Goal: Information Seeking & Learning: Find specific fact

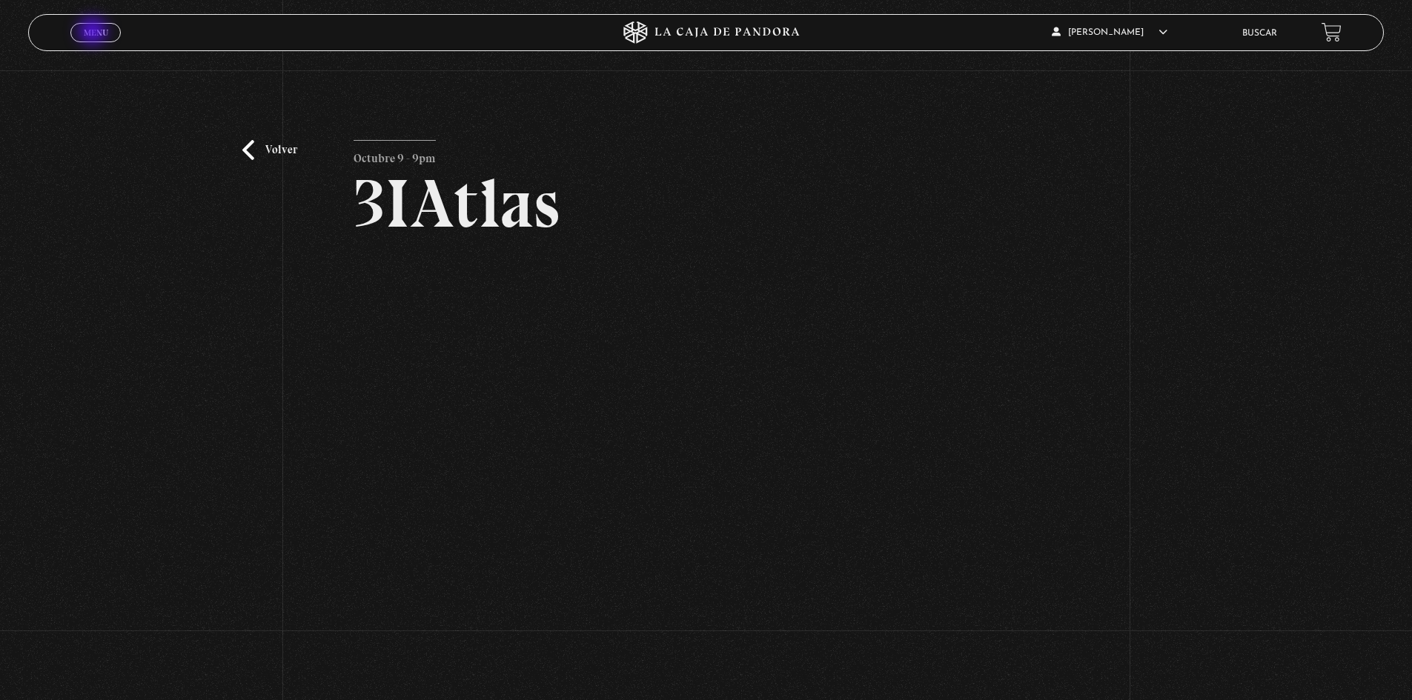
click at [94, 33] on span "Menu" at bounding box center [96, 32] width 24 height 9
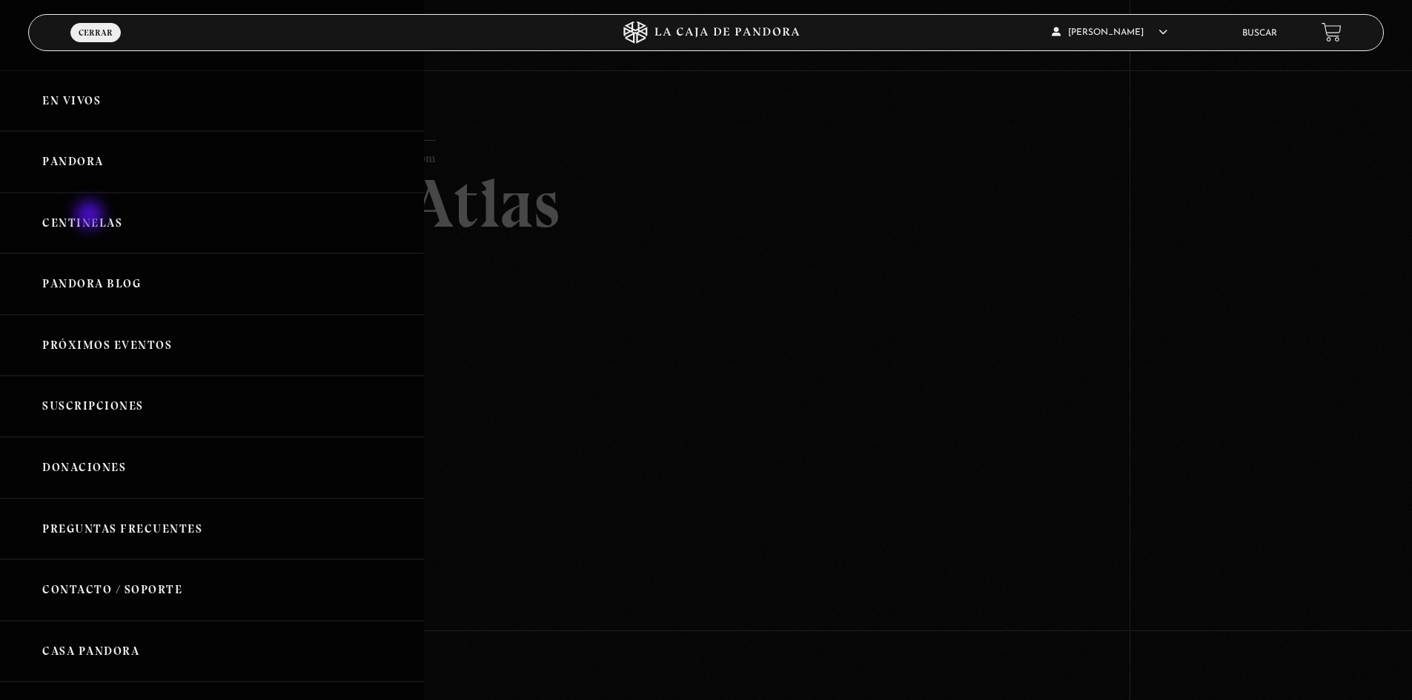
click at [91, 216] on link "Centinelas" at bounding box center [212, 224] width 424 height 62
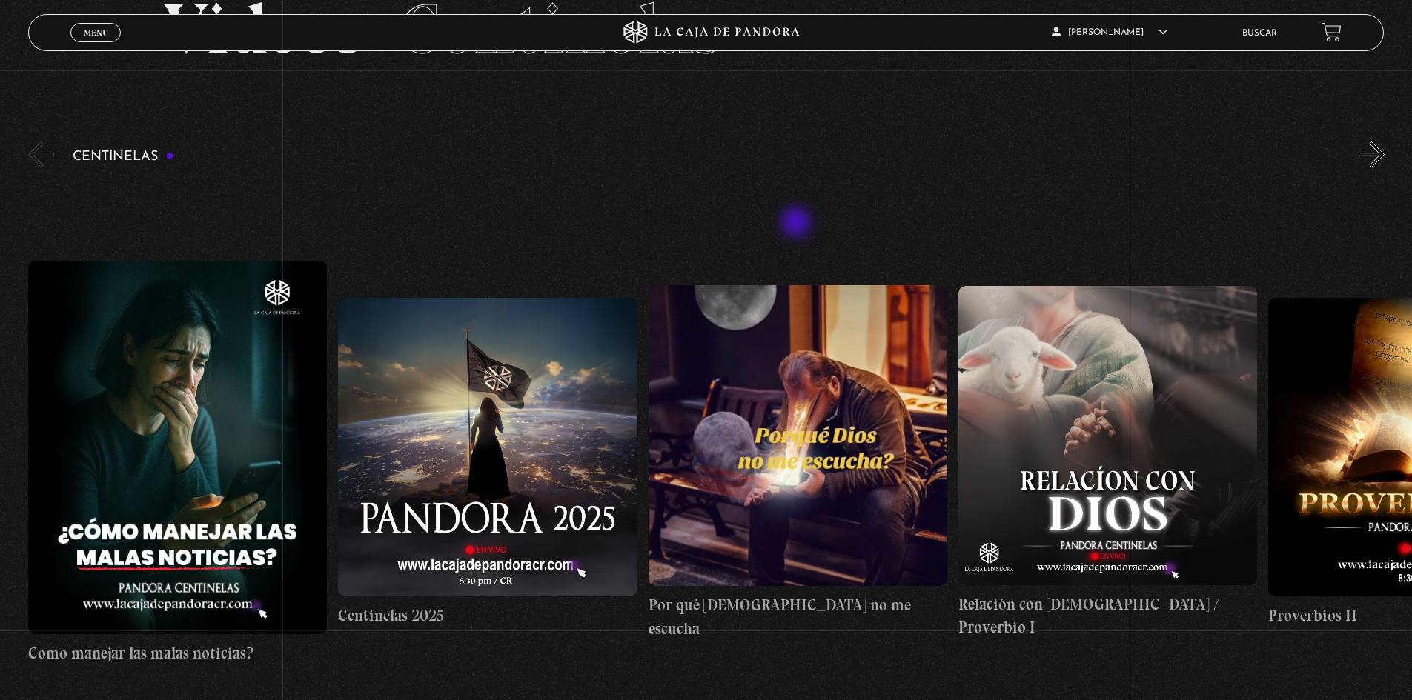
scroll to position [148, 0]
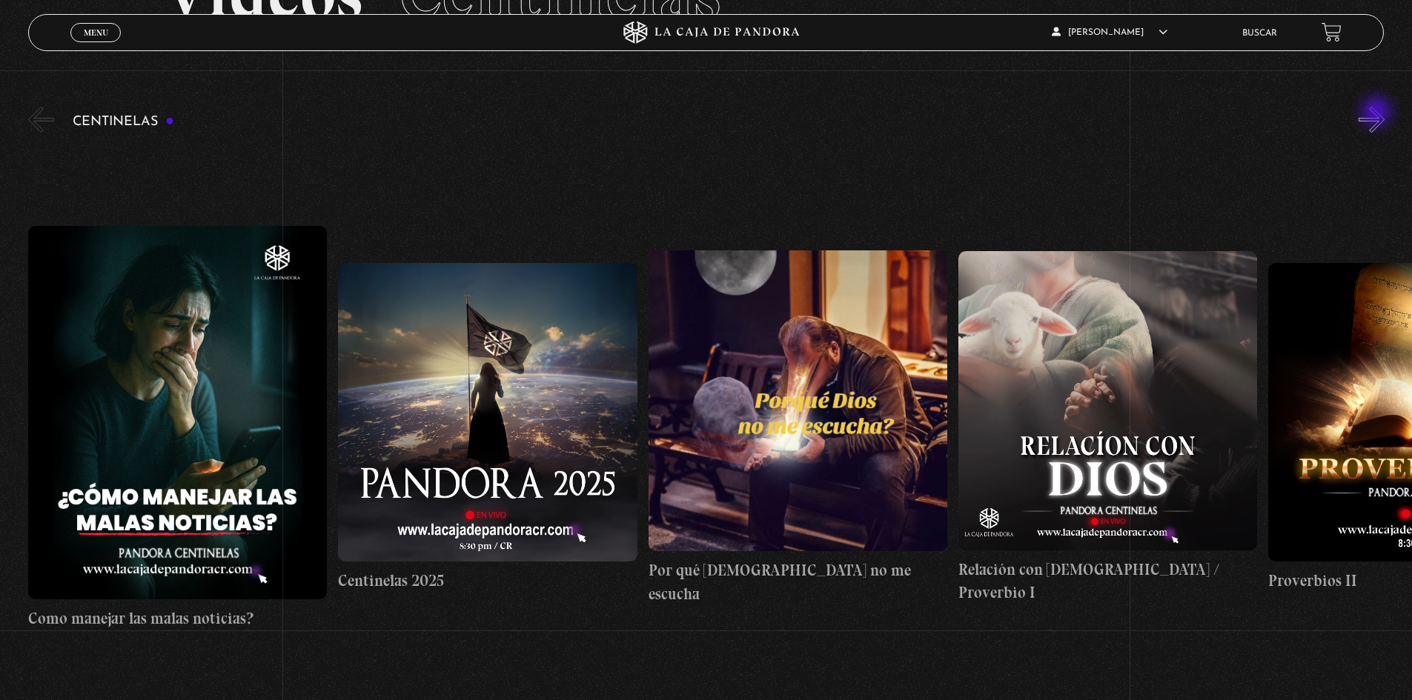
click at [1378, 113] on button "»" at bounding box center [1371, 120] width 26 height 26
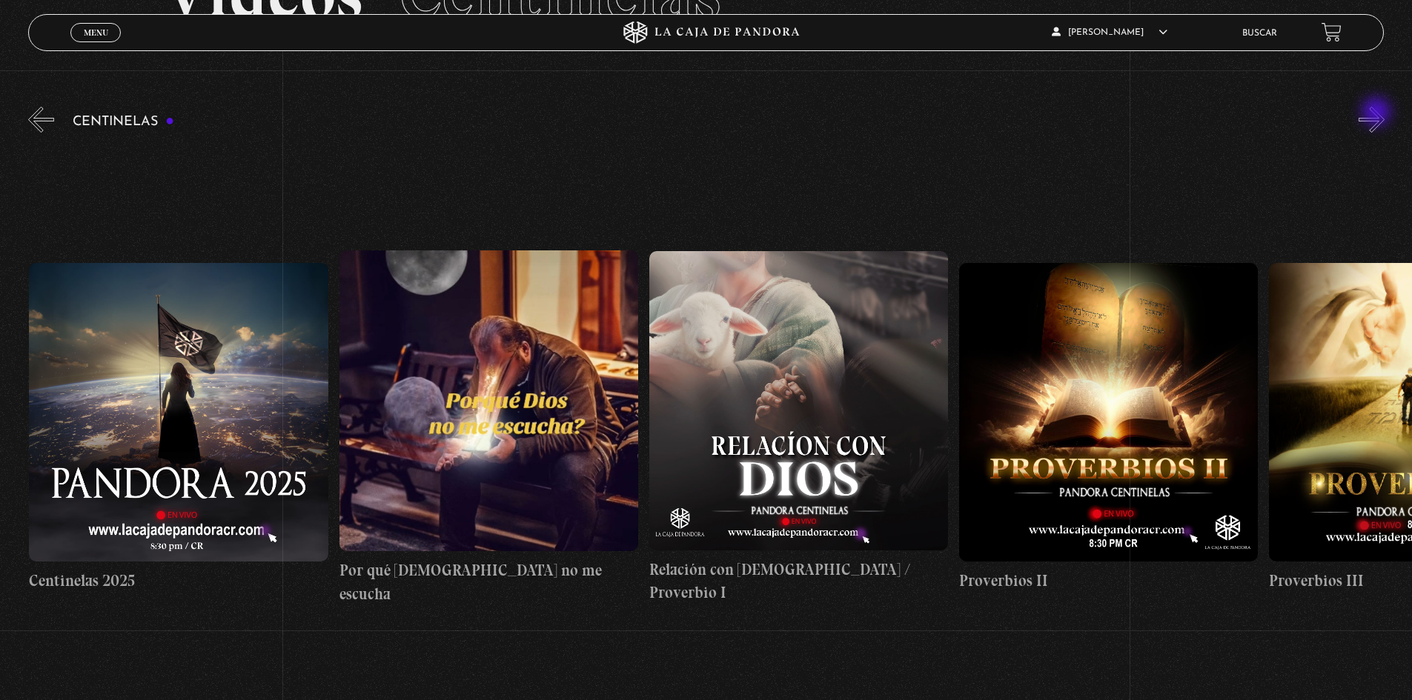
click at [1378, 113] on button "»" at bounding box center [1371, 120] width 26 height 26
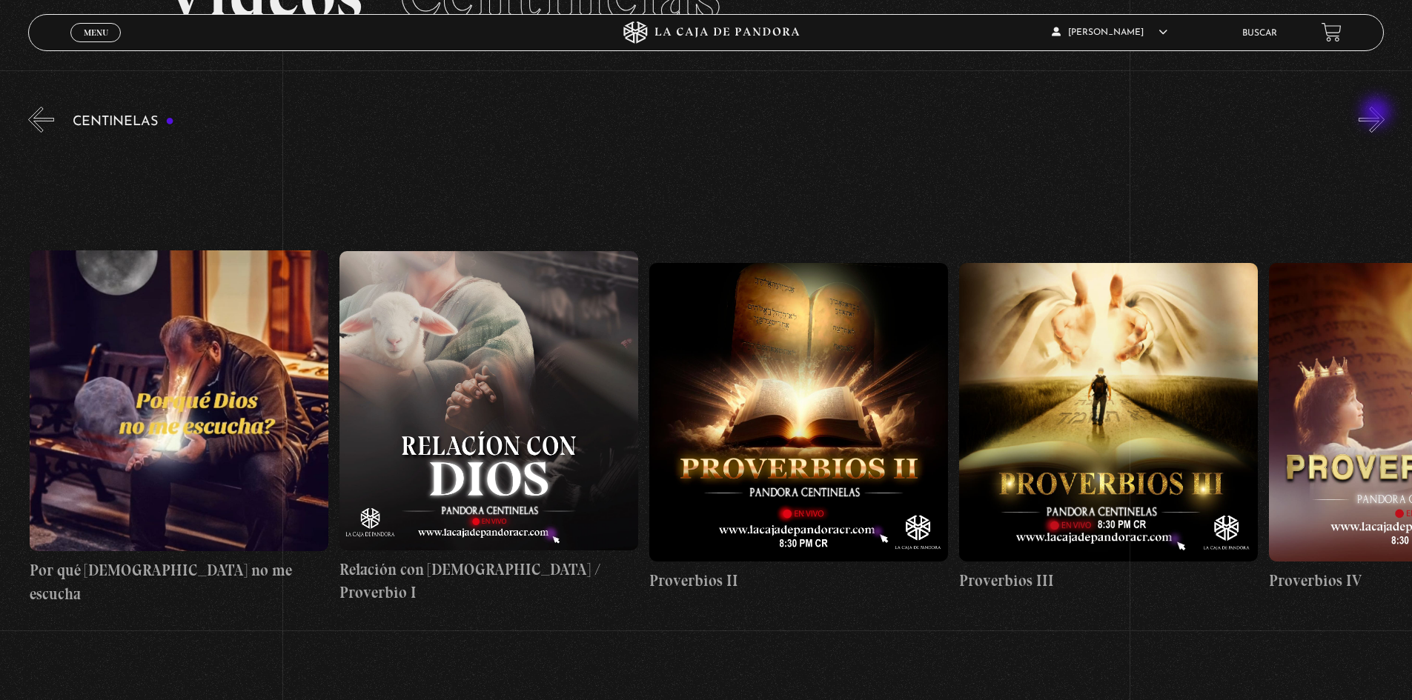
scroll to position [0, 620]
click at [1382, 118] on button "»" at bounding box center [1371, 120] width 26 height 26
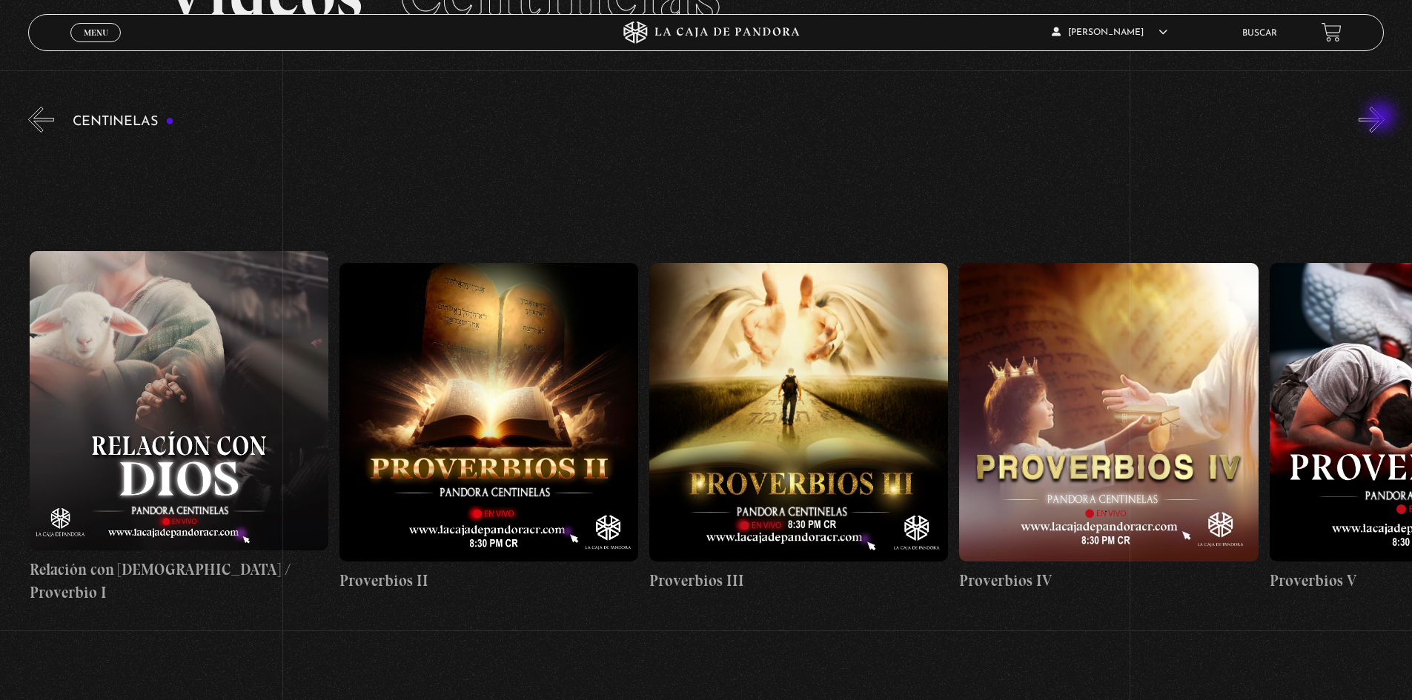
click at [1382, 118] on button "»" at bounding box center [1371, 120] width 26 height 26
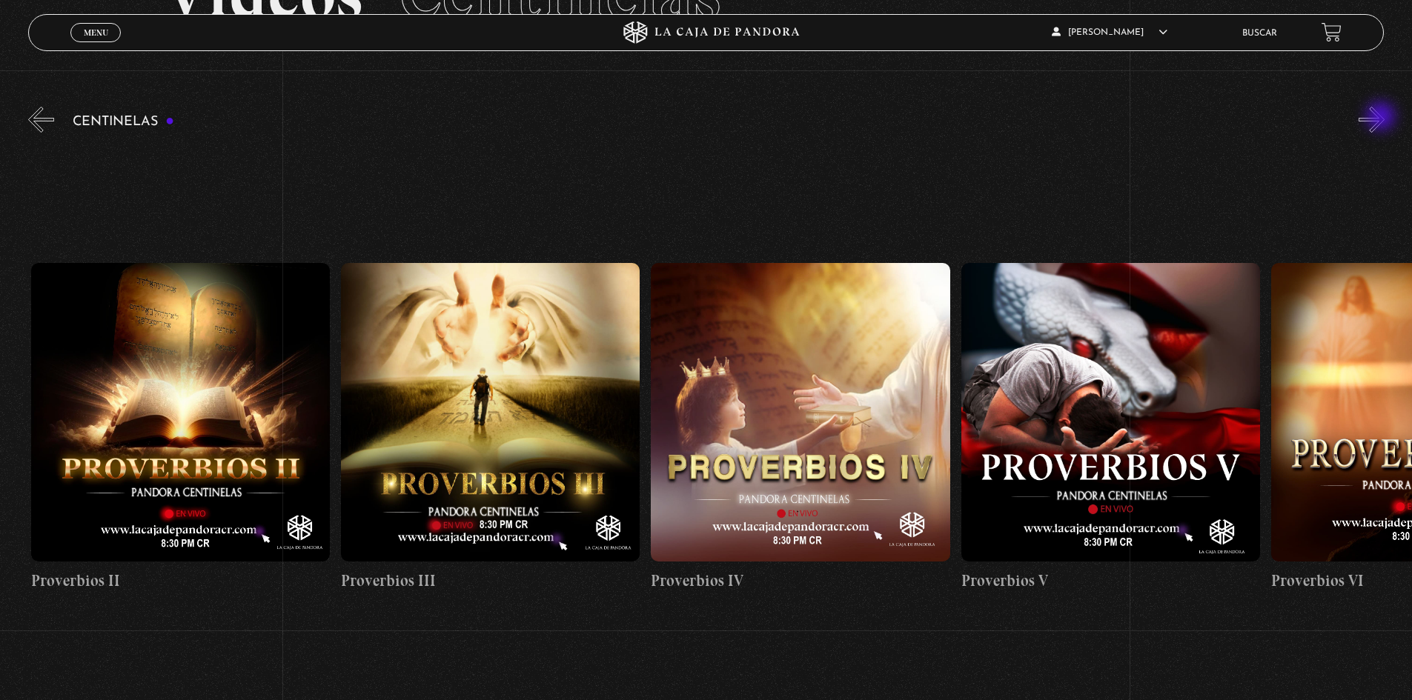
click at [1382, 118] on button "»" at bounding box center [1371, 120] width 26 height 26
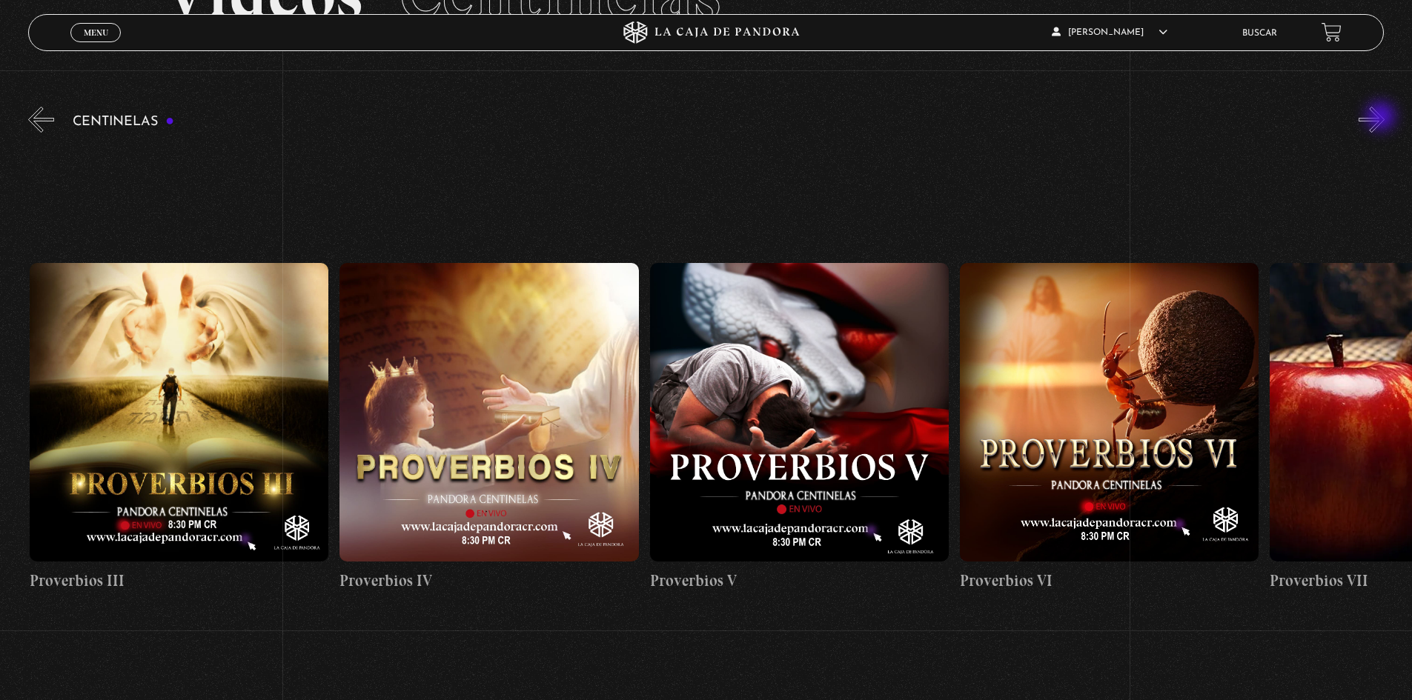
click at [1382, 118] on button "»" at bounding box center [1371, 120] width 26 height 26
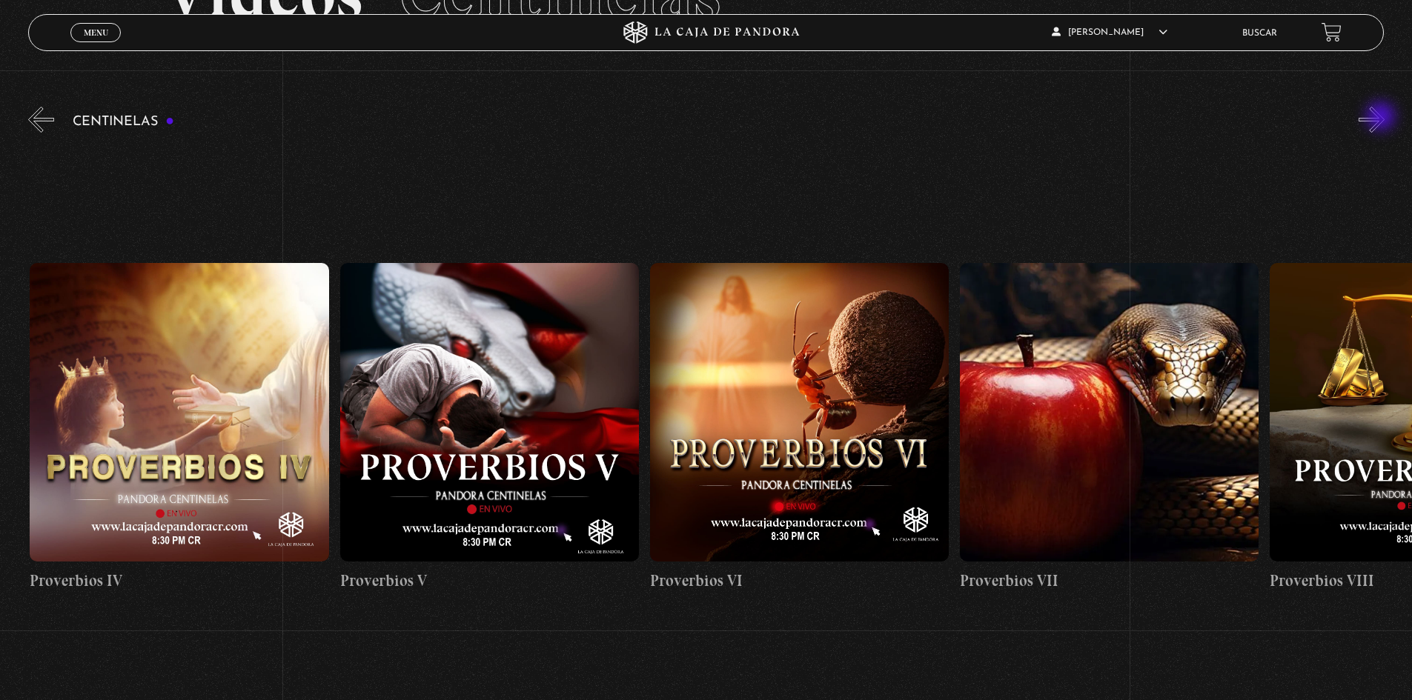
click at [1382, 118] on button "»" at bounding box center [1371, 120] width 26 height 26
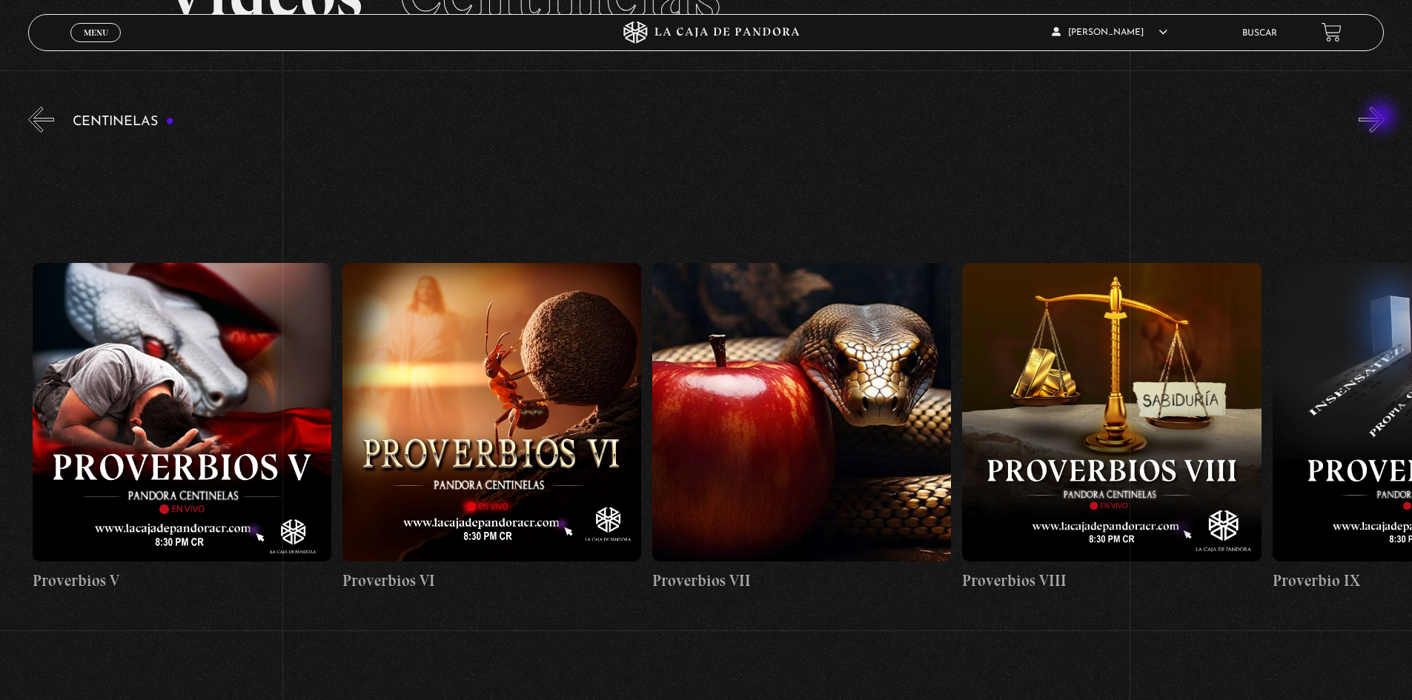
click at [1382, 118] on button "»" at bounding box center [1371, 120] width 26 height 26
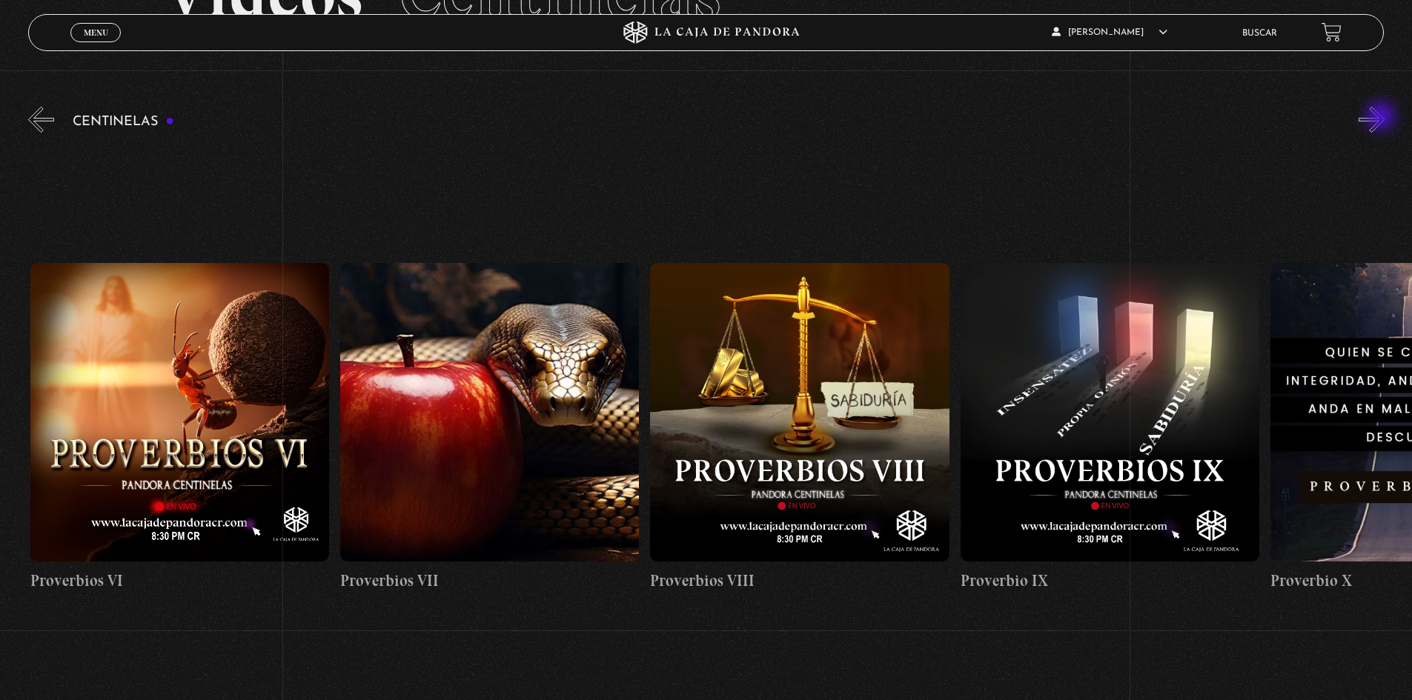
click at [1382, 118] on button "»" at bounding box center [1371, 120] width 26 height 26
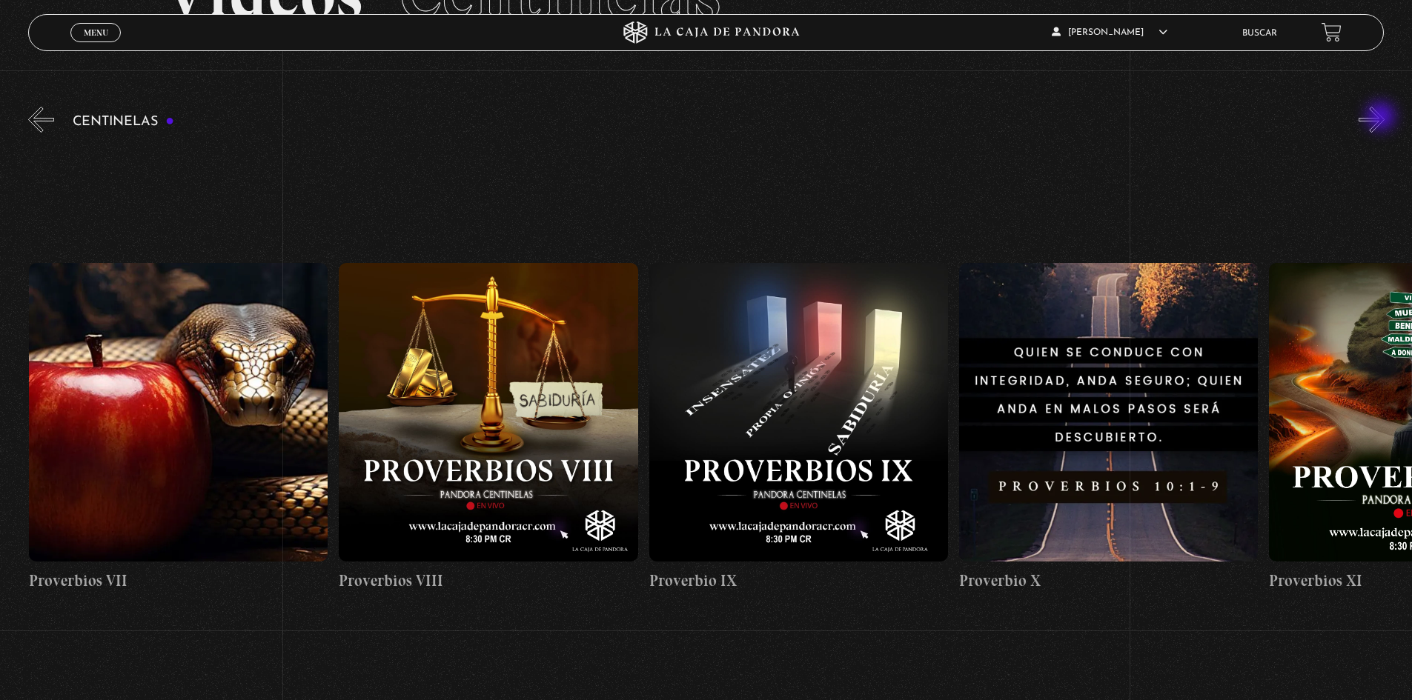
scroll to position [0, 2790]
click at [1382, 118] on button "»" at bounding box center [1371, 120] width 26 height 26
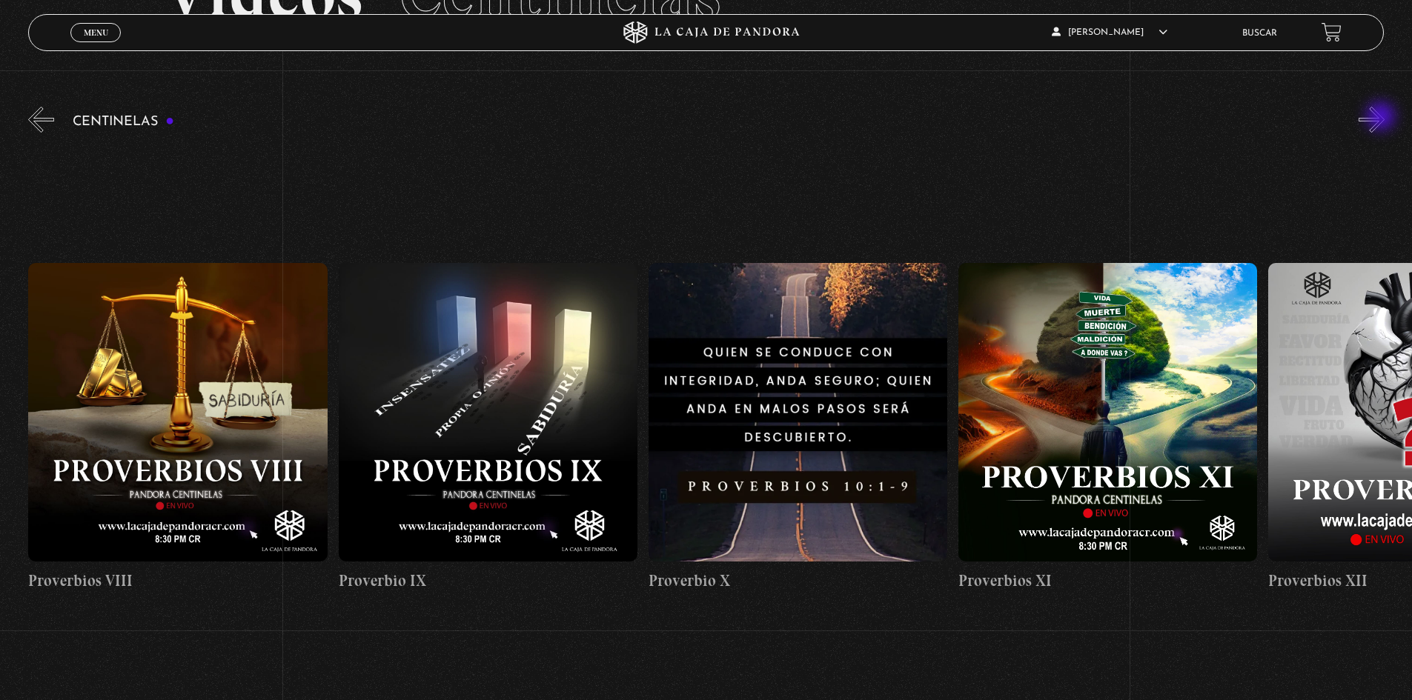
click at [1382, 118] on button "»" at bounding box center [1371, 120] width 26 height 26
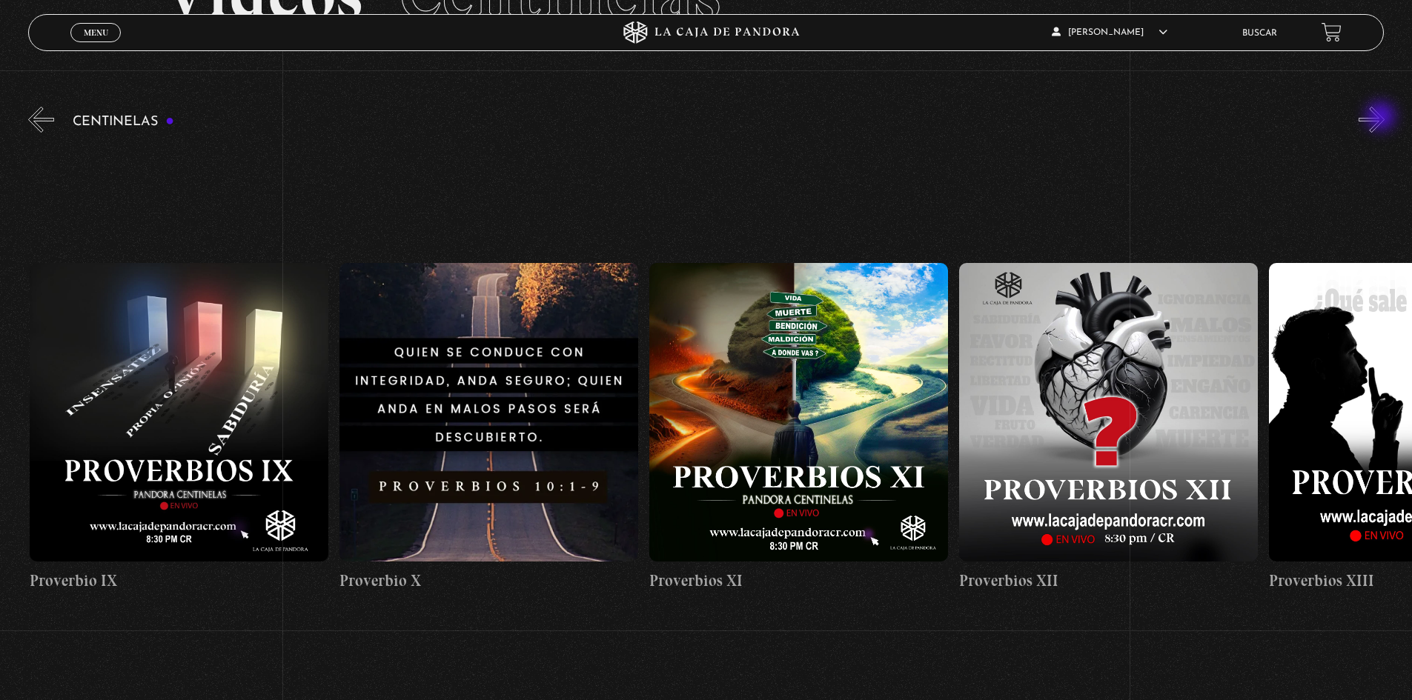
click at [1382, 118] on button "»" at bounding box center [1371, 120] width 26 height 26
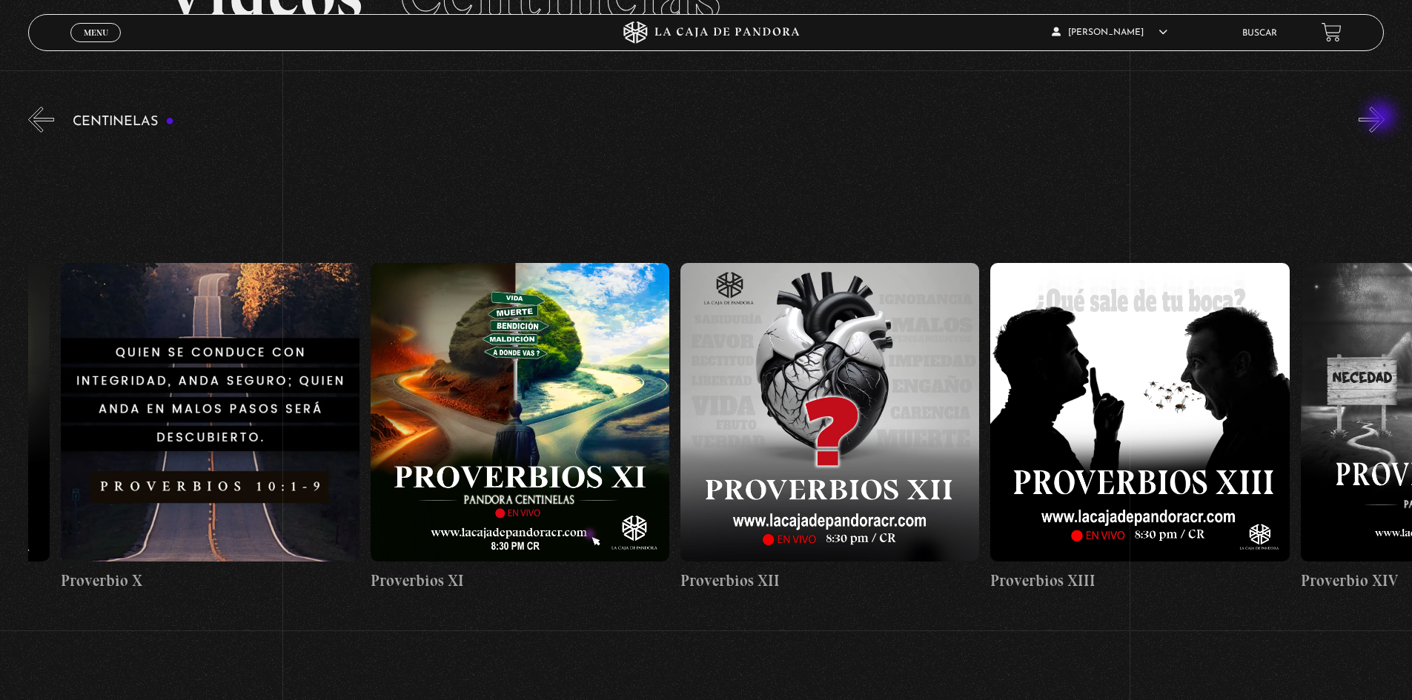
click at [1382, 118] on button "»" at bounding box center [1371, 120] width 26 height 26
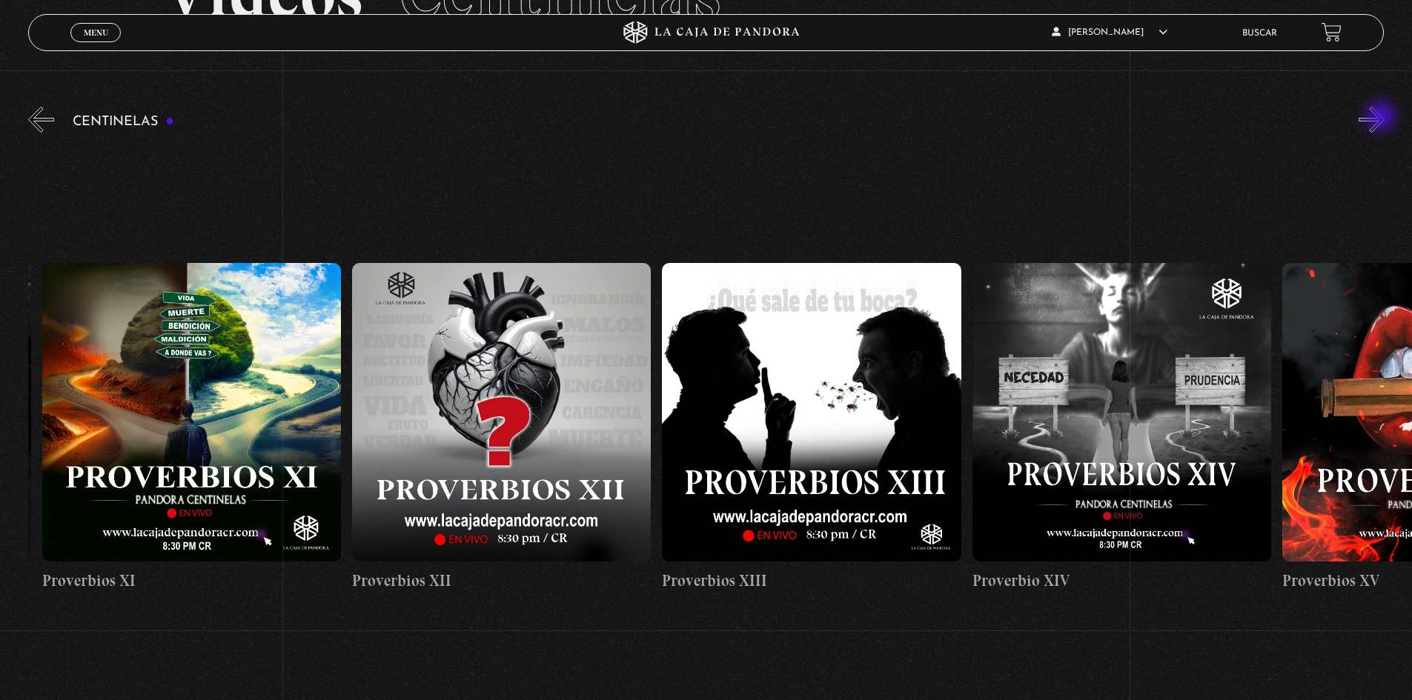
click at [1382, 118] on button "»" at bounding box center [1371, 120] width 26 height 26
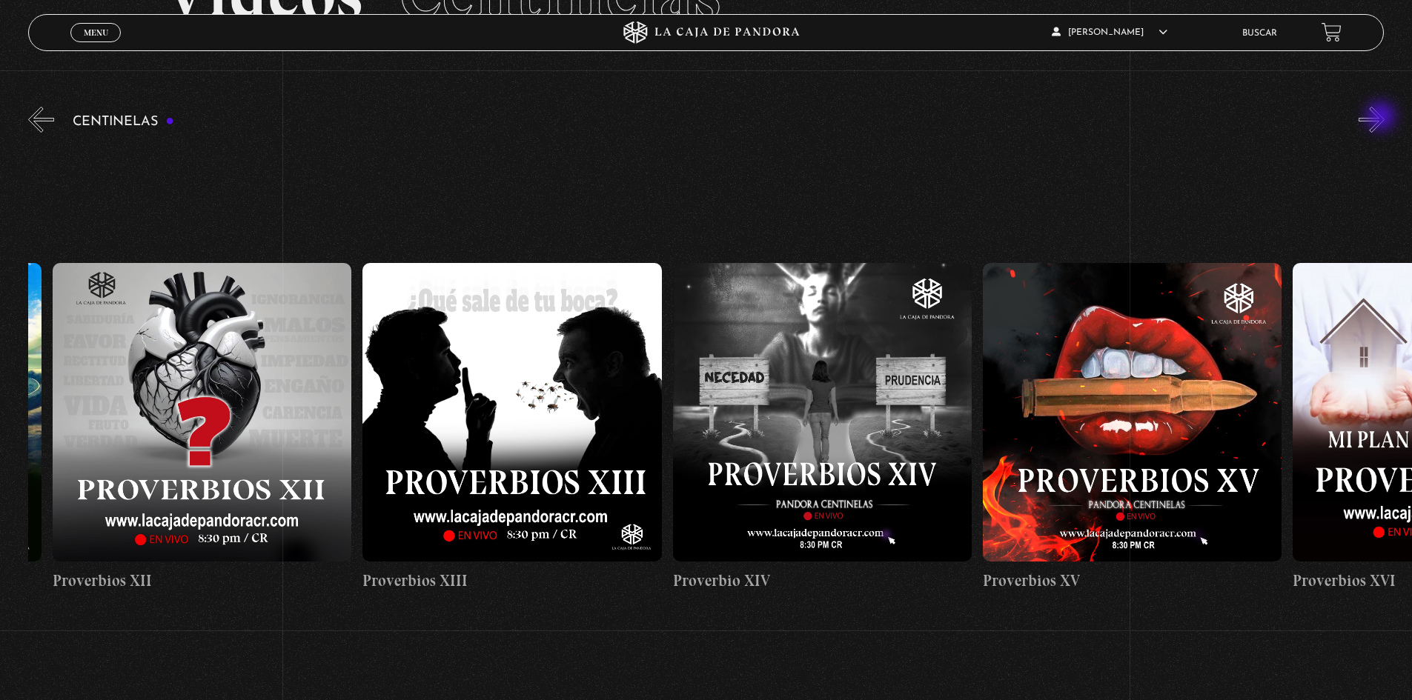
click at [1382, 118] on button "»" at bounding box center [1371, 120] width 26 height 26
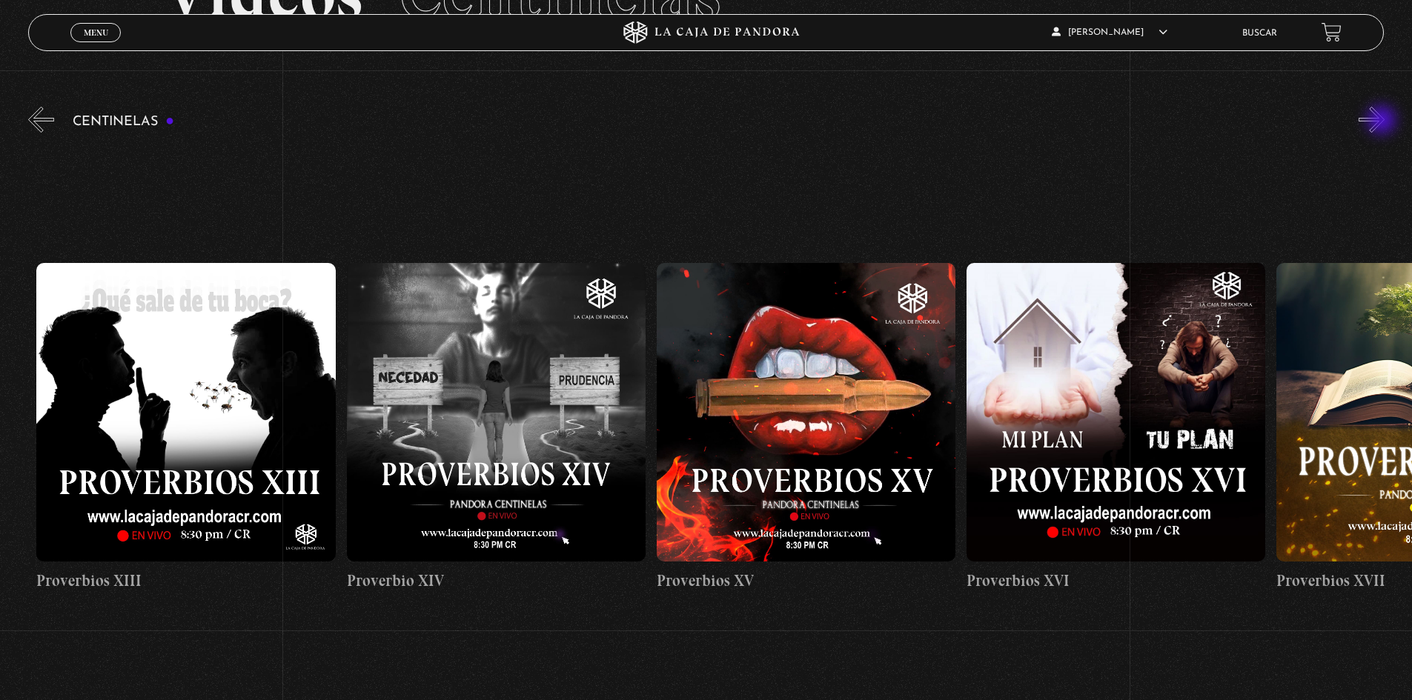
click at [1383, 122] on button "»" at bounding box center [1371, 120] width 26 height 26
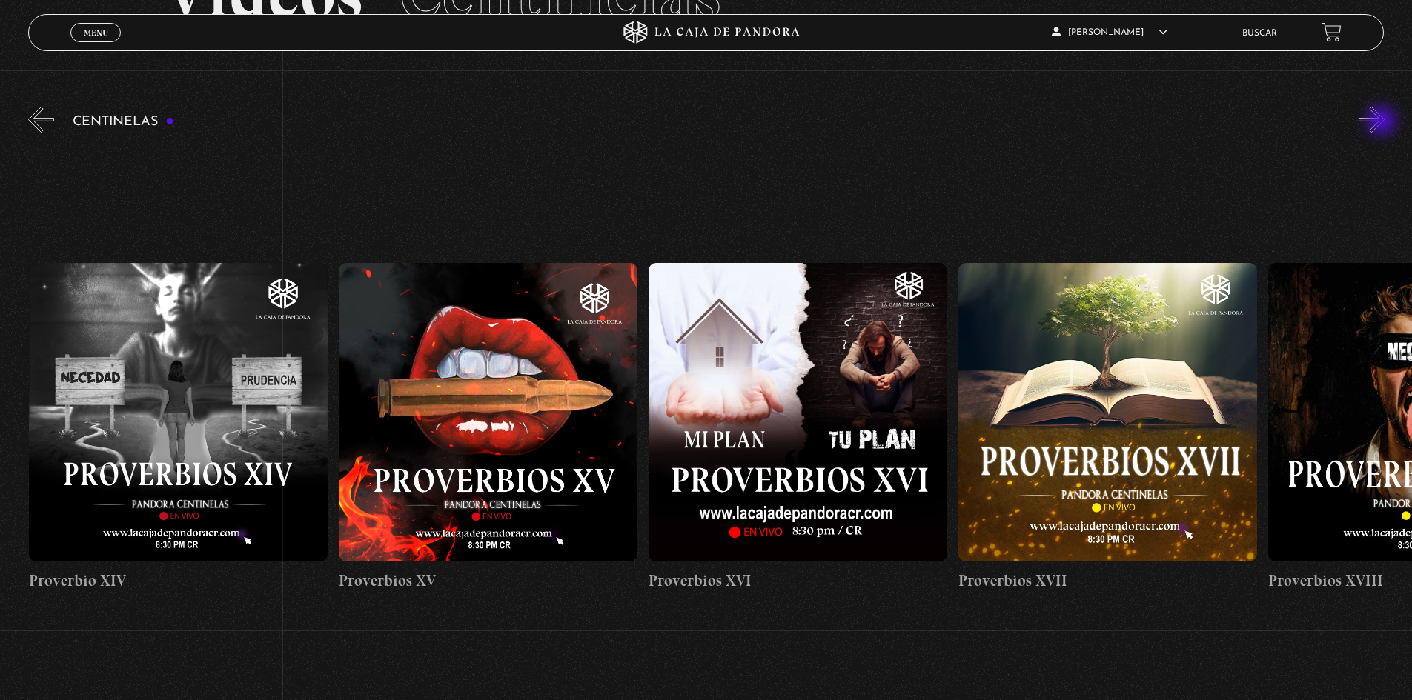
click at [1383, 122] on button "»" at bounding box center [1371, 120] width 26 height 26
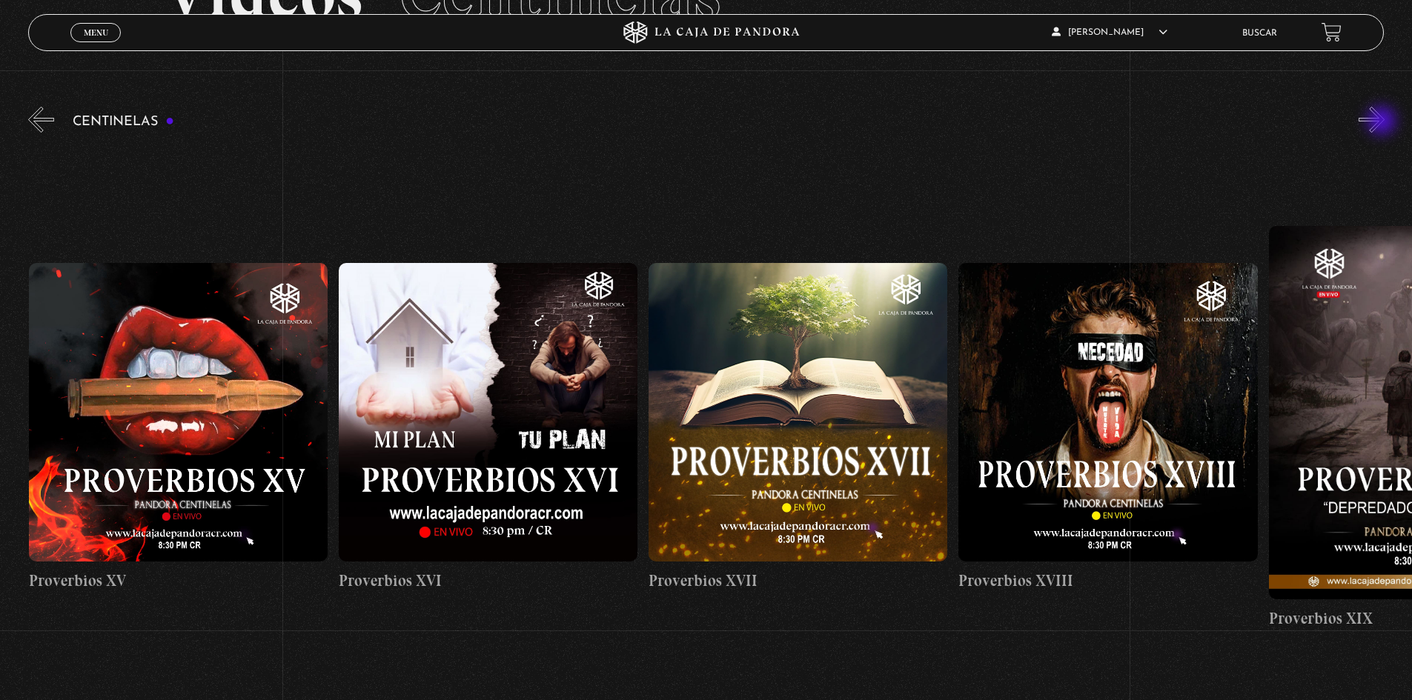
click at [1383, 122] on button "»" at bounding box center [1371, 120] width 26 height 26
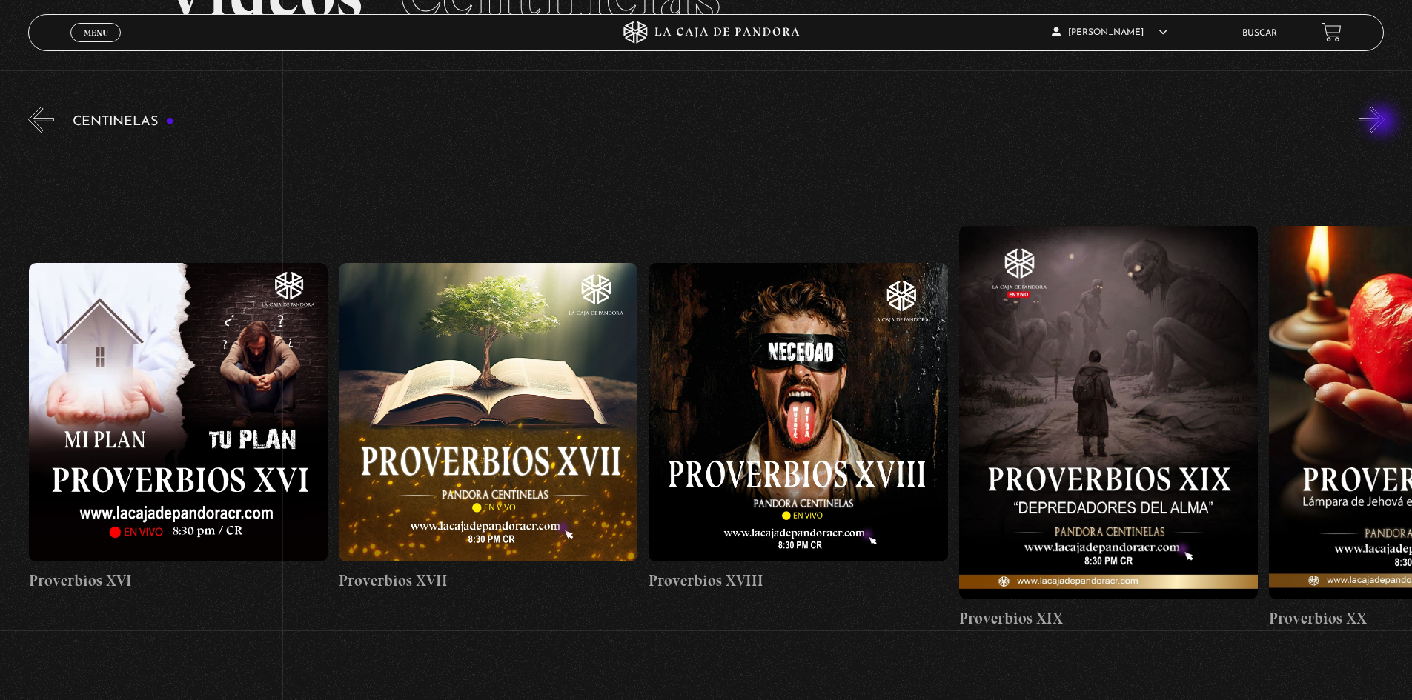
scroll to position [0, 5579]
click at [1378, 119] on button "»" at bounding box center [1371, 120] width 26 height 26
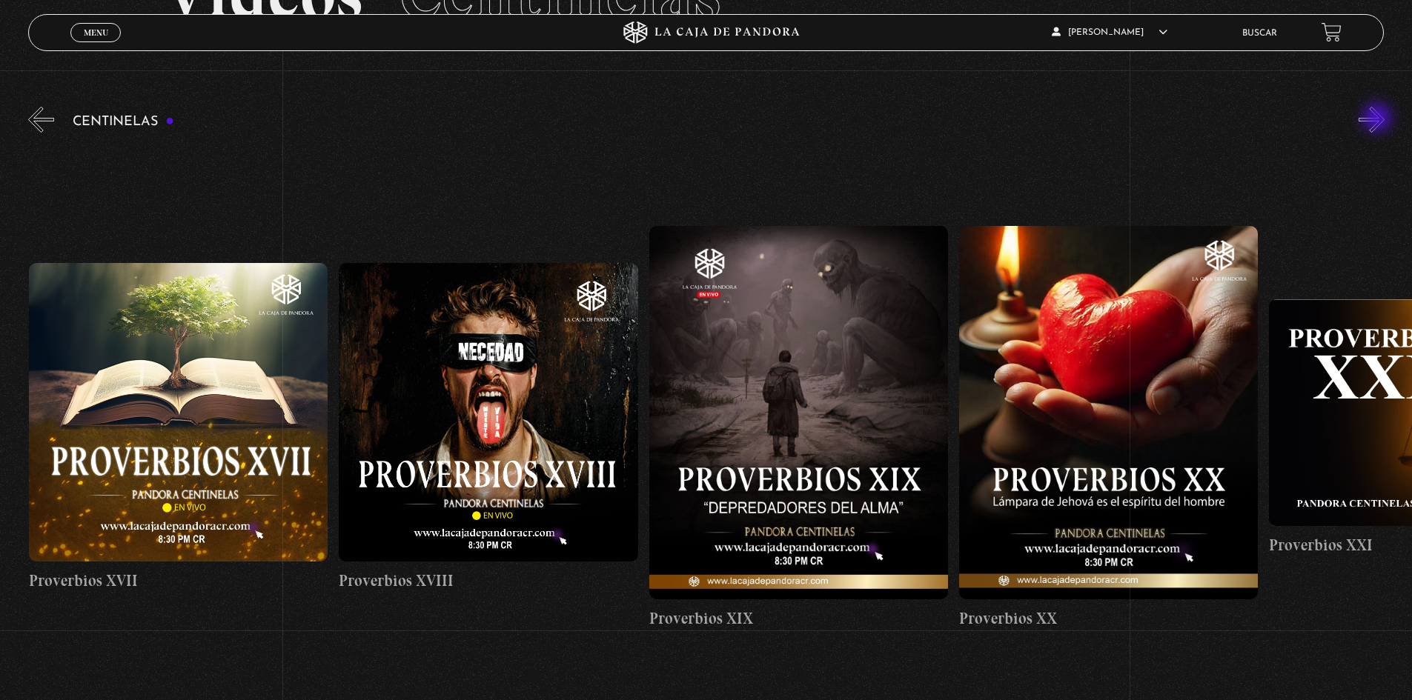
scroll to position [0, 5889]
click at [1378, 119] on button "»" at bounding box center [1371, 120] width 26 height 26
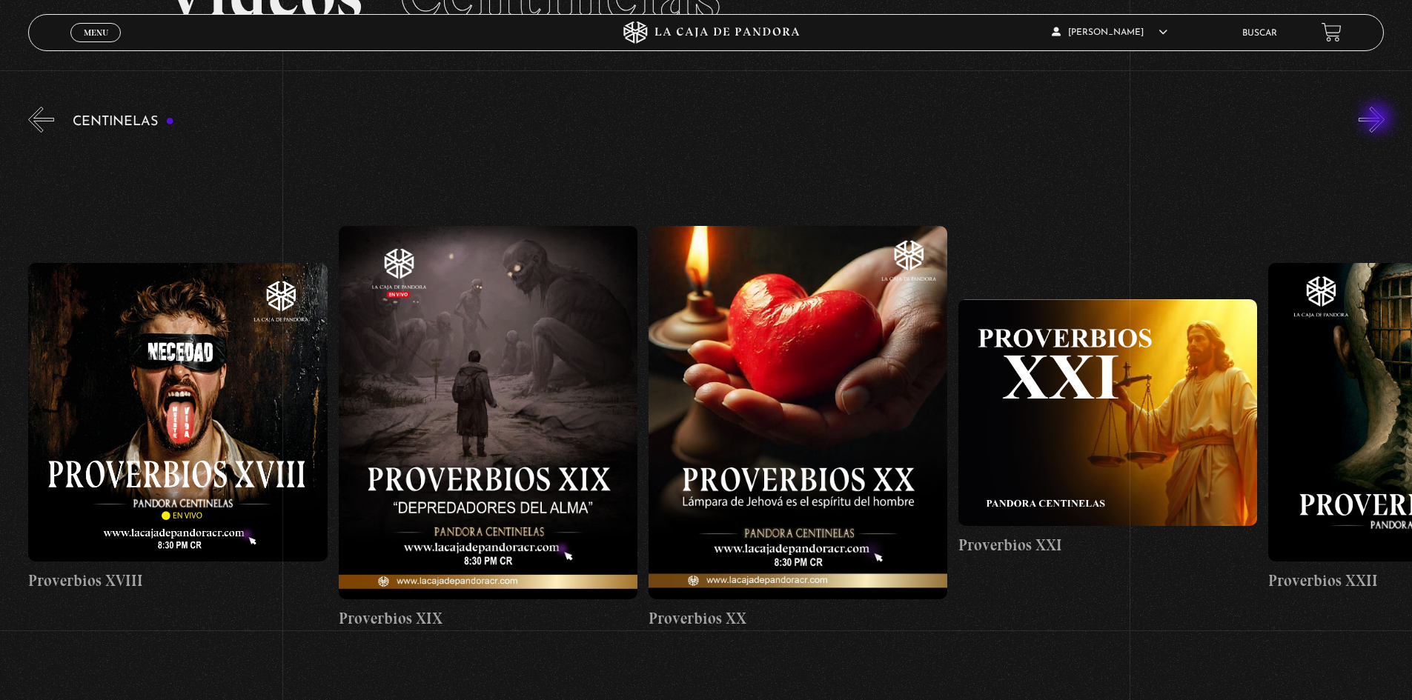
click at [1378, 119] on button "»" at bounding box center [1371, 120] width 26 height 26
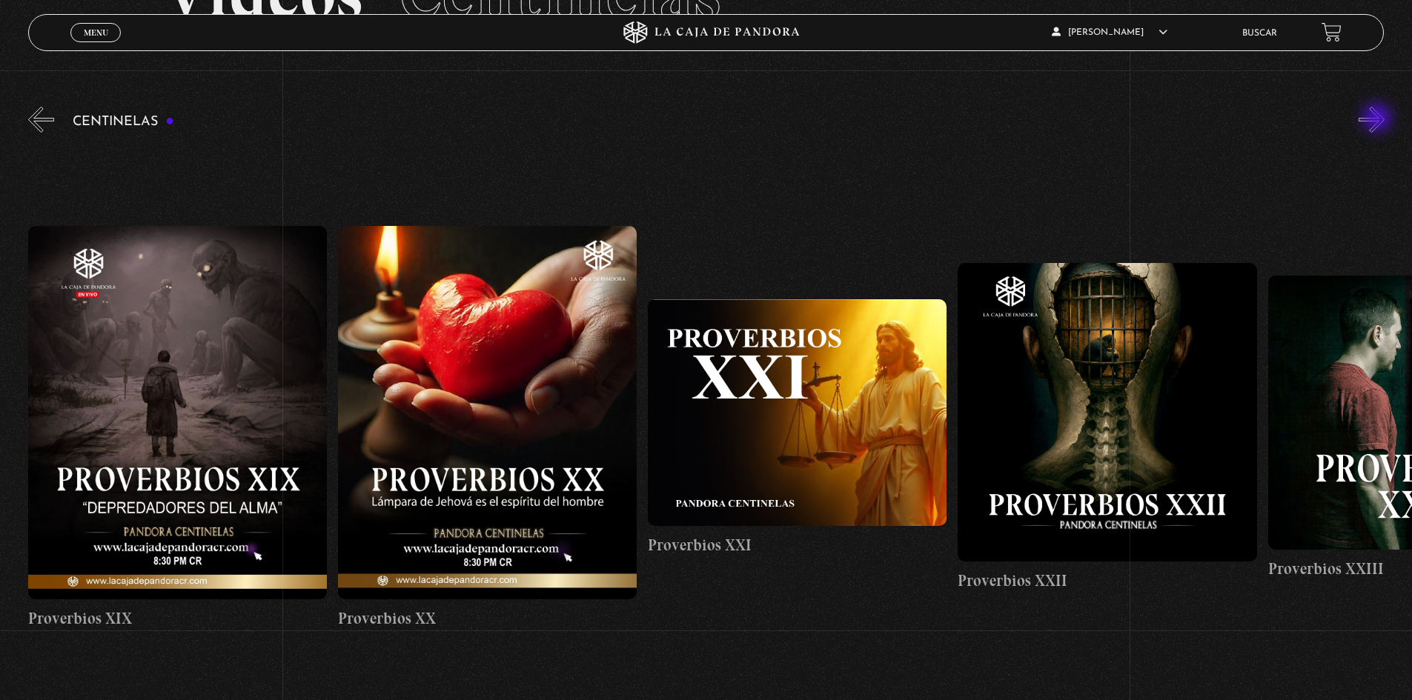
click at [1378, 119] on button "»" at bounding box center [1371, 120] width 26 height 26
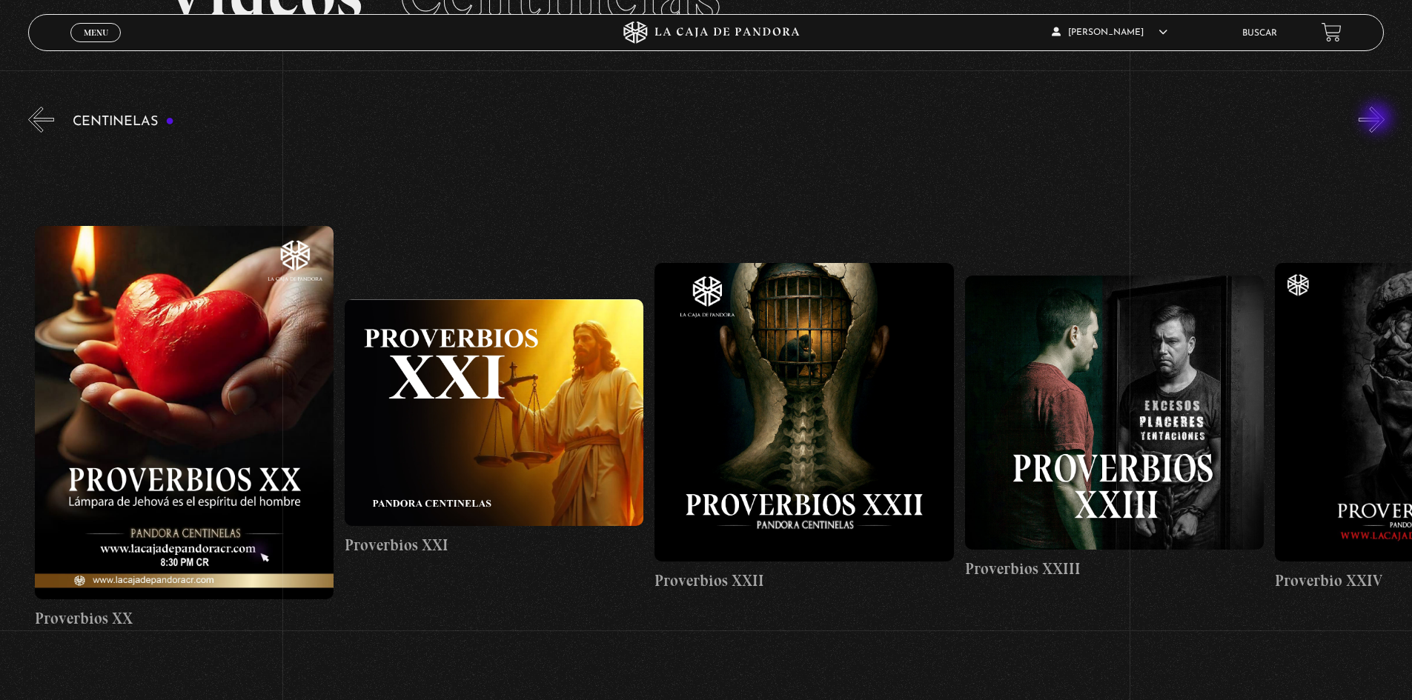
click at [1378, 119] on button "»" at bounding box center [1371, 120] width 26 height 26
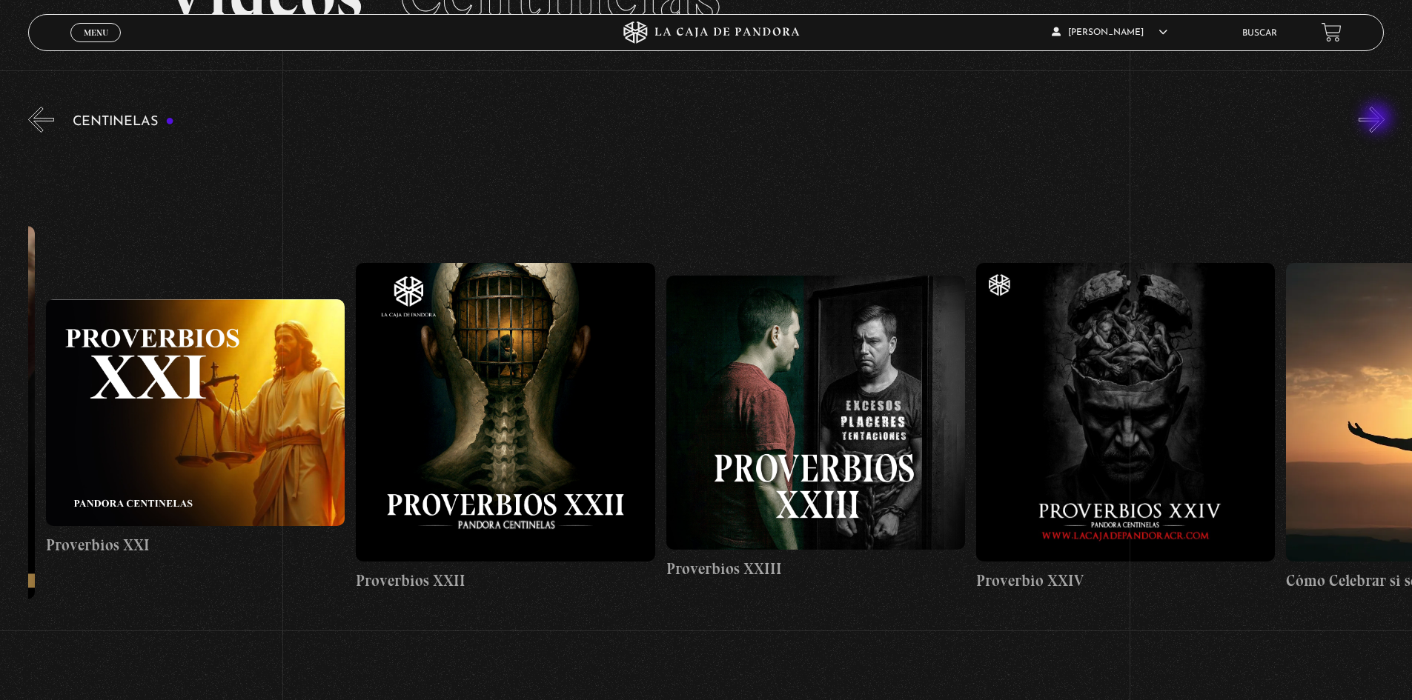
click at [1378, 119] on button "»" at bounding box center [1371, 120] width 26 height 26
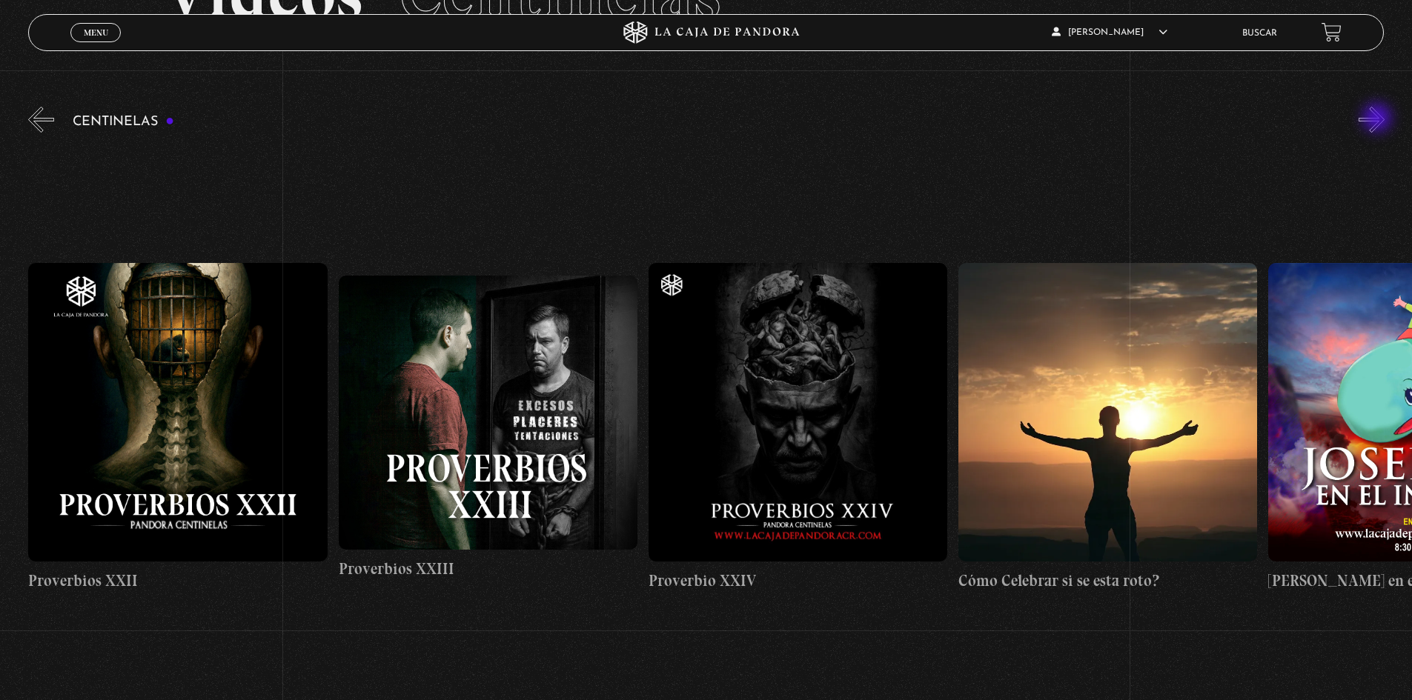
click at [1378, 119] on button "»" at bounding box center [1371, 120] width 26 height 26
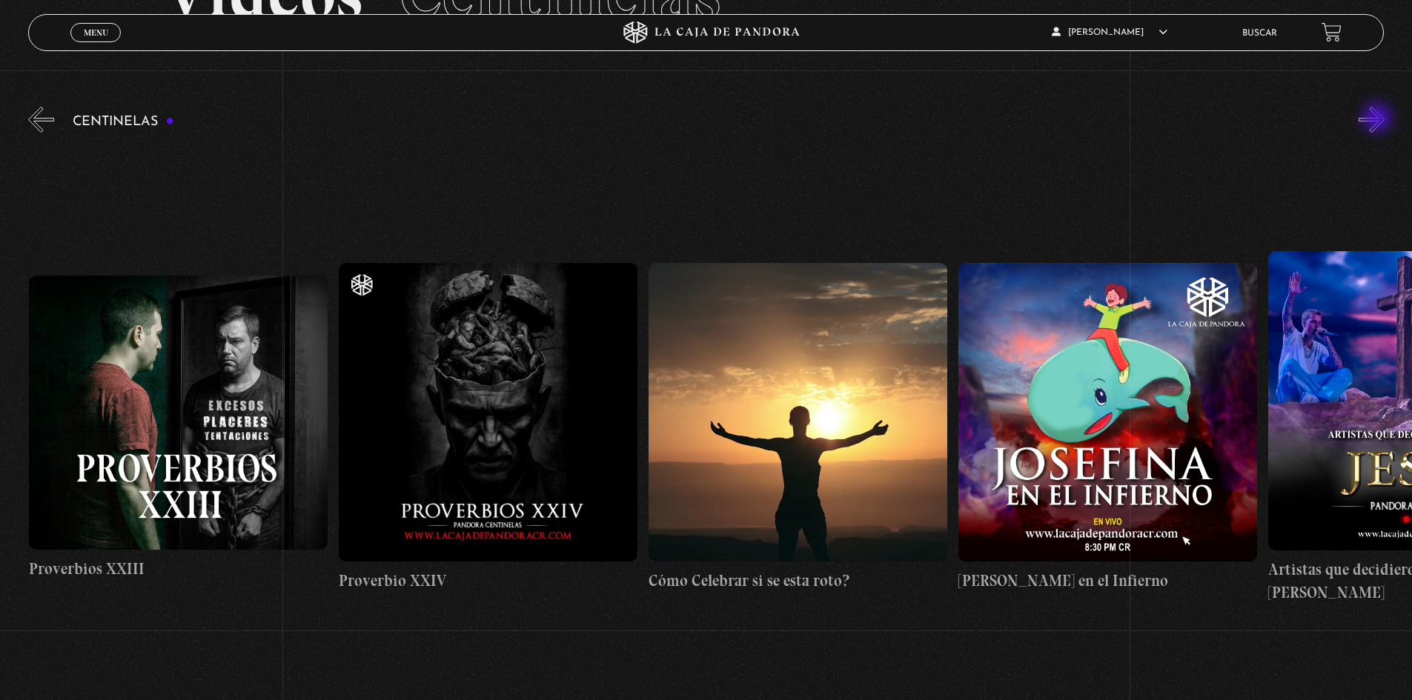
click at [1378, 119] on button "»" at bounding box center [1371, 120] width 26 height 26
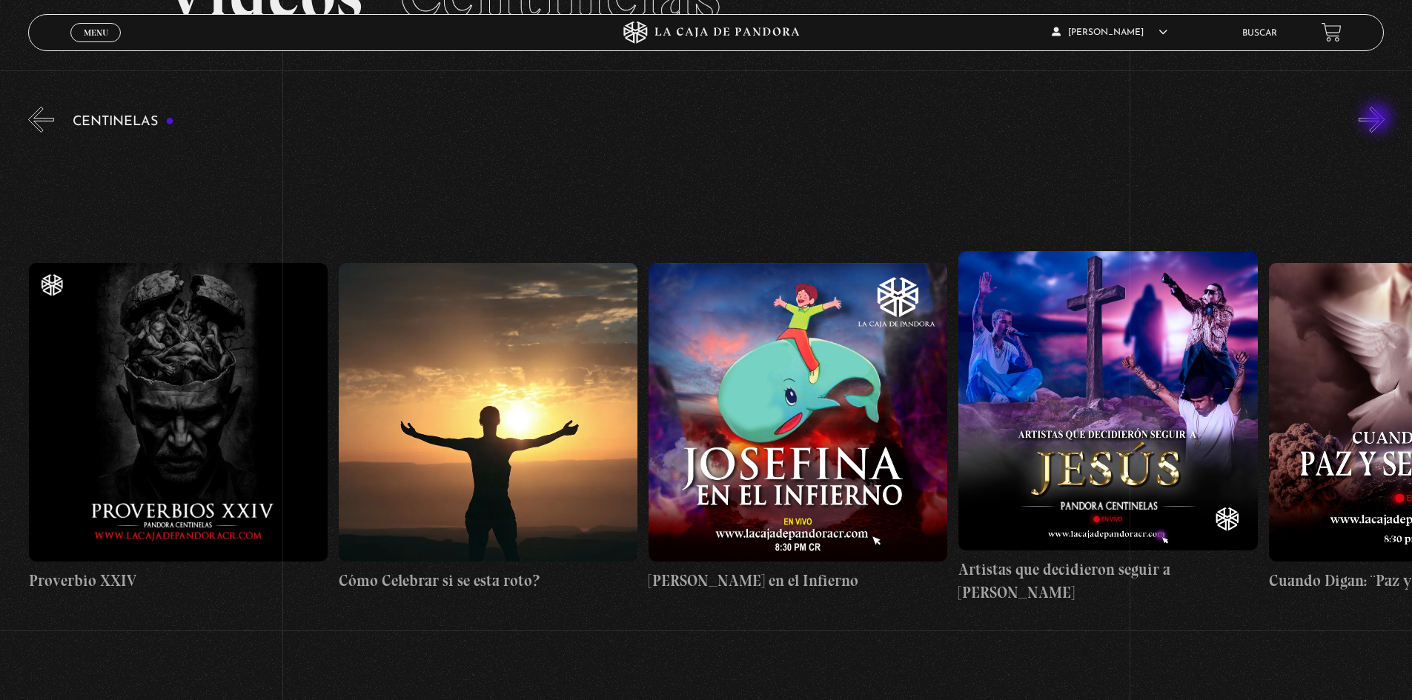
scroll to position [0, 8059]
click at [1378, 119] on button "»" at bounding box center [1371, 120] width 26 height 26
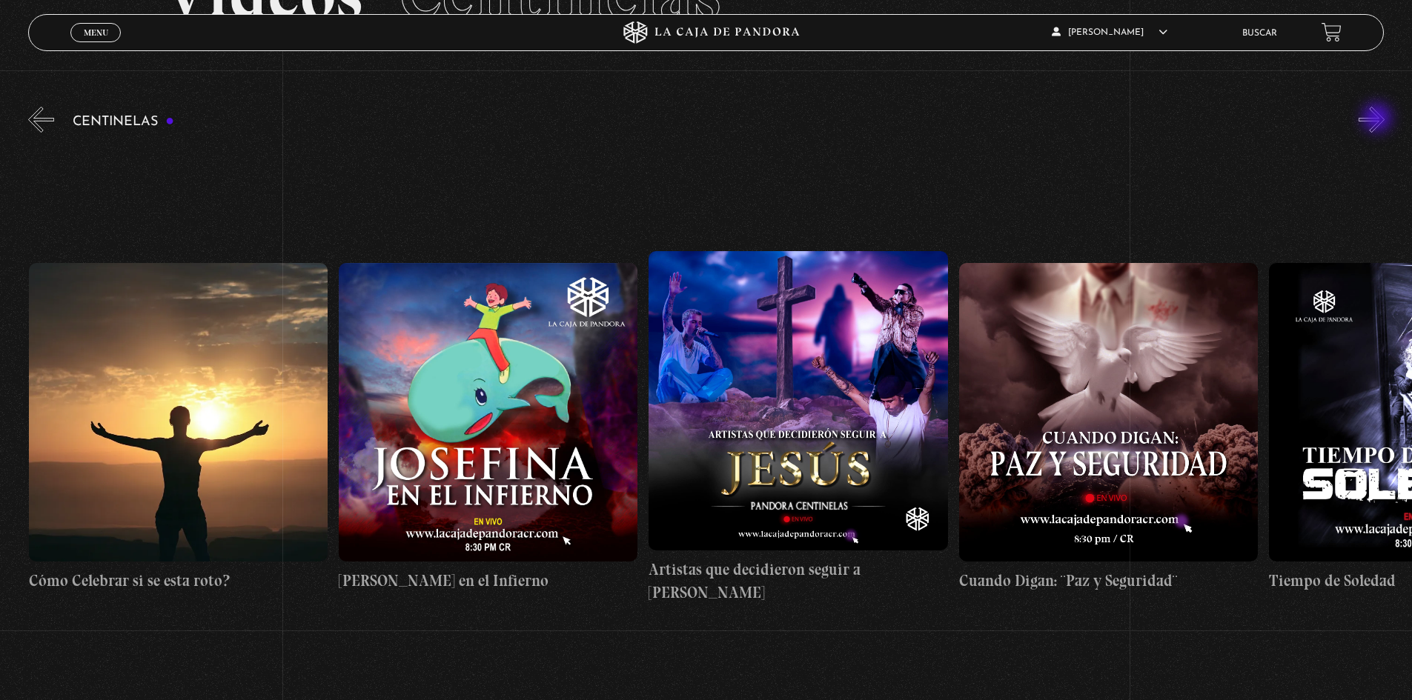
scroll to position [0, 8369]
click at [1378, 119] on button "»" at bounding box center [1371, 120] width 26 height 26
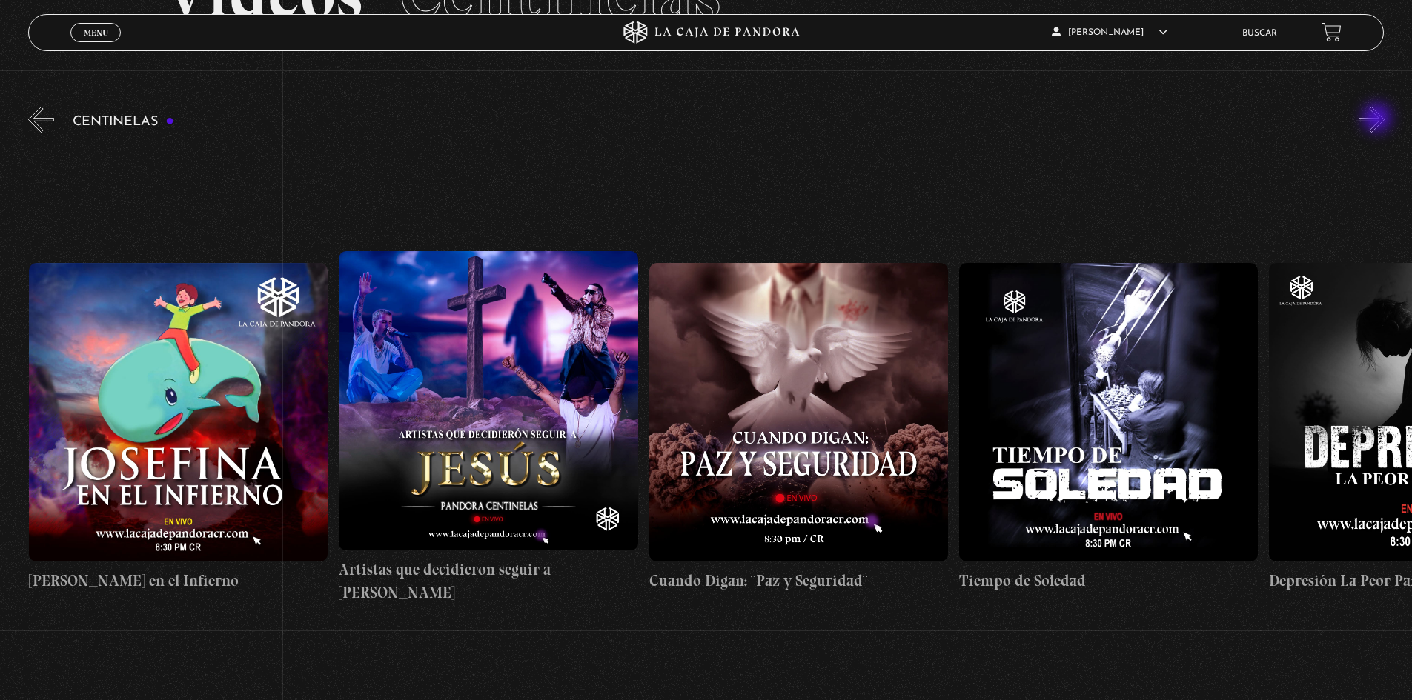
click at [1378, 119] on button "»" at bounding box center [1371, 120] width 26 height 26
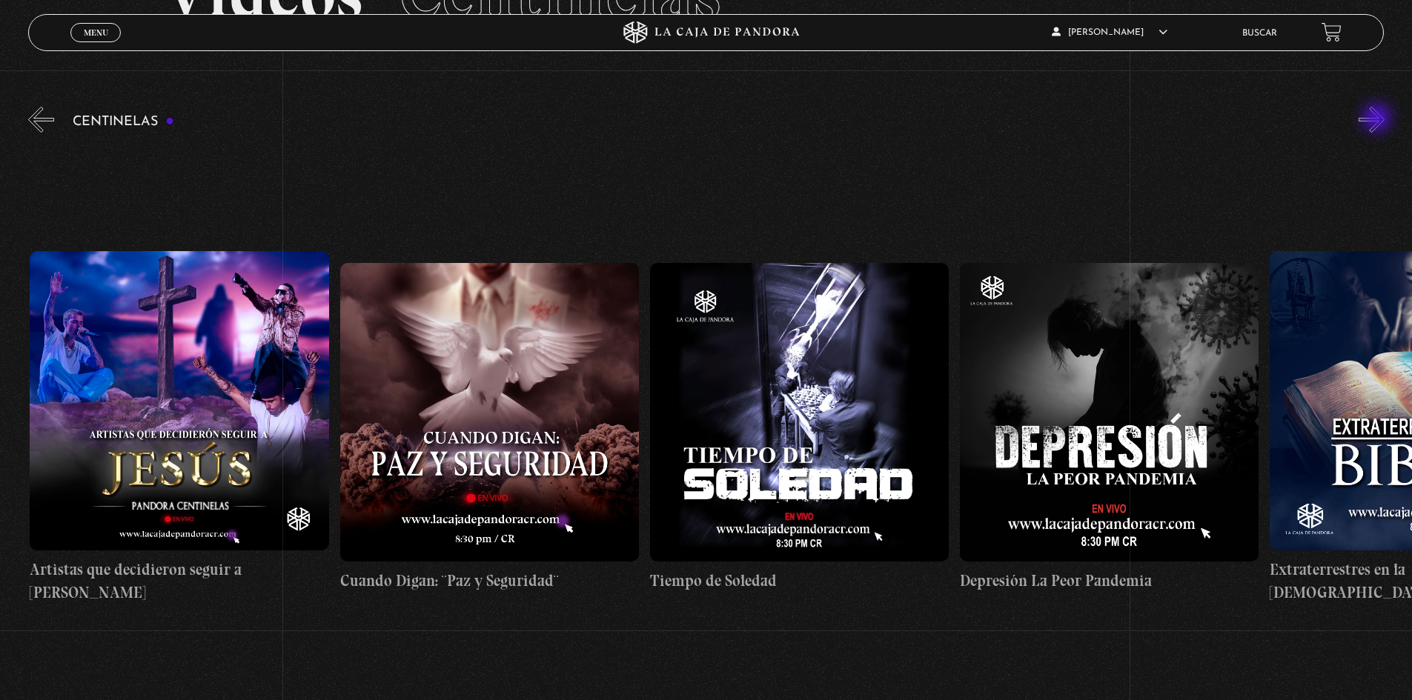
click at [1378, 119] on button "»" at bounding box center [1371, 120] width 26 height 26
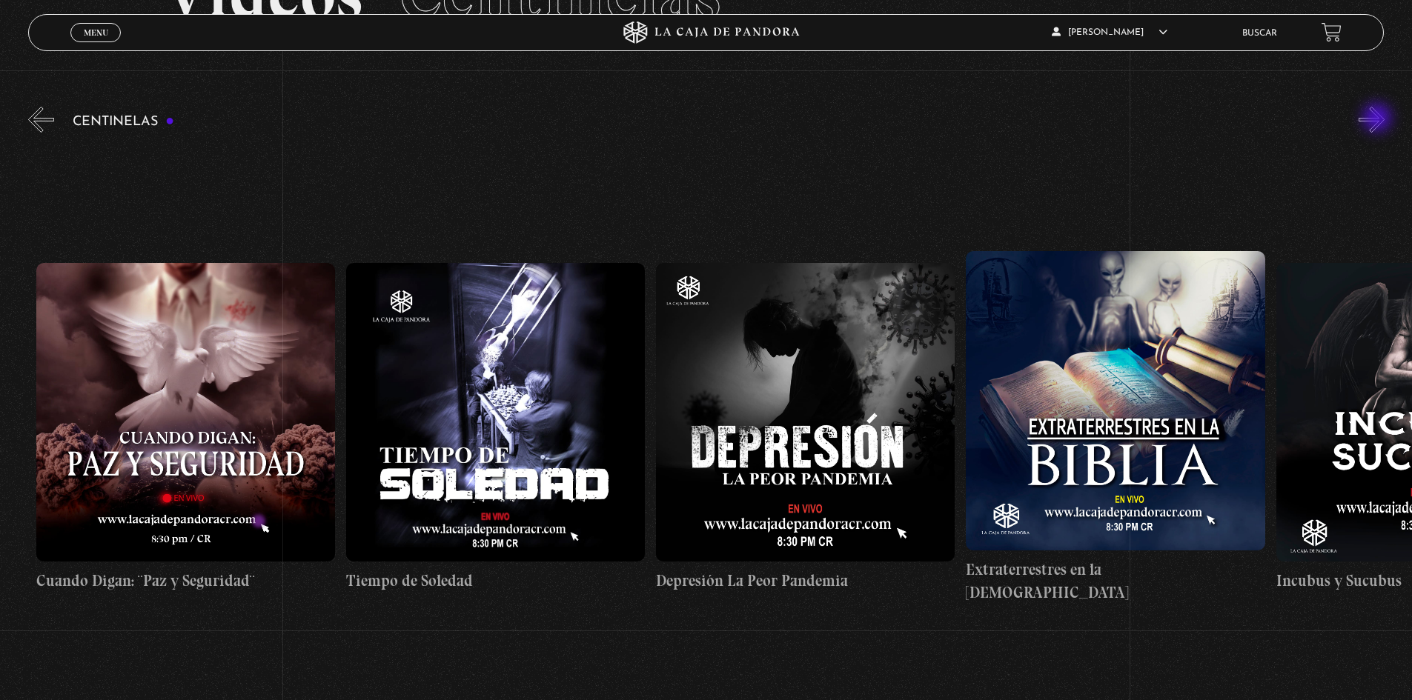
click at [1378, 119] on button "»" at bounding box center [1371, 120] width 26 height 26
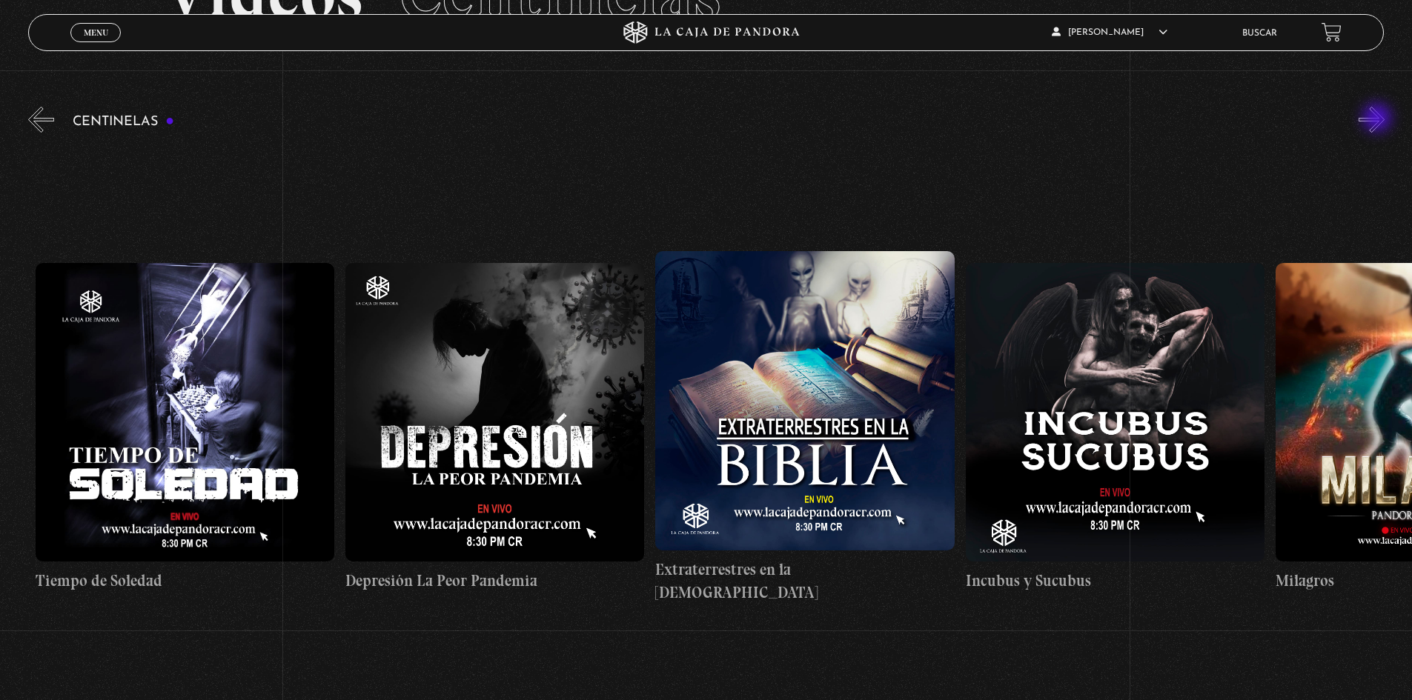
click at [1378, 119] on button "»" at bounding box center [1371, 120] width 26 height 26
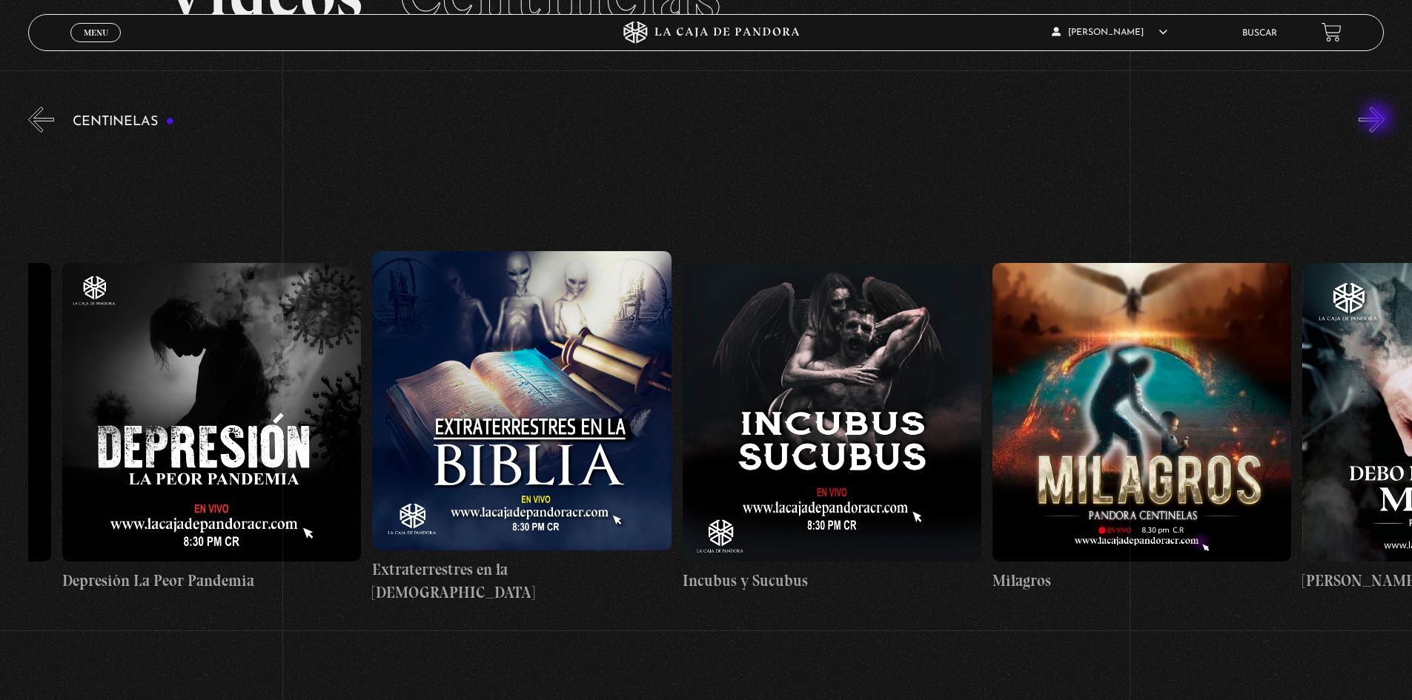
click at [1378, 119] on button "»" at bounding box center [1371, 120] width 26 height 26
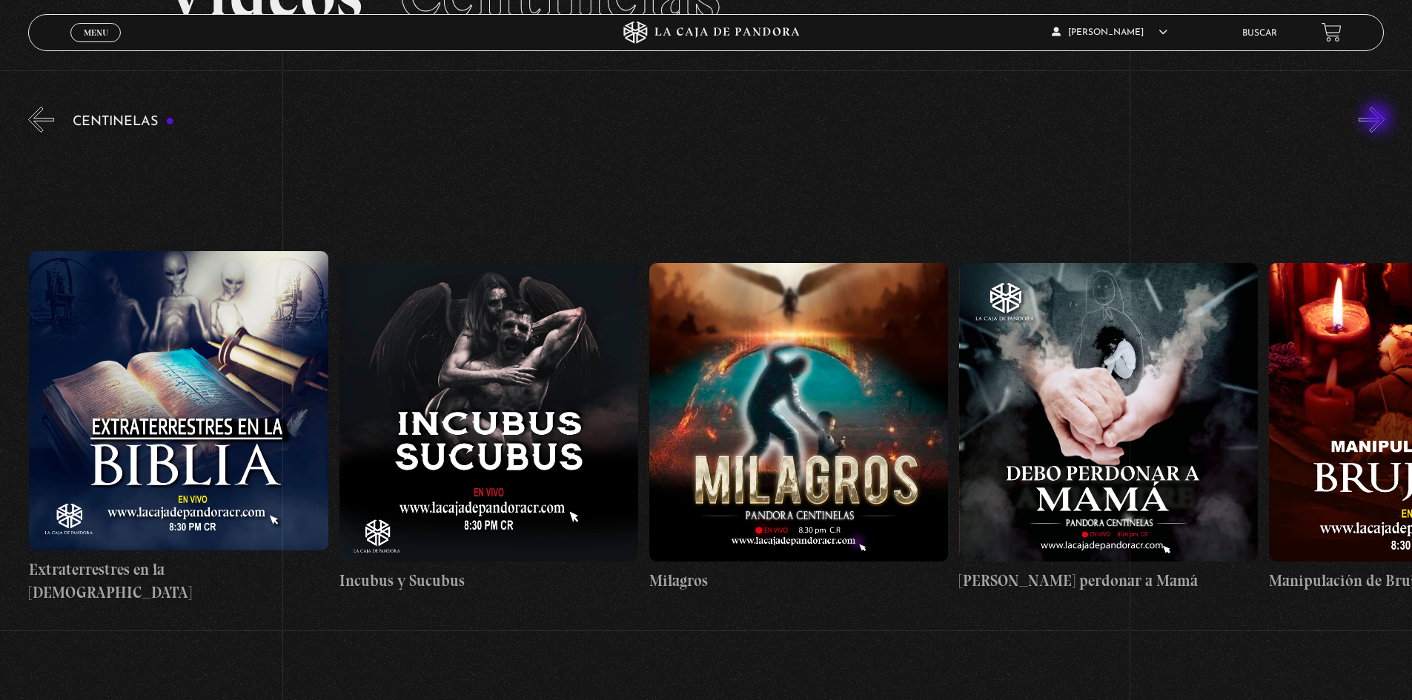
click at [1378, 119] on button "»" at bounding box center [1371, 120] width 26 height 26
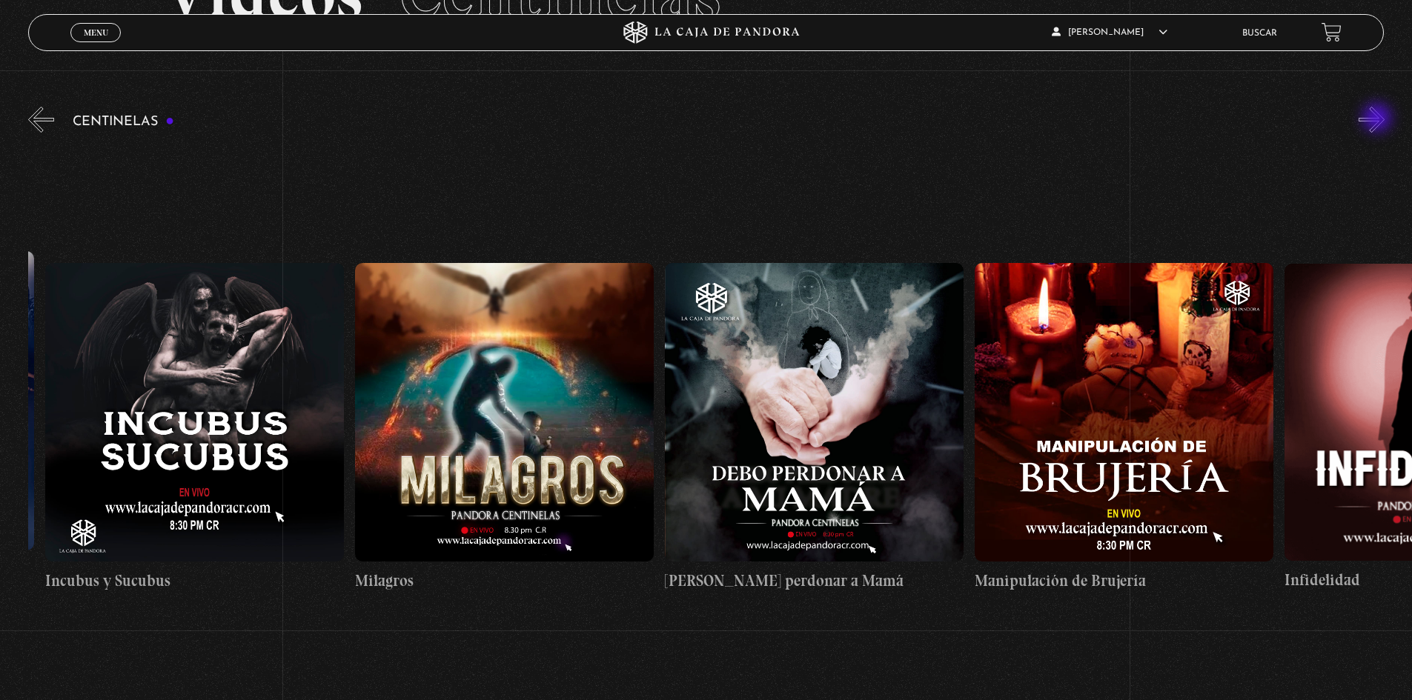
click at [1378, 119] on button "»" at bounding box center [1371, 120] width 26 height 26
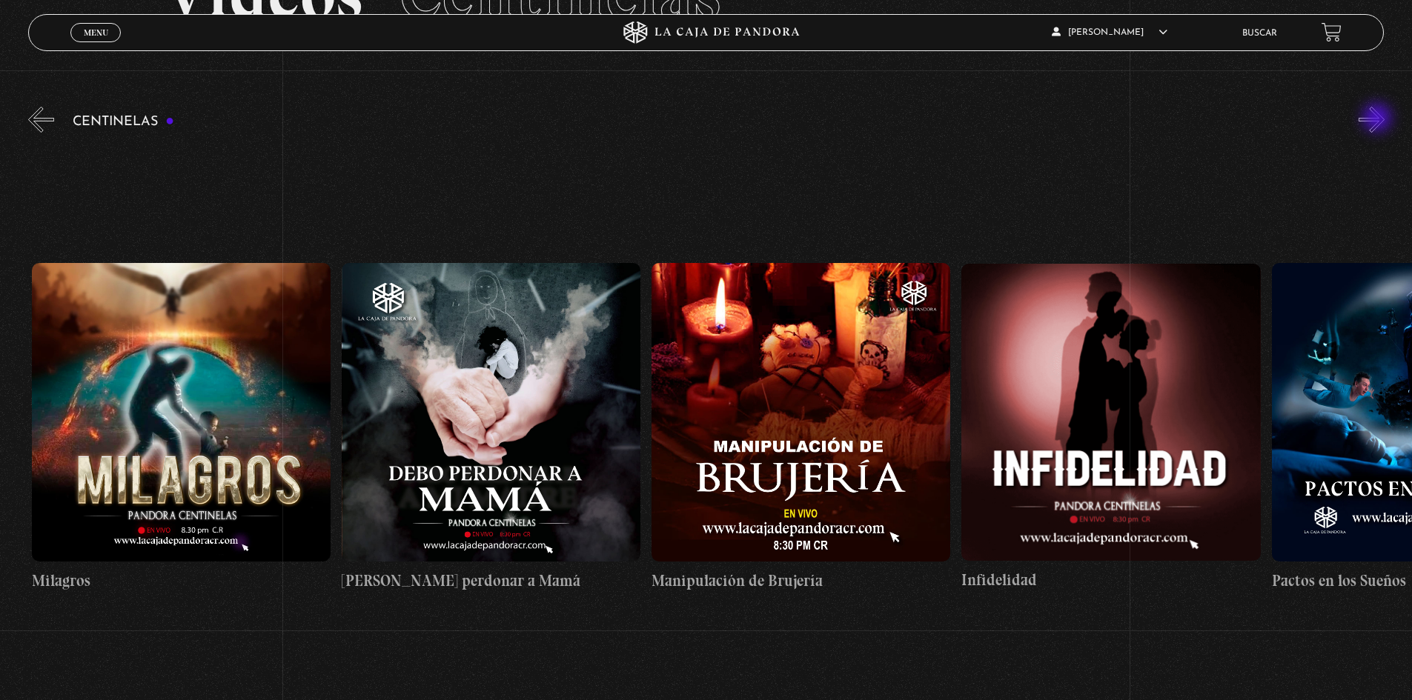
click at [1378, 119] on button "»" at bounding box center [1371, 120] width 26 height 26
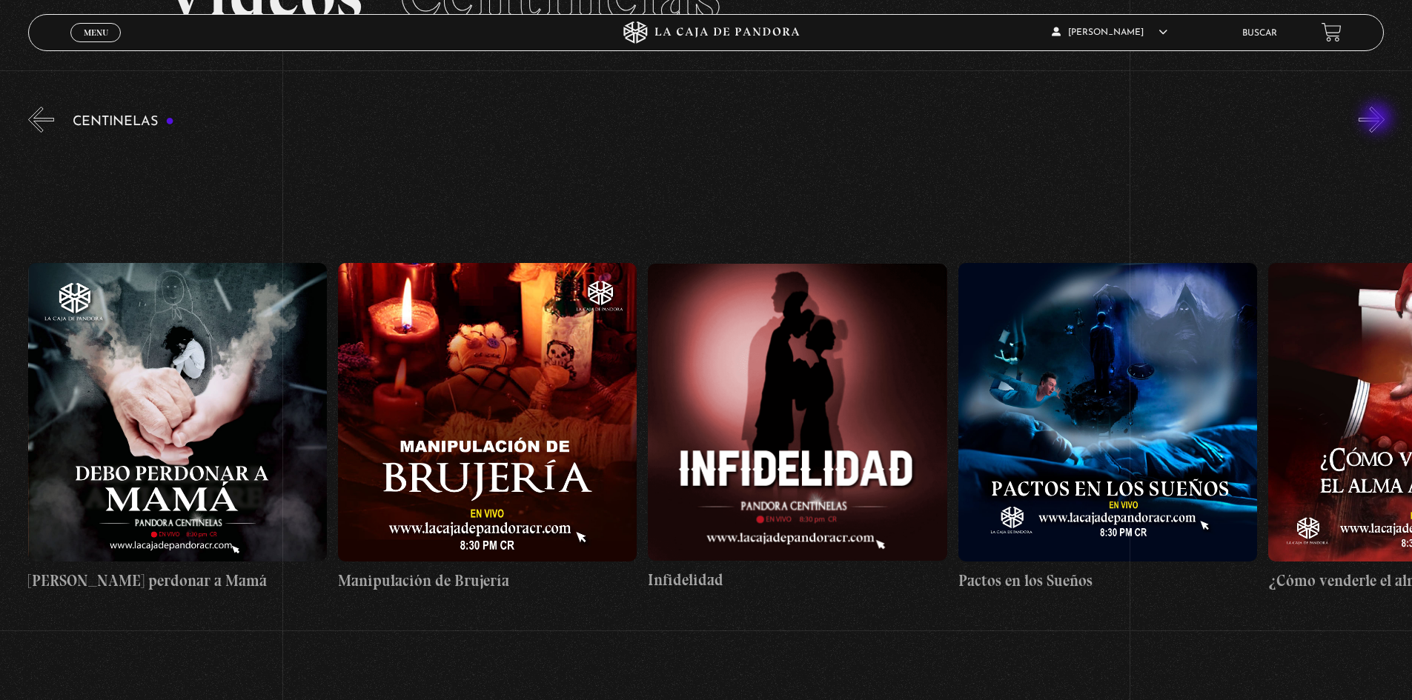
click at [1378, 119] on button "»" at bounding box center [1371, 120] width 26 height 26
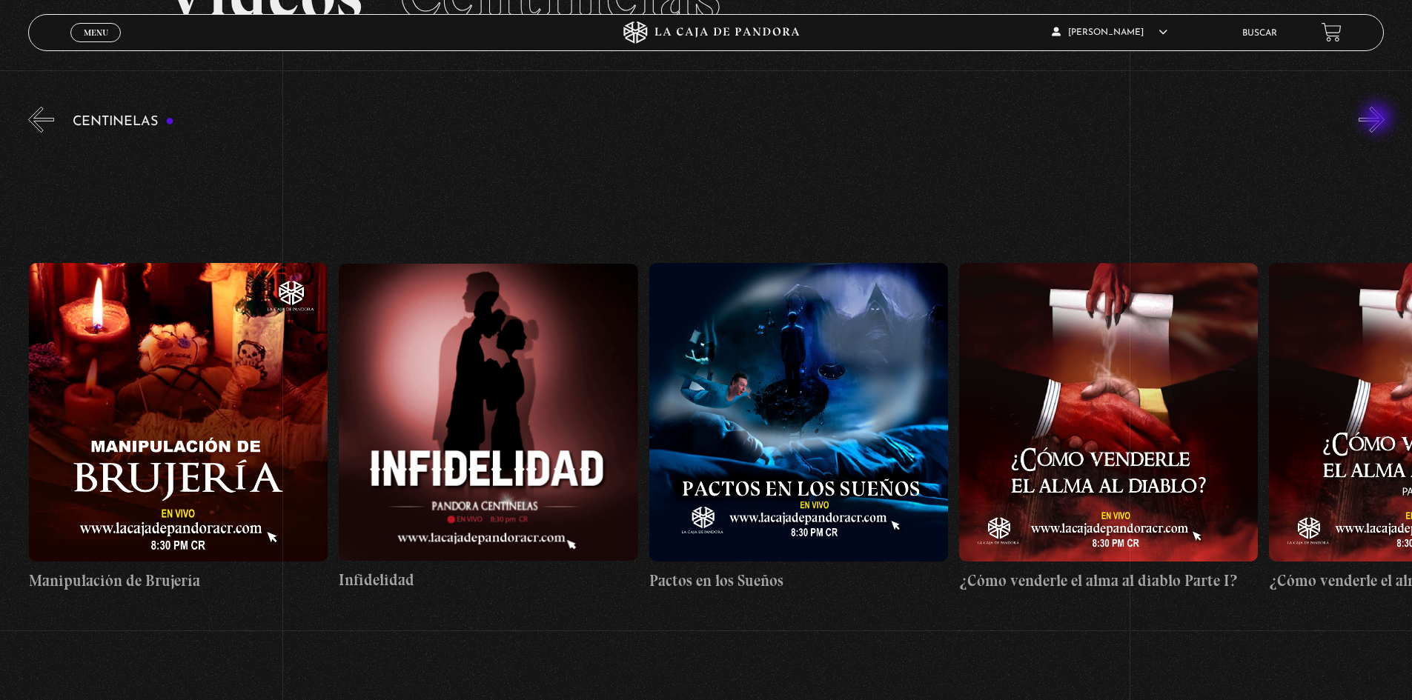
click at [1378, 119] on button "»" at bounding box center [1371, 120] width 26 height 26
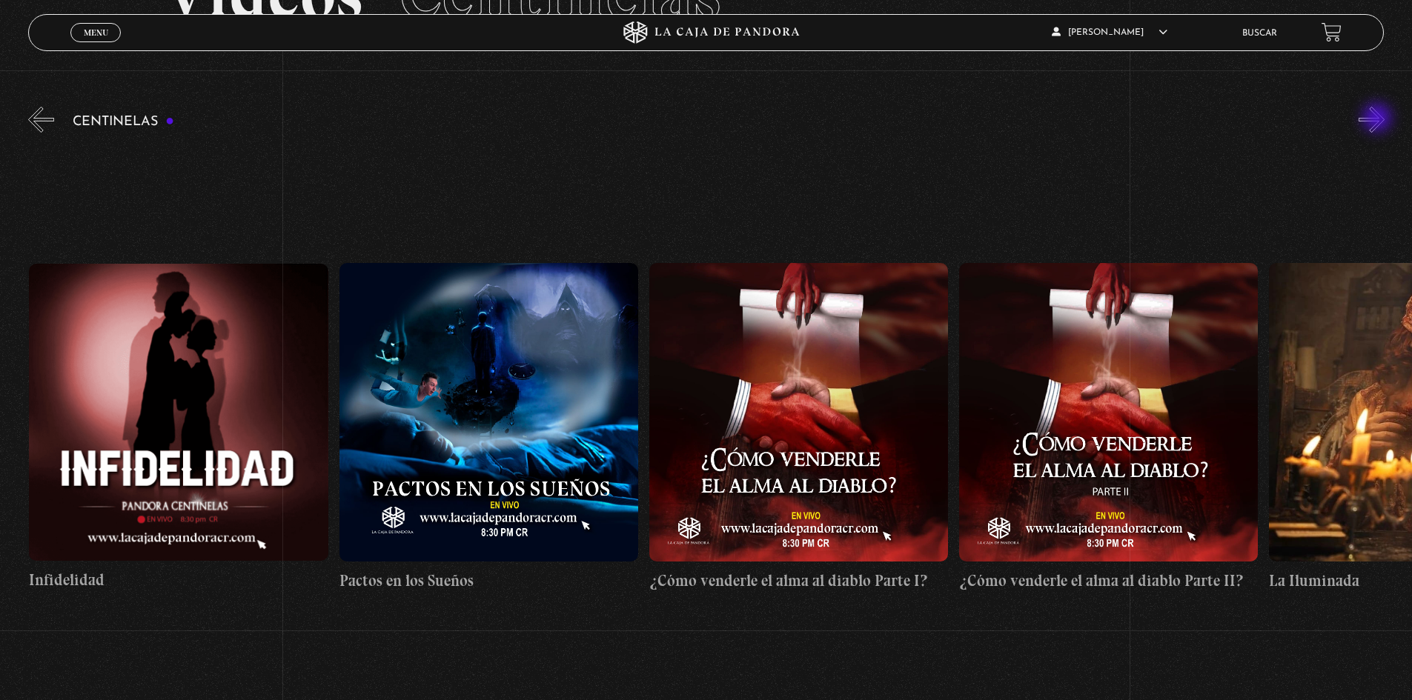
scroll to position [0, 11778]
click at [1378, 119] on button "»" at bounding box center [1371, 120] width 26 height 26
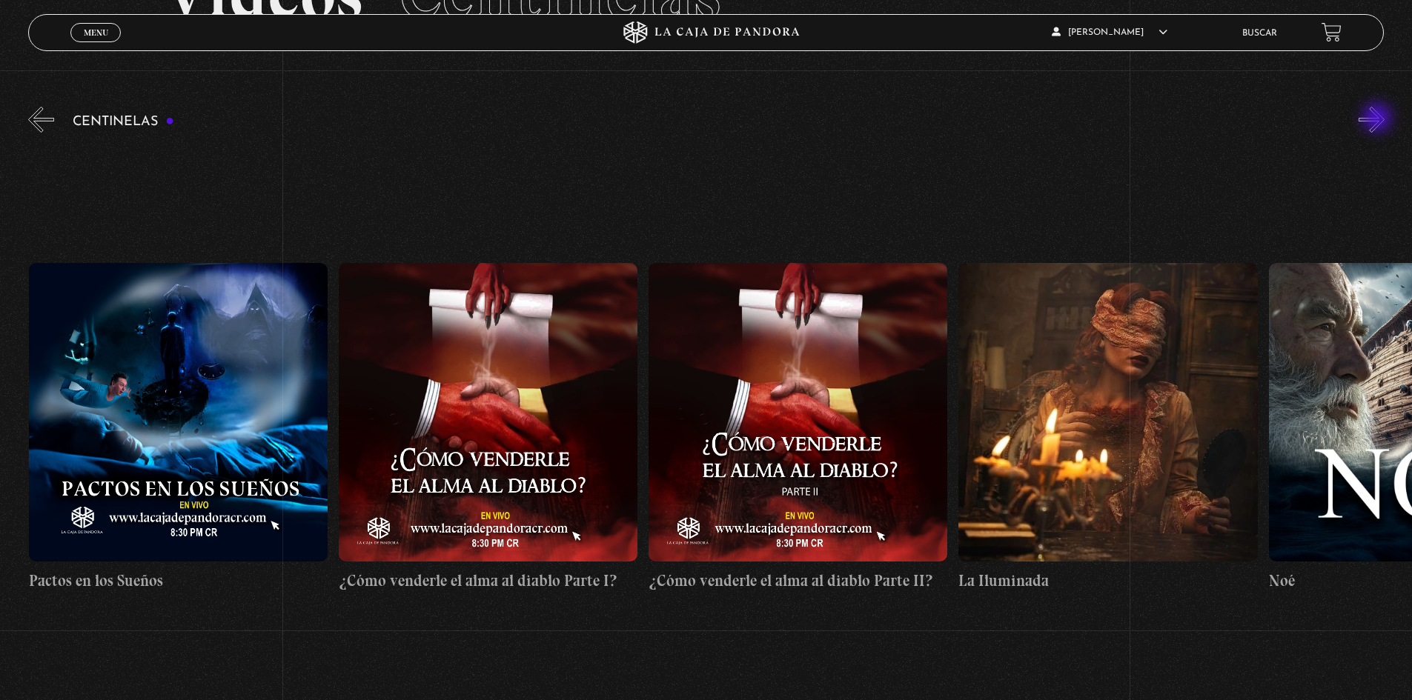
click at [1378, 119] on button "»" at bounding box center [1371, 120] width 26 height 26
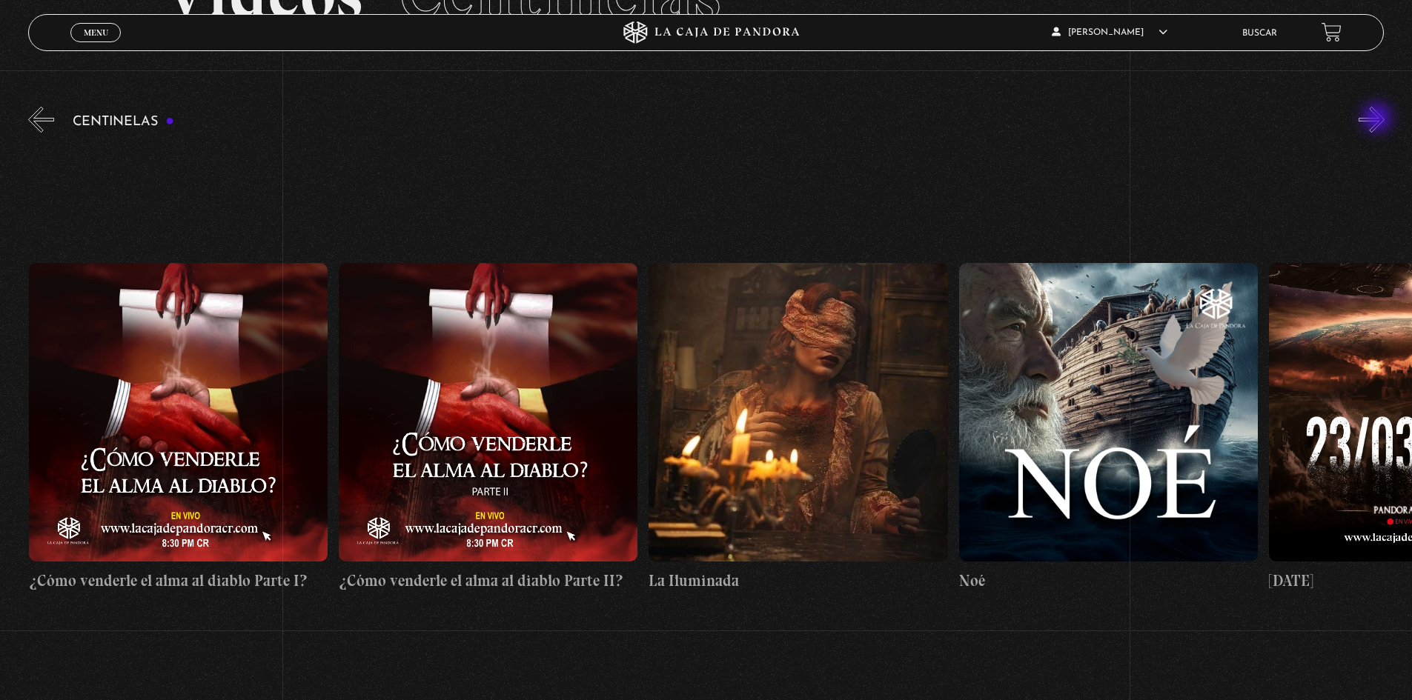
click at [1378, 119] on button "»" at bounding box center [1371, 120] width 26 height 26
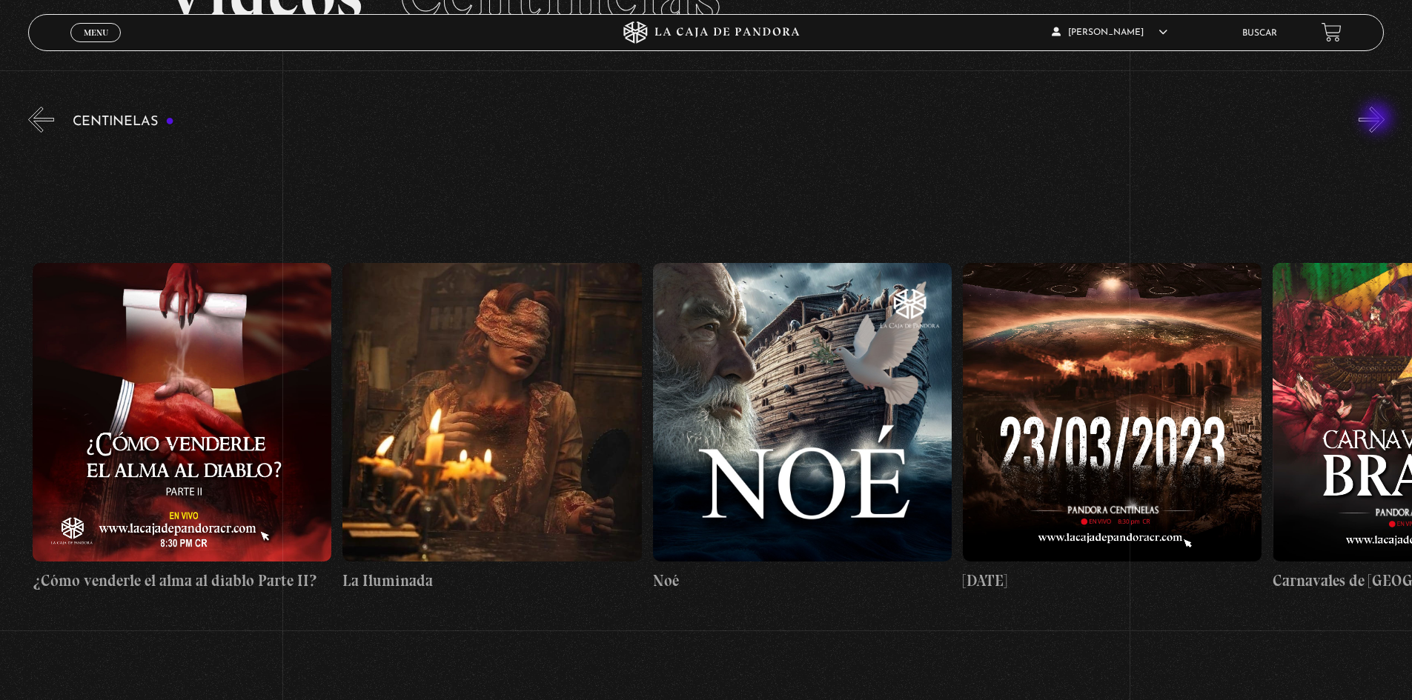
click at [1378, 119] on button "»" at bounding box center [1371, 120] width 26 height 26
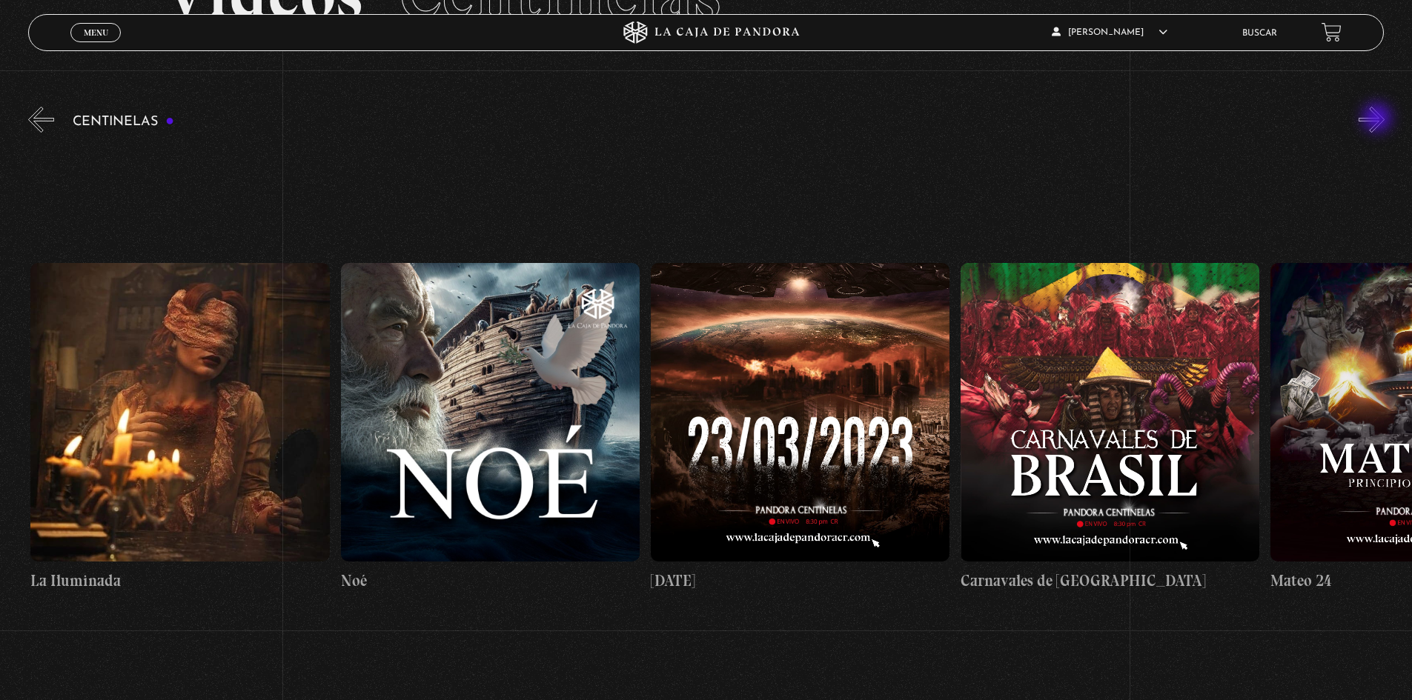
click at [1378, 119] on button "»" at bounding box center [1371, 120] width 26 height 26
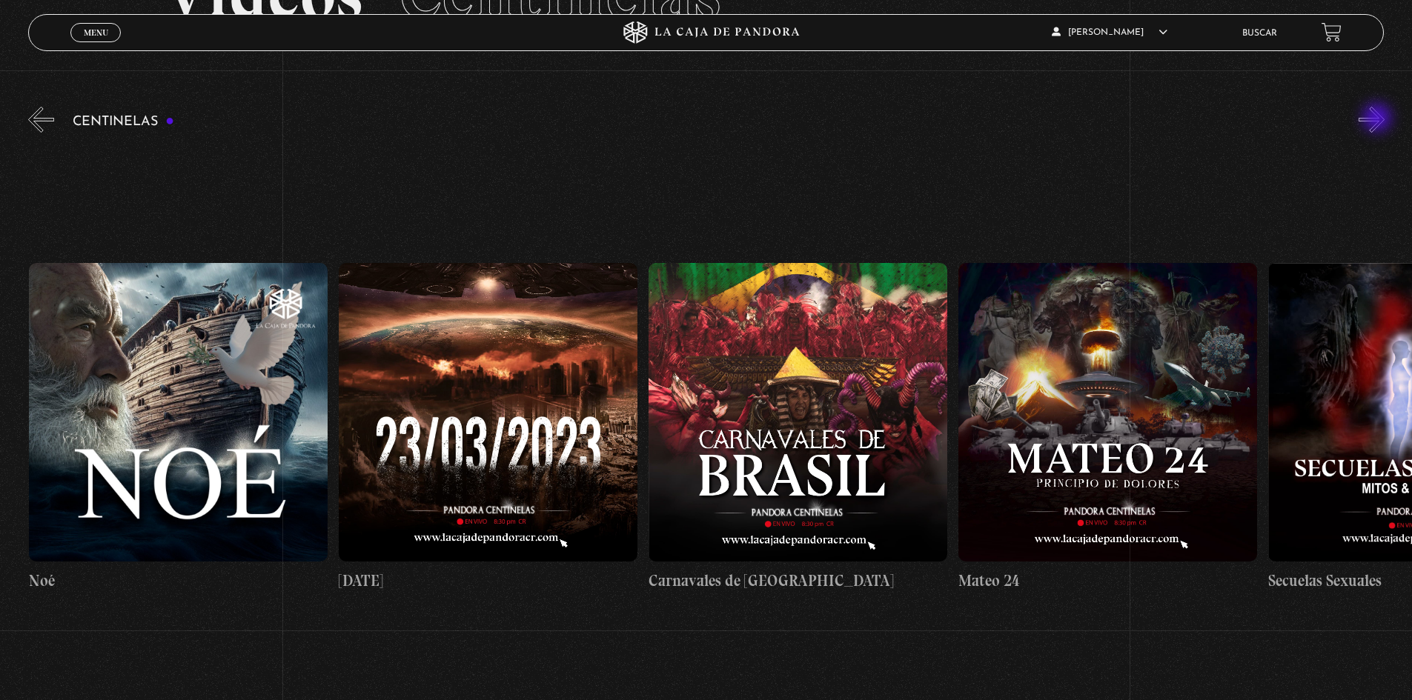
scroll to position [0, 13328]
click at [1378, 119] on button "»" at bounding box center [1371, 120] width 26 height 26
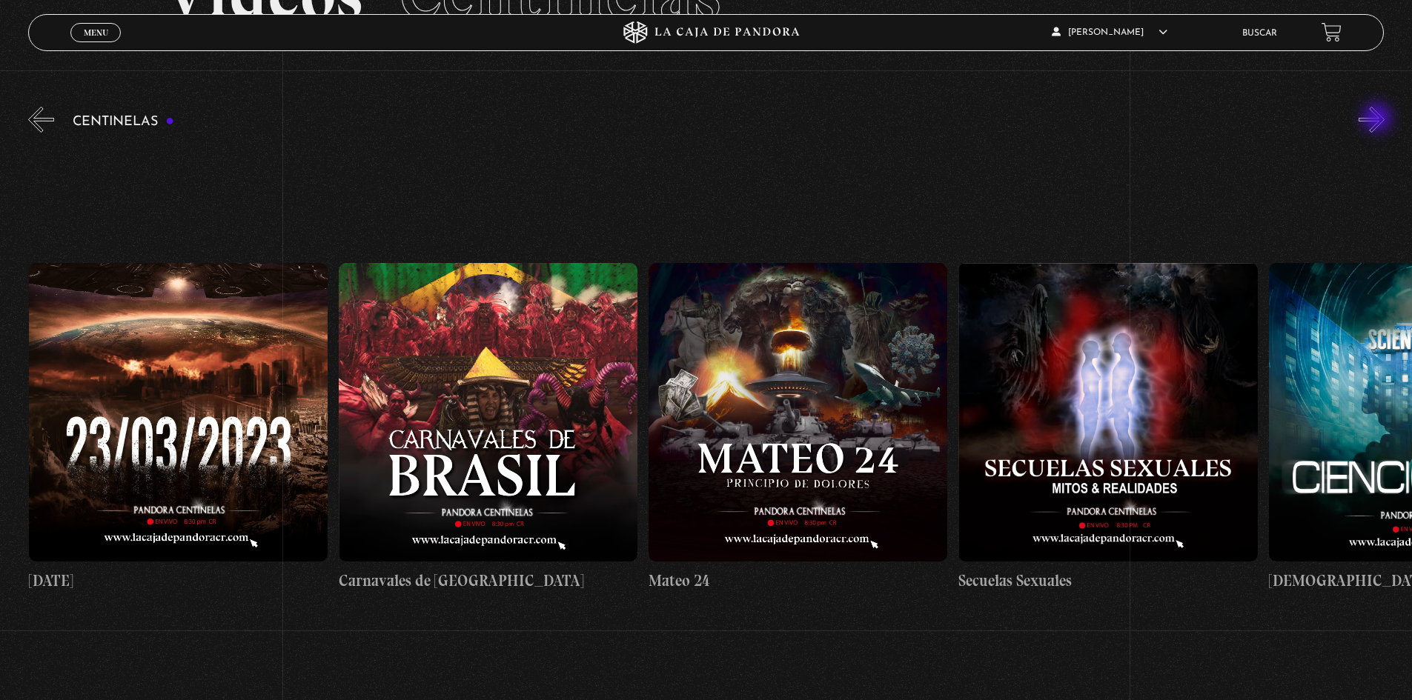
click at [1378, 119] on button "»" at bounding box center [1371, 120] width 26 height 26
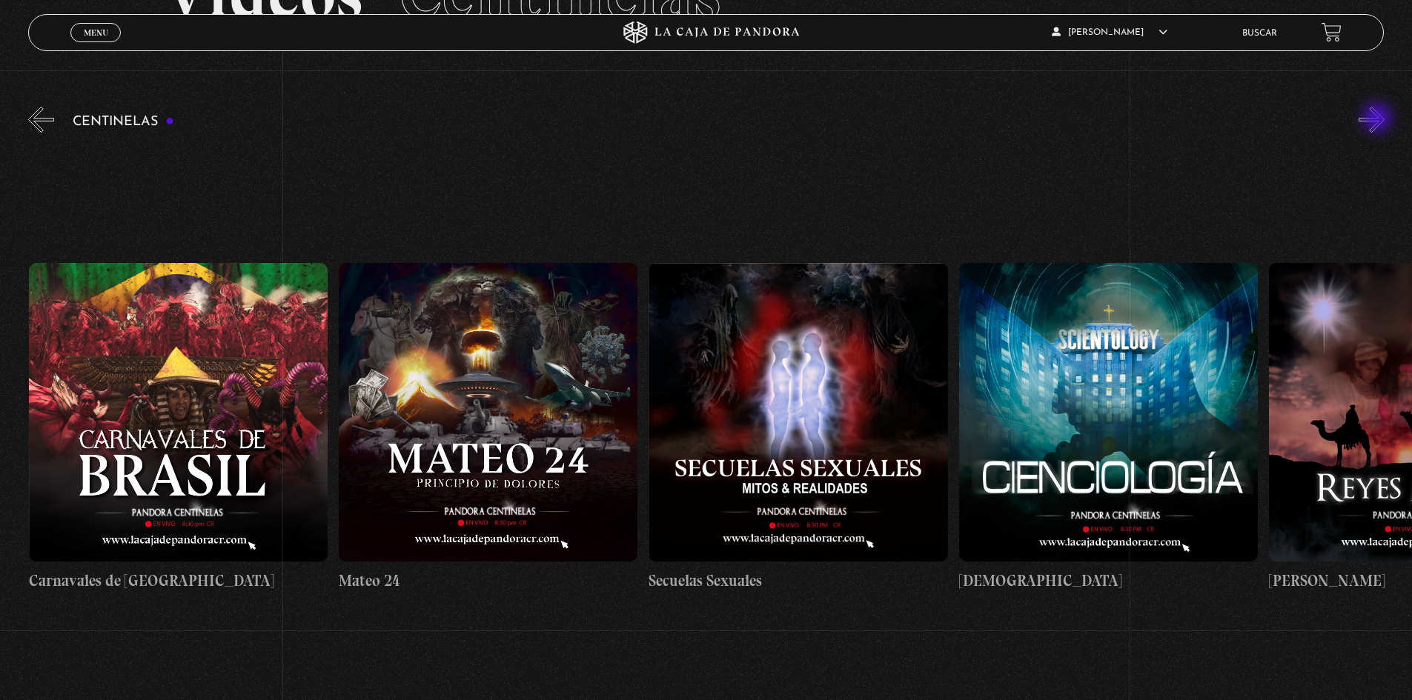
click at [1378, 119] on button "»" at bounding box center [1371, 120] width 26 height 26
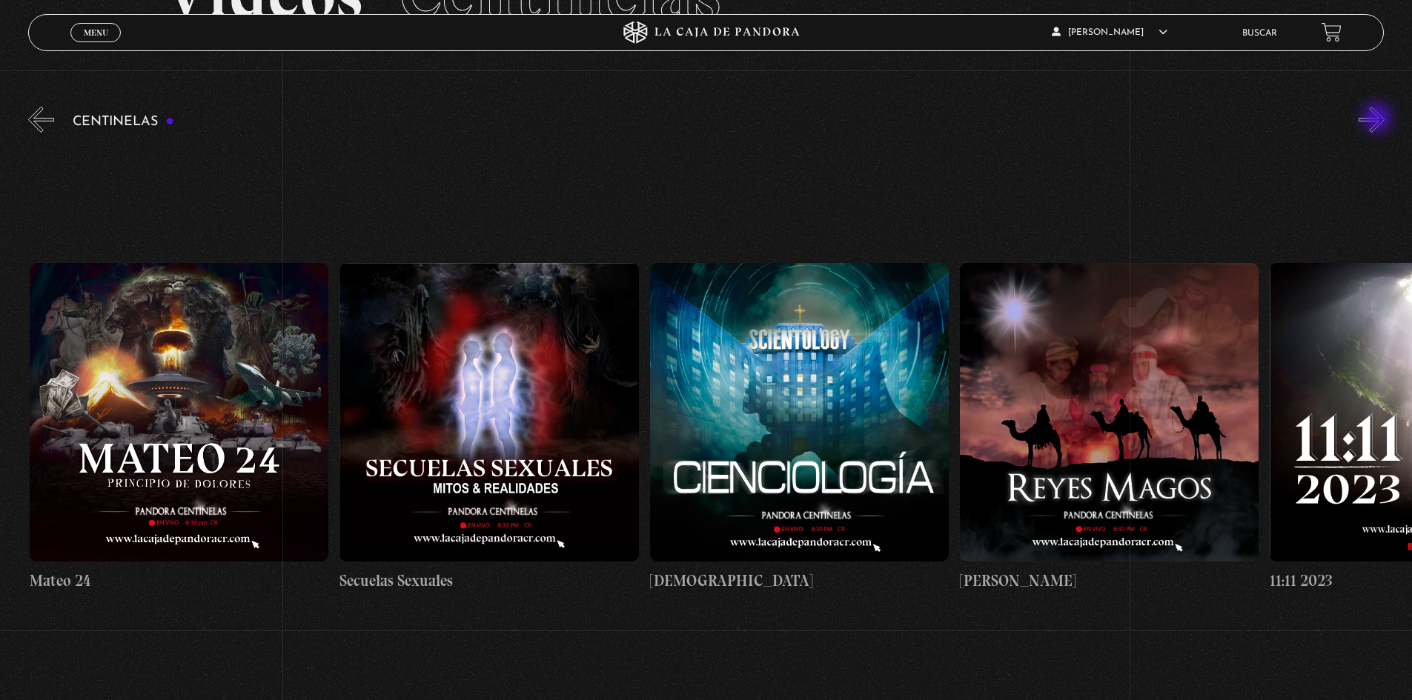
click at [1378, 119] on button "»" at bounding box center [1371, 120] width 26 height 26
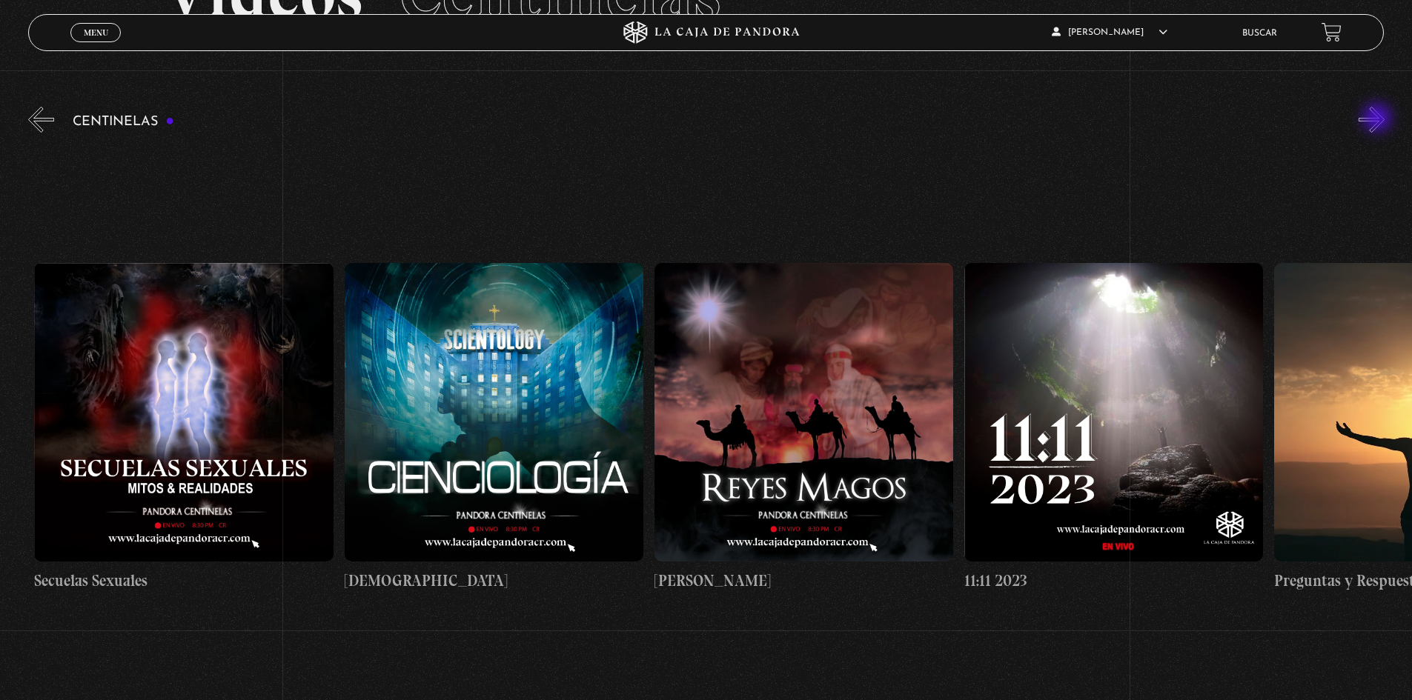
click at [1378, 119] on button "»" at bounding box center [1371, 120] width 26 height 26
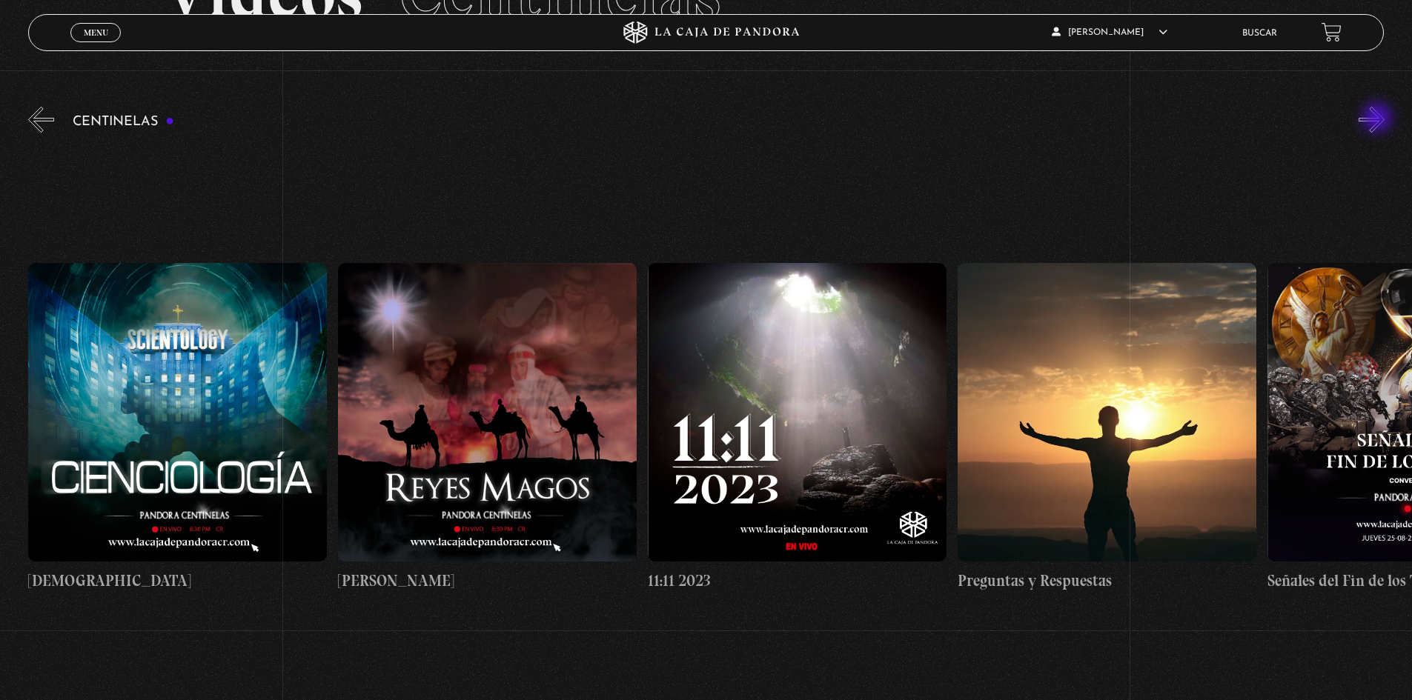
click at [1378, 119] on button "»" at bounding box center [1371, 120] width 26 height 26
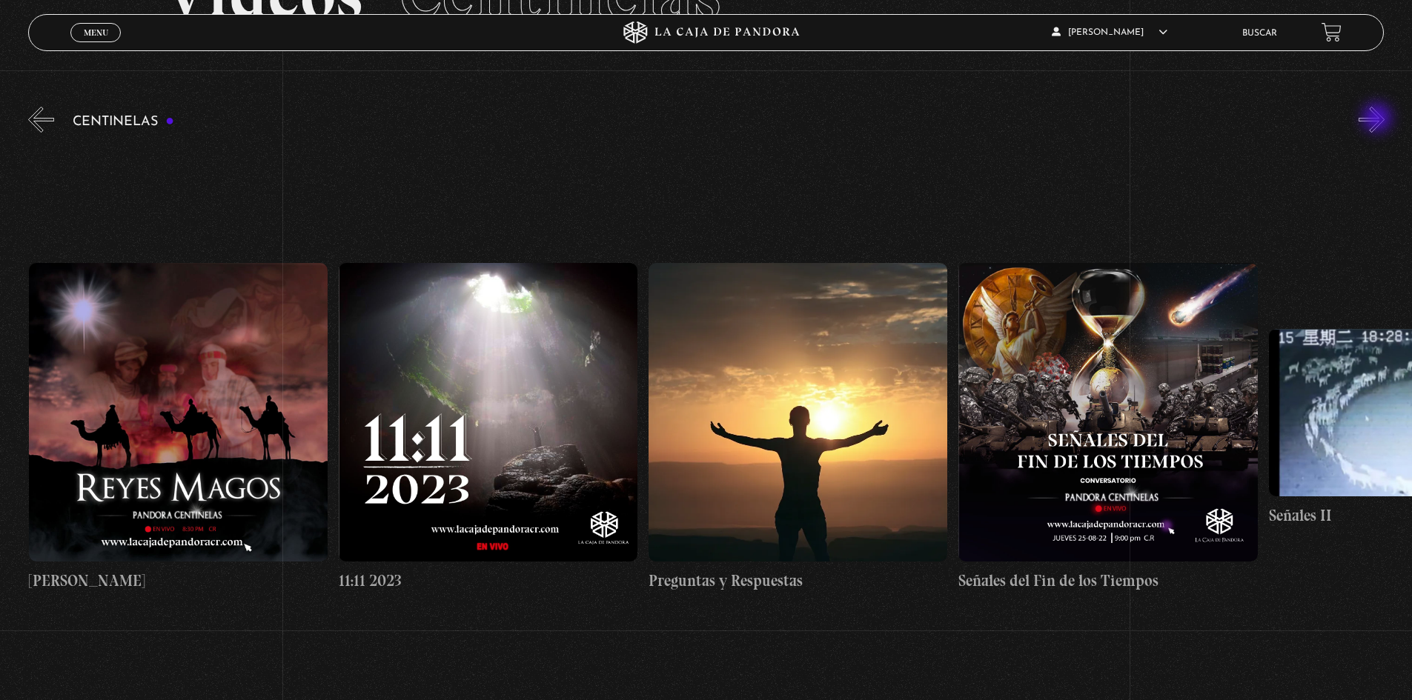
click at [1378, 119] on button "»" at bounding box center [1371, 120] width 26 height 26
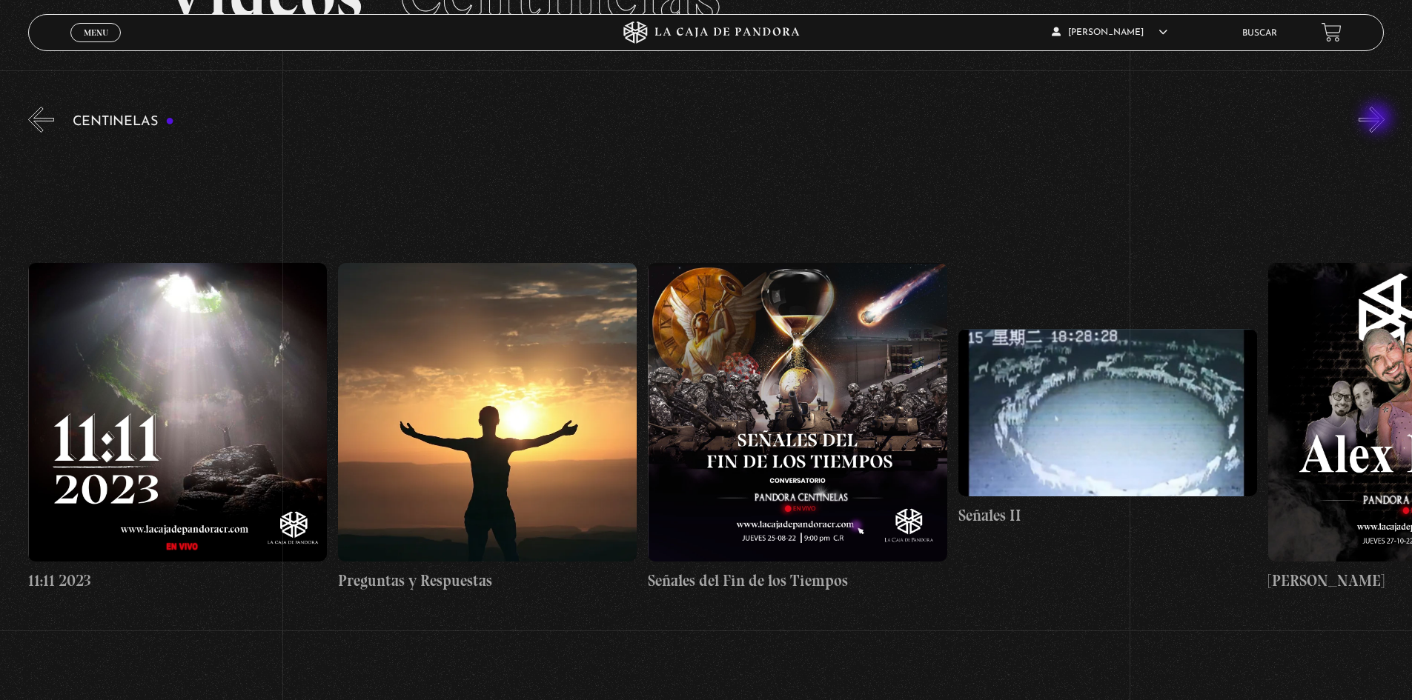
click at [1378, 119] on button "»" at bounding box center [1371, 120] width 26 height 26
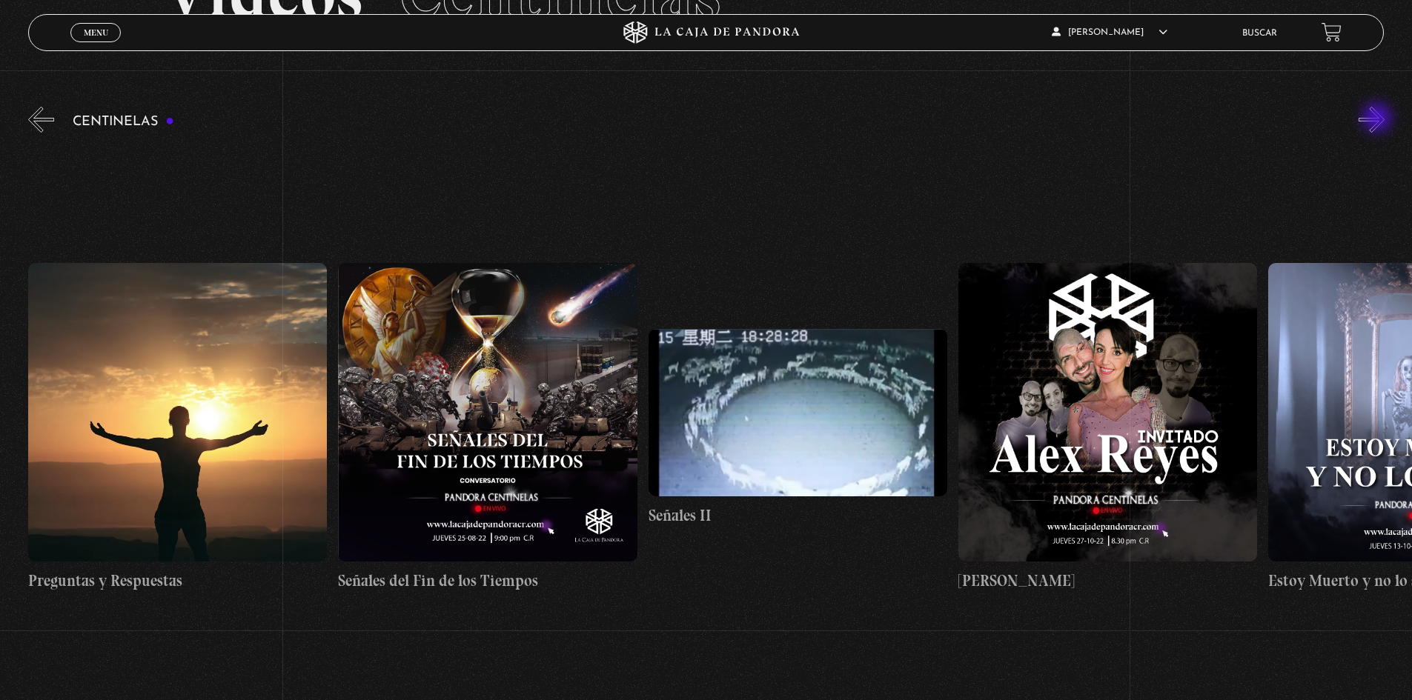
click at [1378, 119] on button "»" at bounding box center [1371, 120] width 26 height 26
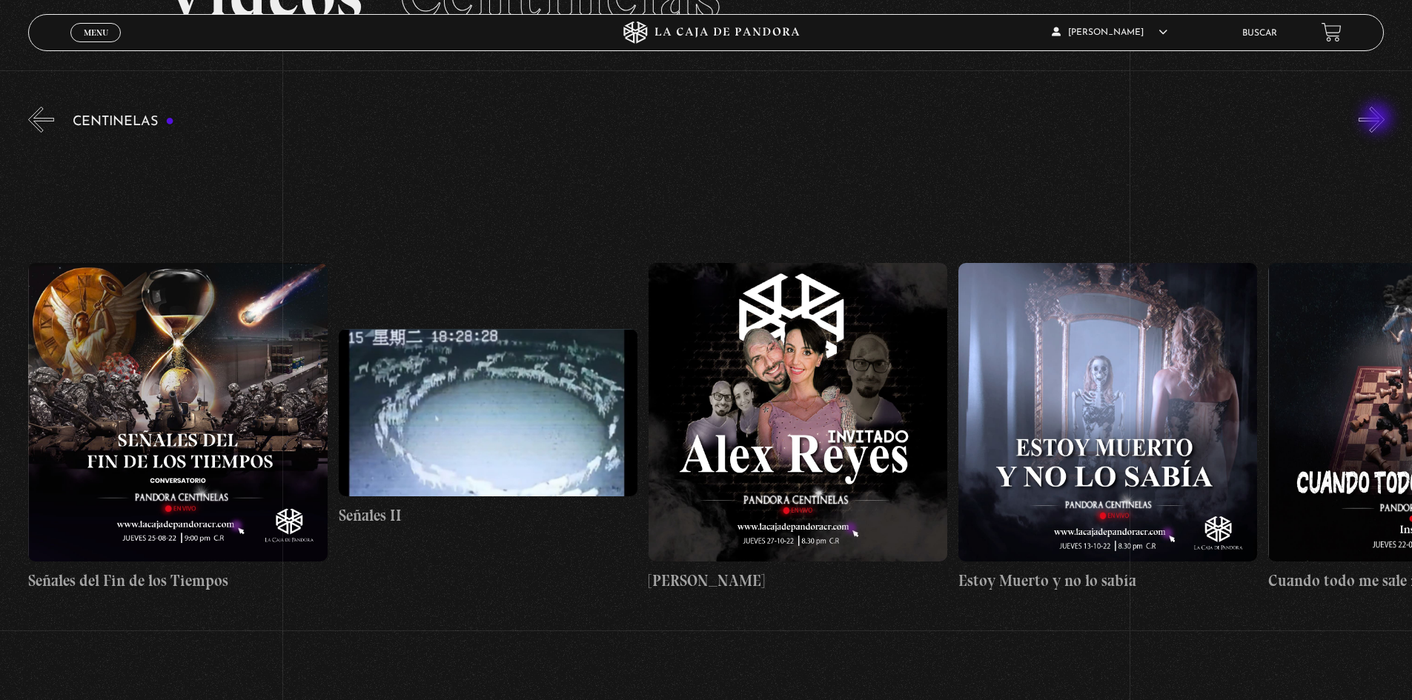
scroll to position [0, 16118]
click at [1378, 119] on button "»" at bounding box center [1371, 120] width 26 height 26
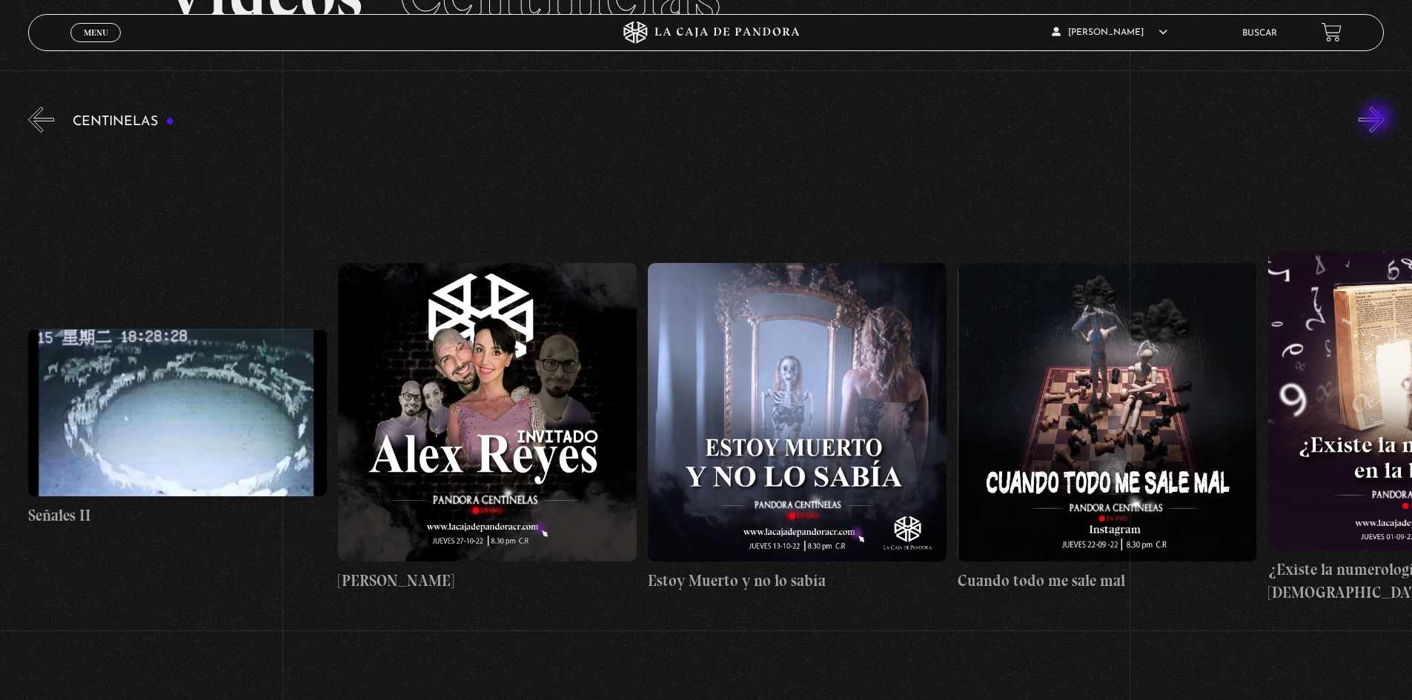
click at [1378, 119] on button "»" at bounding box center [1371, 120] width 26 height 26
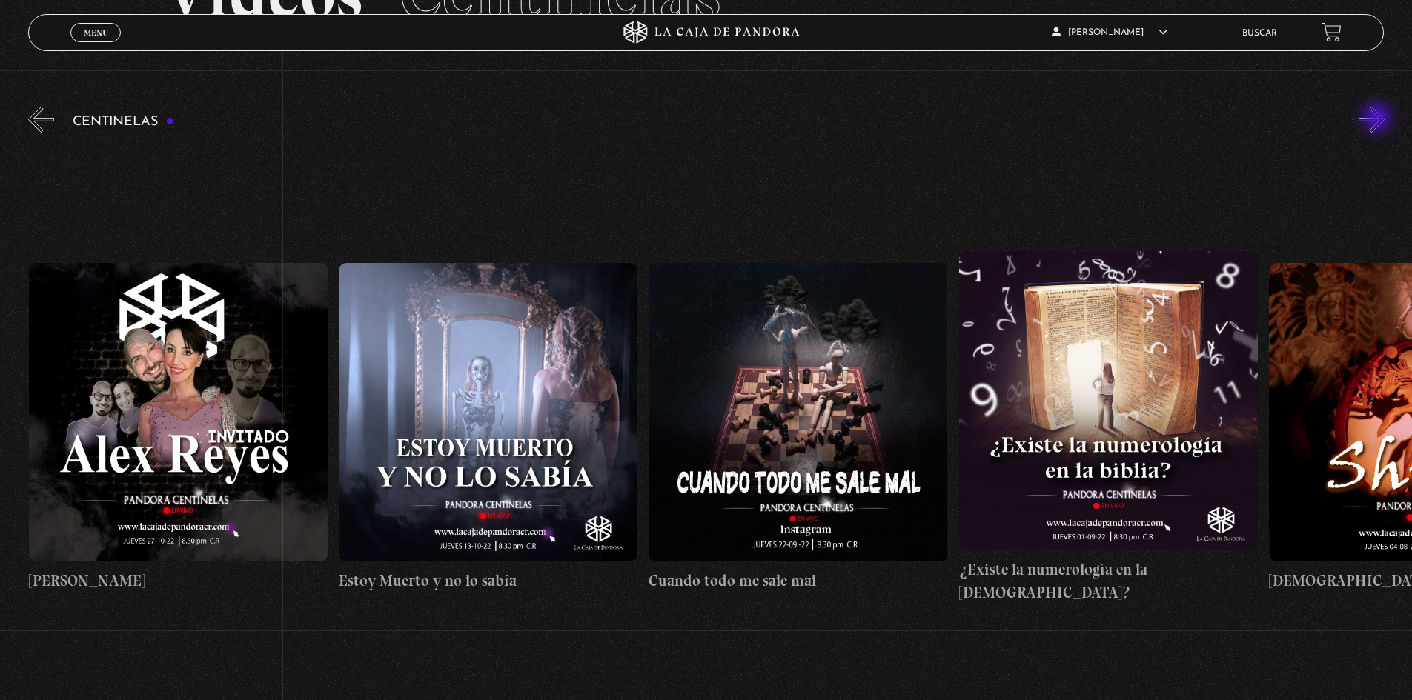
scroll to position [0, 16738]
click at [1378, 119] on button "»" at bounding box center [1371, 120] width 26 height 26
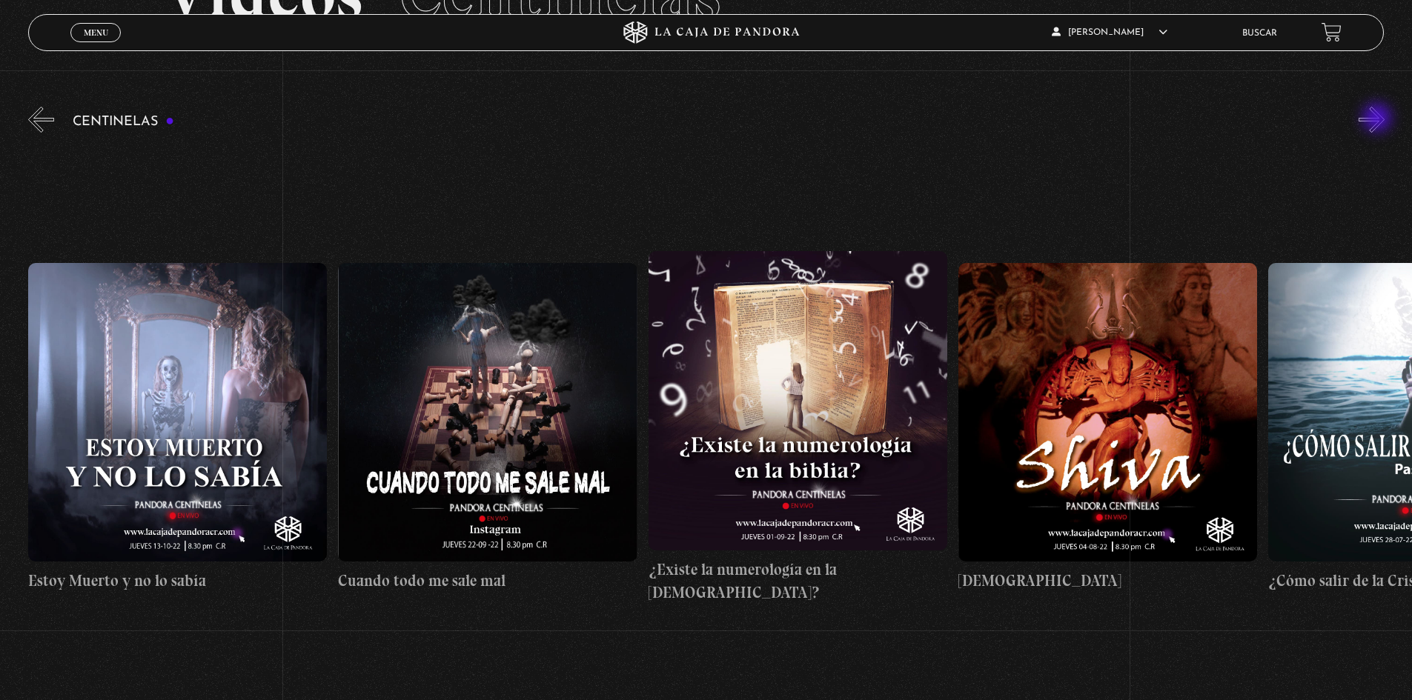
click at [1378, 119] on button "»" at bounding box center [1371, 120] width 26 height 26
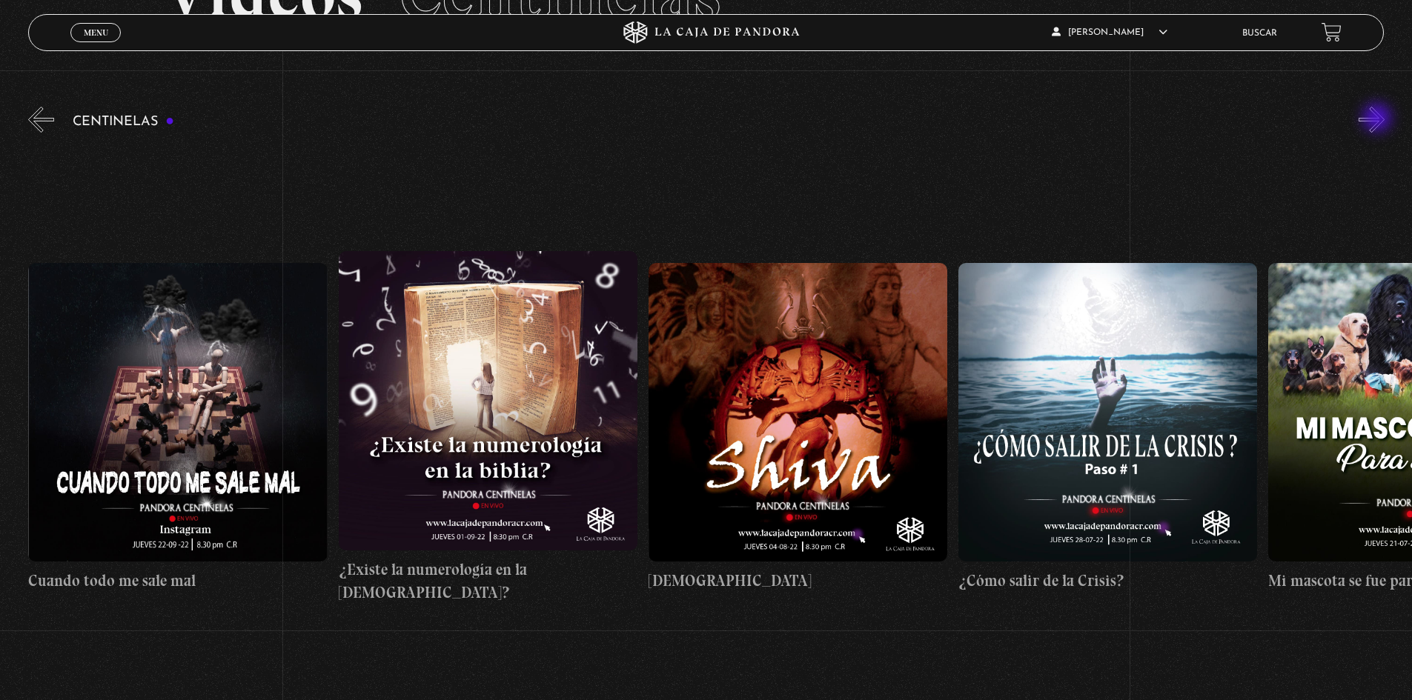
click at [1378, 119] on button "»" at bounding box center [1371, 120] width 26 height 26
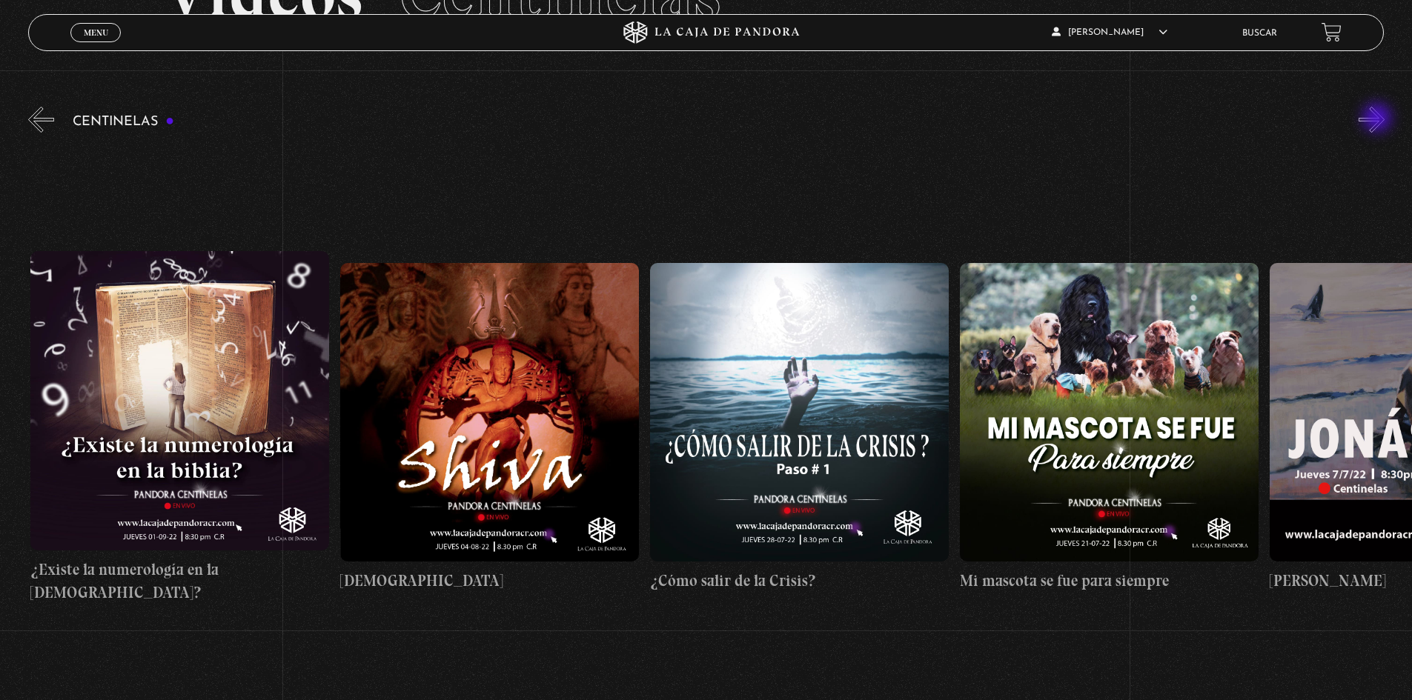
click at [1378, 119] on button "»" at bounding box center [1371, 120] width 26 height 26
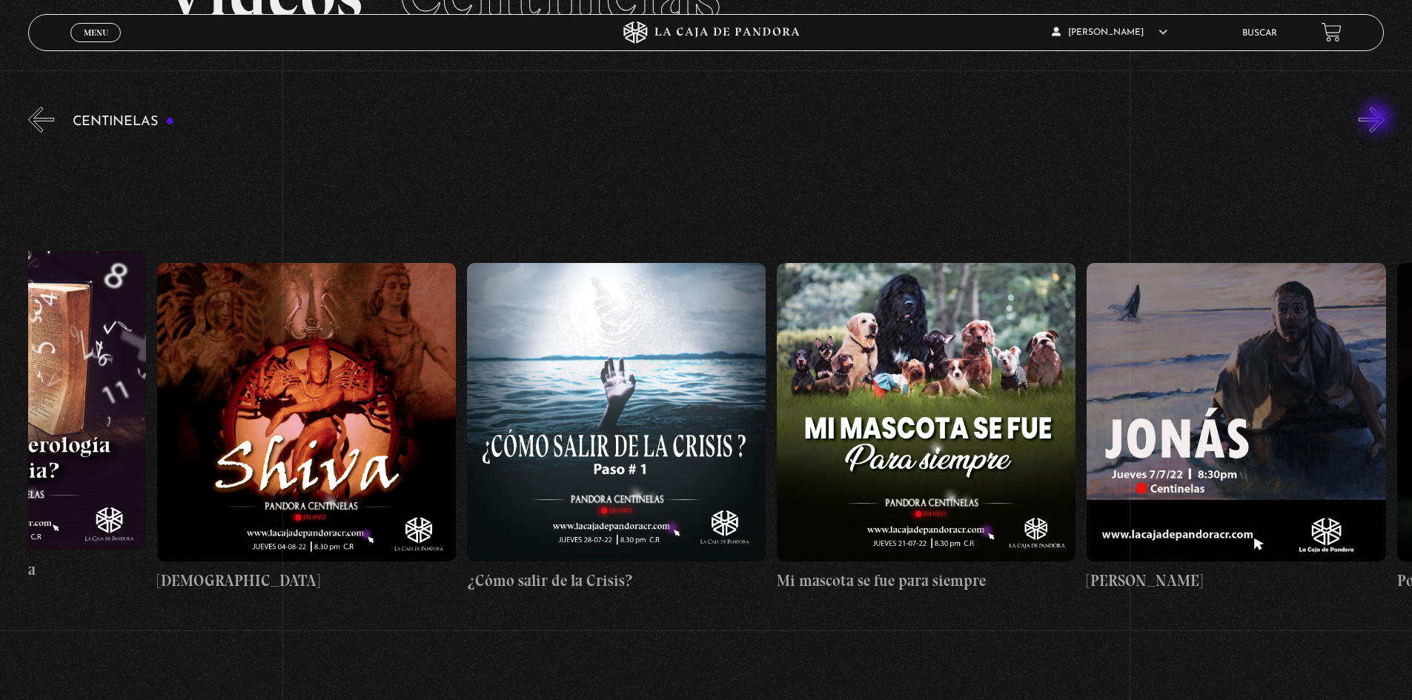
click at [1378, 119] on button "»" at bounding box center [1371, 120] width 26 height 26
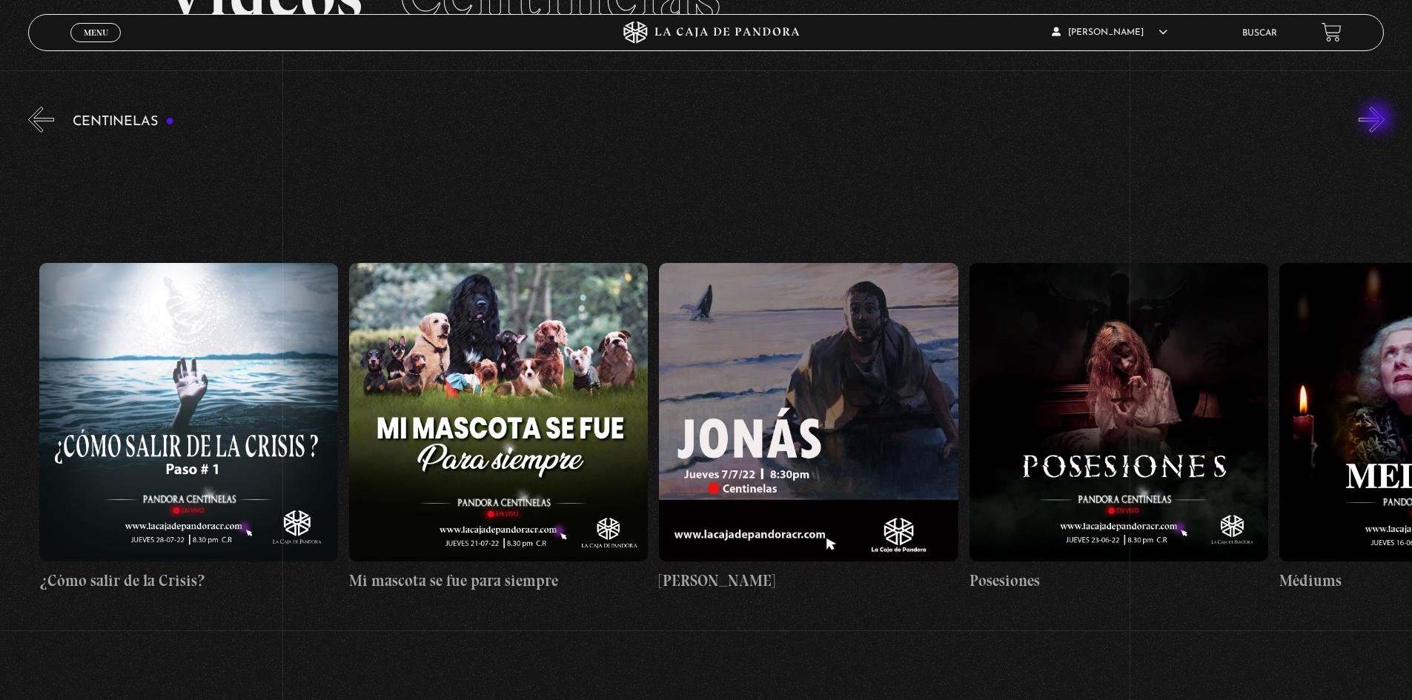
click at [1378, 119] on button "»" at bounding box center [1371, 120] width 26 height 26
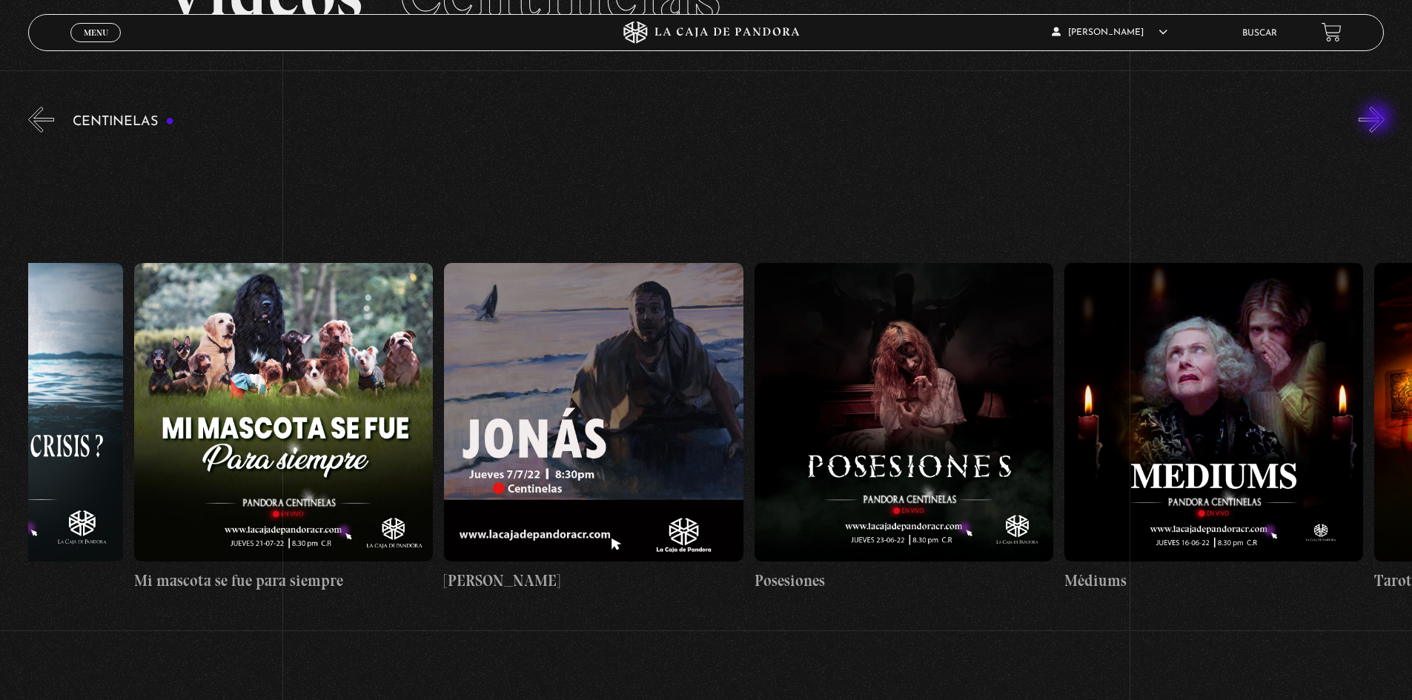
click at [1378, 119] on button "»" at bounding box center [1371, 120] width 26 height 26
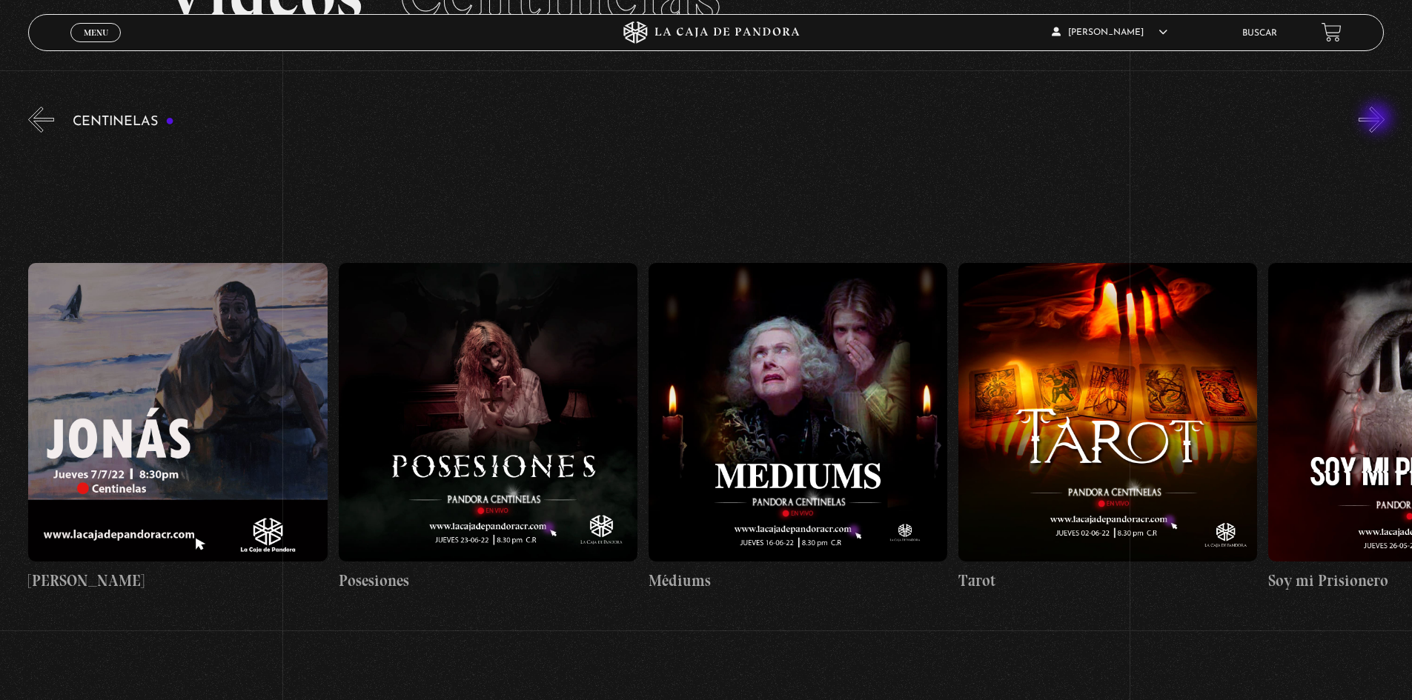
click at [1378, 119] on button "»" at bounding box center [1371, 120] width 26 height 26
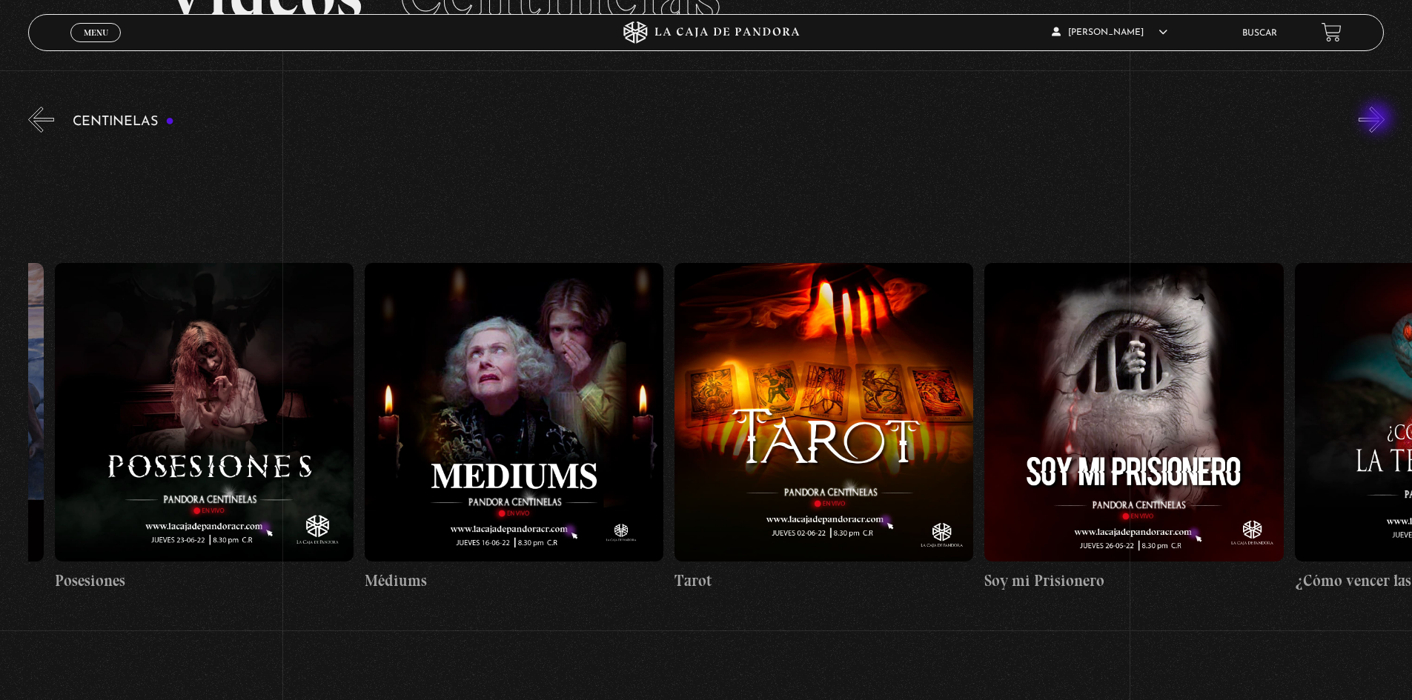
click at [1378, 119] on button "»" at bounding box center [1371, 120] width 26 height 26
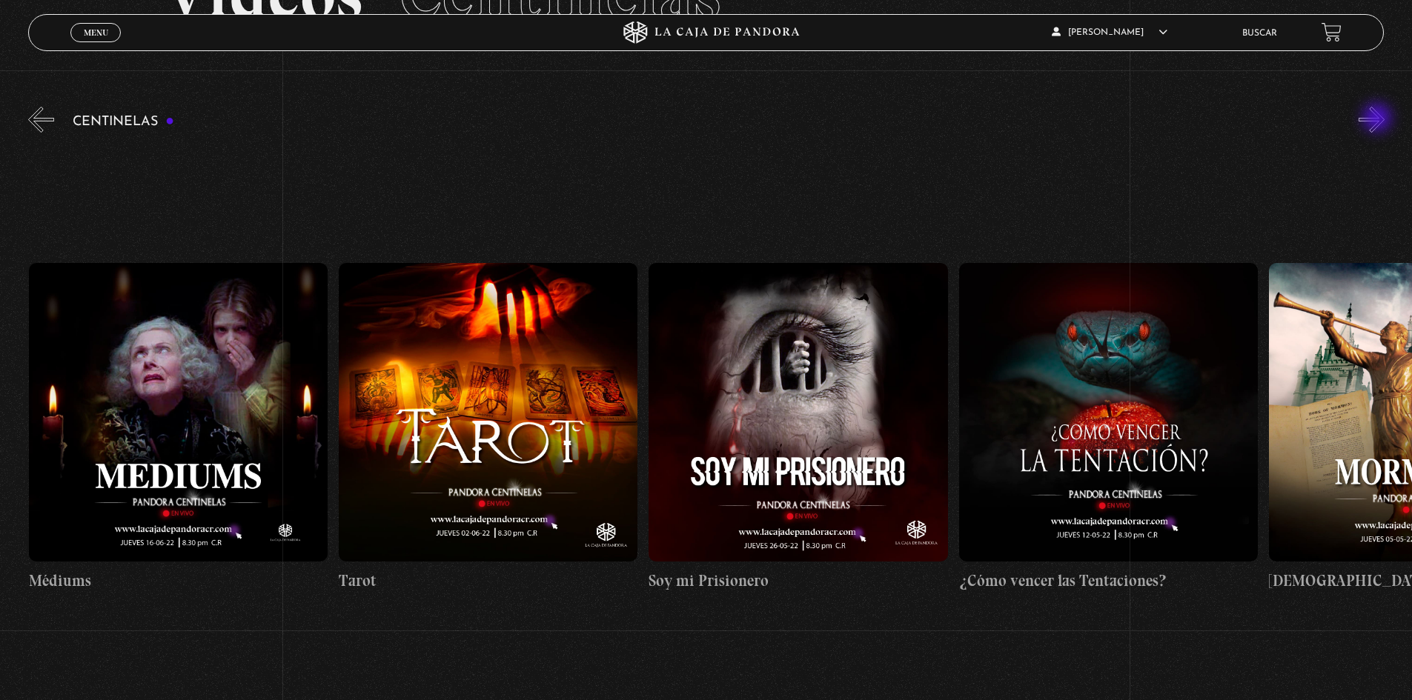
click at [1378, 119] on button "»" at bounding box center [1371, 120] width 26 height 26
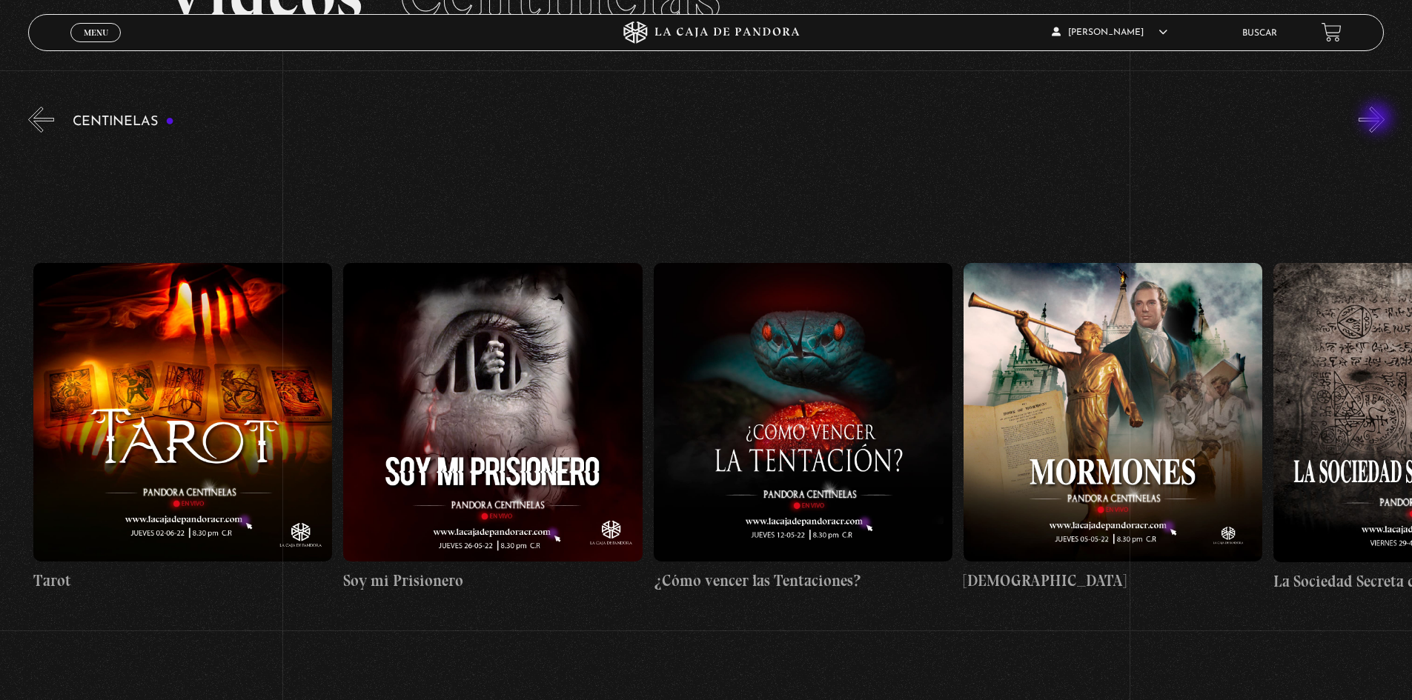
click at [1378, 119] on button "»" at bounding box center [1371, 120] width 26 height 26
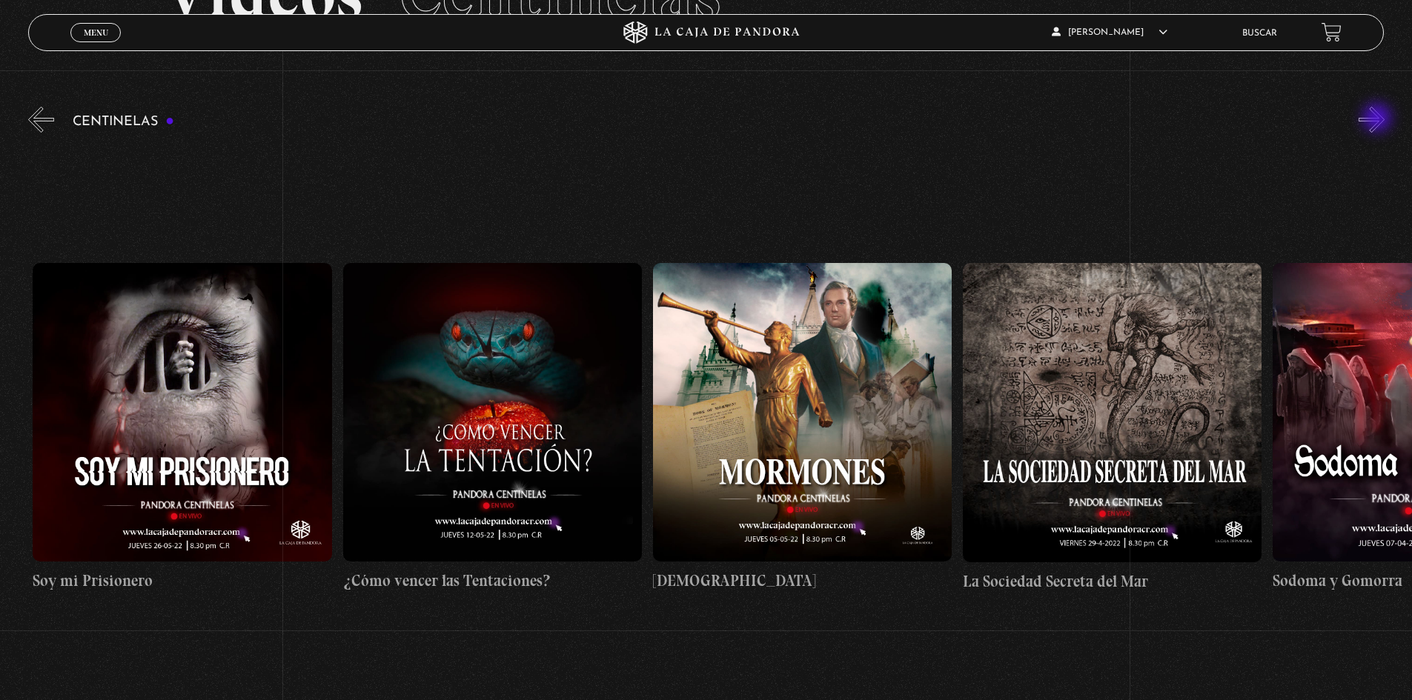
click at [1378, 119] on button "»" at bounding box center [1371, 120] width 26 height 26
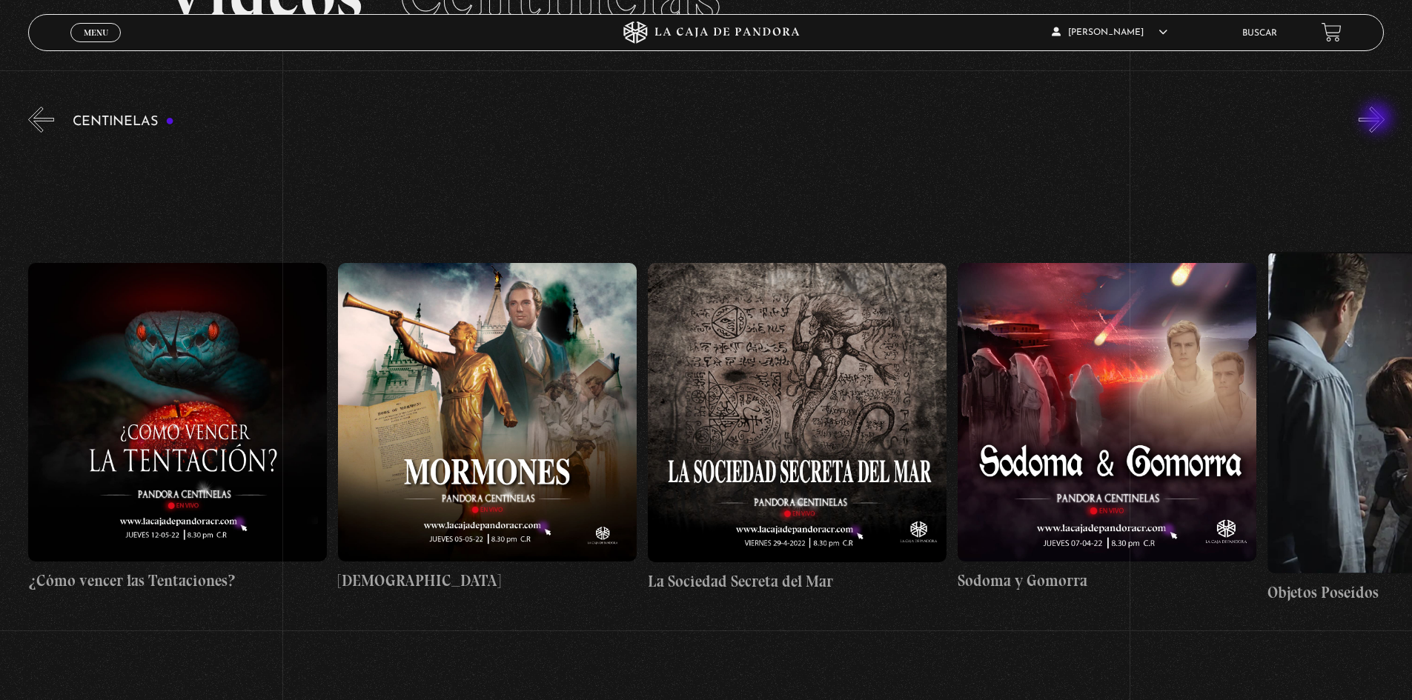
click at [1378, 119] on button "»" at bounding box center [1371, 120] width 26 height 26
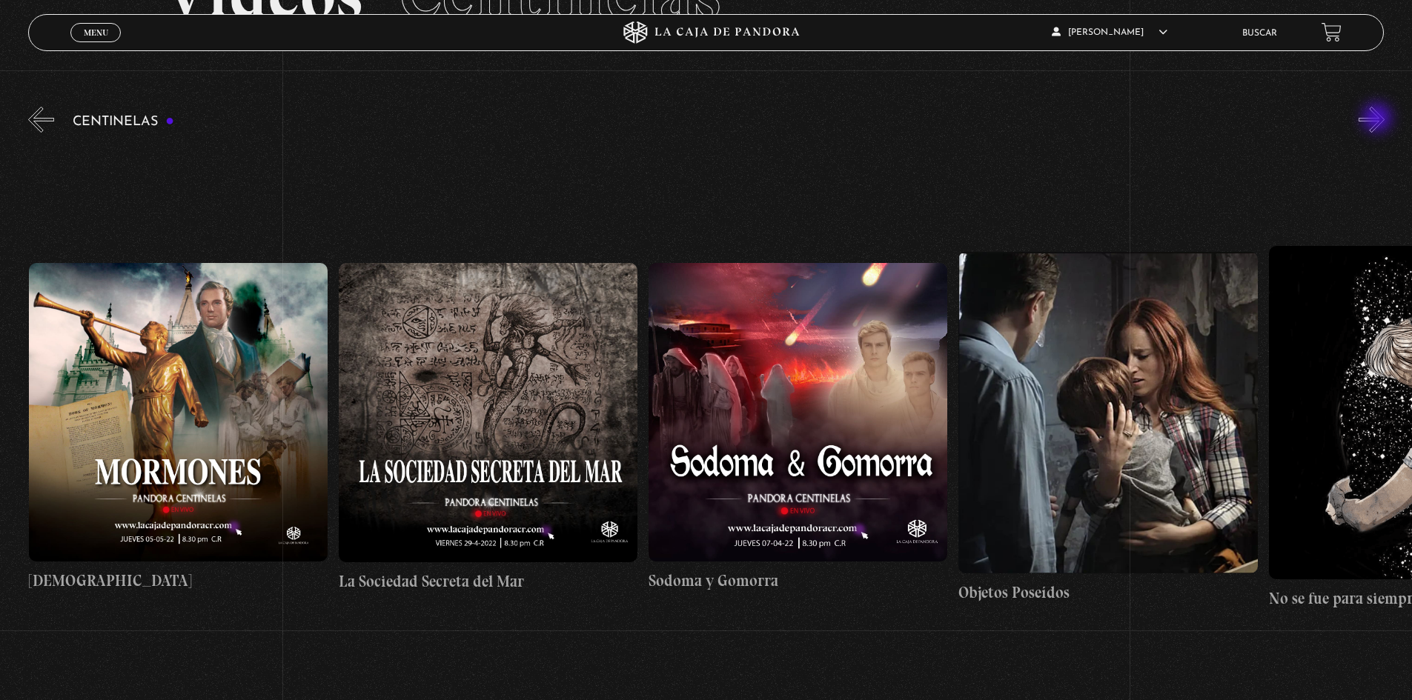
click at [1378, 119] on button "»" at bounding box center [1371, 120] width 26 height 26
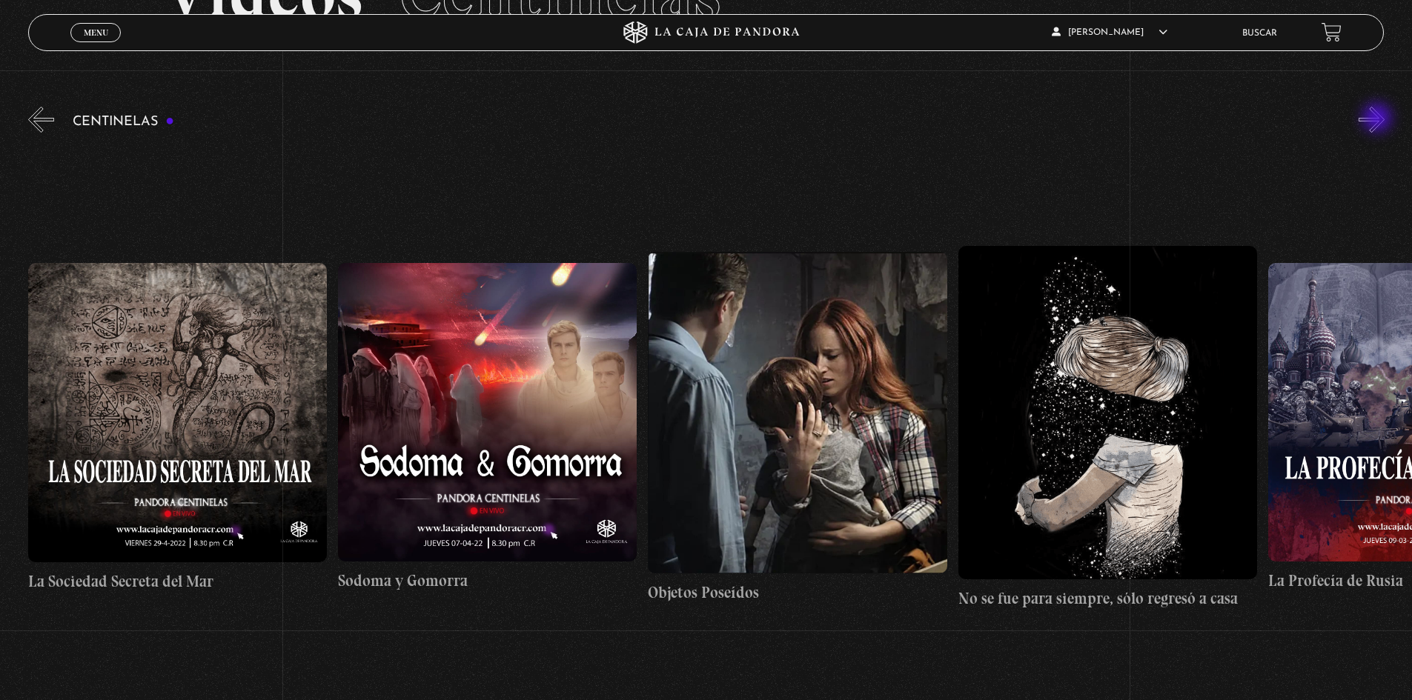
click at [1378, 119] on button "»" at bounding box center [1371, 120] width 26 height 26
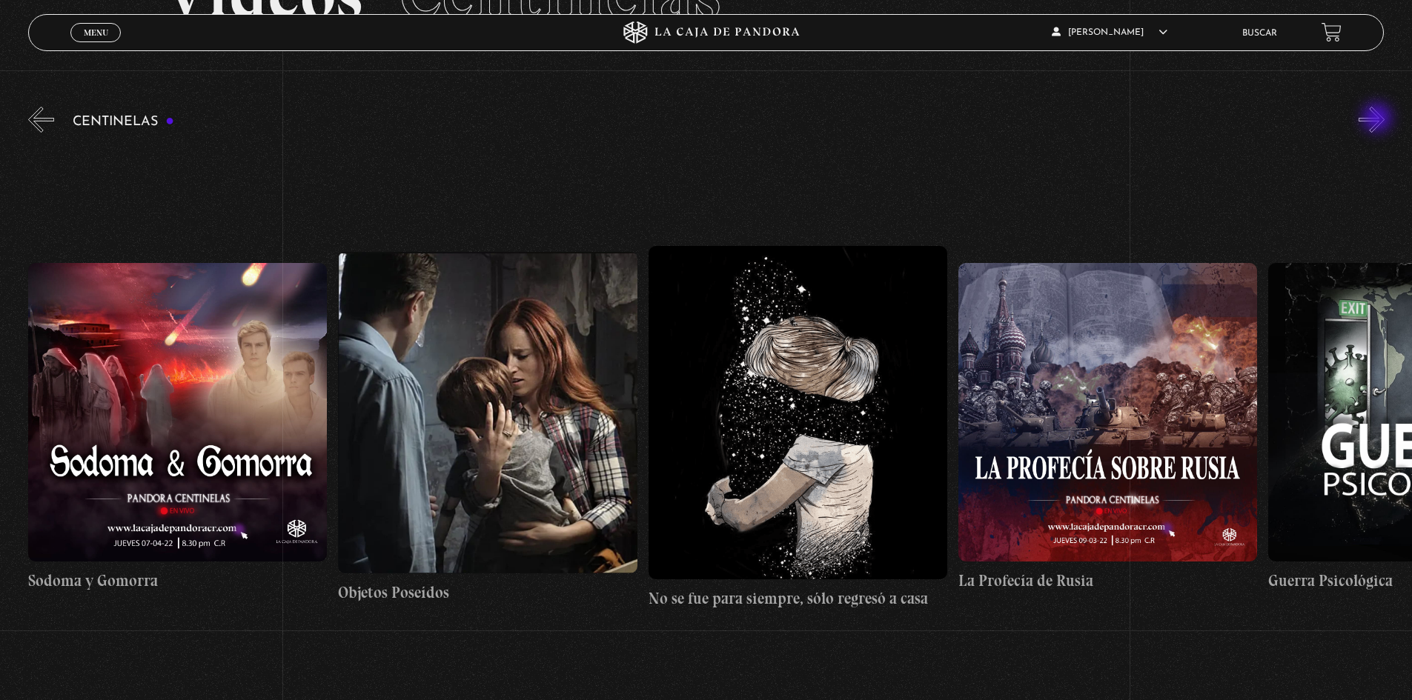
click at [1378, 119] on button "»" at bounding box center [1371, 120] width 26 height 26
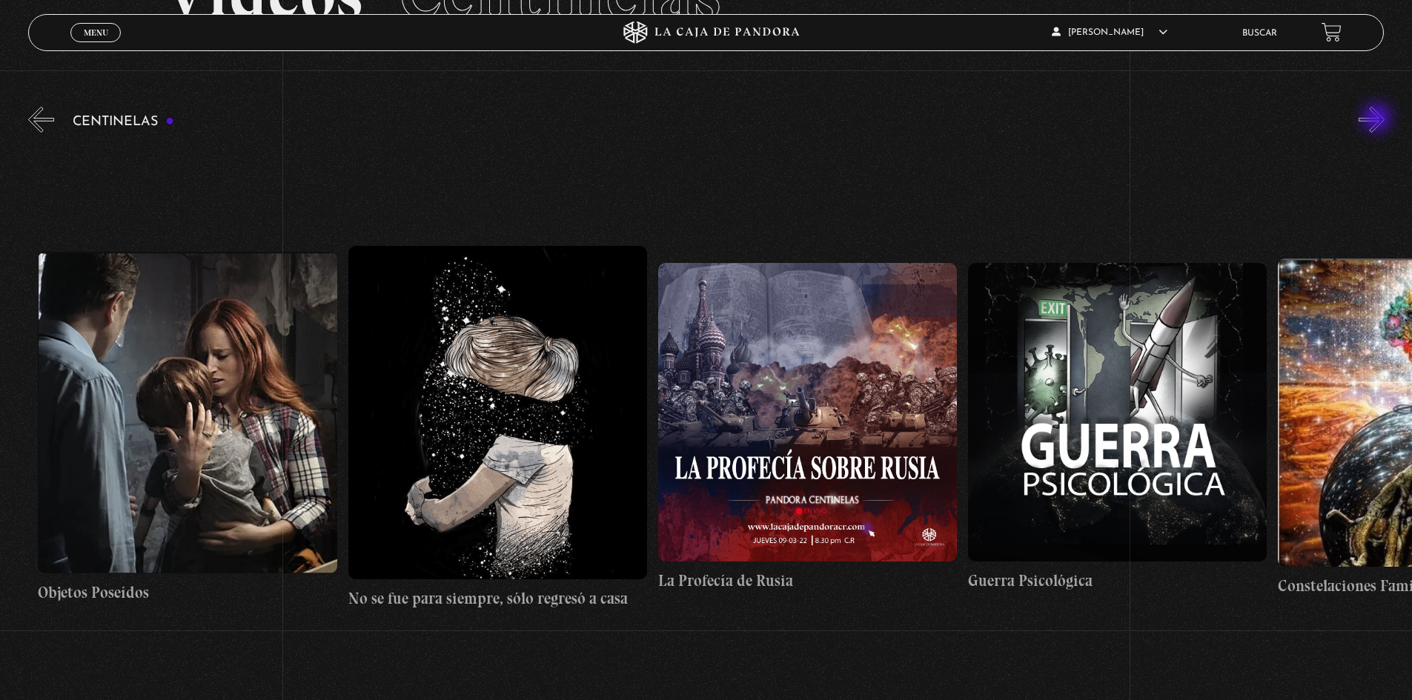
click at [1378, 119] on button "»" at bounding box center [1371, 120] width 26 height 26
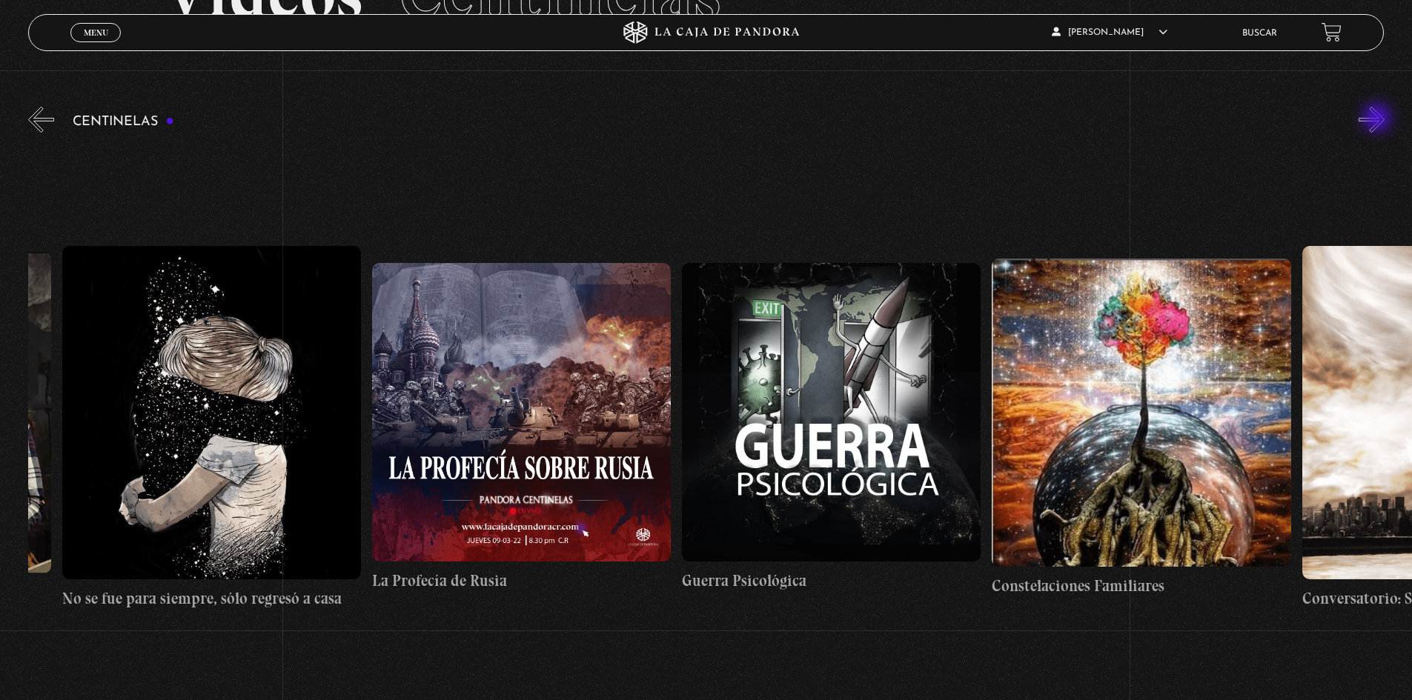
click at [1378, 119] on button "»" at bounding box center [1371, 120] width 26 height 26
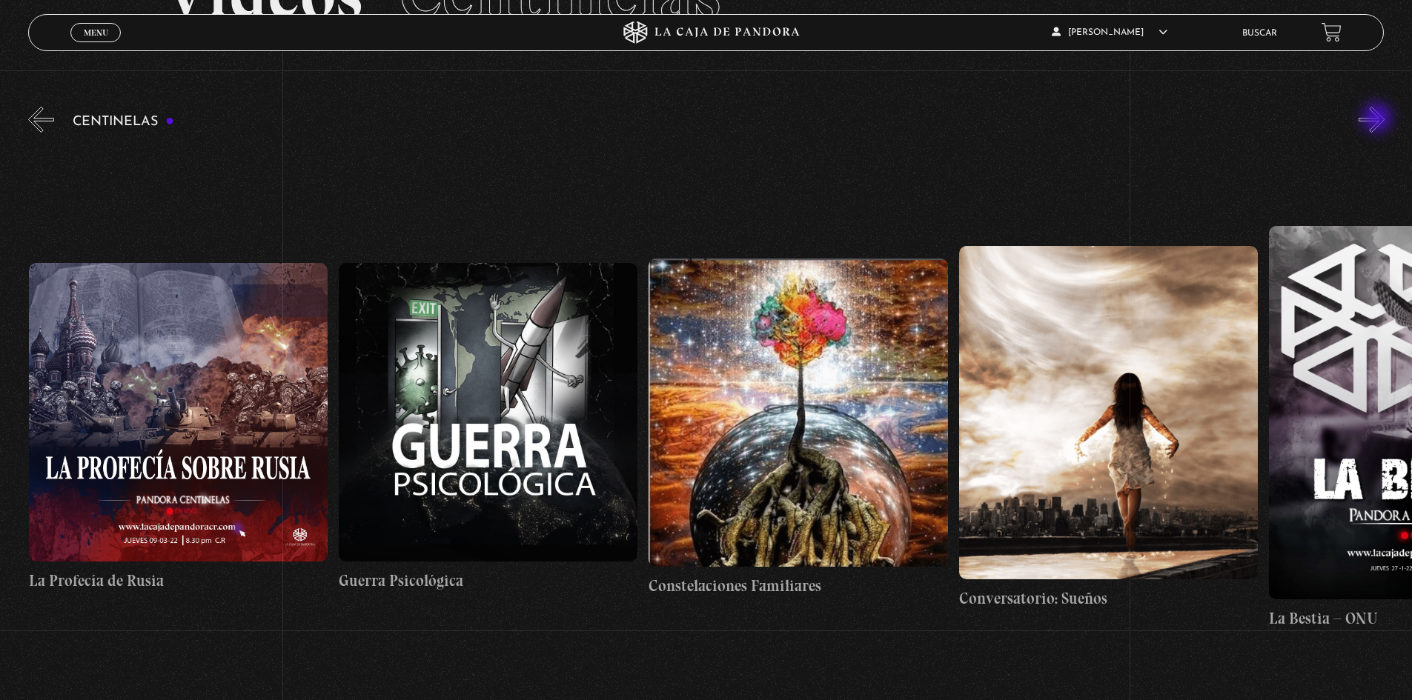
click at [1378, 119] on button "»" at bounding box center [1371, 120] width 26 height 26
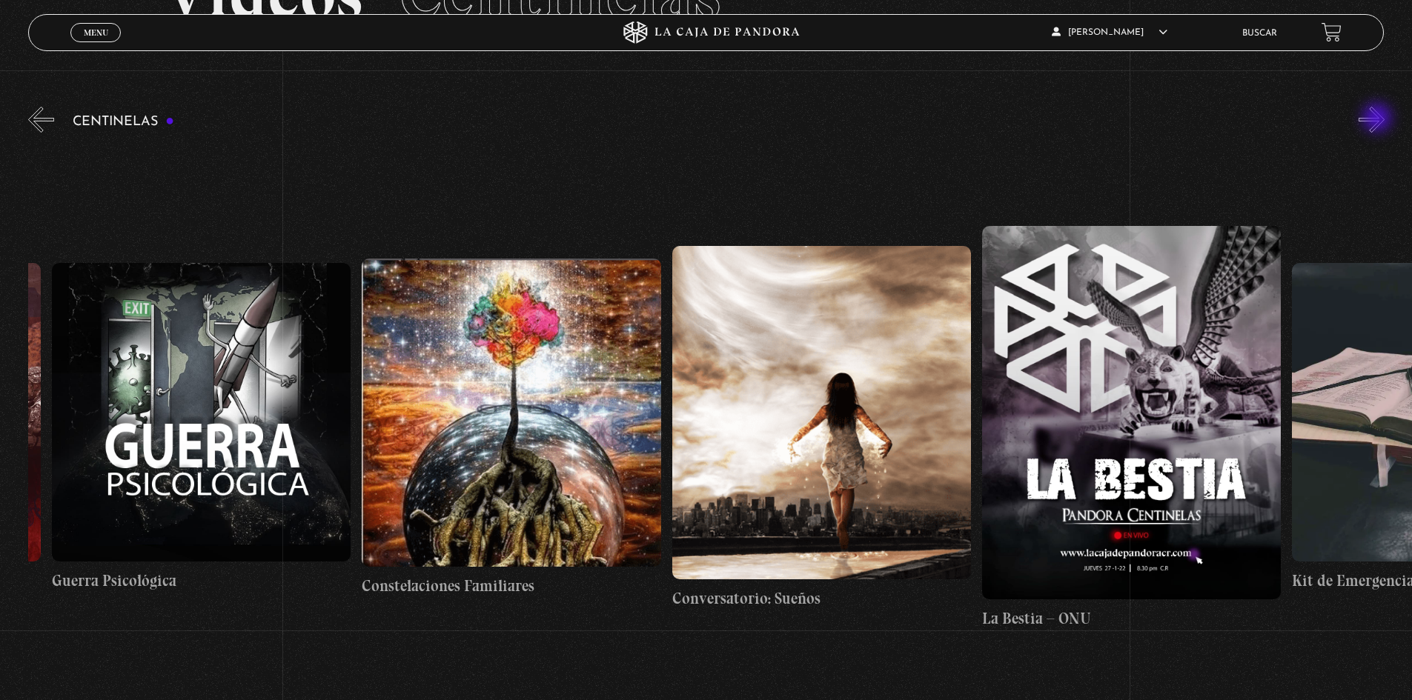
click at [1378, 119] on button "»" at bounding box center [1371, 120] width 26 height 26
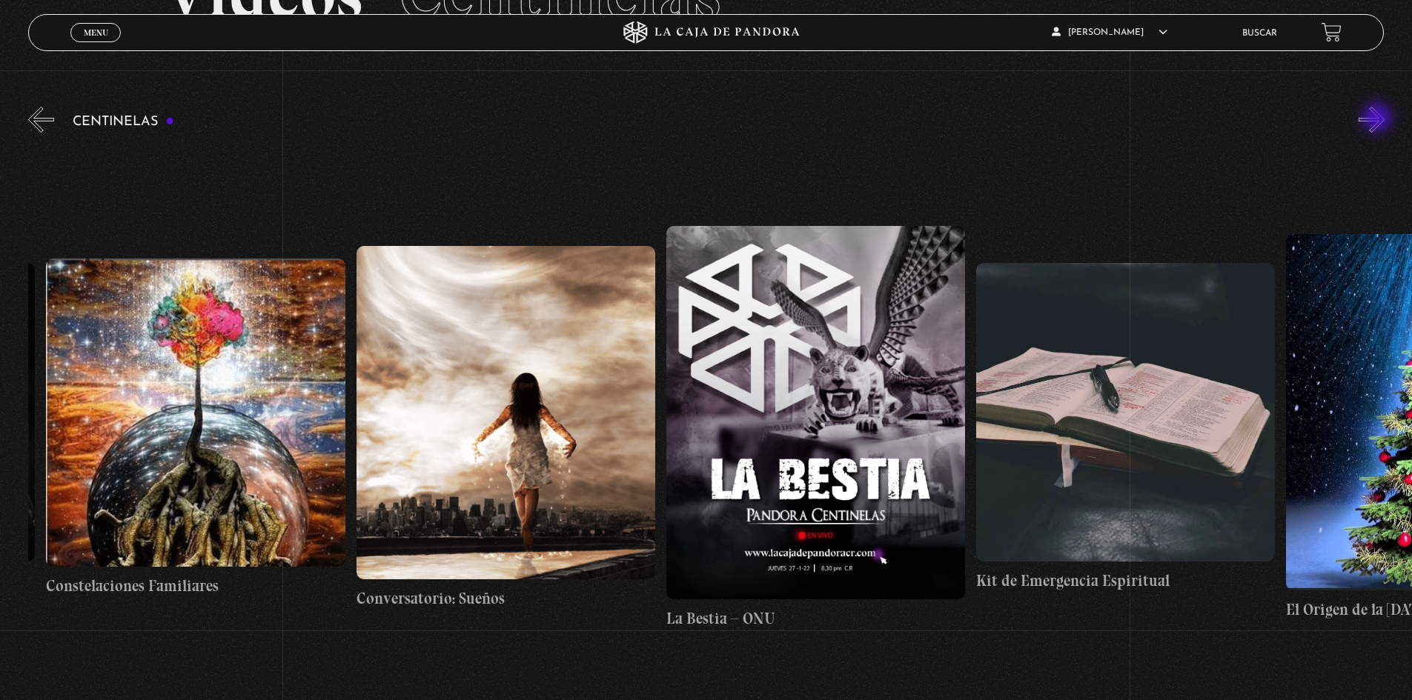
click at [1378, 119] on button "»" at bounding box center [1371, 120] width 26 height 26
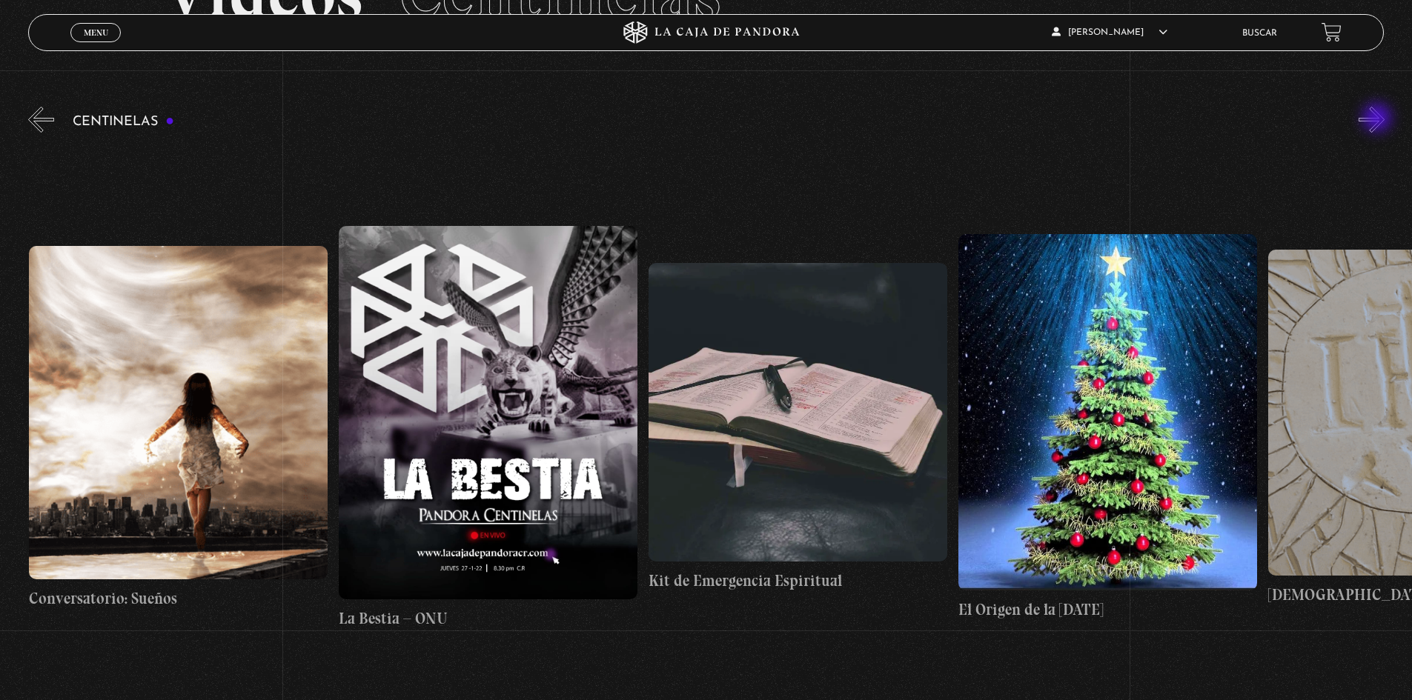
click at [1378, 119] on button "»" at bounding box center [1371, 120] width 26 height 26
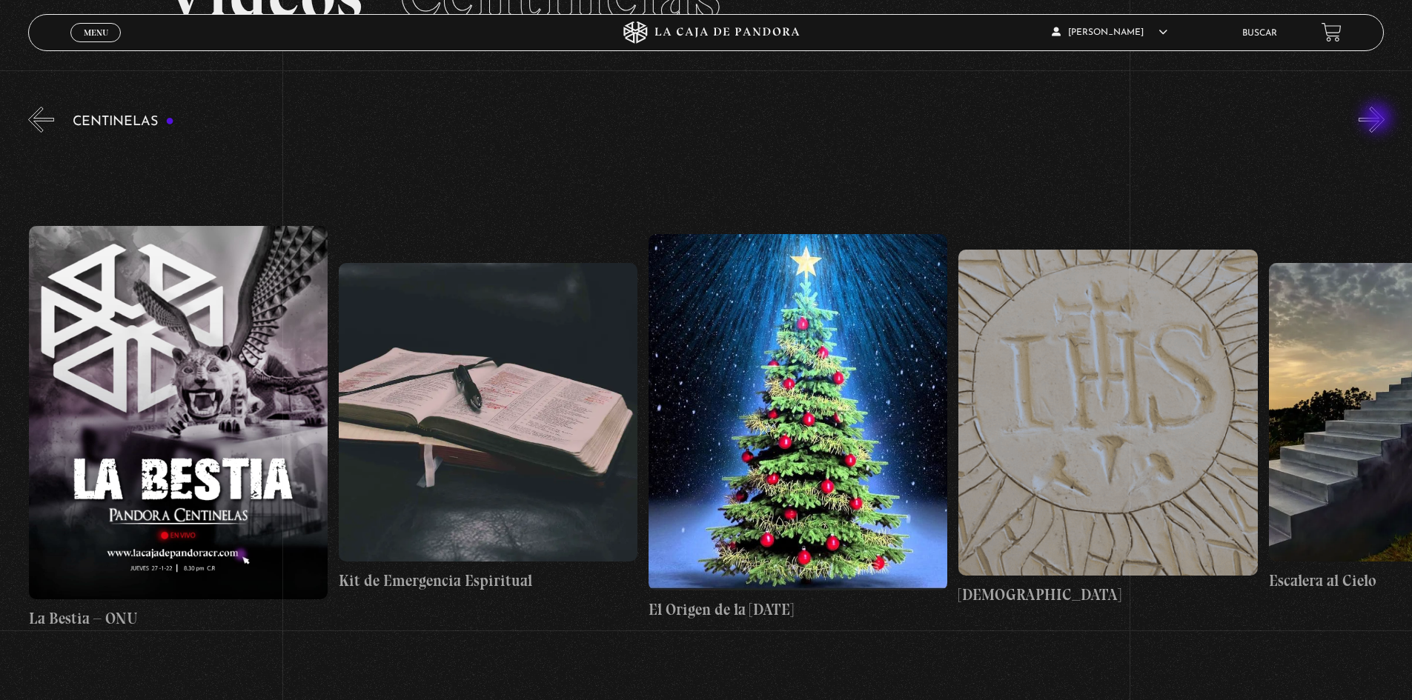
click at [1378, 119] on button "»" at bounding box center [1371, 120] width 26 height 26
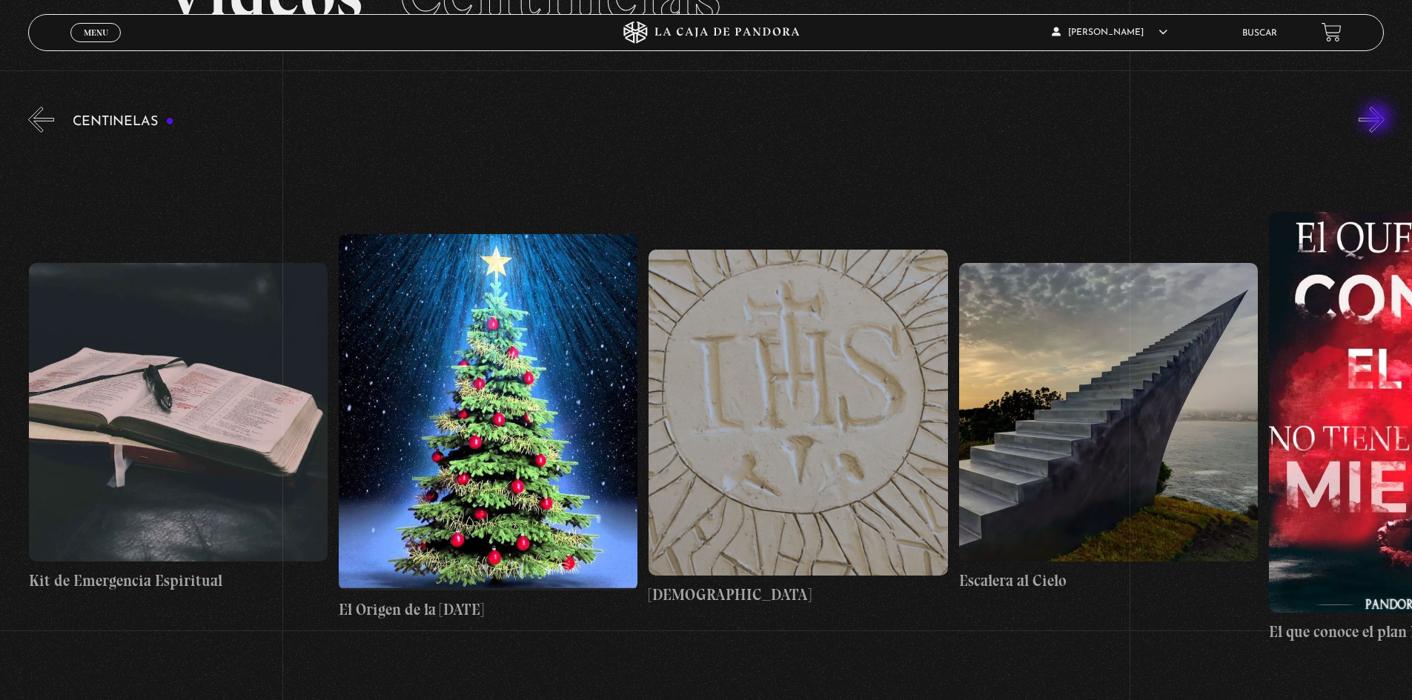
click at [1378, 119] on button "»" at bounding box center [1371, 120] width 26 height 26
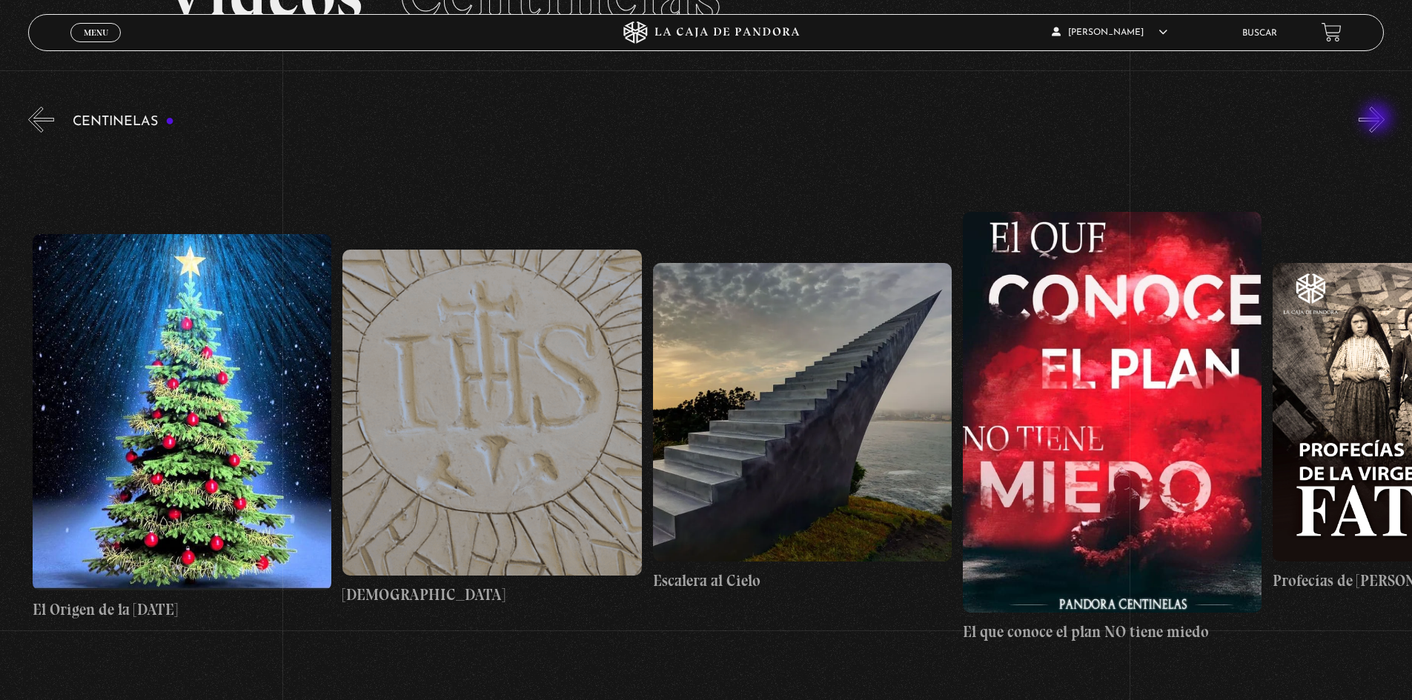
click at [1378, 119] on button "»" at bounding box center [1371, 120] width 26 height 26
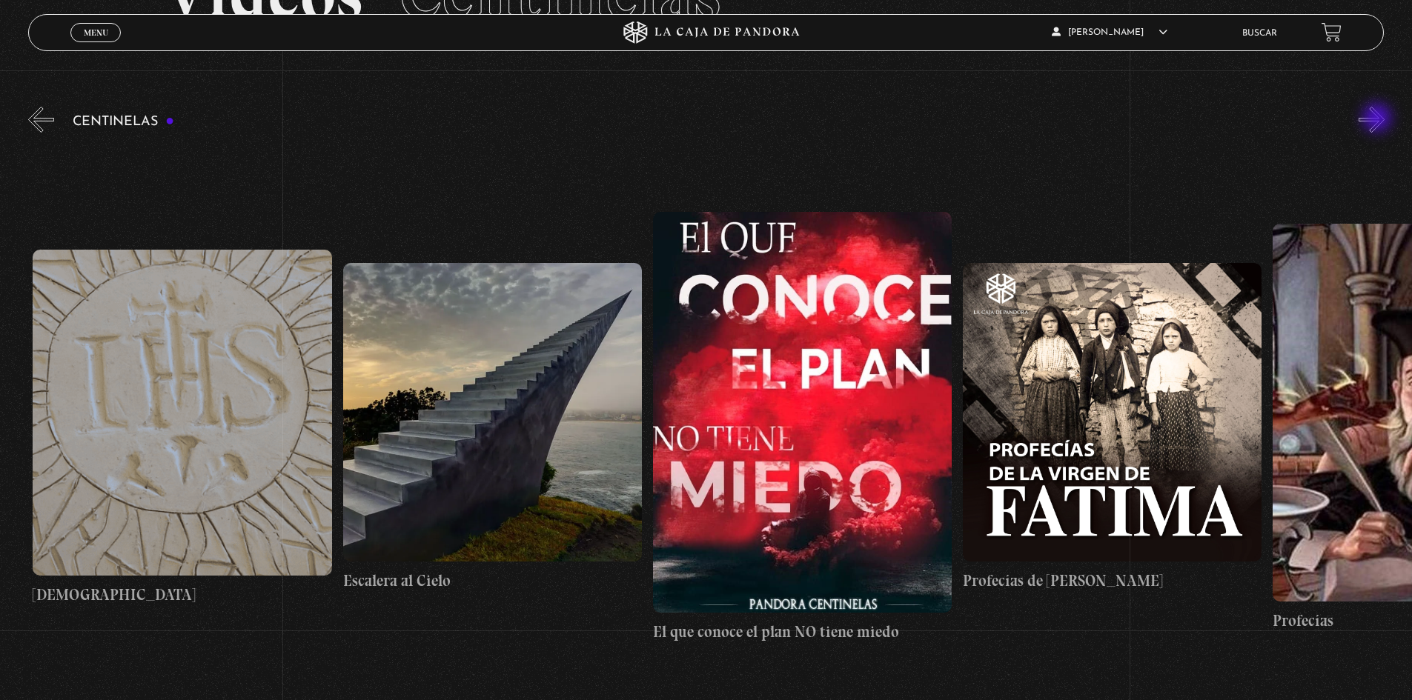
click at [1378, 119] on button "»" at bounding box center [1371, 120] width 26 height 26
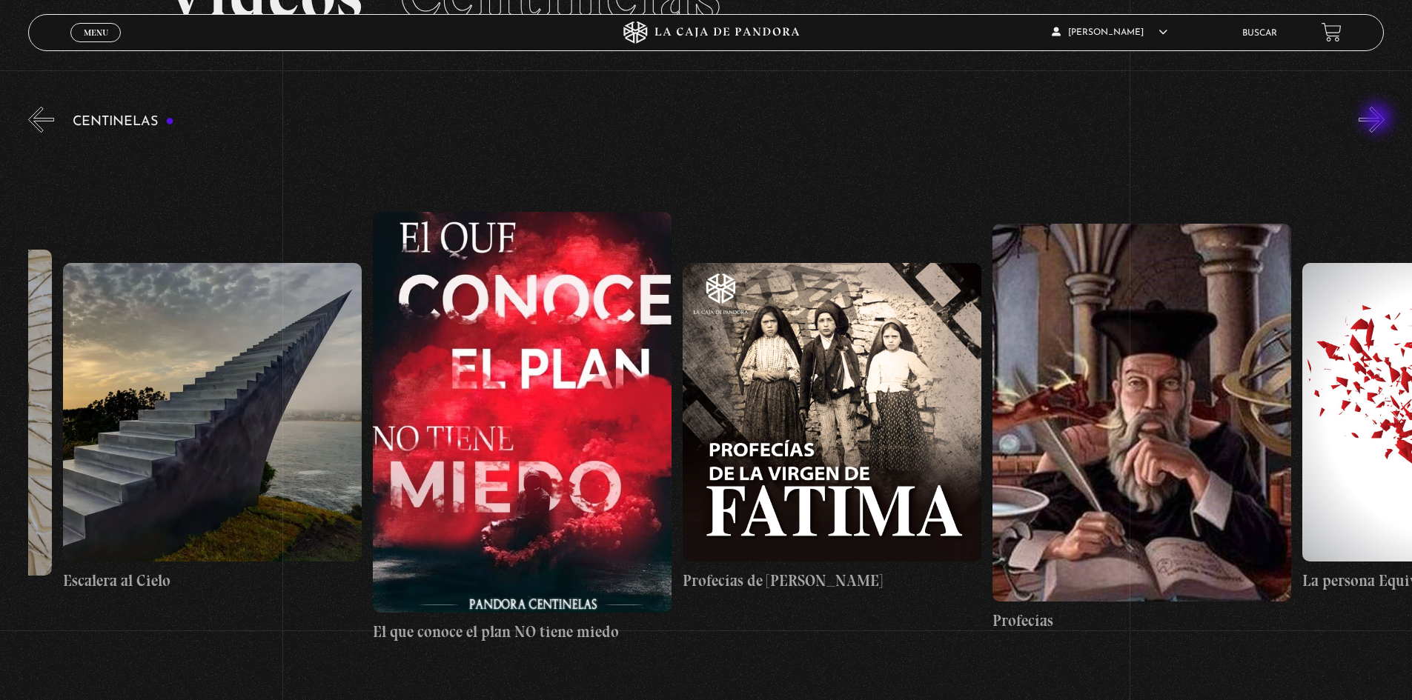
click at [1378, 119] on button "»" at bounding box center [1371, 120] width 26 height 26
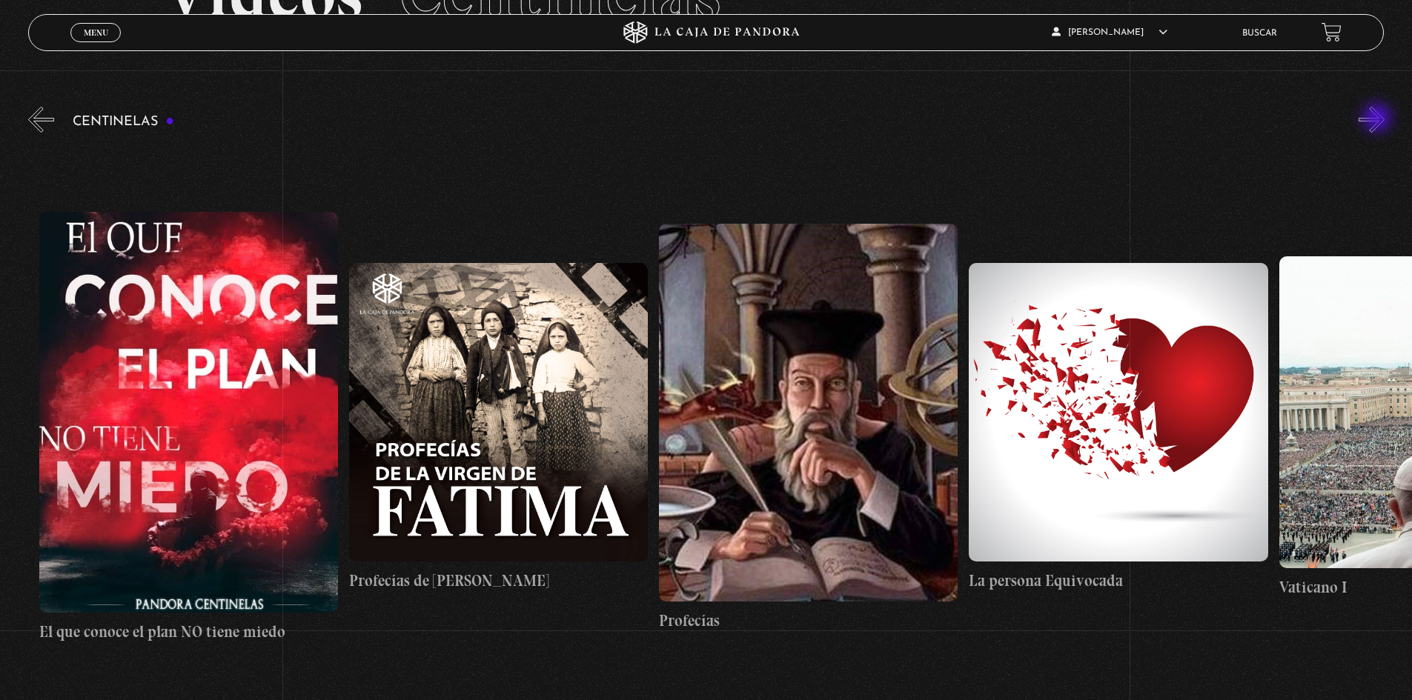
click at [1378, 119] on button "»" at bounding box center [1371, 120] width 26 height 26
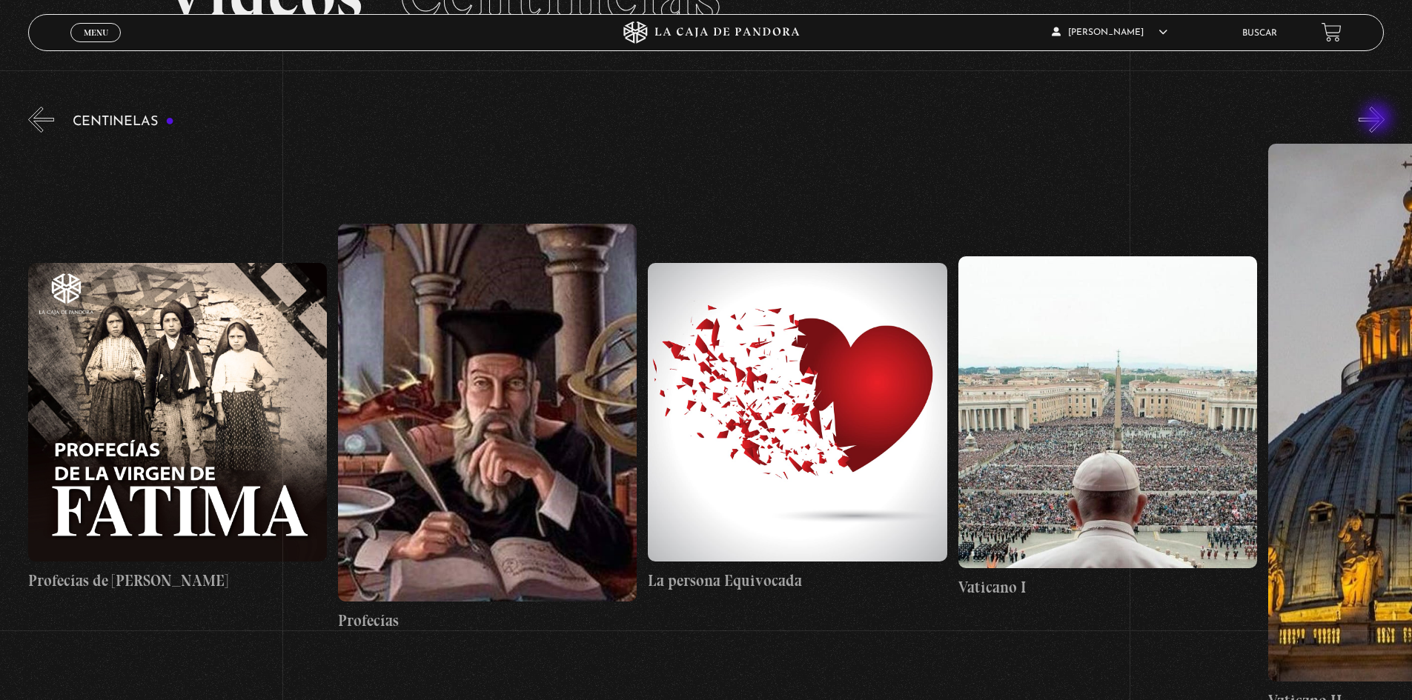
click at [1378, 119] on button "»" at bounding box center [1371, 120] width 26 height 26
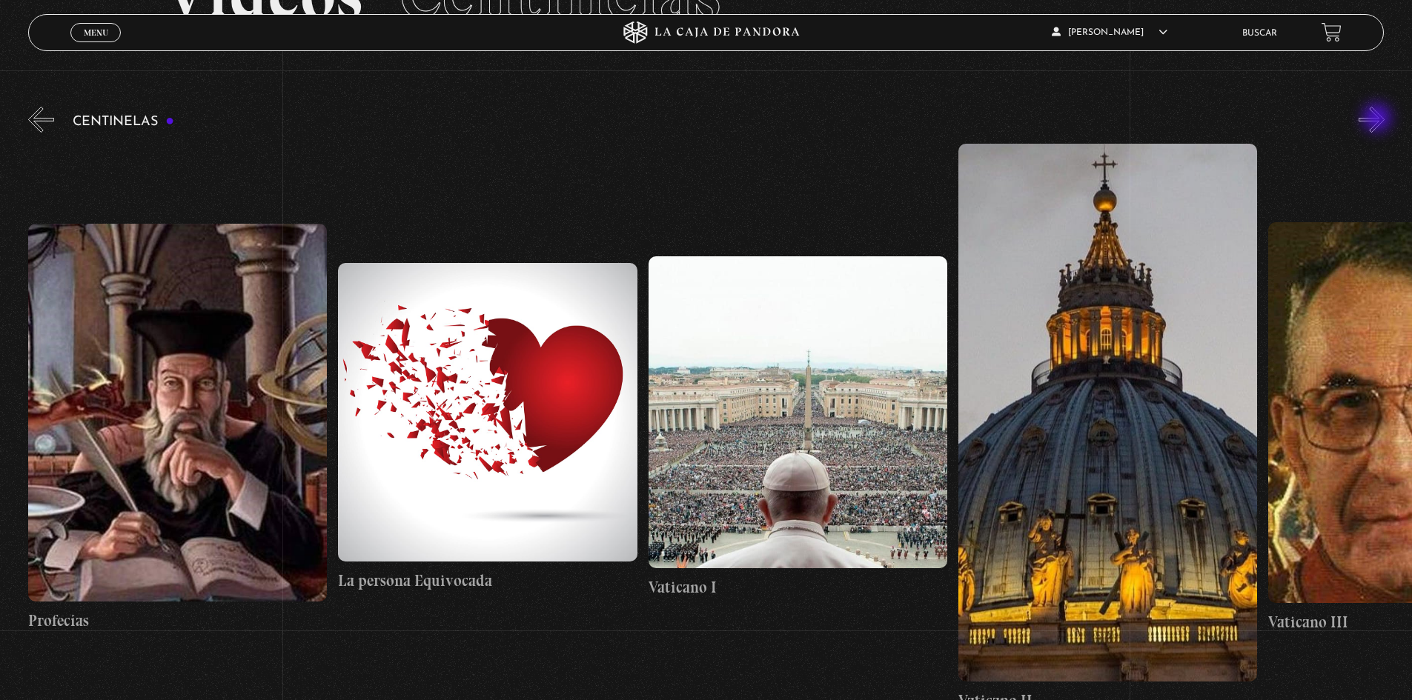
click at [1378, 119] on button "»" at bounding box center [1371, 120] width 26 height 26
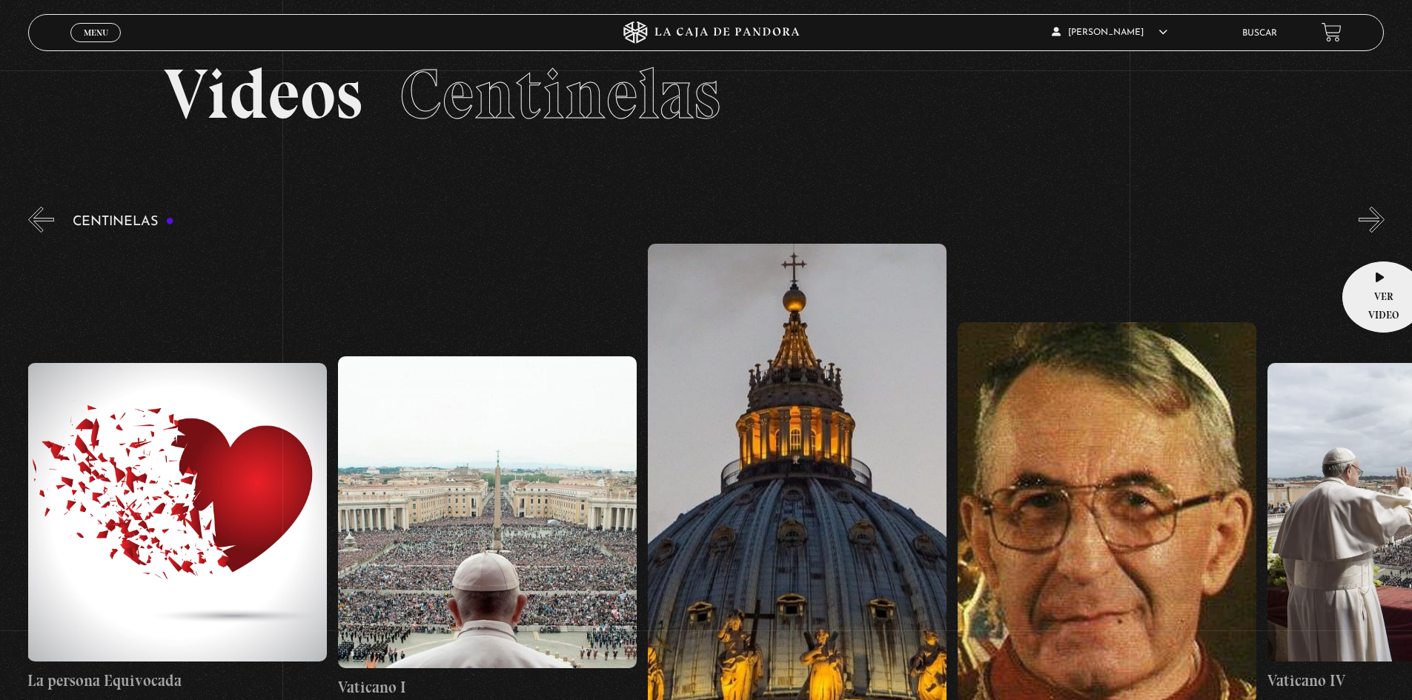
scroll to position [74, 0]
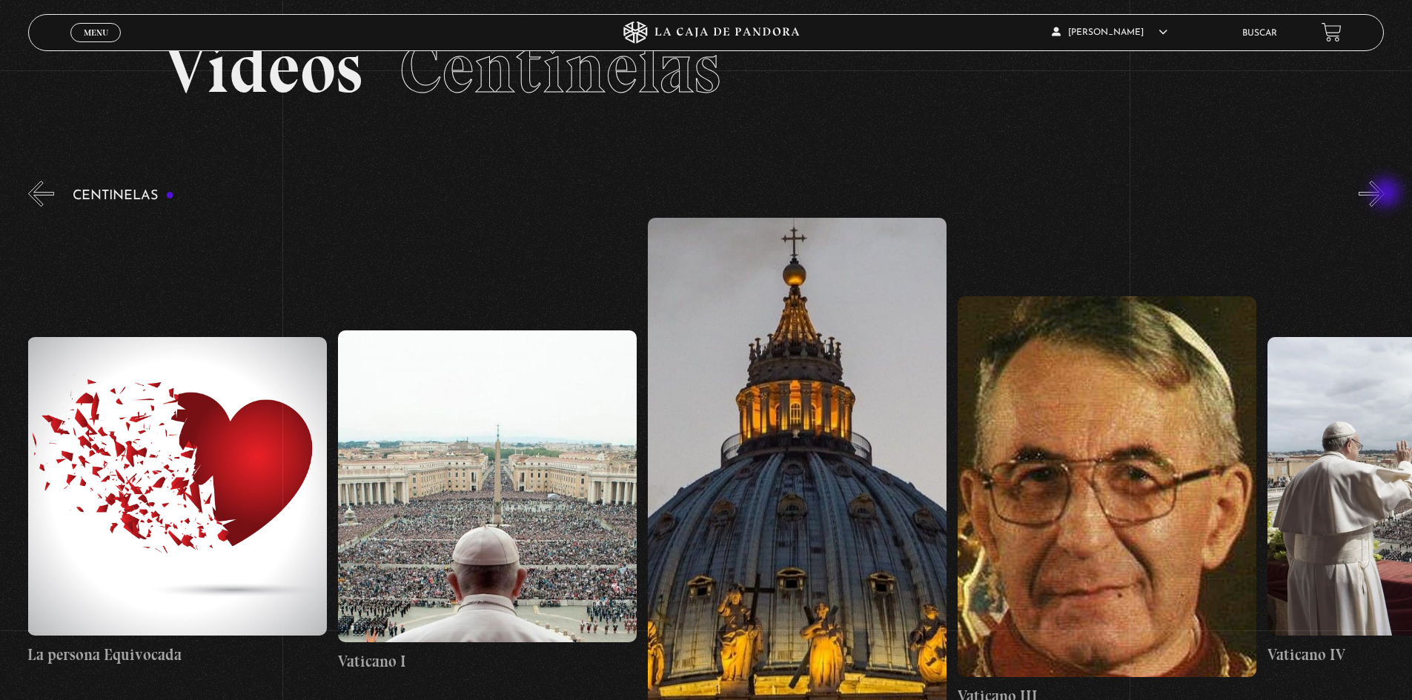
click at [1384, 194] on button "»" at bounding box center [1371, 194] width 26 height 26
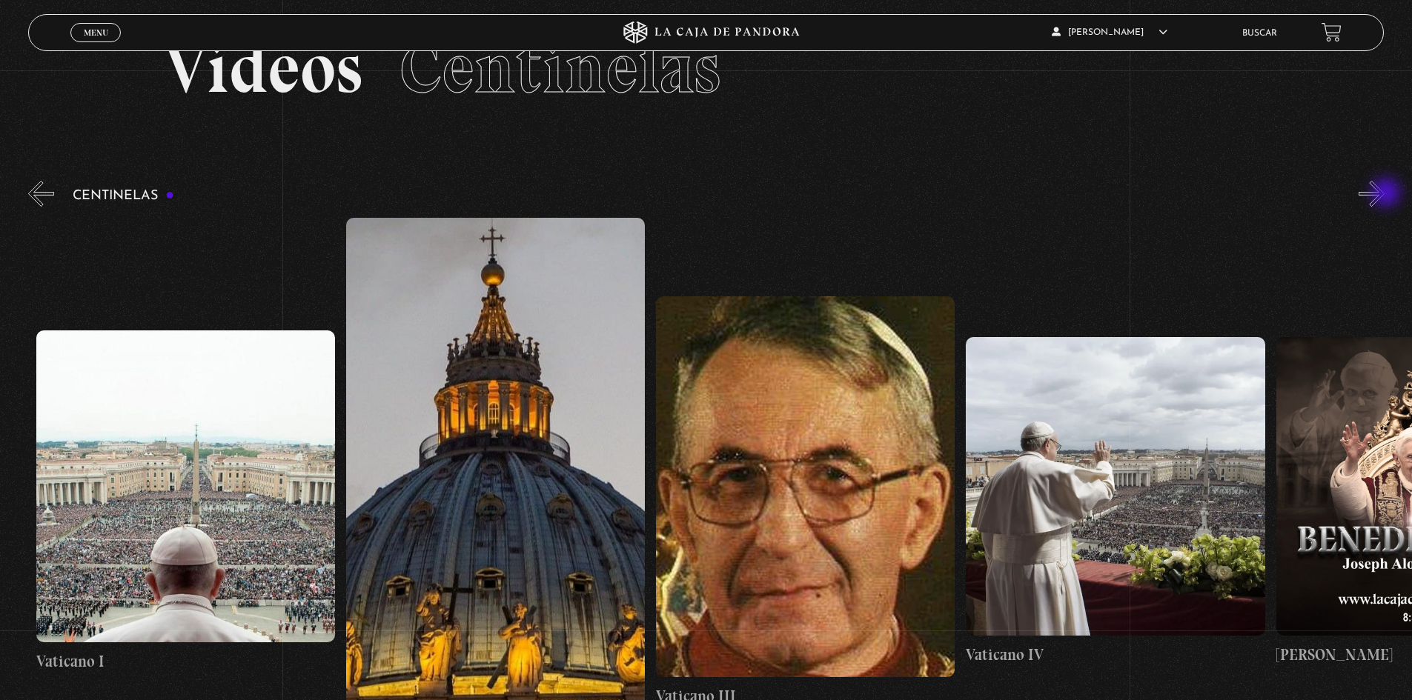
click at [1384, 194] on button "»" at bounding box center [1371, 194] width 26 height 26
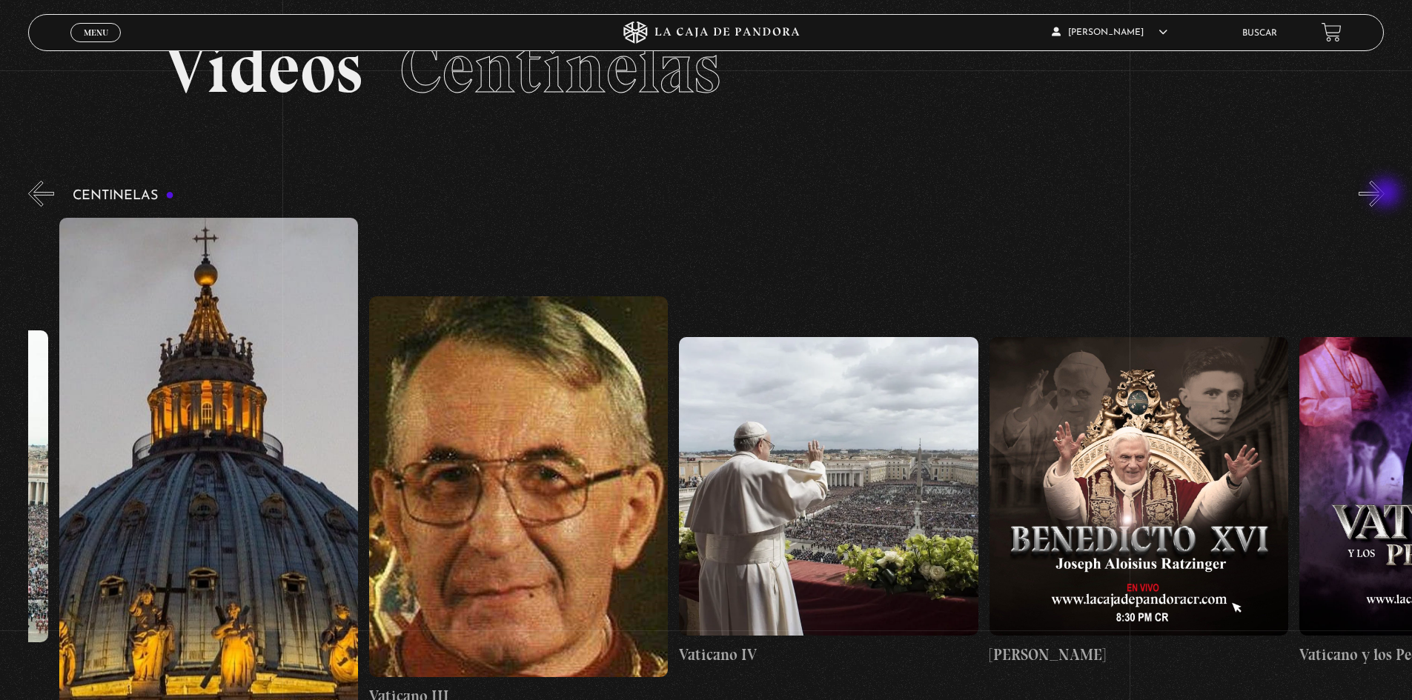
click at [1384, 194] on button "»" at bounding box center [1371, 194] width 26 height 26
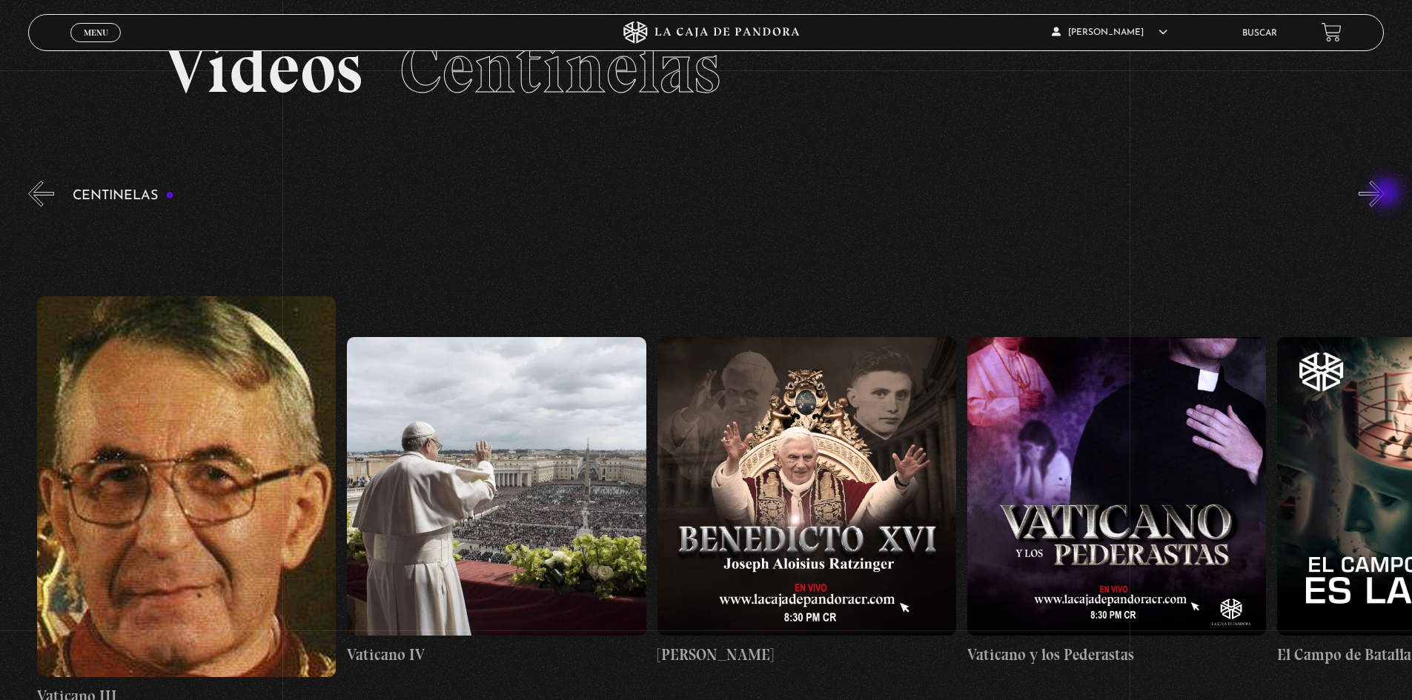
click at [1384, 194] on button "»" at bounding box center [1371, 194] width 26 height 26
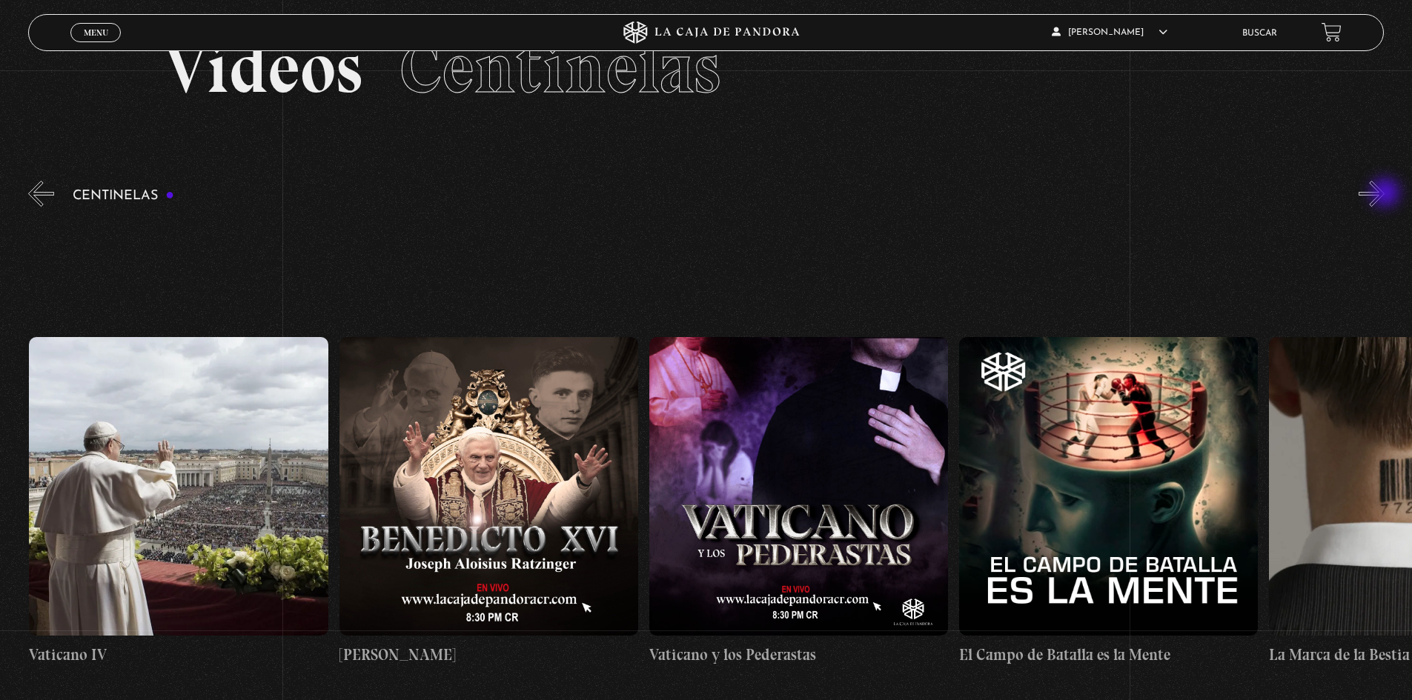
click at [1384, 194] on button "»" at bounding box center [1371, 194] width 26 height 26
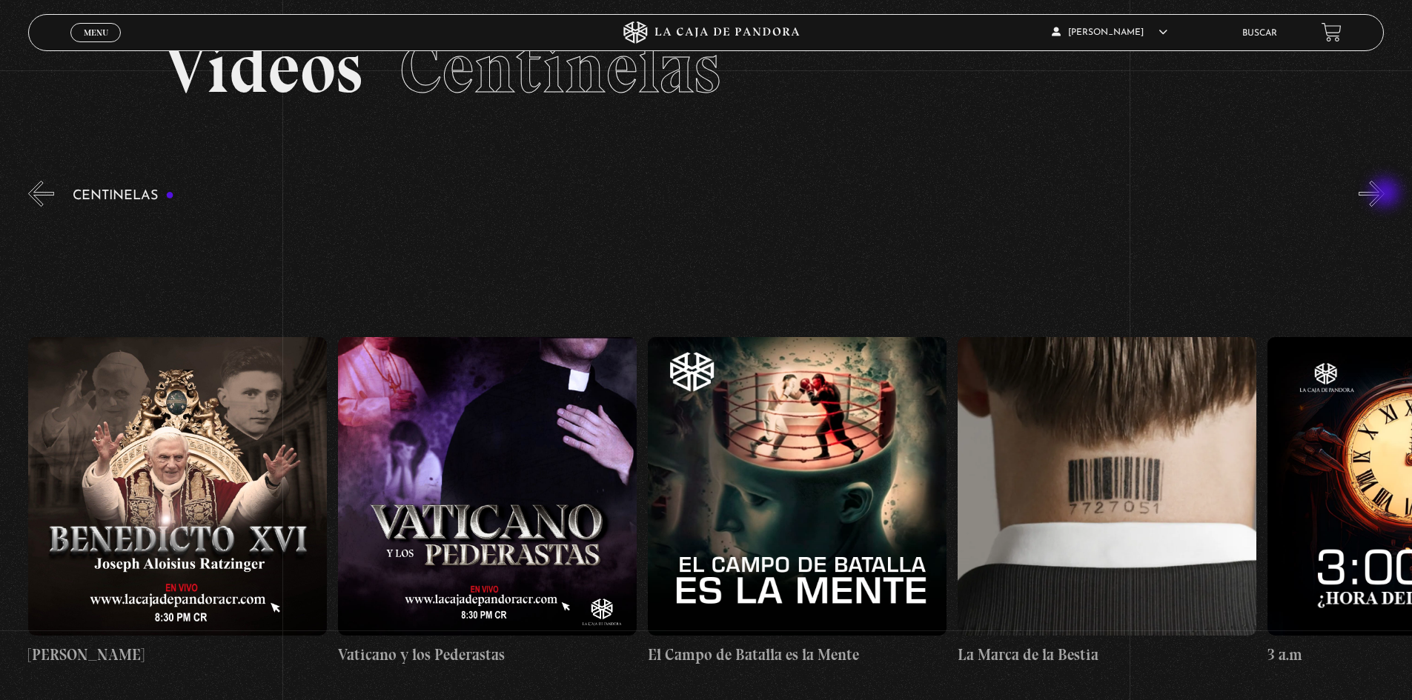
click at [1384, 194] on button "»" at bounding box center [1371, 194] width 26 height 26
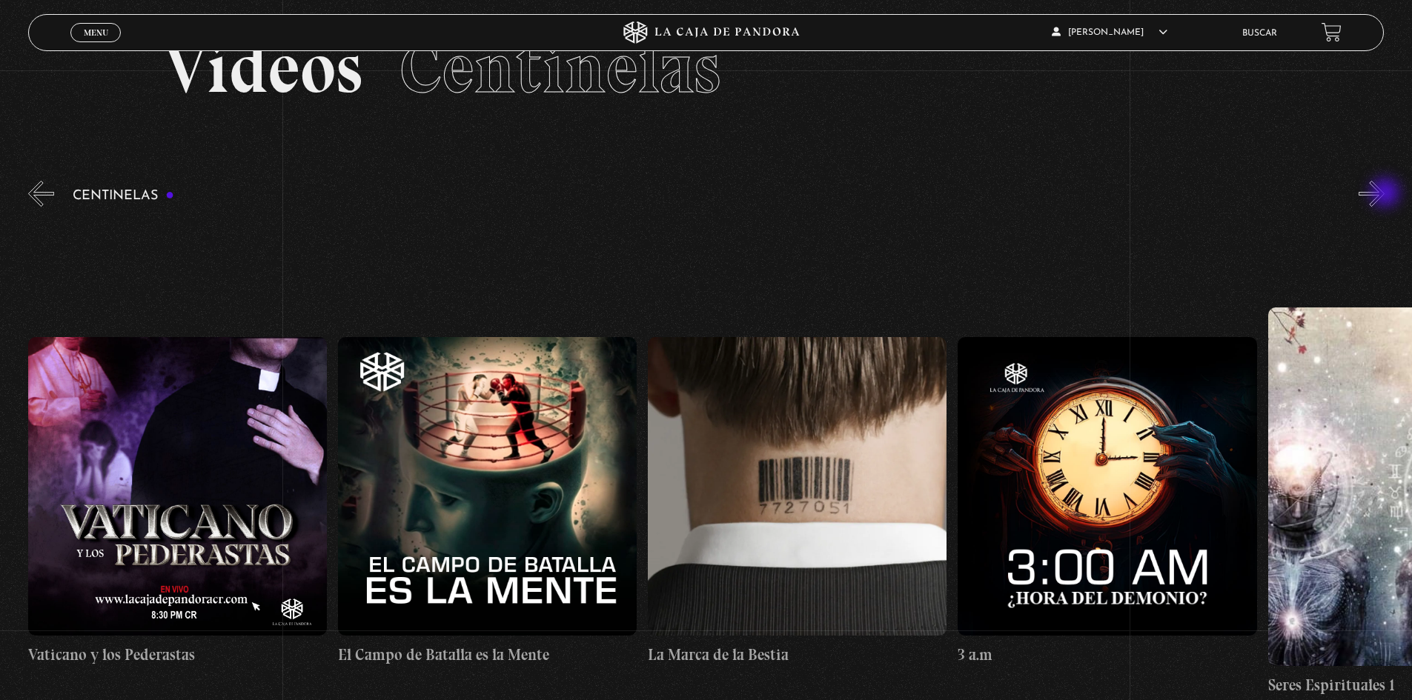
click at [1384, 194] on button "»" at bounding box center [1371, 194] width 26 height 26
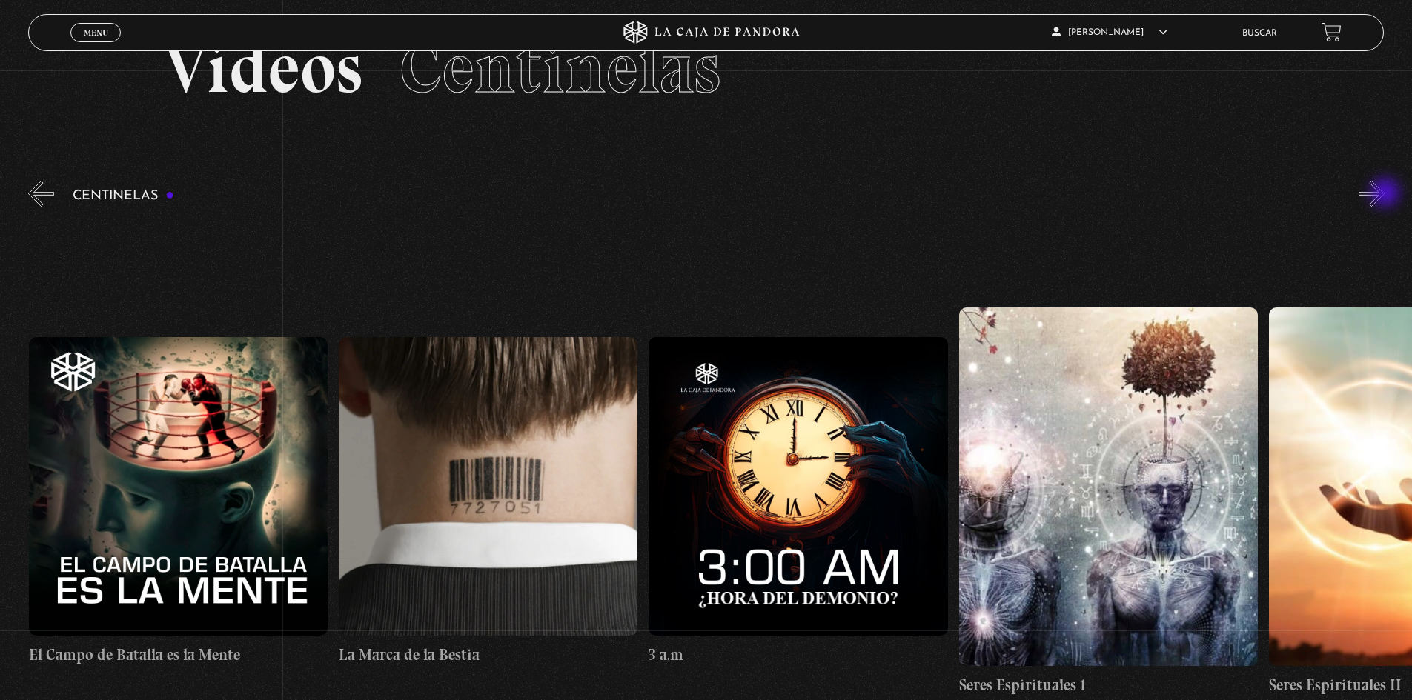
click at [1384, 194] on button "»" at bounding box center [1371, 194] width 26 height 26
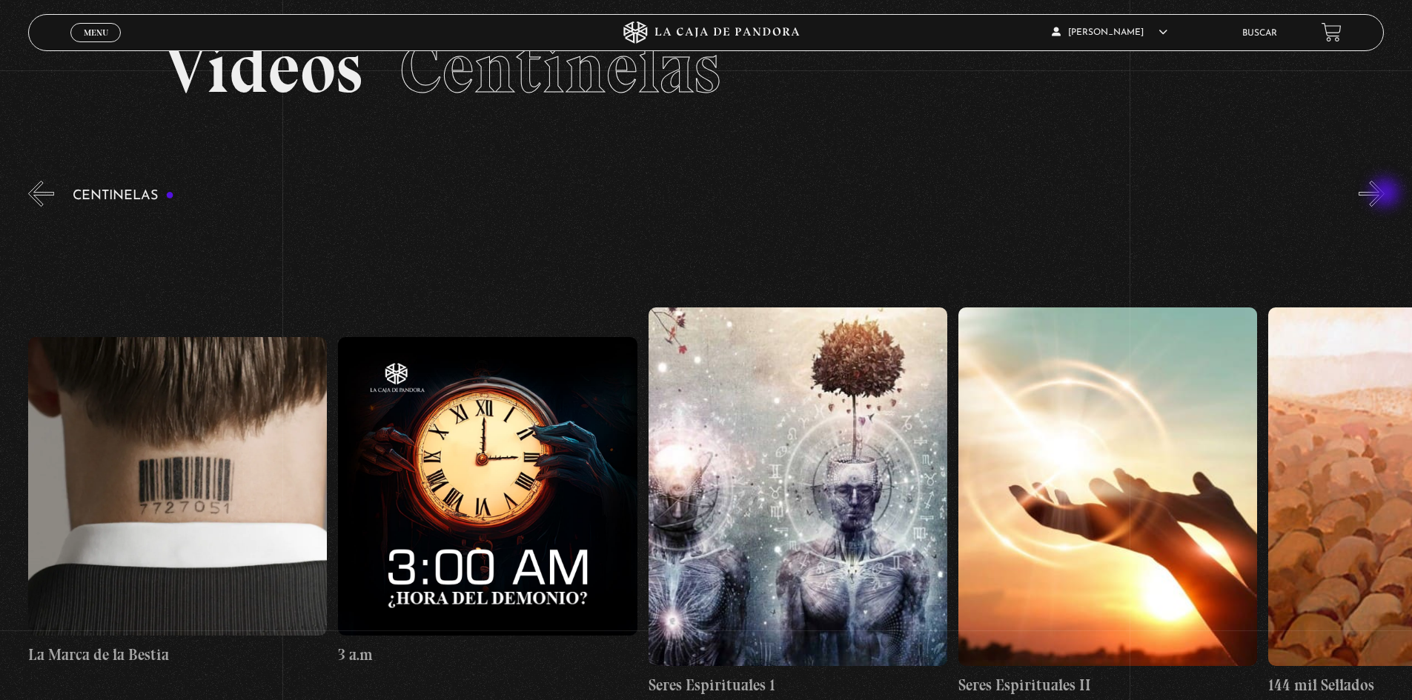
click at [1384, 194] on button "»" at bounding box center [1371, 194] width 26 height 26
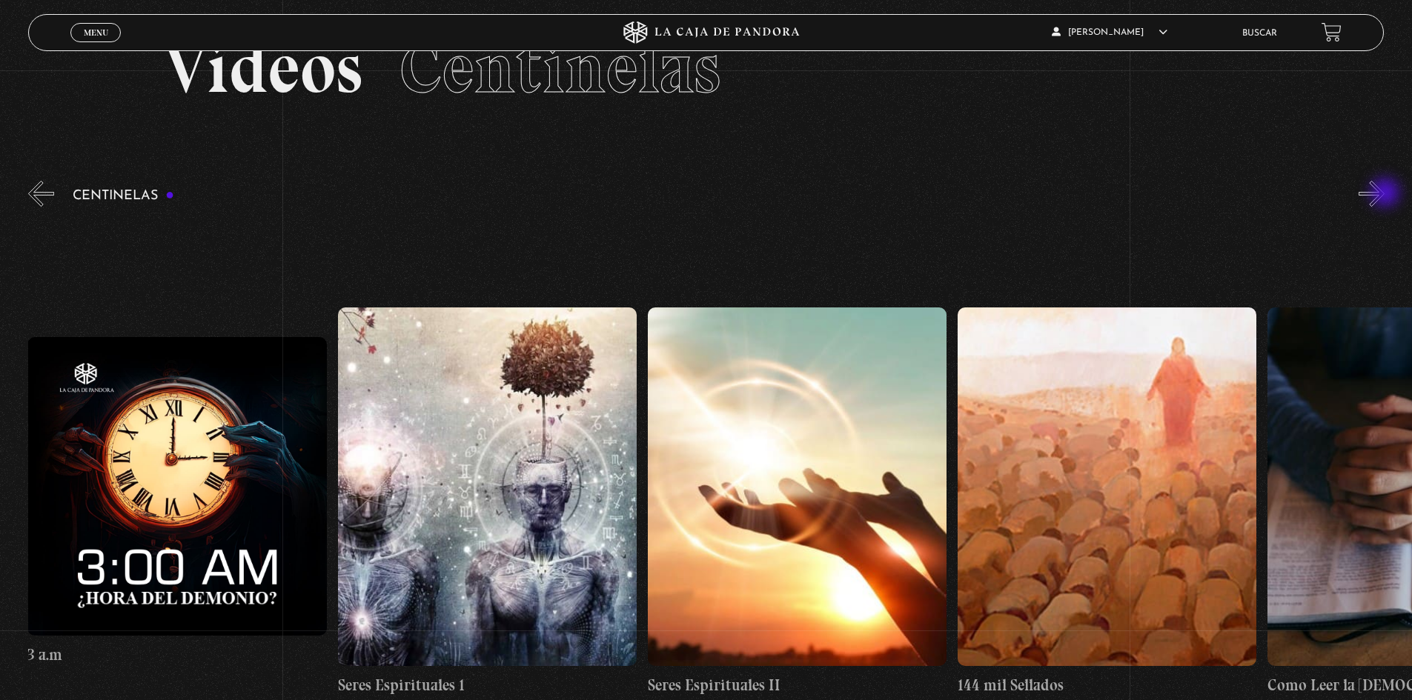
click at [1384, 194] on button "»" at bounding box center [1371, 194] width 26 height 26
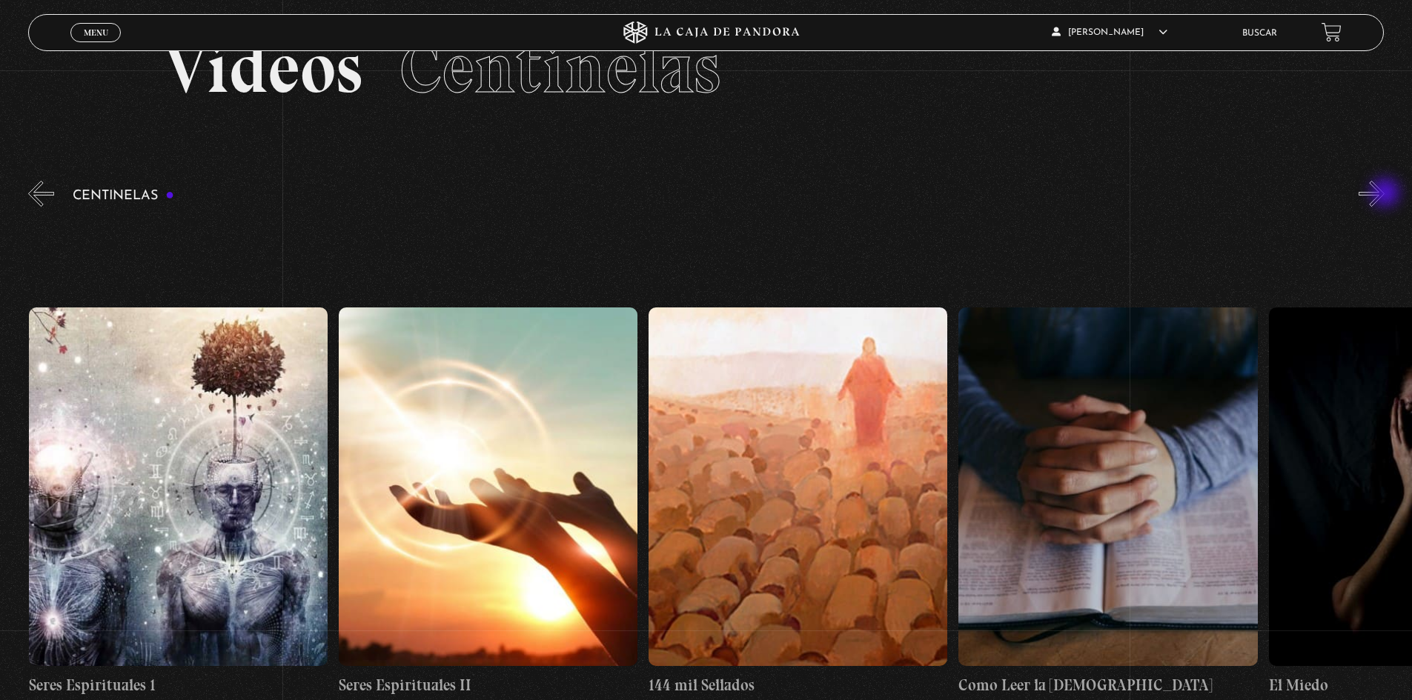
scroll to position [0, 29136]
click at [1384, 194] on button "»" at bounding box center [1371, 194] width 26 height 26
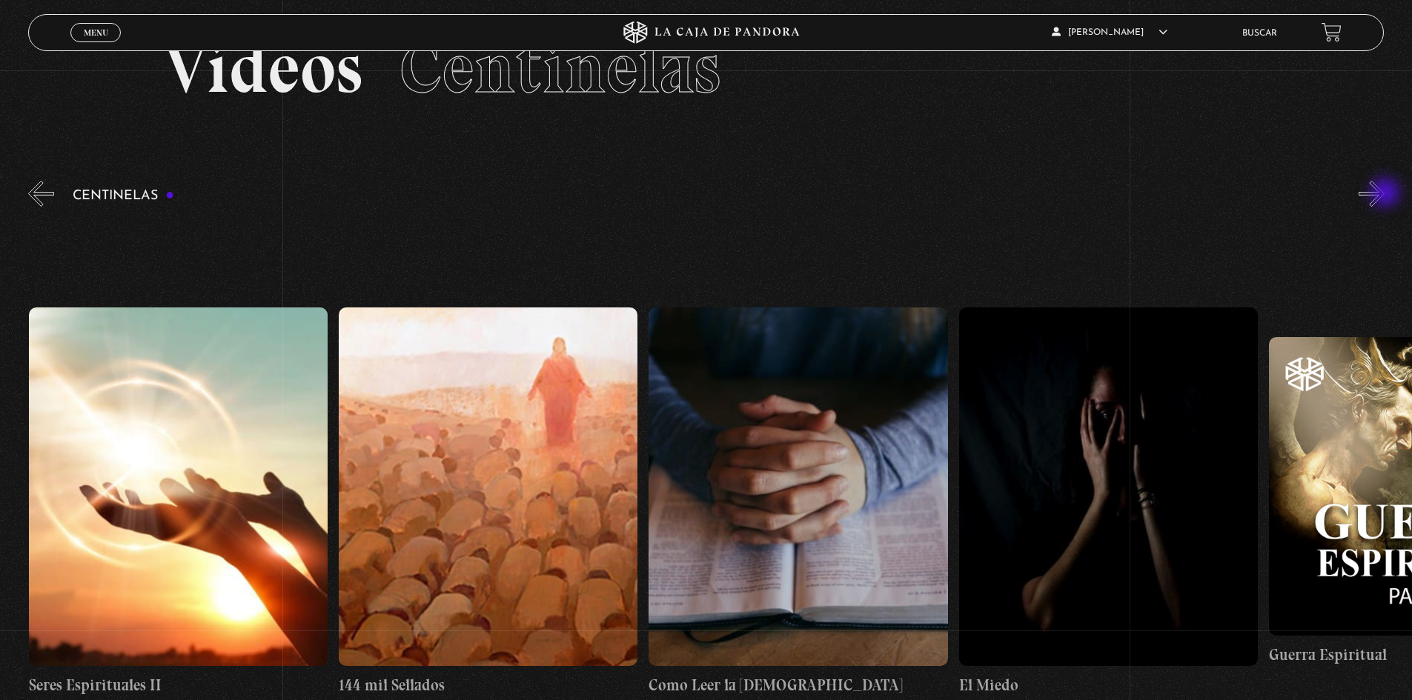
click at [1384, 194] on button "»" at bounding box center [1371, 194] width 26 height 26
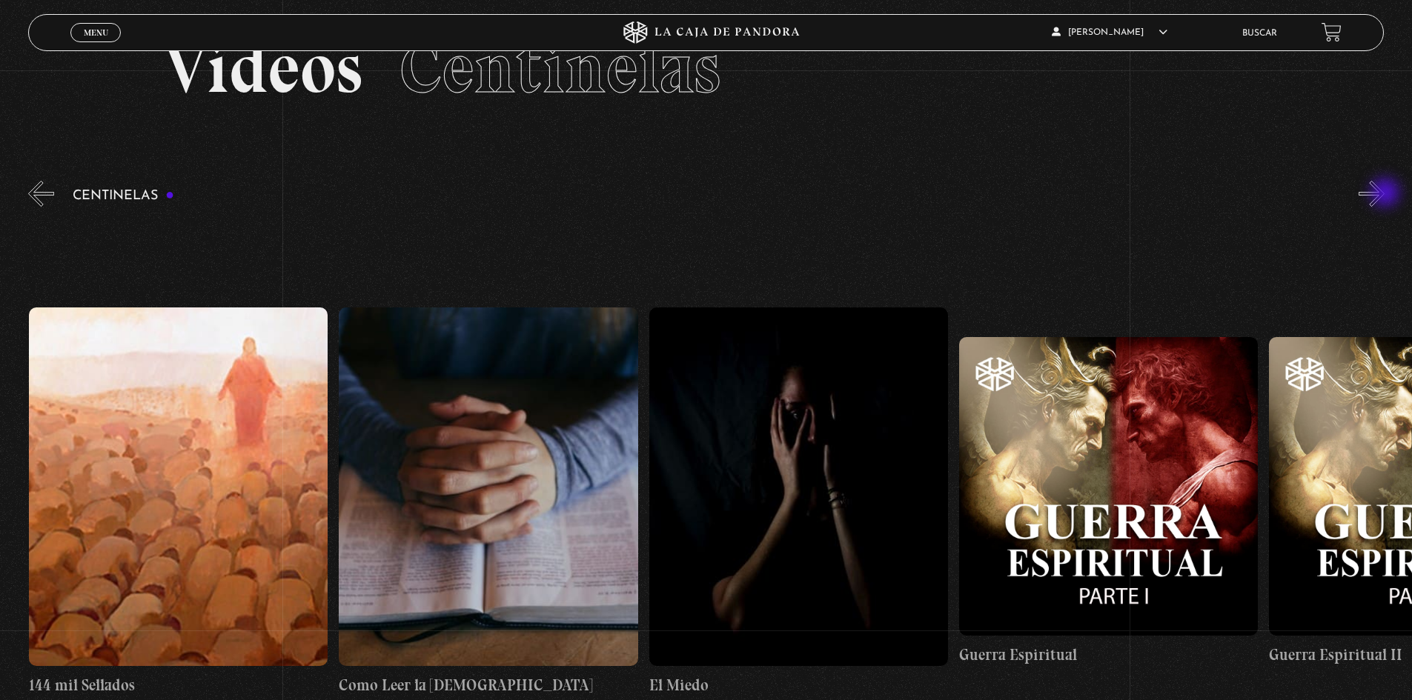
click at [1384, 194] on button "»" at bounding box center [1371, 194] width 26 height 26
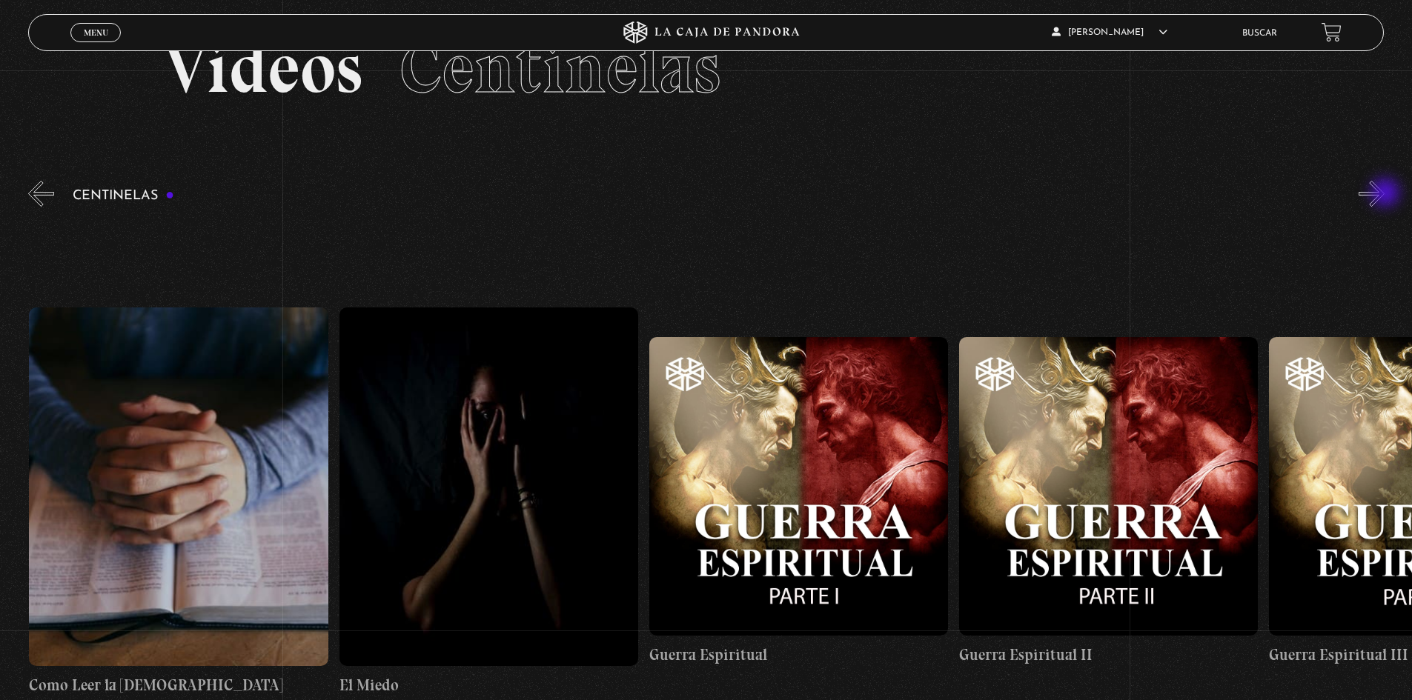
click at [1384, 194] on button "»" at bounding box center [1371, 194] width 26 height 26
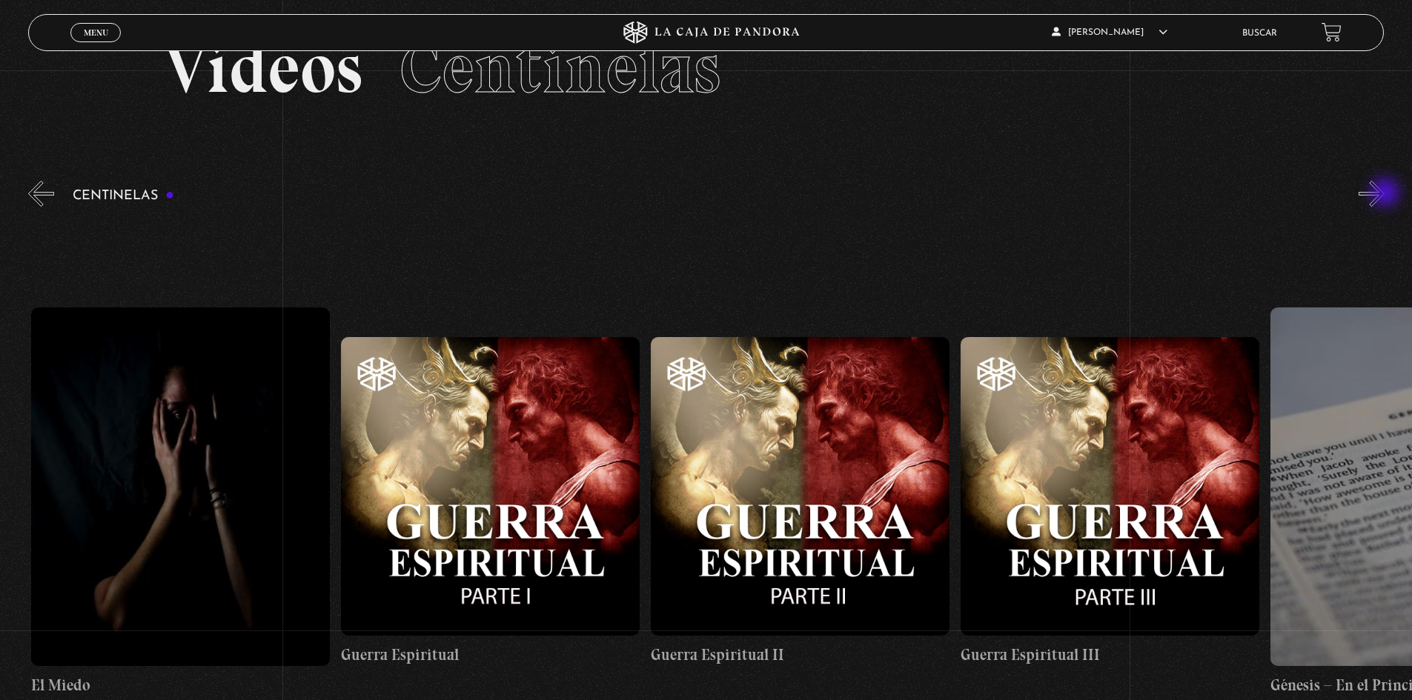
click at [1384, 194] on button "»" at bounding box center [1371, 194] width 26 height 26
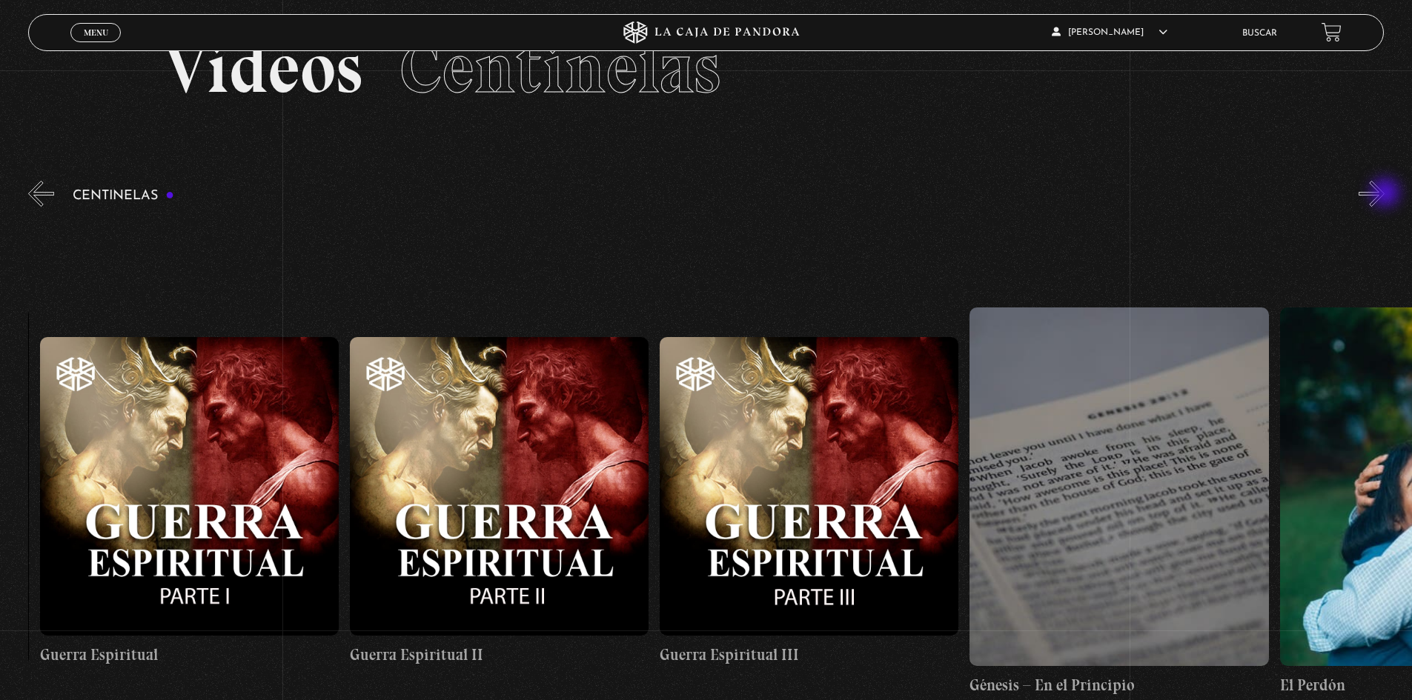
click at [1384, 194] on button "»" at bounding box center [1371, 194] width 26 height 26
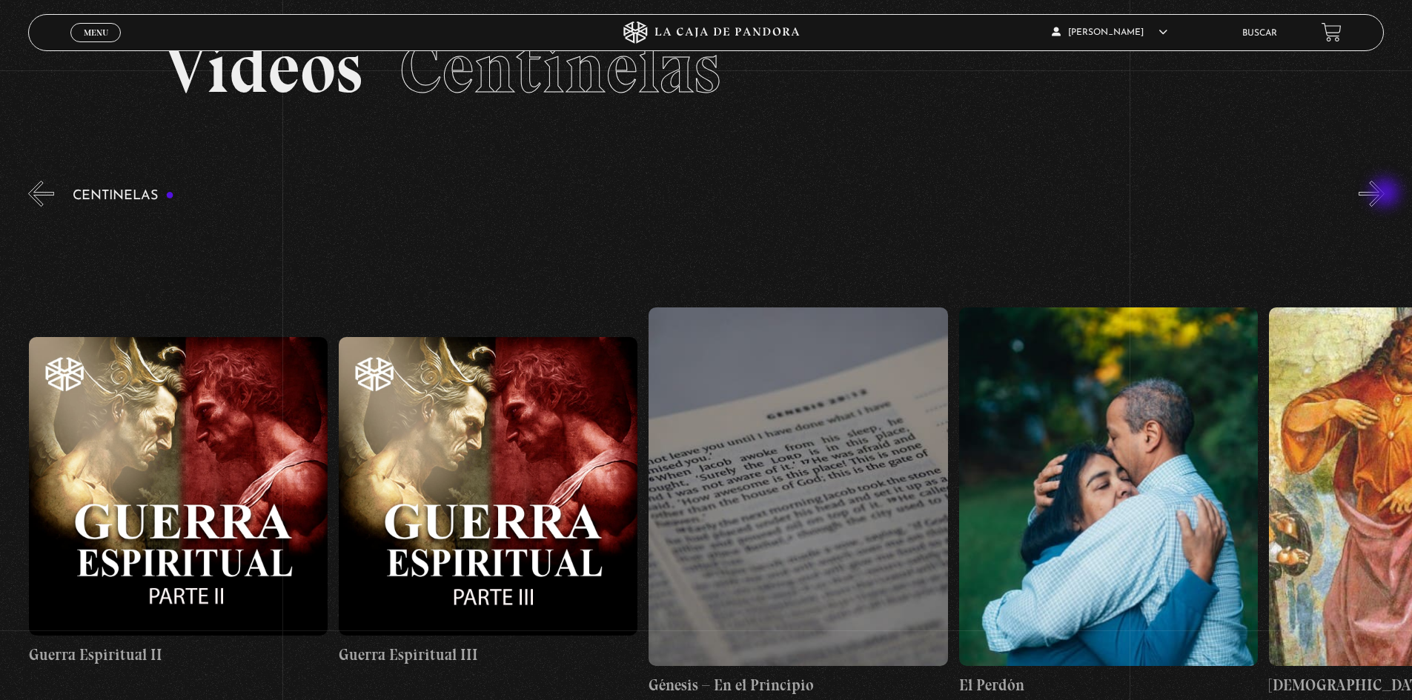
click at [1384, 194] on button "»" at bounding box center [1371, 194] width 26 height 26
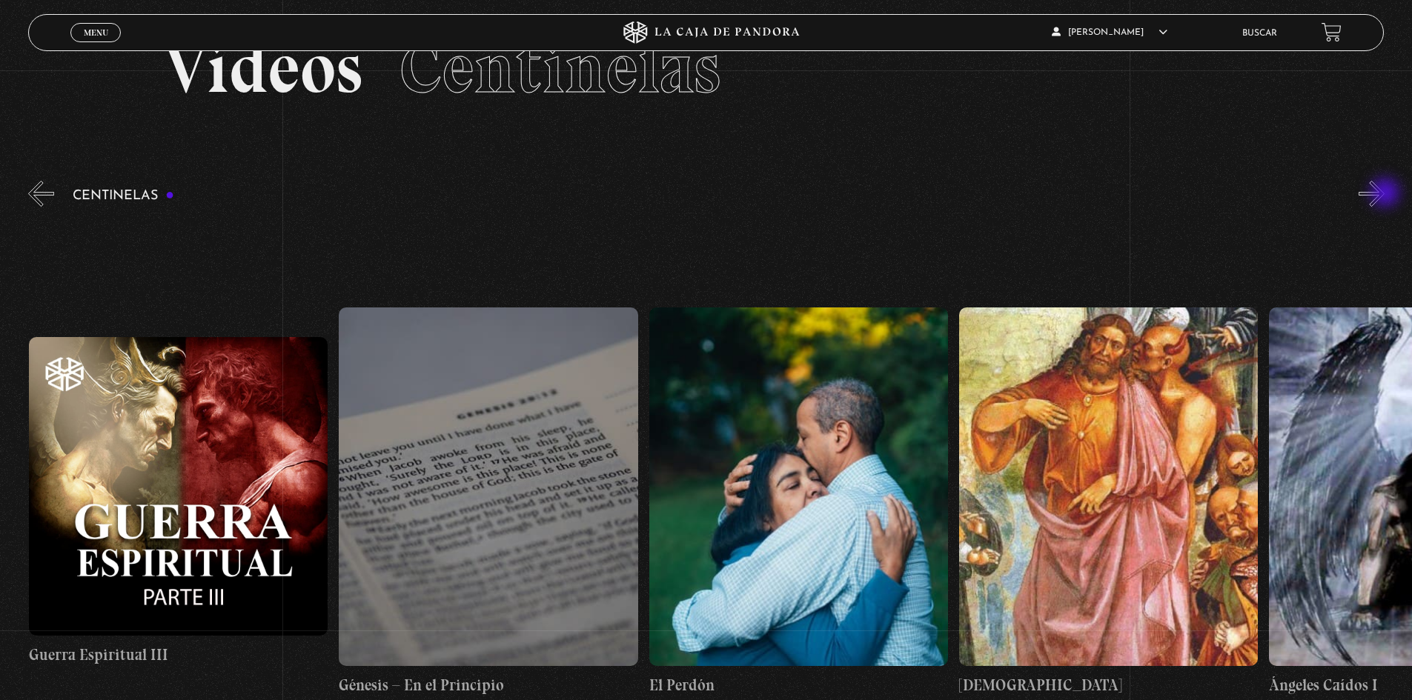
click at [1384, 194] on button "»" at bounding box center [1371, 194] width 26 height 26
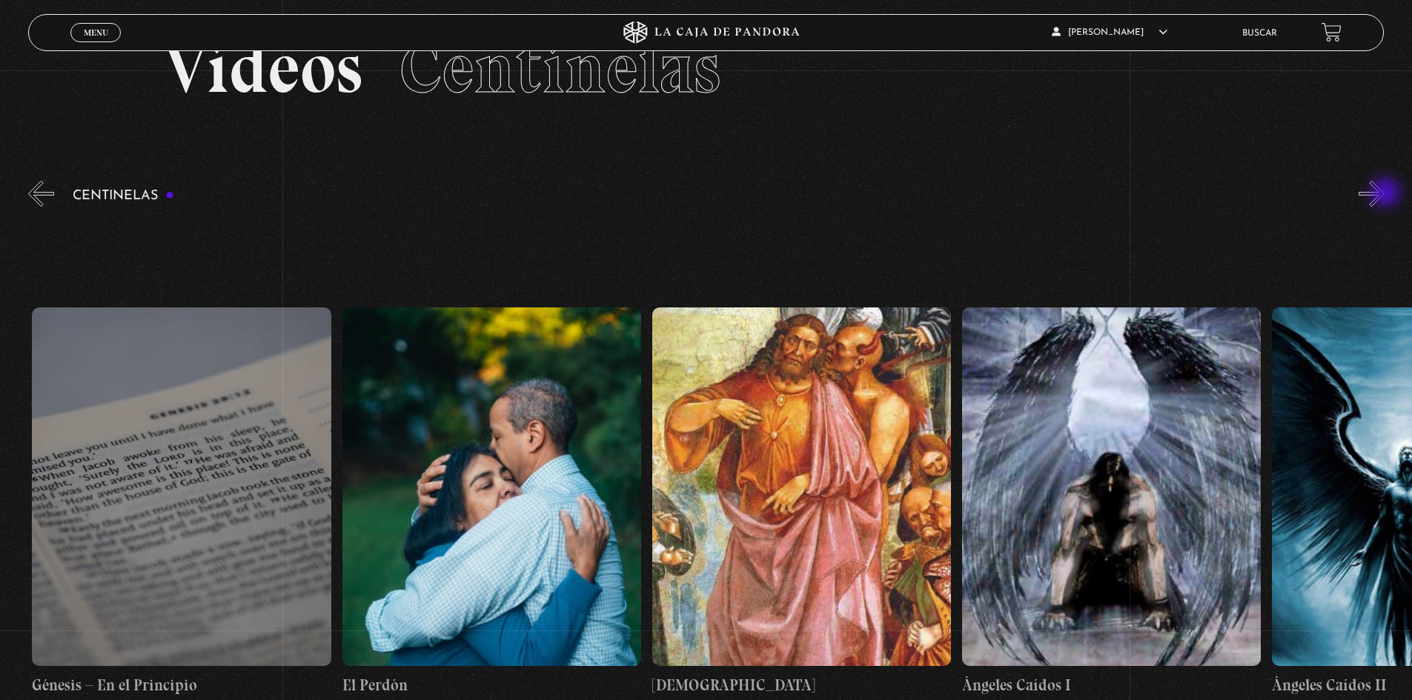
click at [1384, 194] on button "»" at bounding box center [1371, 194] width 26 height 26
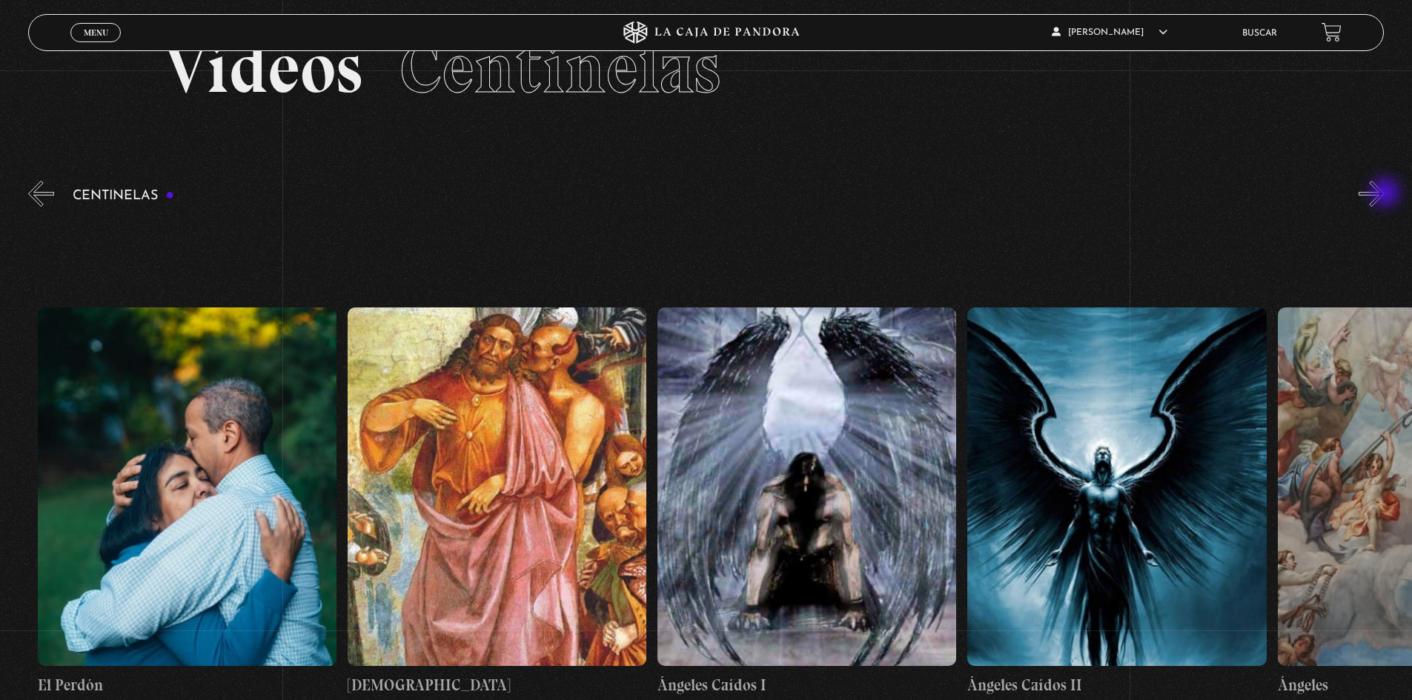
click at [1384, 194] on button "»" at bounding box center [1371, 194] width 26 height 26
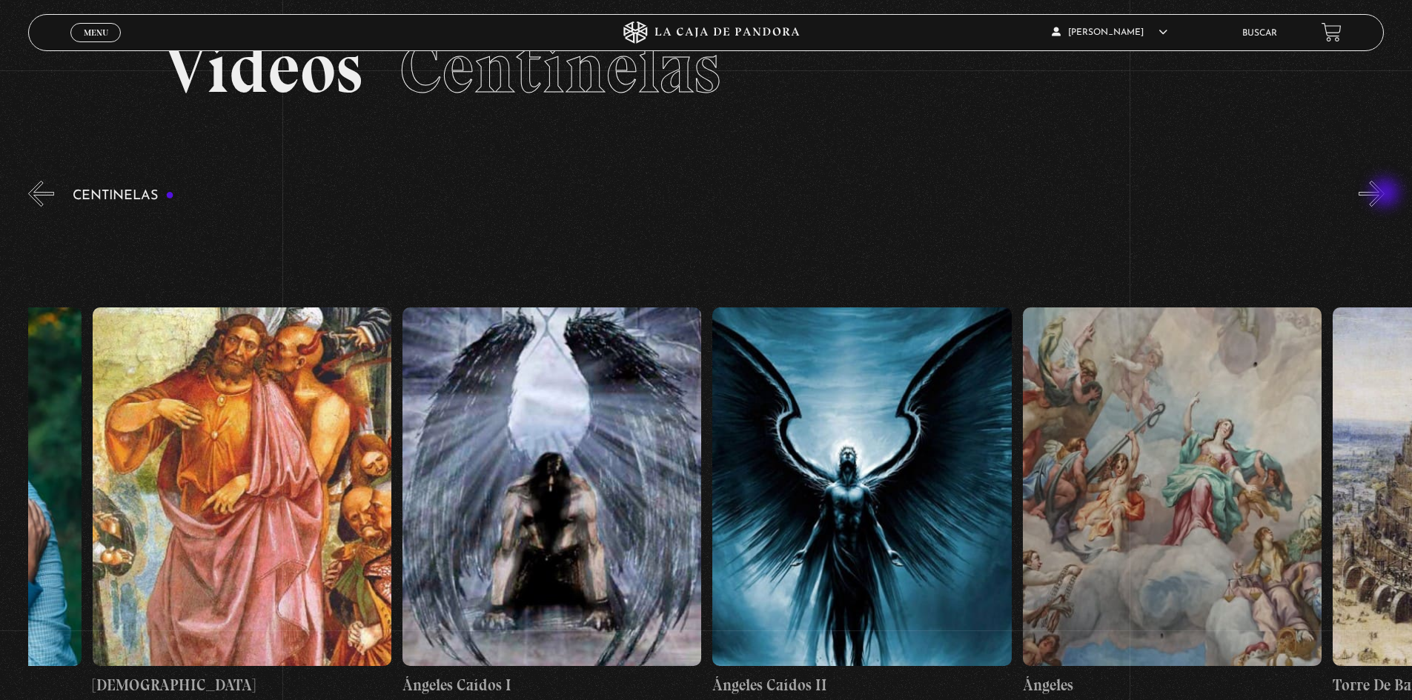
click at [1384, 194] on button "»" at bounding box center [1371, 194] width 26 height 26
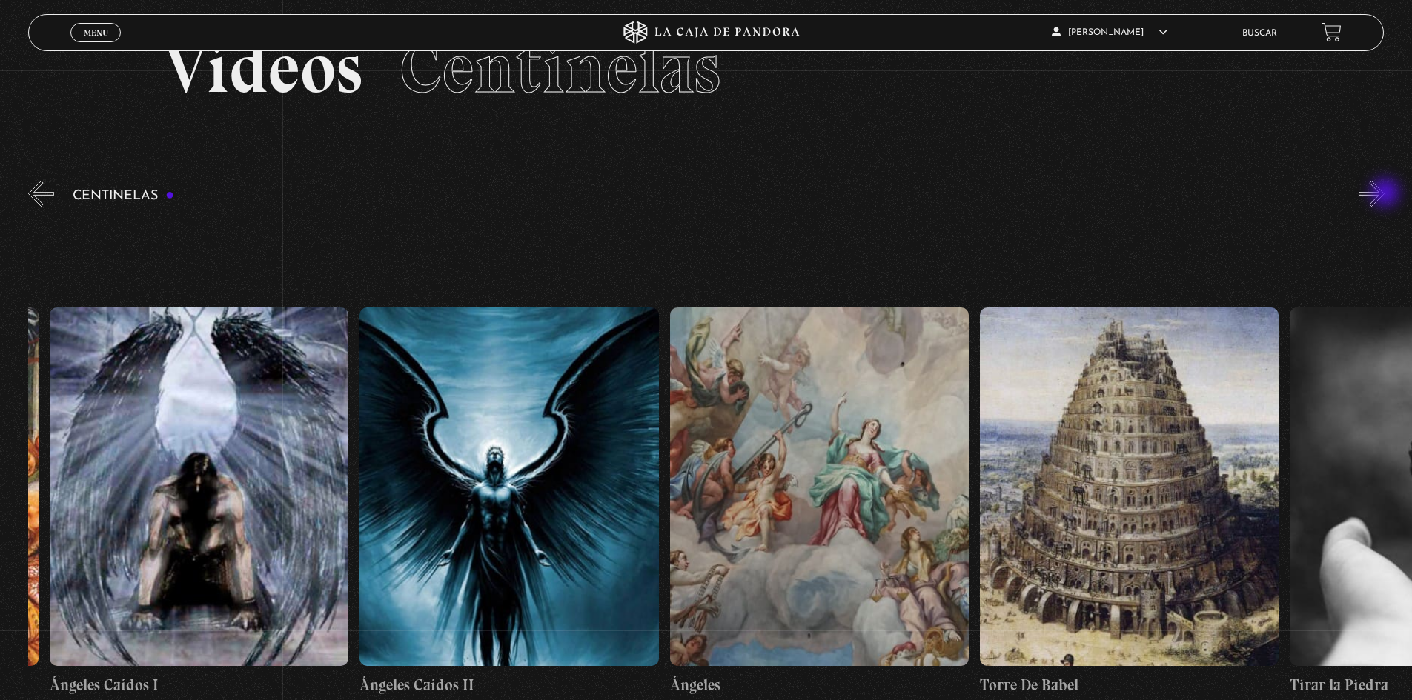
click at [1384, 194] on button "»" at bounding box center [1371, 194] width 26 height 26
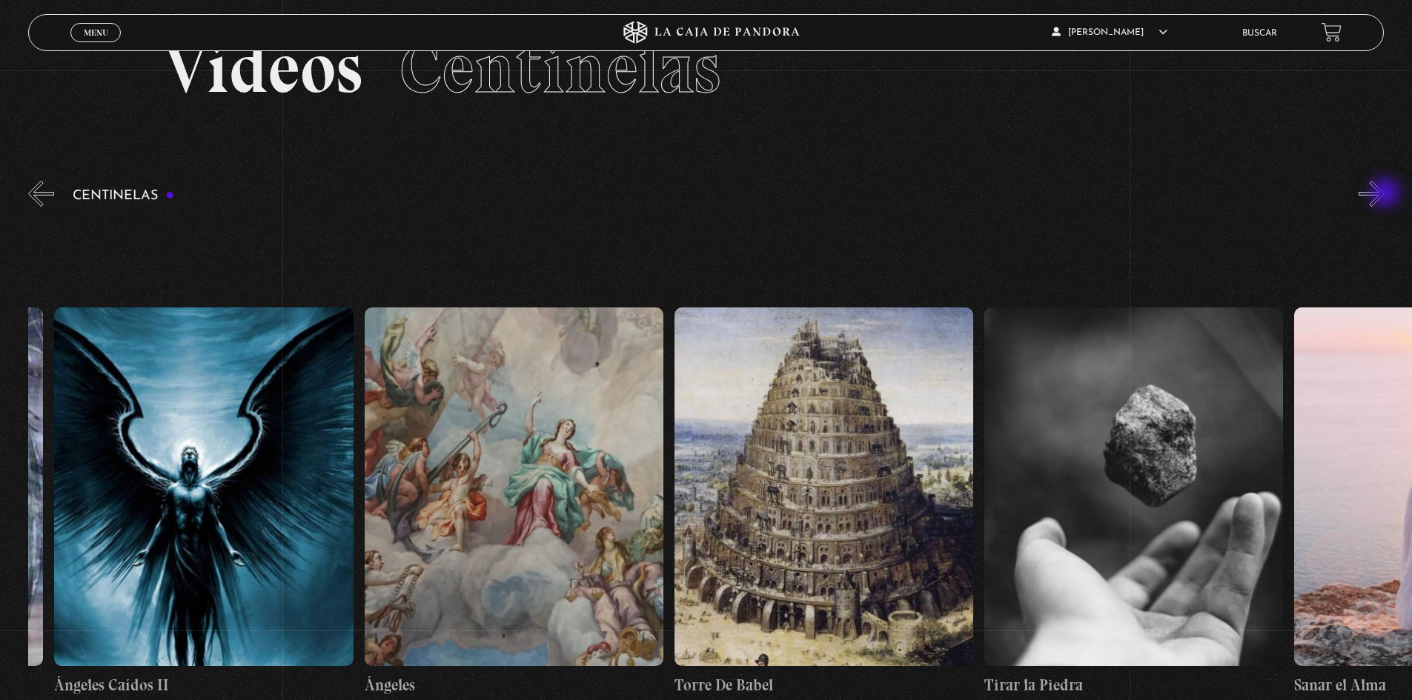
click at [1384, 194] on button "»" at bounding box center [1371, 194] width 26 height 26
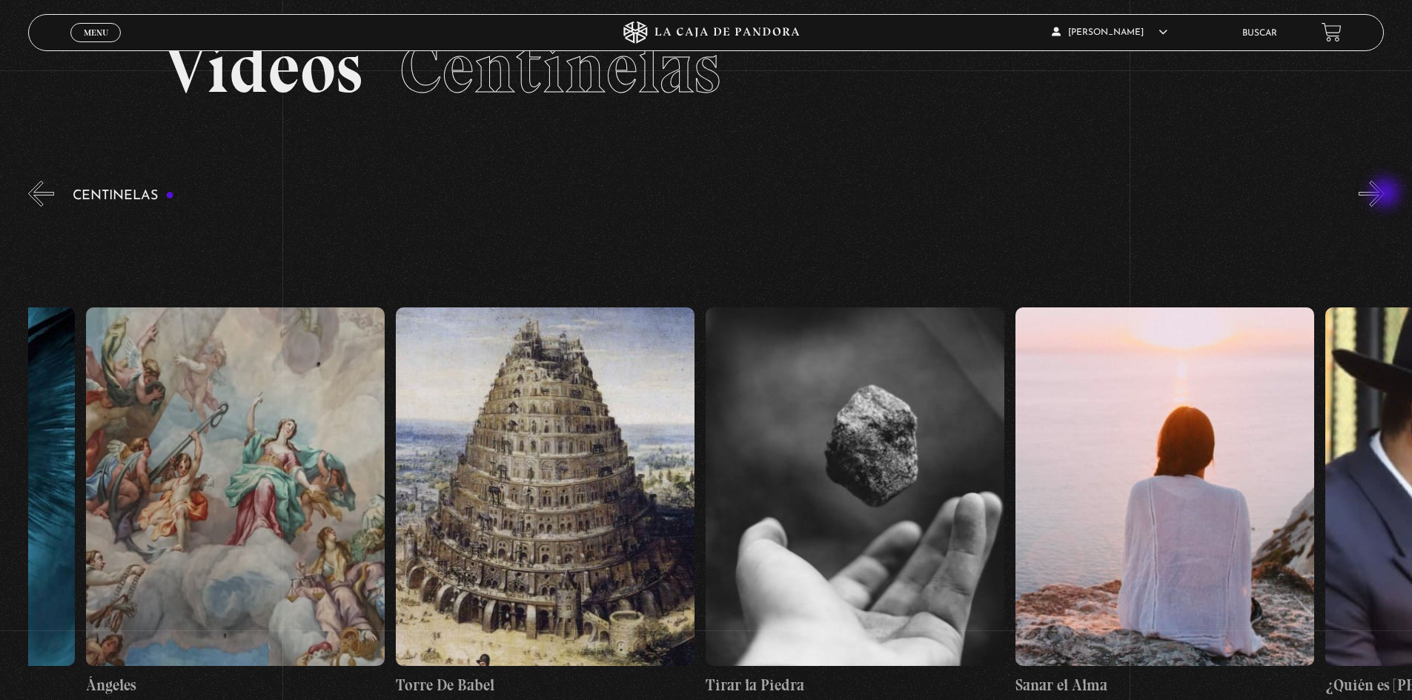
click at [1384, 194] on button "»" at bounding box center [1371, 194] width 26 height 26
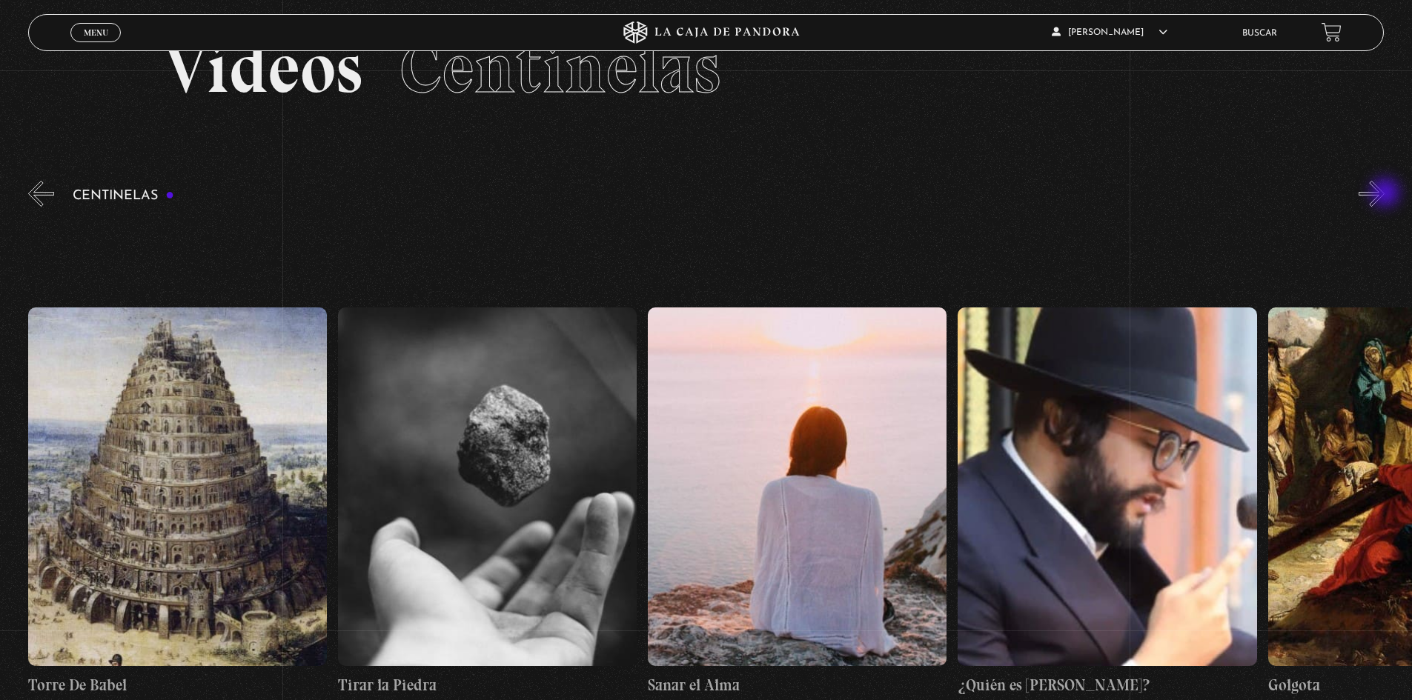
click at [1384, 194] on button "»" at bounding box center [1371, 194] width 26 height 26
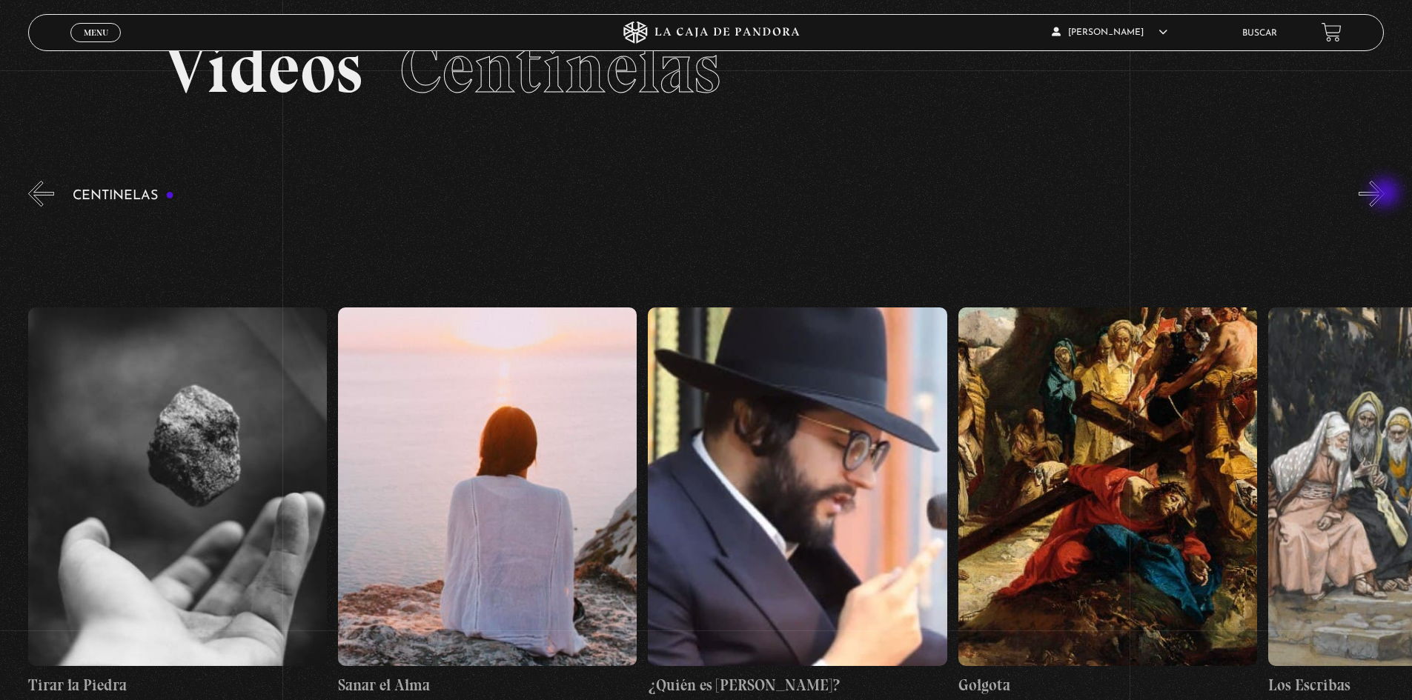
click at [1384, 194] on button "»" at bounding box center [1371, 194] width 26 height 26
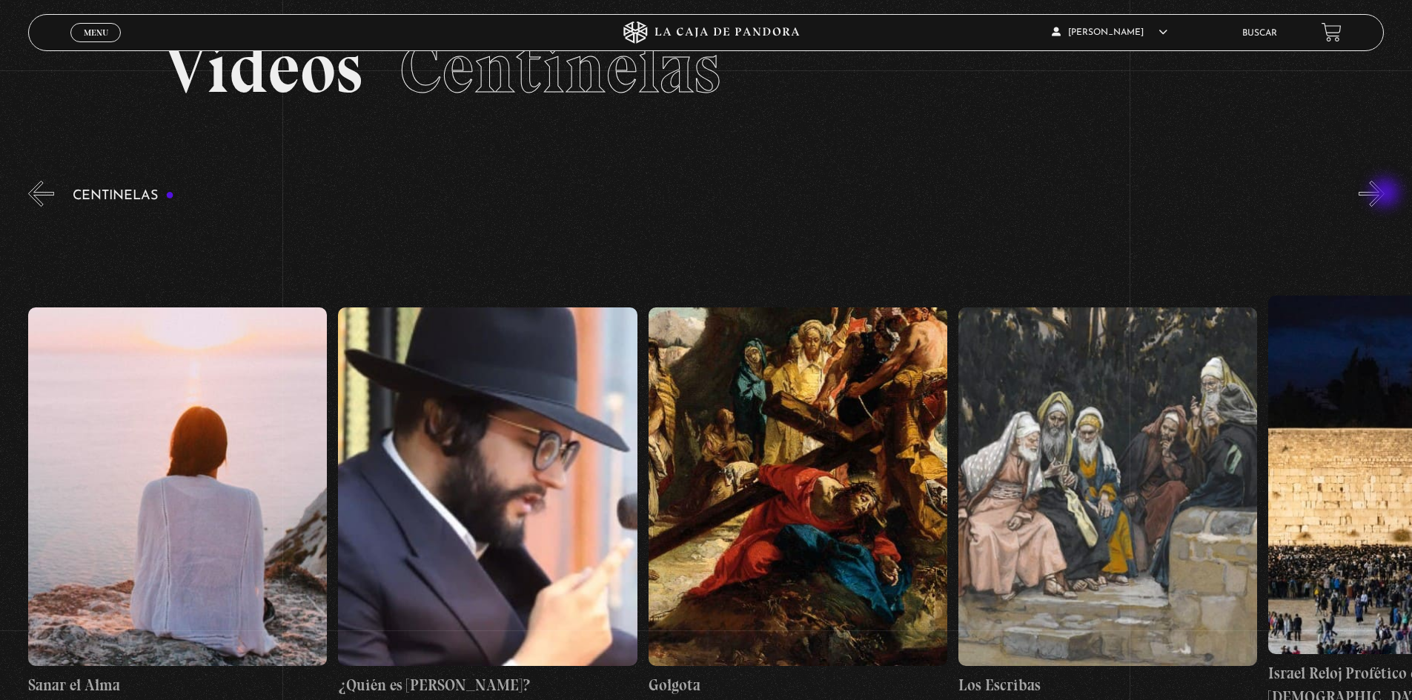
click at [1384, 194] on button "»" at bounding box center [1371, 194] width 26 height 26
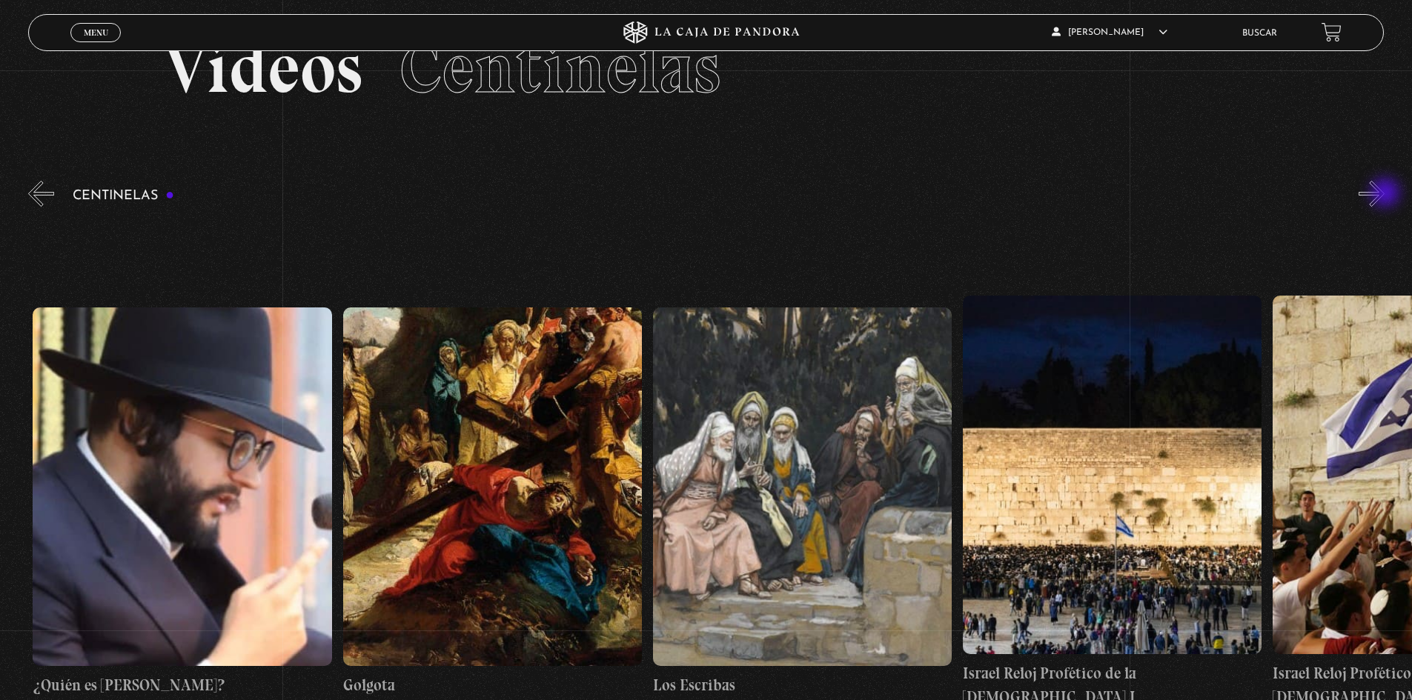
click at [1384, 194] on button "»" at bounding box center [1371, 194] width 26 height 26
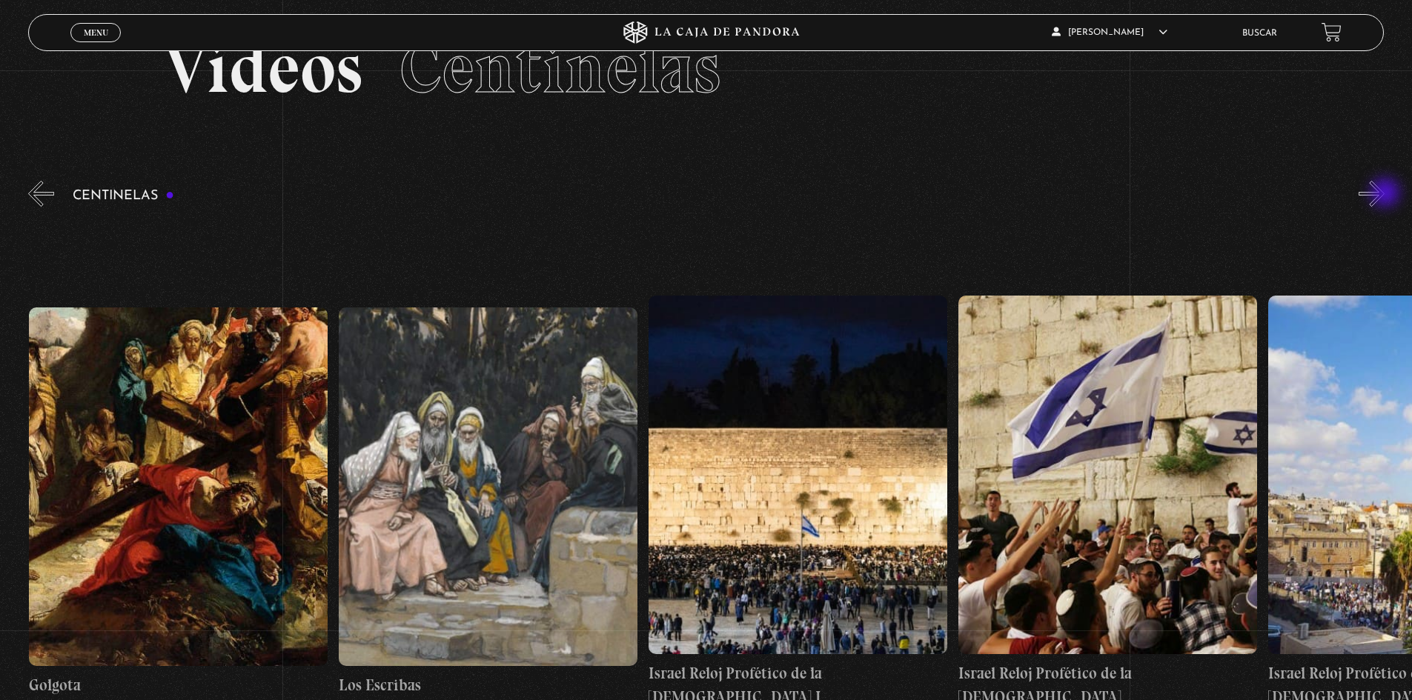
click at [1384, 194] on button "»" at bounding box center [1371, 194] width 26 height 26
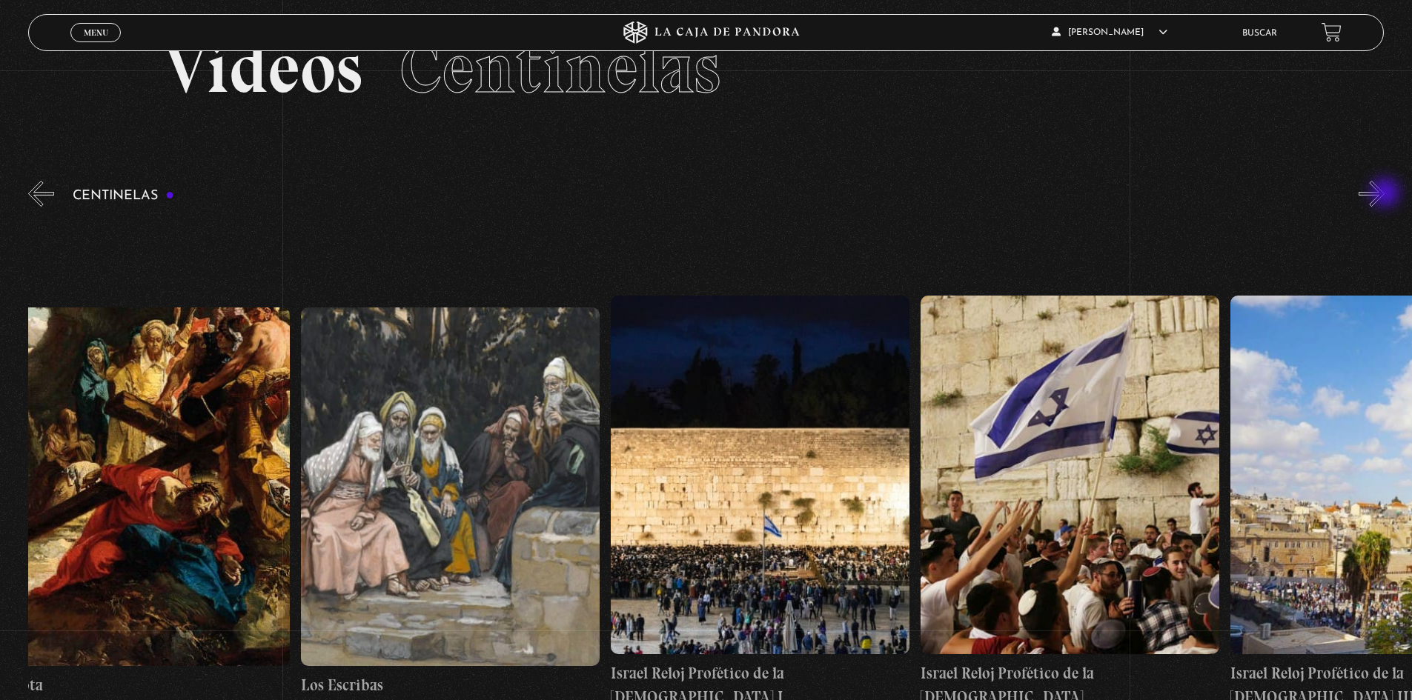
scroll to position [0, 34870]
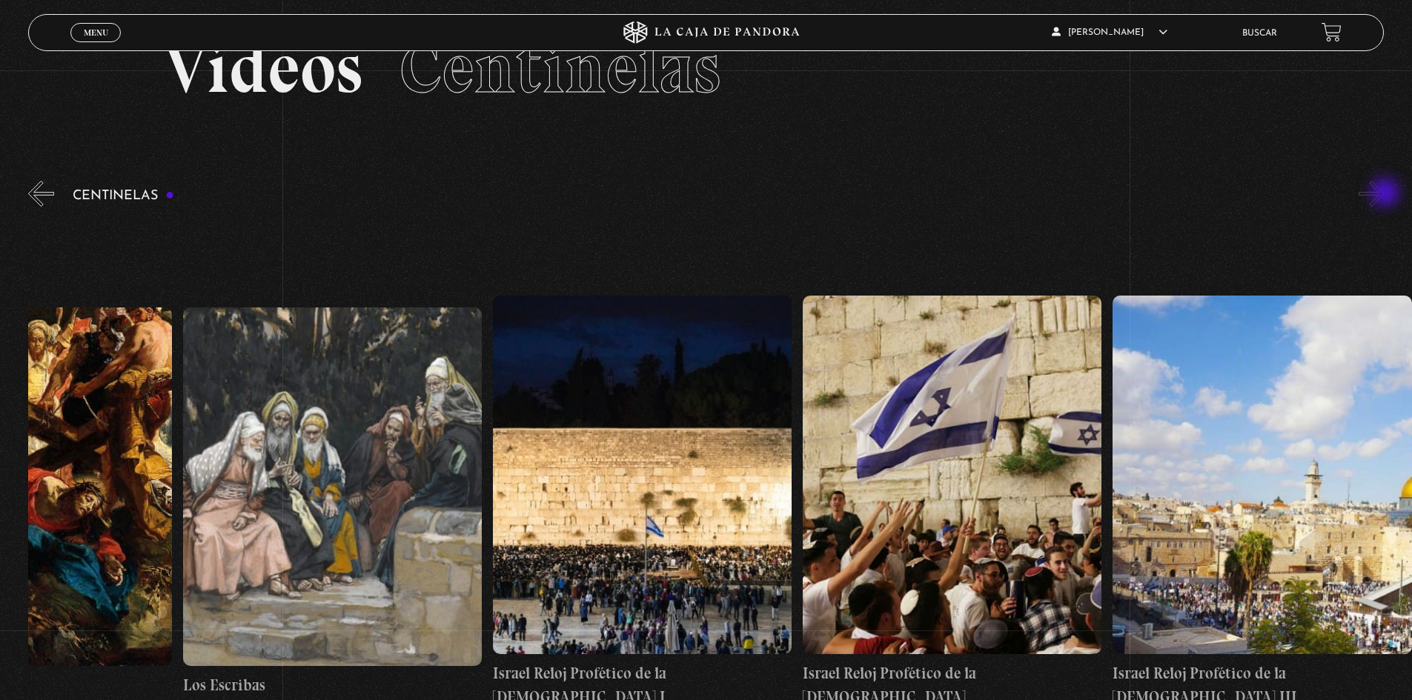
click at [1384, 194] on button "»" at bounding box center [1371, 194] width 26 height 26
click at [1370, 180] on div "Centinelas" at bounding box center [720, 482] width 1384 height 609
click at [1380, 188] on button "»" at bounding box center [1371, 194] width 26 height 26
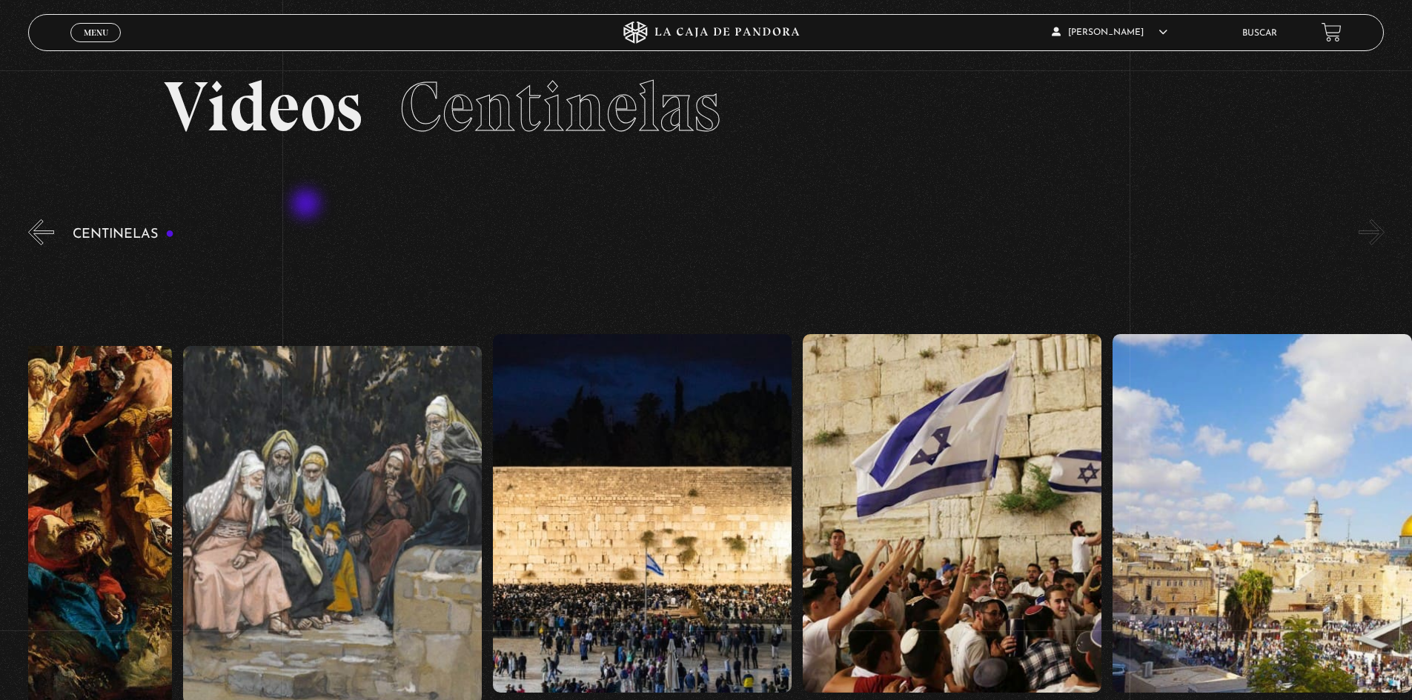
scroll to position [0, 0]
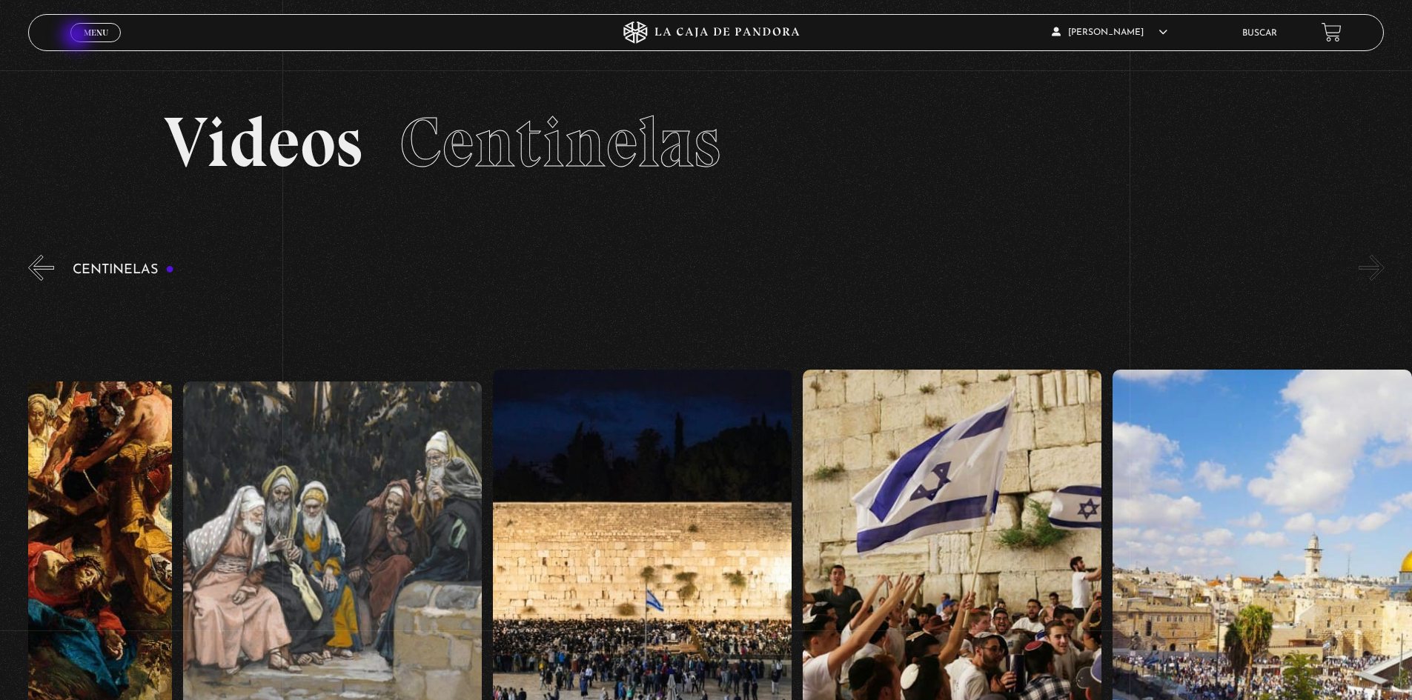
click at [79, 37] on link "Menu Cerrar" at bounding box center [95, 32] width 50 height 19
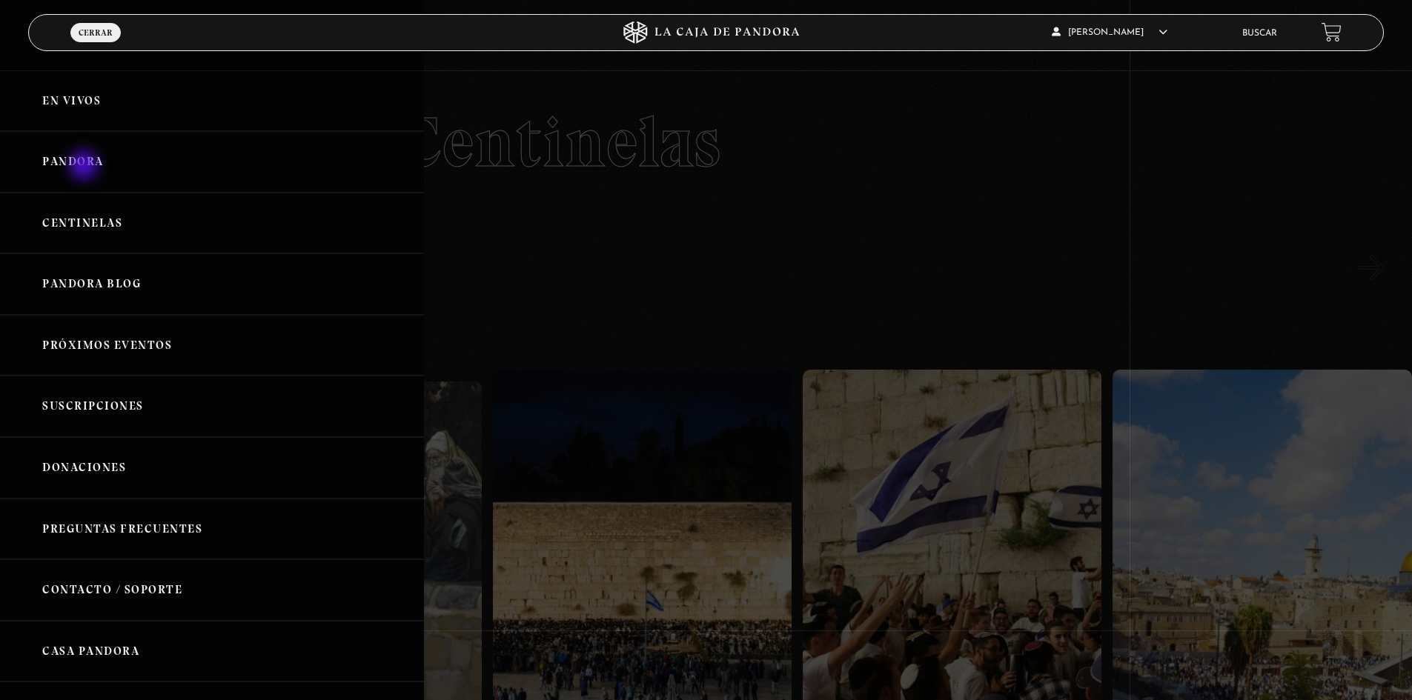
click at [85, 167] on link "Pandora" at bounding box center [212, 162] width 424 height 62
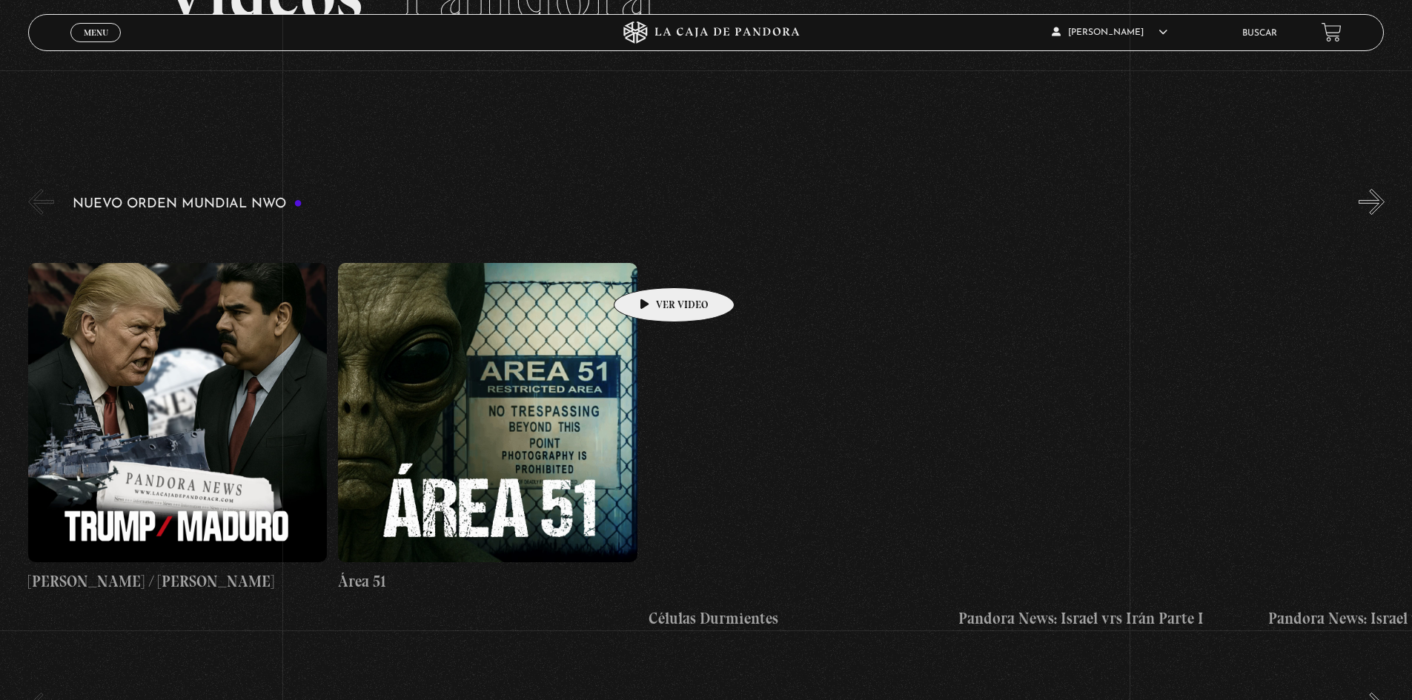
scroll to position [148, 0]
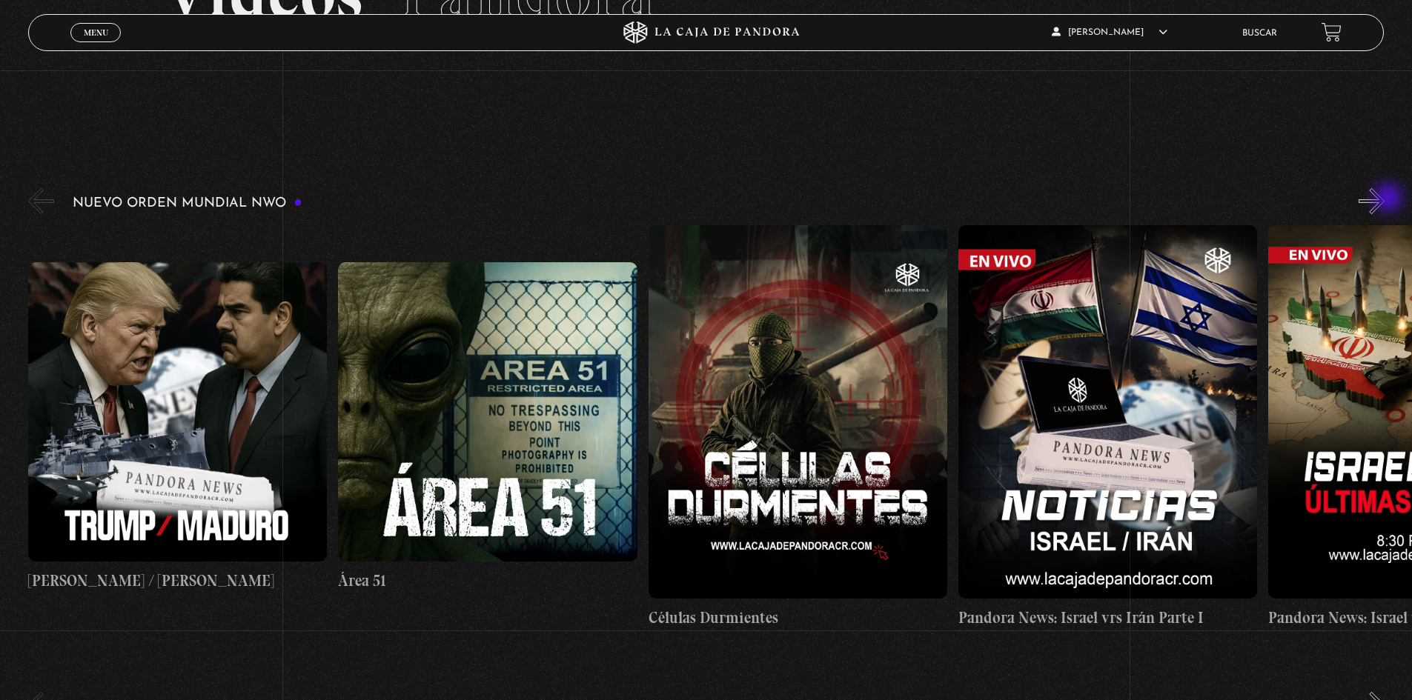
click at [1384, 199] on button "»" at bounding box center [1371, 201] width 26 height 26
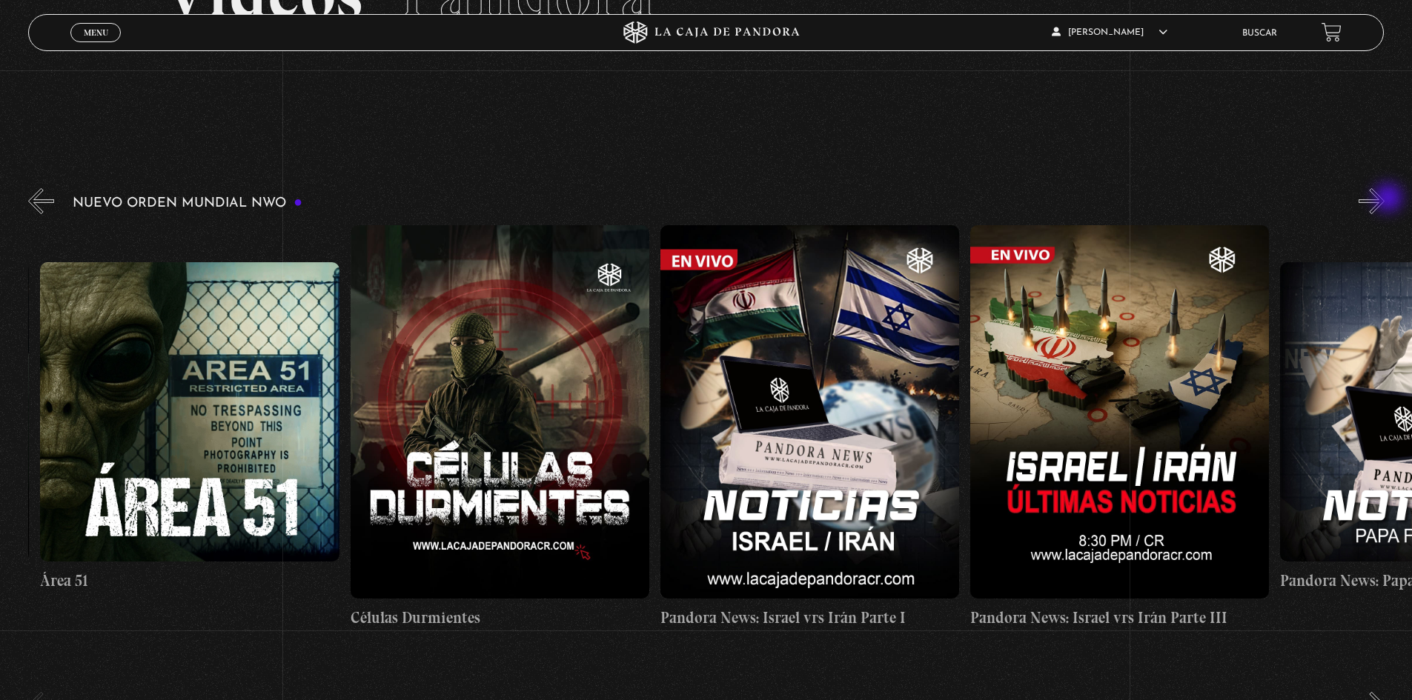
click at [1384, 199] on button "»" at bounding box center [1371, 201] width 26 height 26
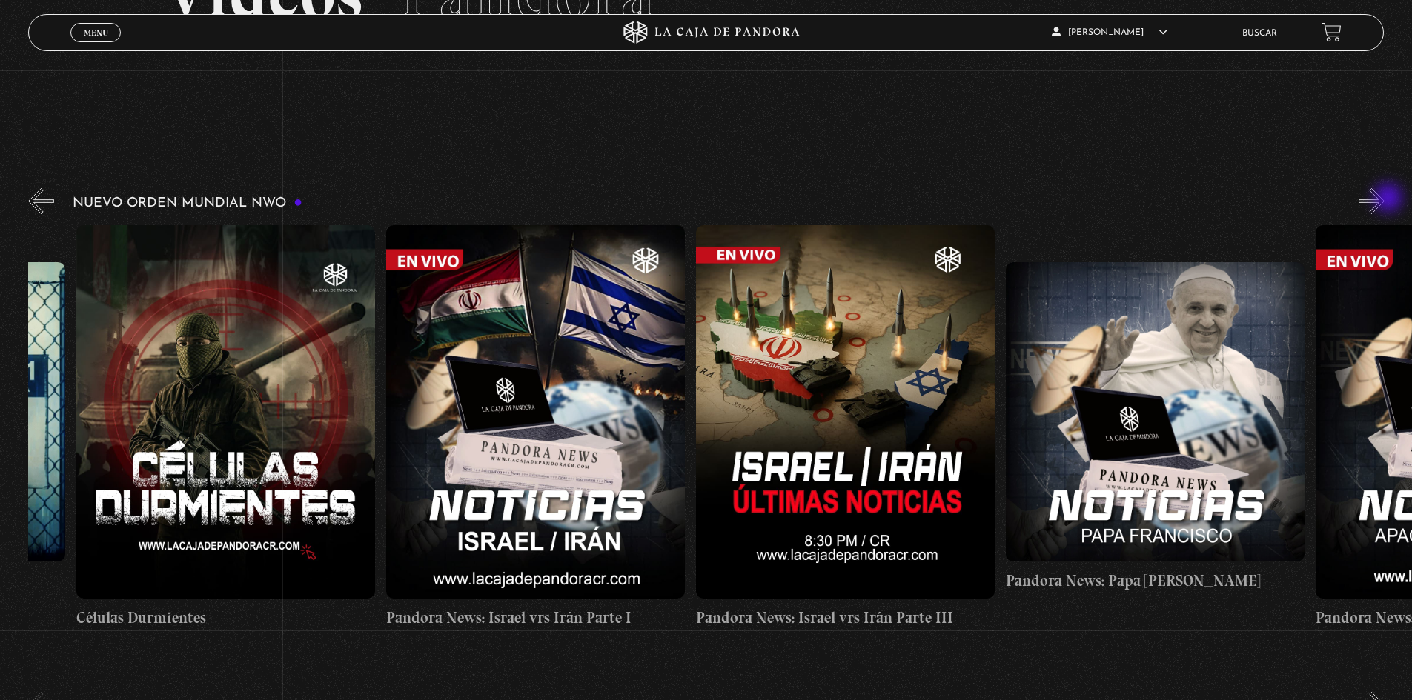
click at [1384, 199] on button "»" at bounding box center [1371, 201] width 26 height 26
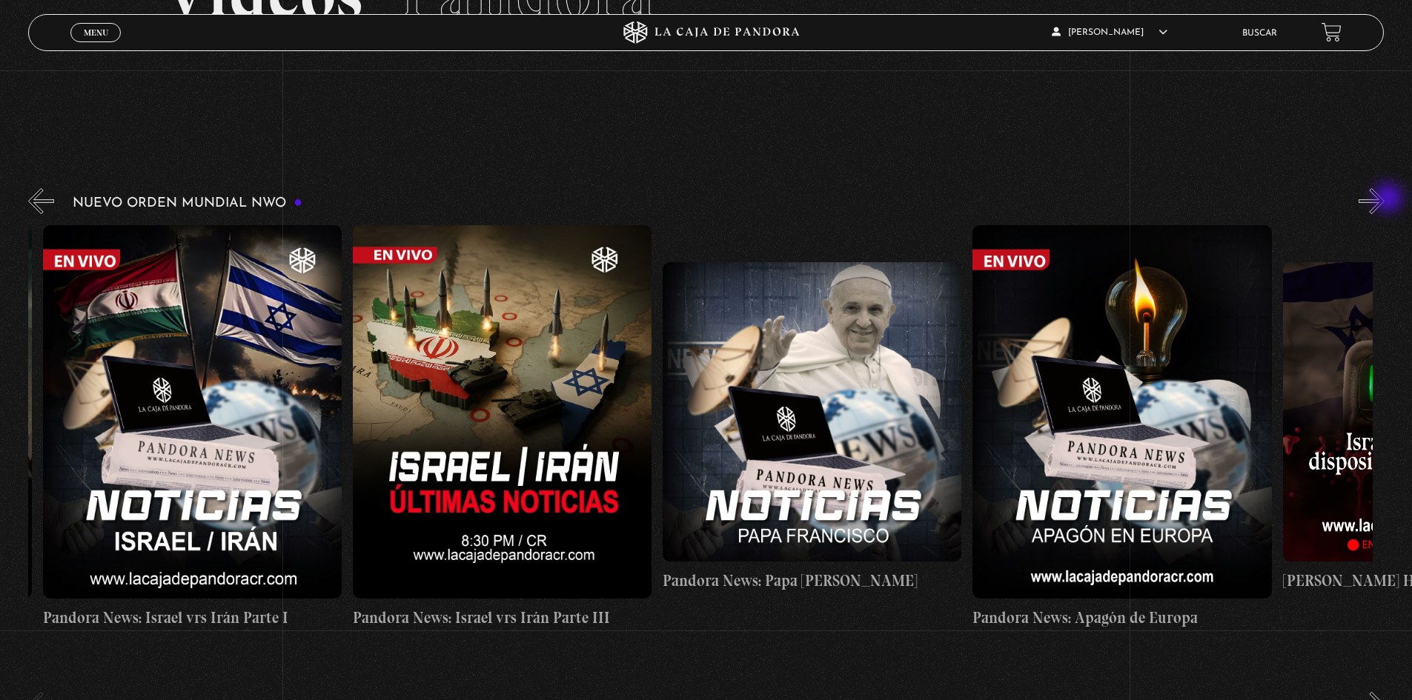
click at [1384, 199] on button "»" at bounding box center [1371, 201] width 26 height 26
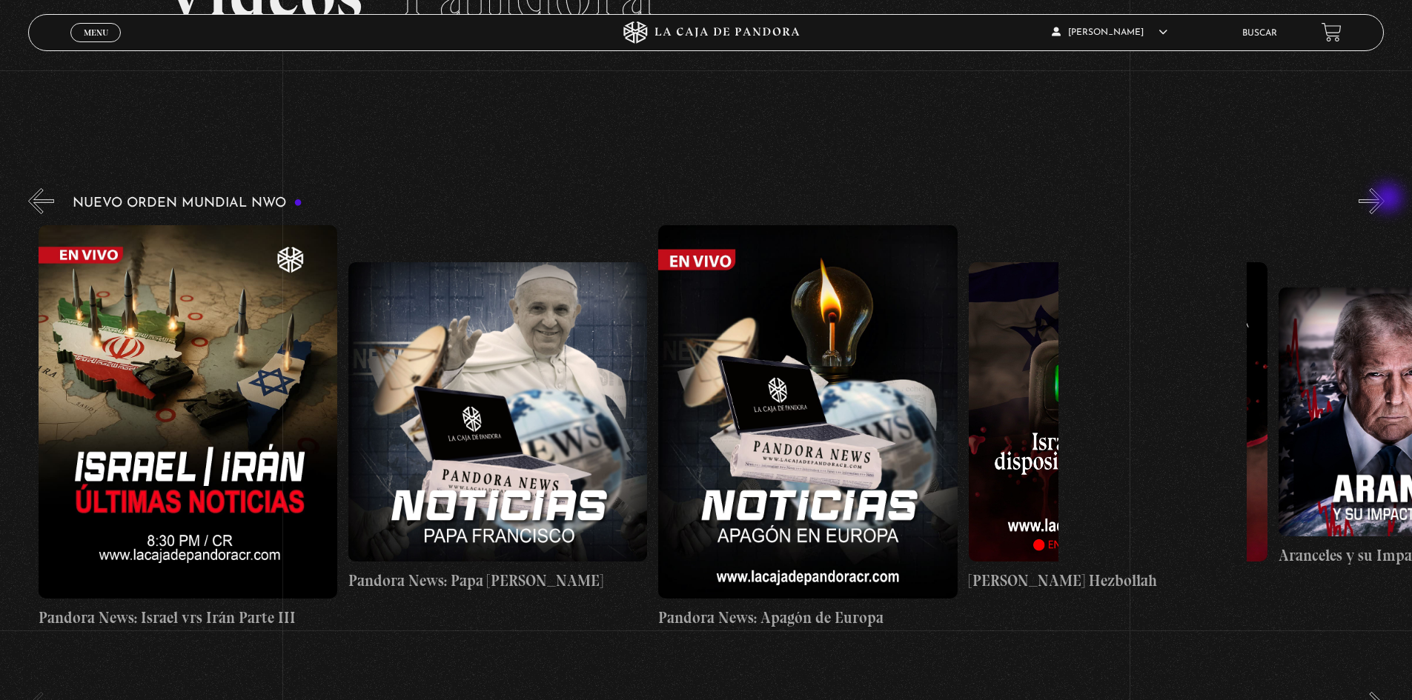
click at [1384, 199] on button "»" at bounding box center [1371, 201] width 26 height 26
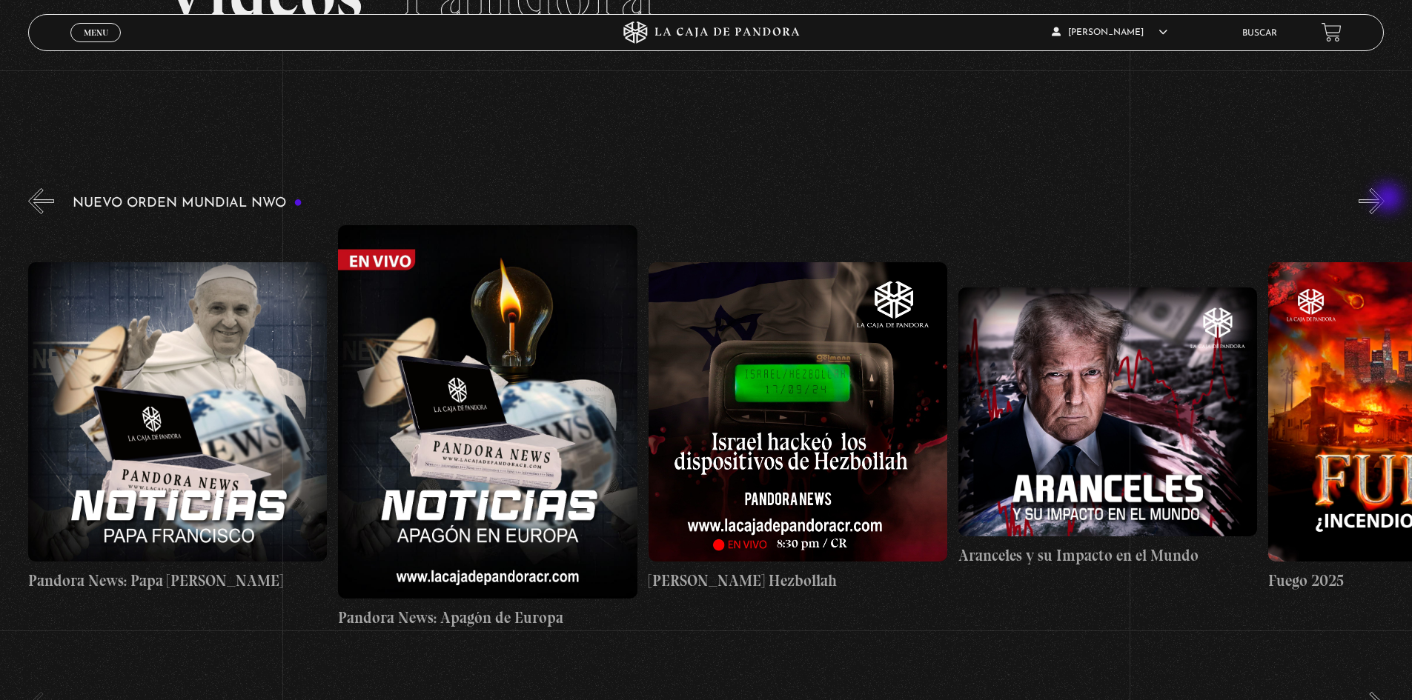
click at [1384, 199] on button "»" at bounding box center [1371, 201] width 26 height 26
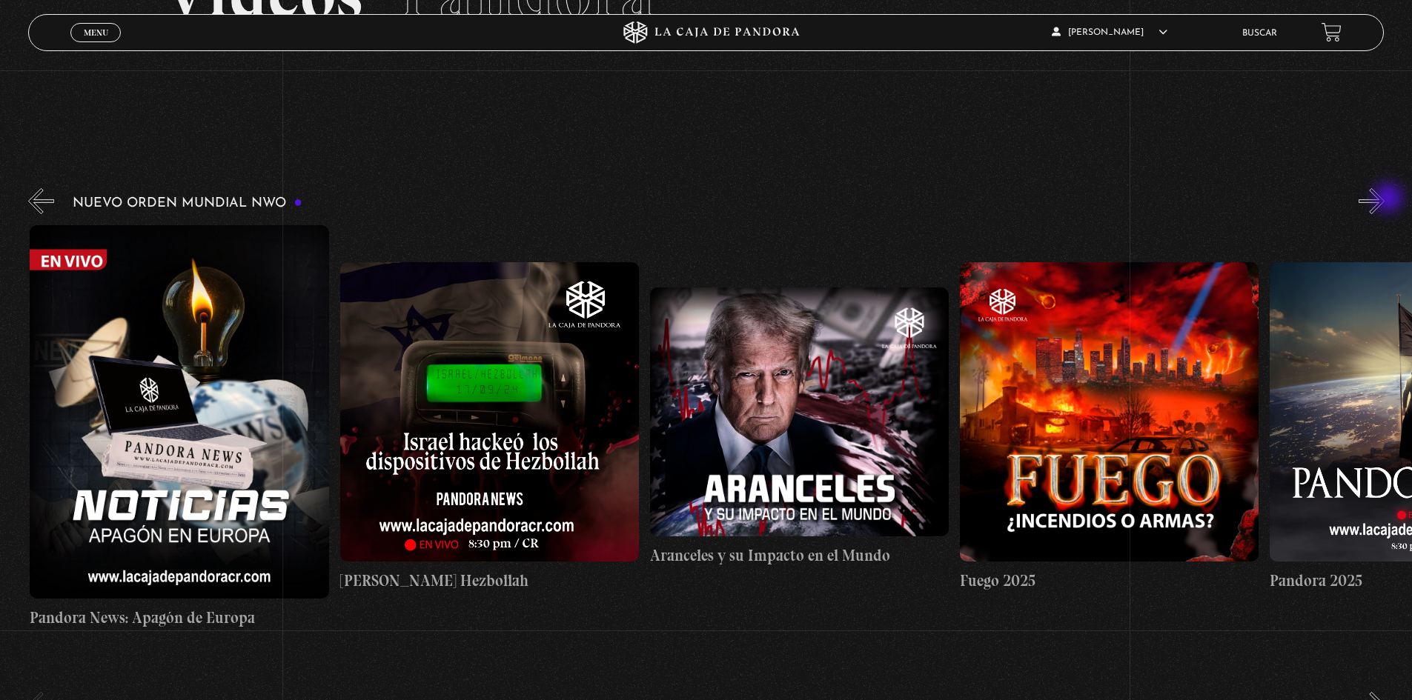
click at [1384, 199] on button "»" at bounding box center [1371, 201] width 26 height 26
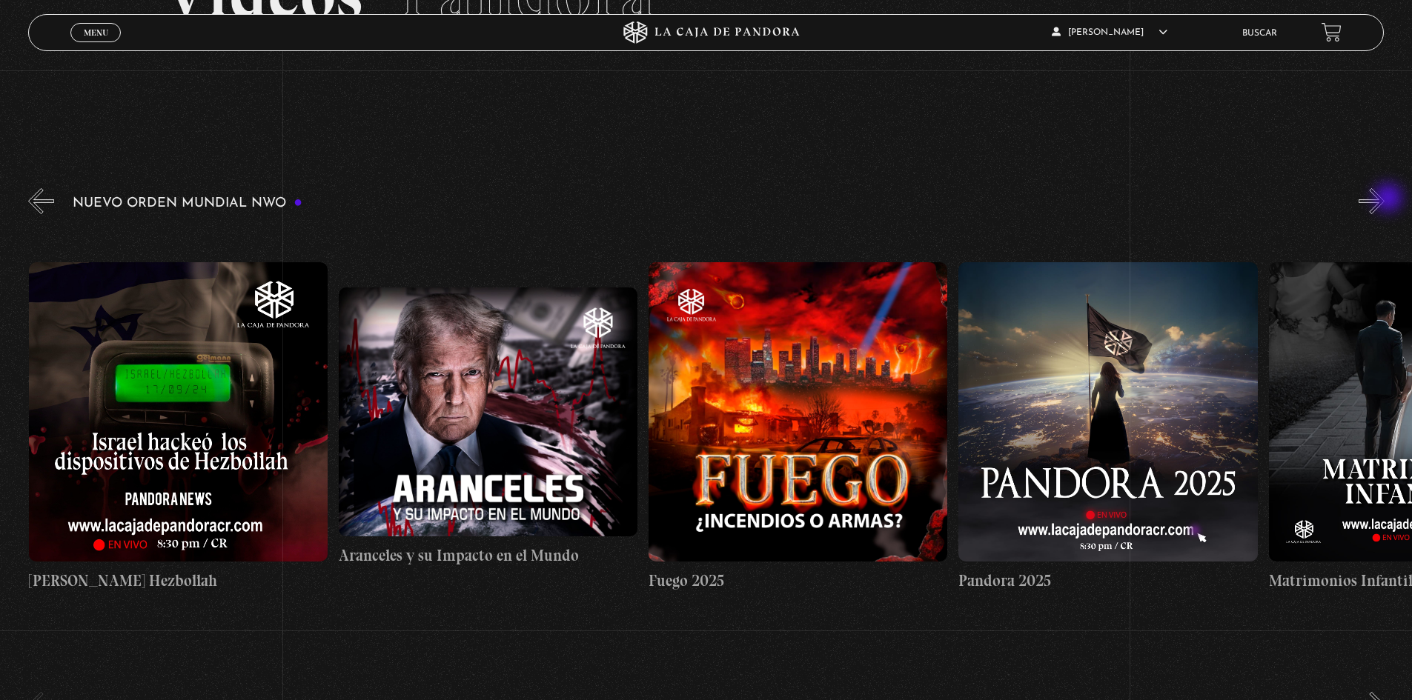
click at [1384, 199] on button "»" at bounding box center [1371, 201] width 26 height 26
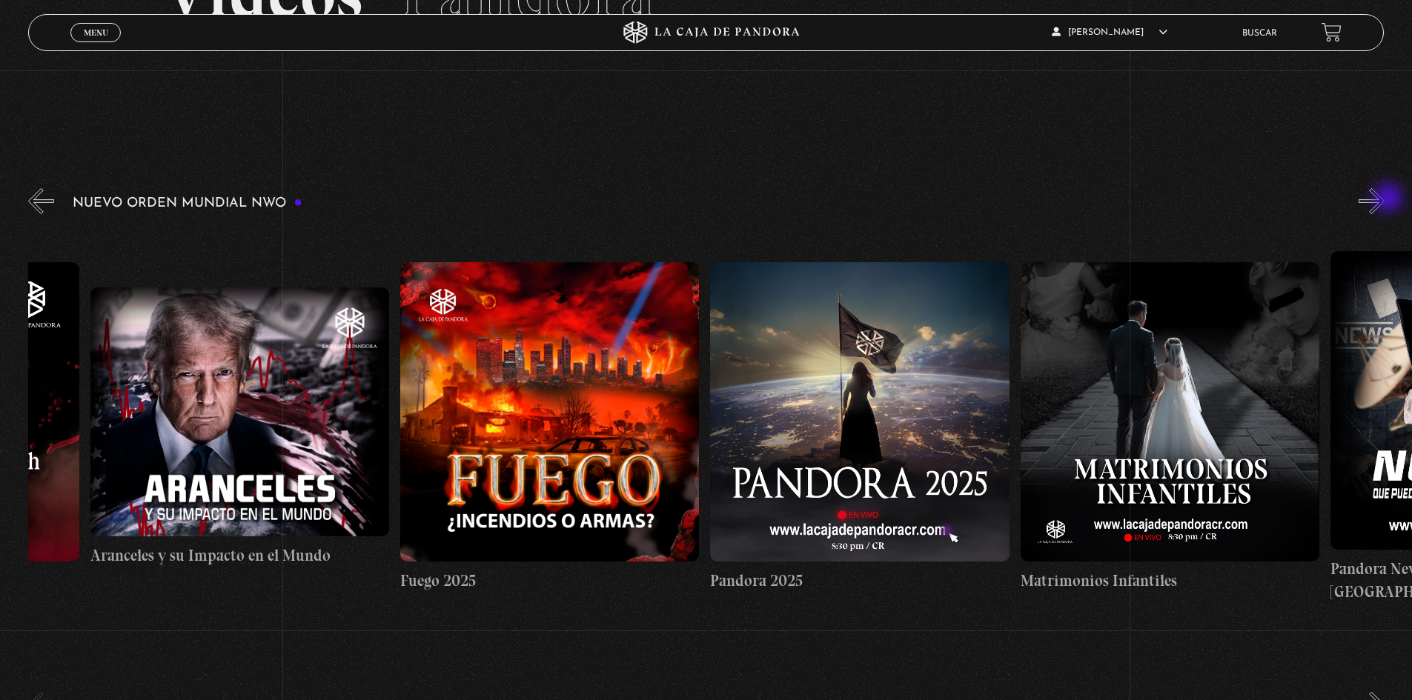
click at [1384, 199] on button "»" at bounding box center [1371, 201] width 26 height 26
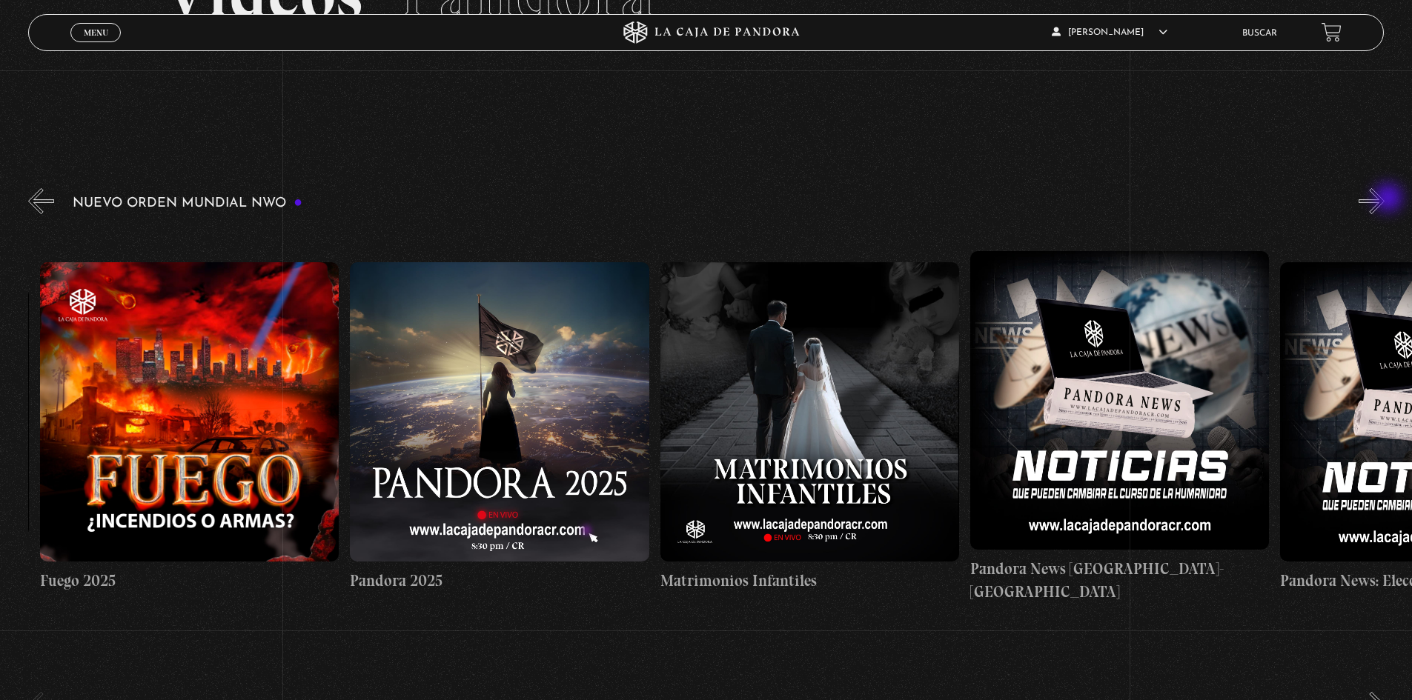
click at [1384, 199] on button "»" at bounding box center [1371, 201] width 26 height 26
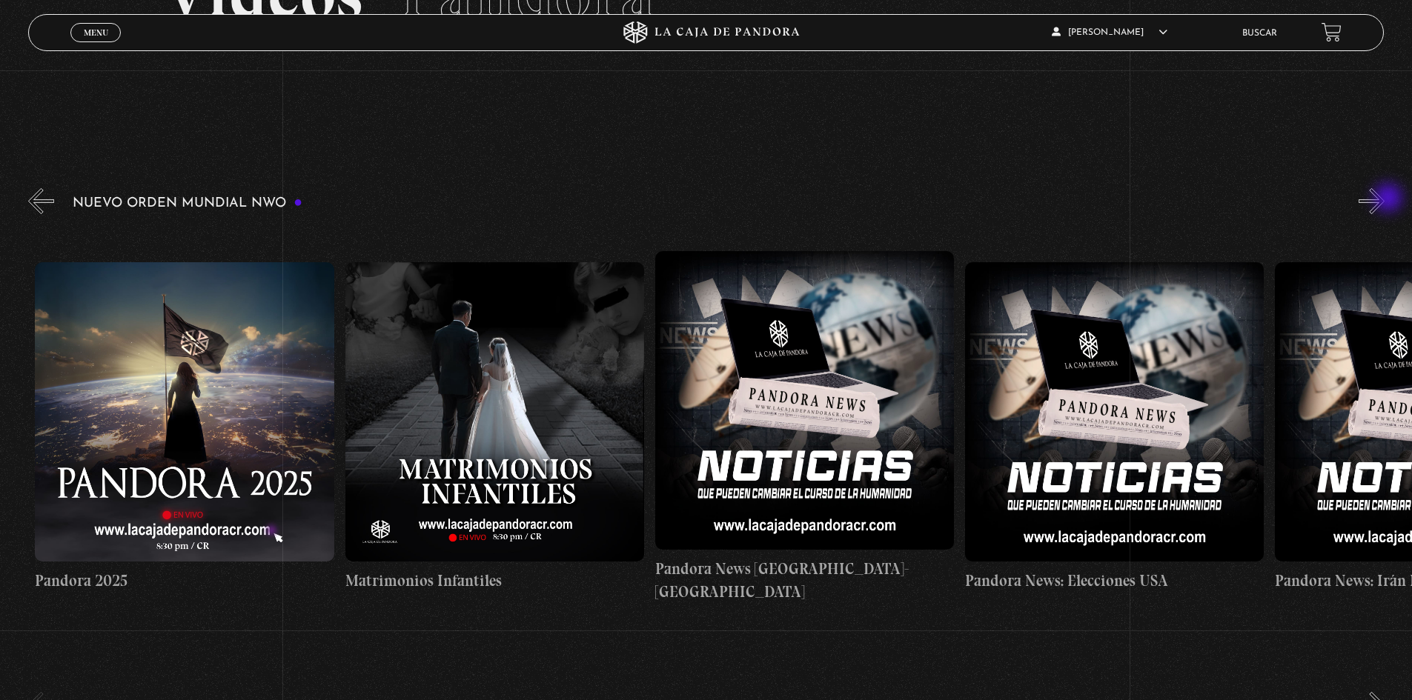
click at [1384, 199] on button "»" at bounding box center [1371, 201] width 26 height 26
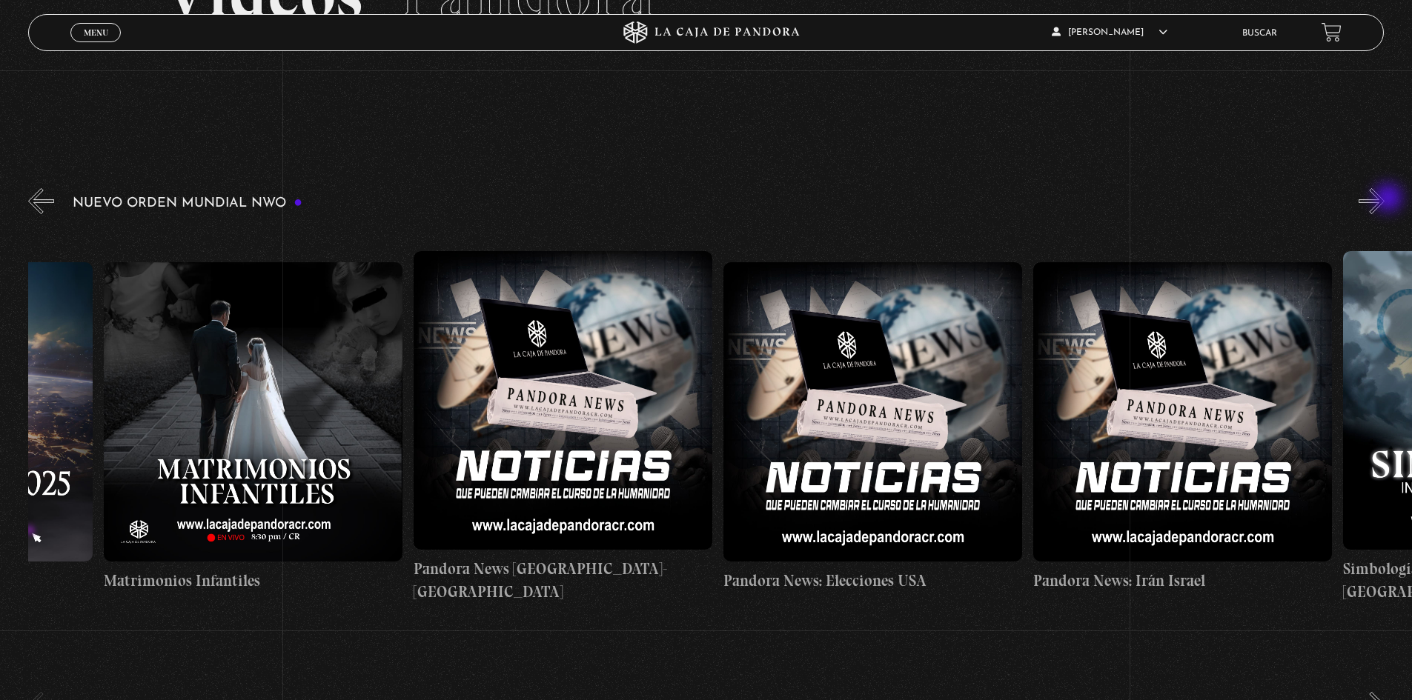
click at [1384, 199] on button "»" at bounding box center [1371, 201] width 26 height 26
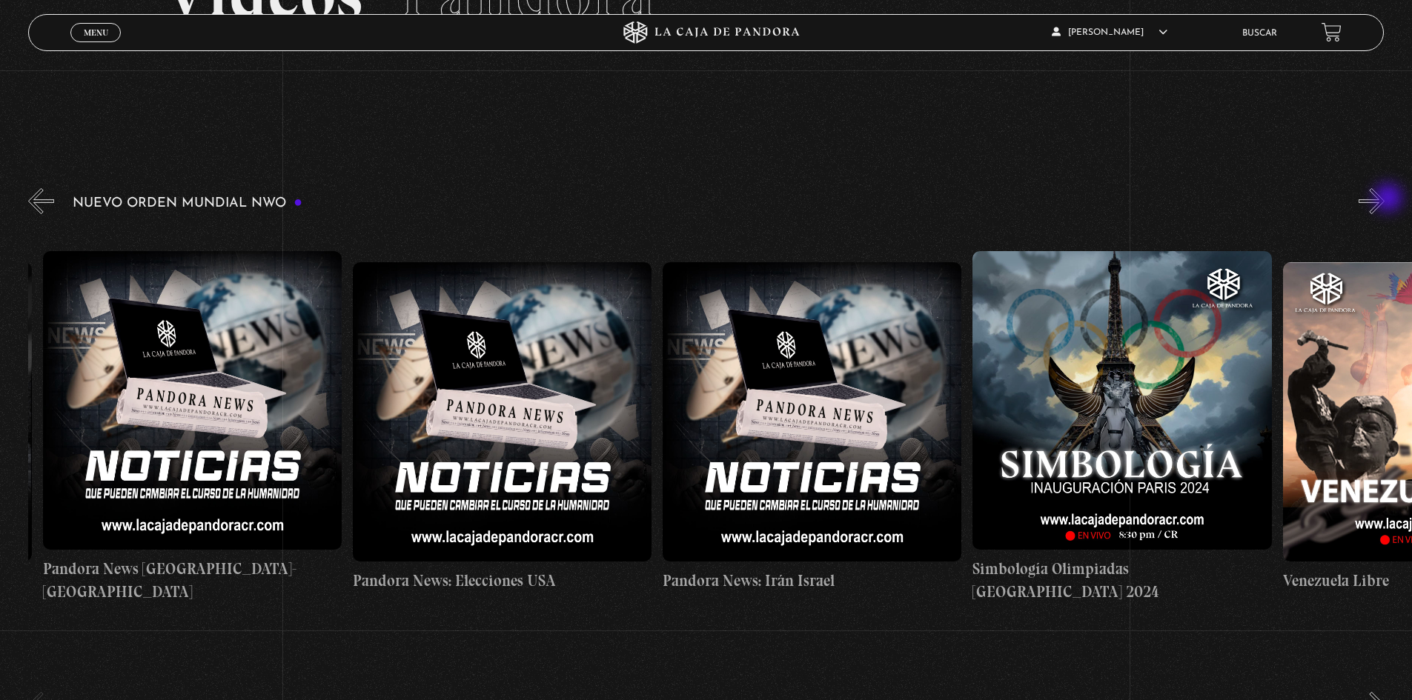
click at [1384, 199] on button "»" at bounding box center [1371, 201] width 26 height 26
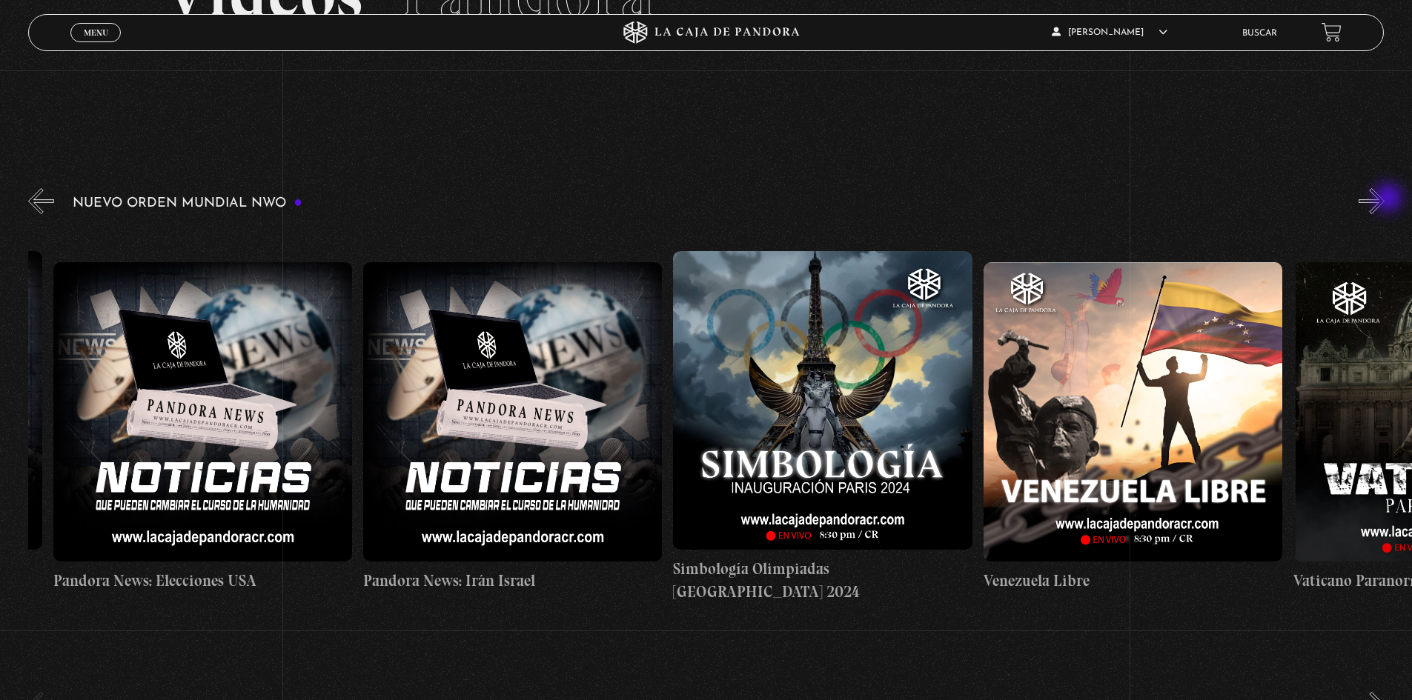
click at [1384, 199] on button "»" at bounding box center [1371, 201] width 26 height 26
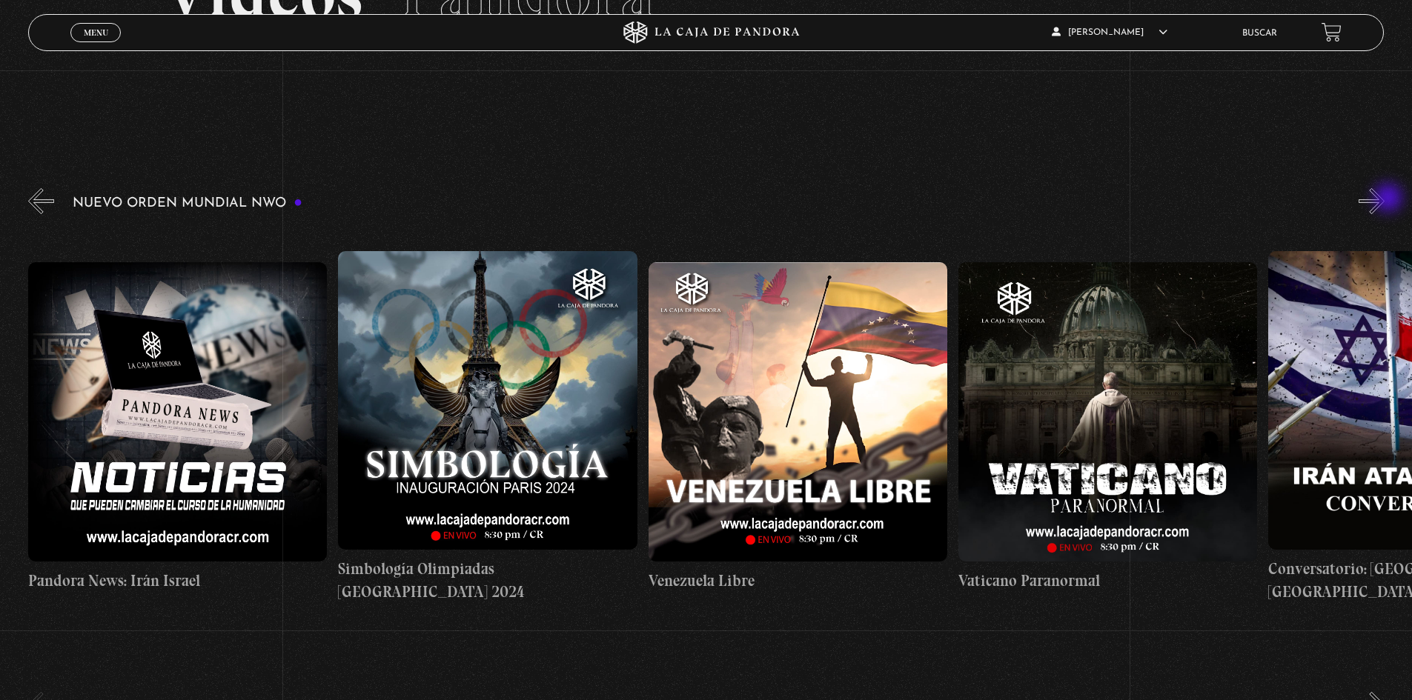
click at [1384, 199] on button "»" at bounding box center [1371, 201] width 26 height 26
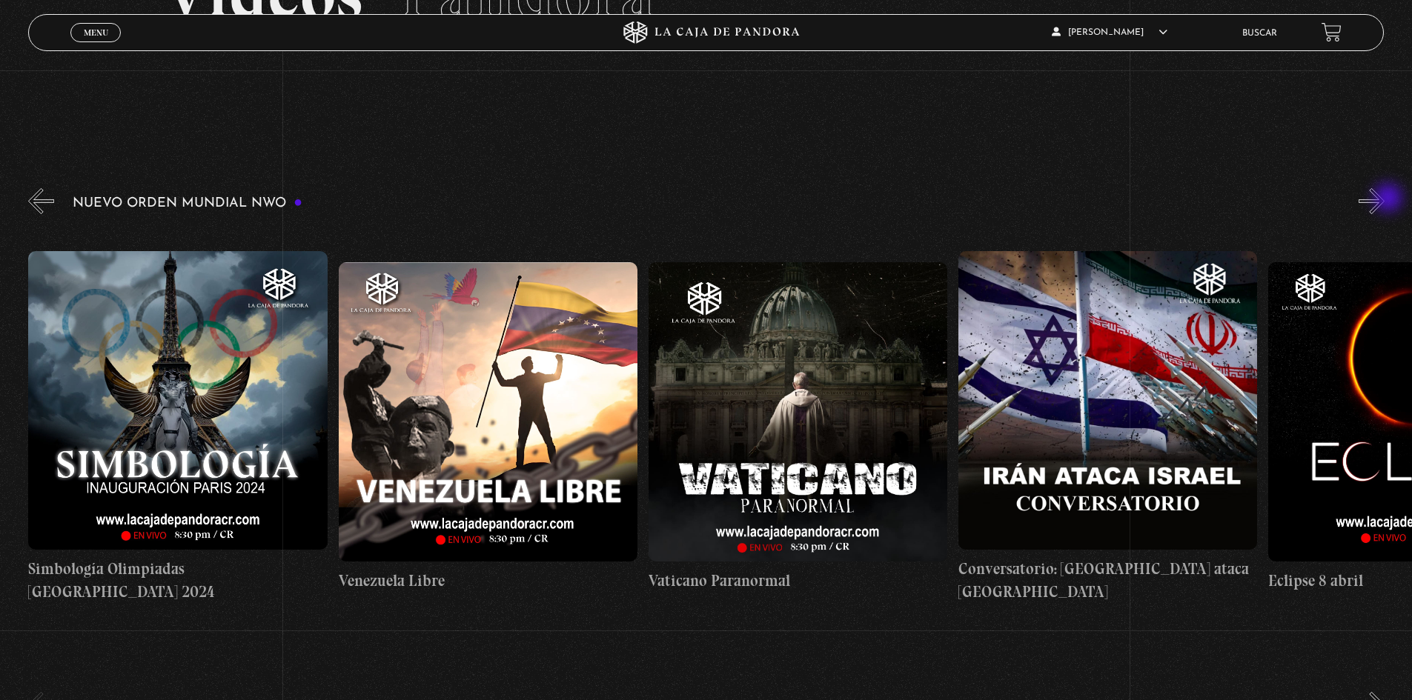
click at [1384, 199] on button "»" at bounding box center [1371, 201] width 26 height 26
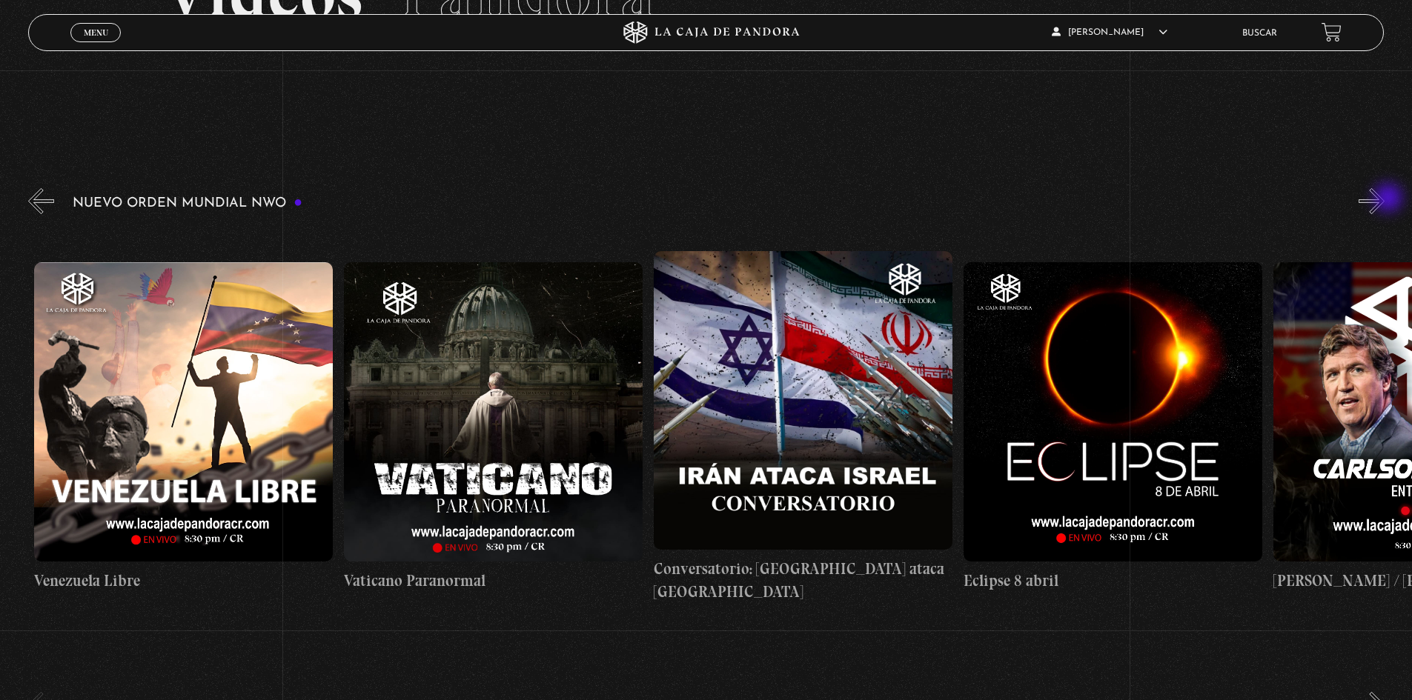
click at [1384, 199] on button "»" at bounding box center [1371, 201] width 26 height 26
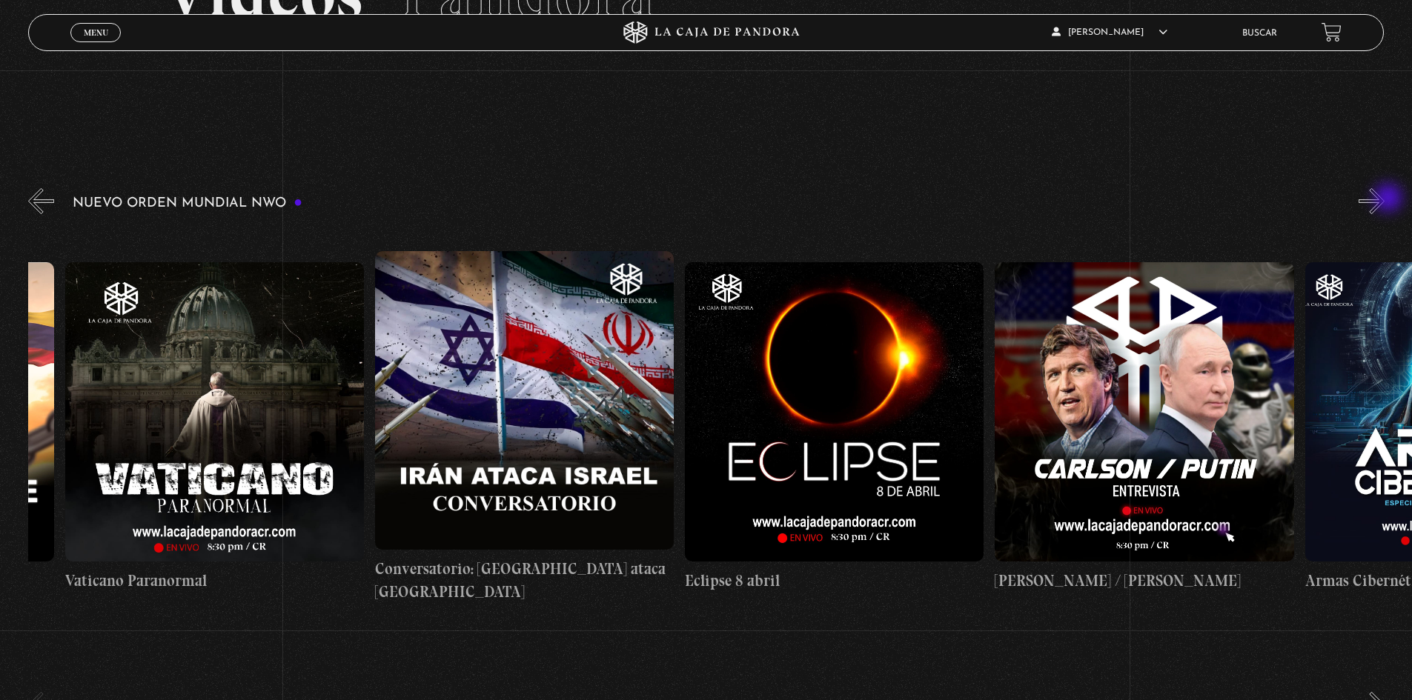
click at [1384, 199] on button "»" at bounding box center [1371, 201] width 26 height 26
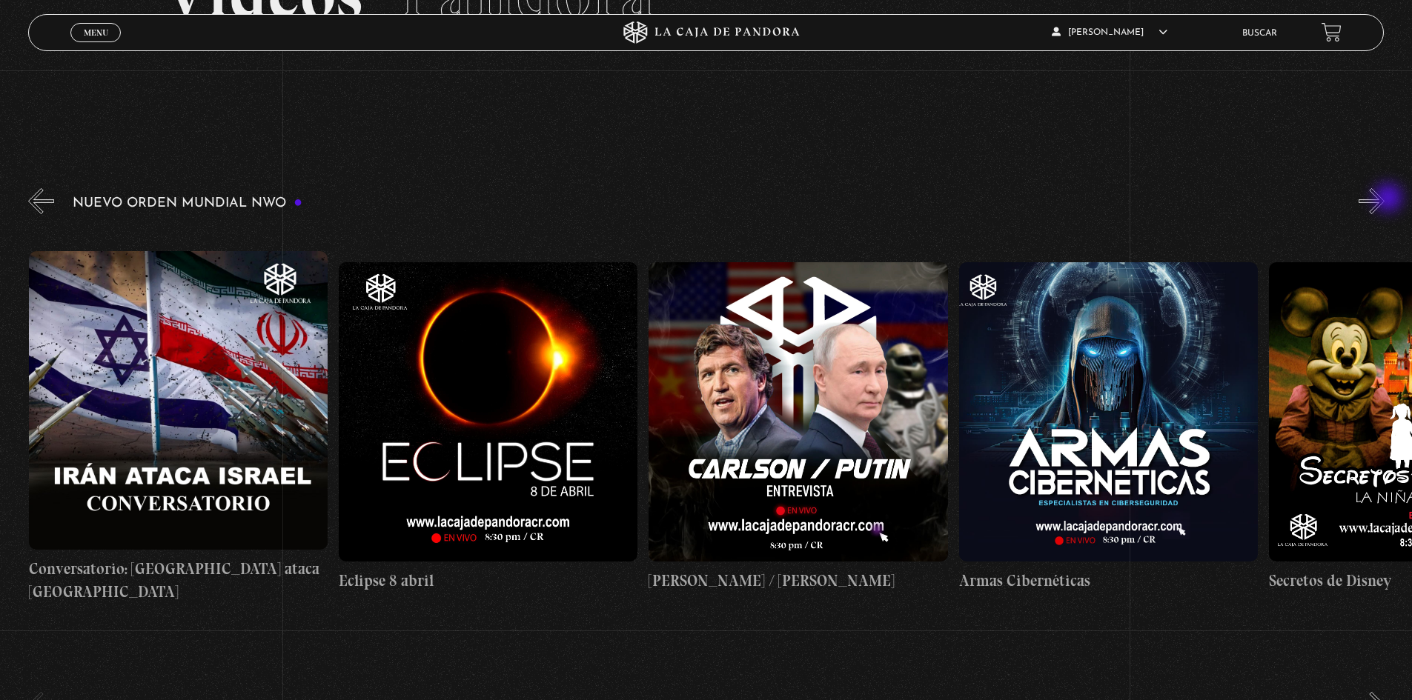
click at [1384, 199] on button "»" at bounding box center [1371, 201] width 26 height 26
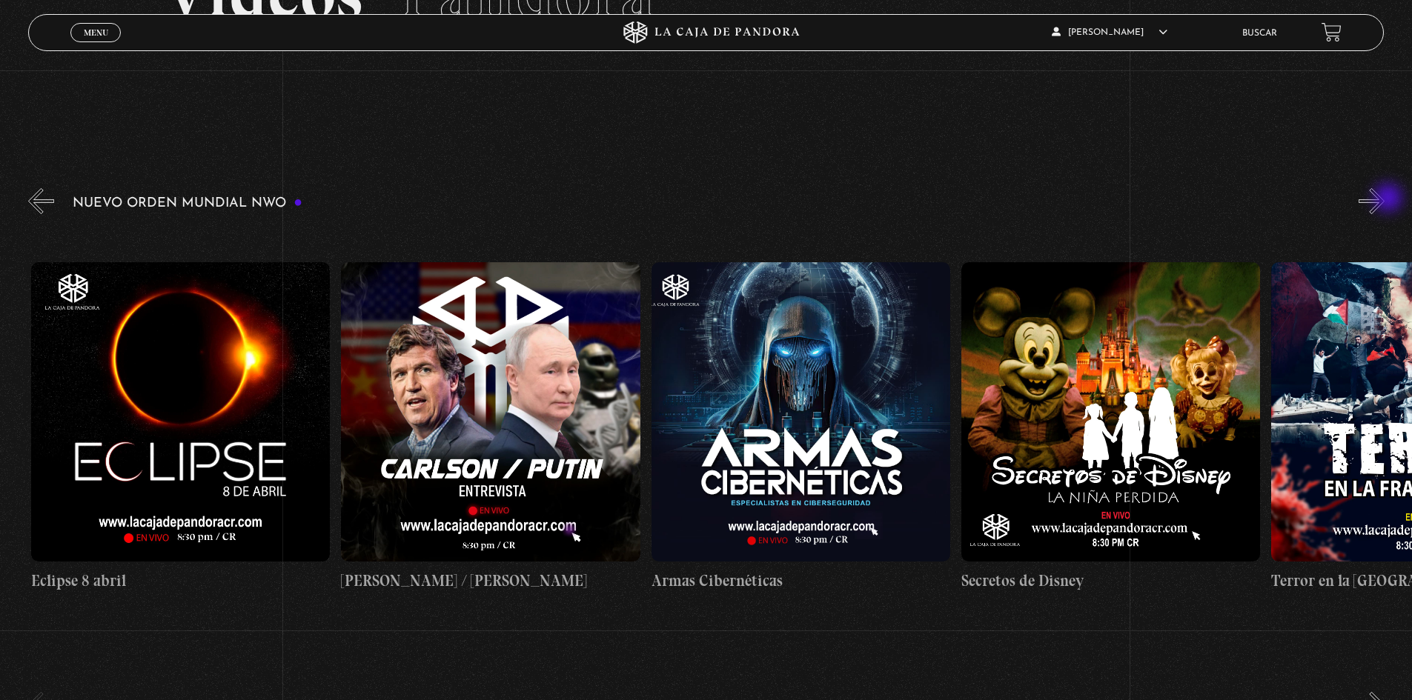
click at [1384, 199] on button "»" at bounding box center [1371, 201] width 26 height 26
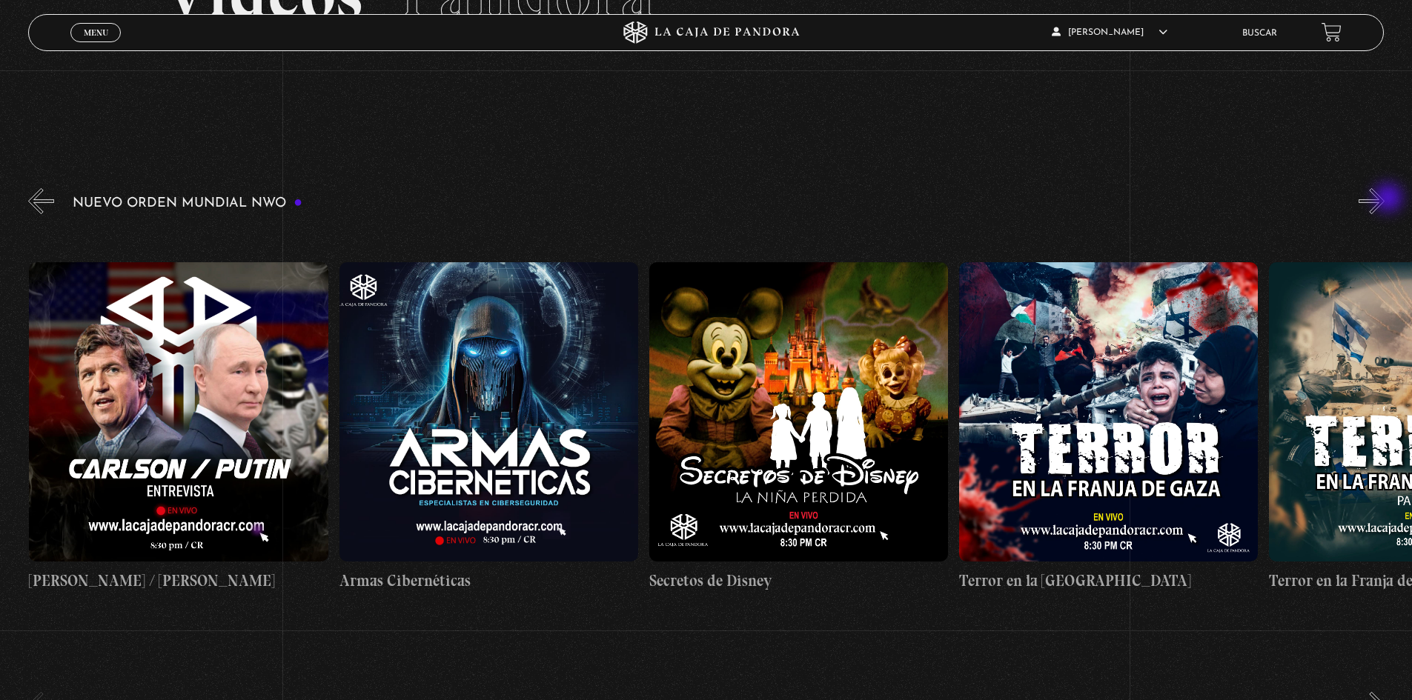
click at [1384, 199] on button "»" at bounding box center [1371, 201] width 26 height 26
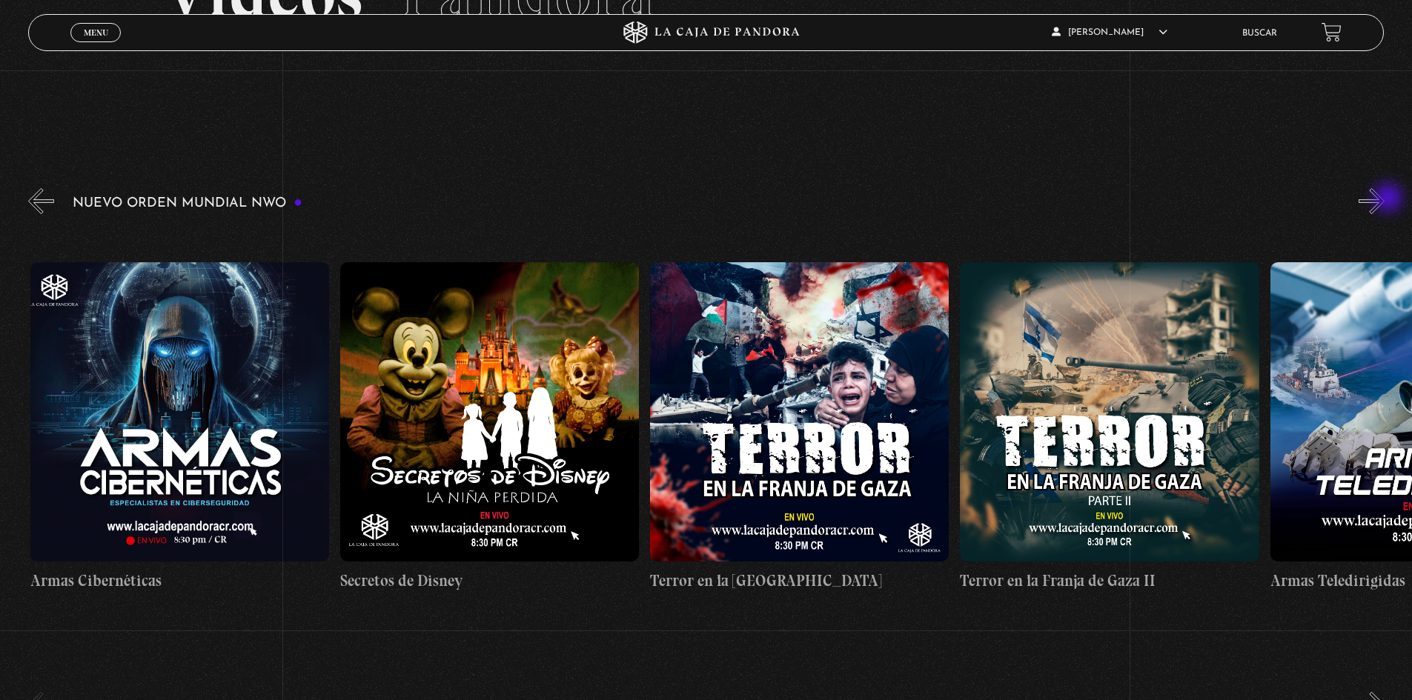
click at [1384, 199] on button "»" at bounding box center [1371, 201] width 26 height 26
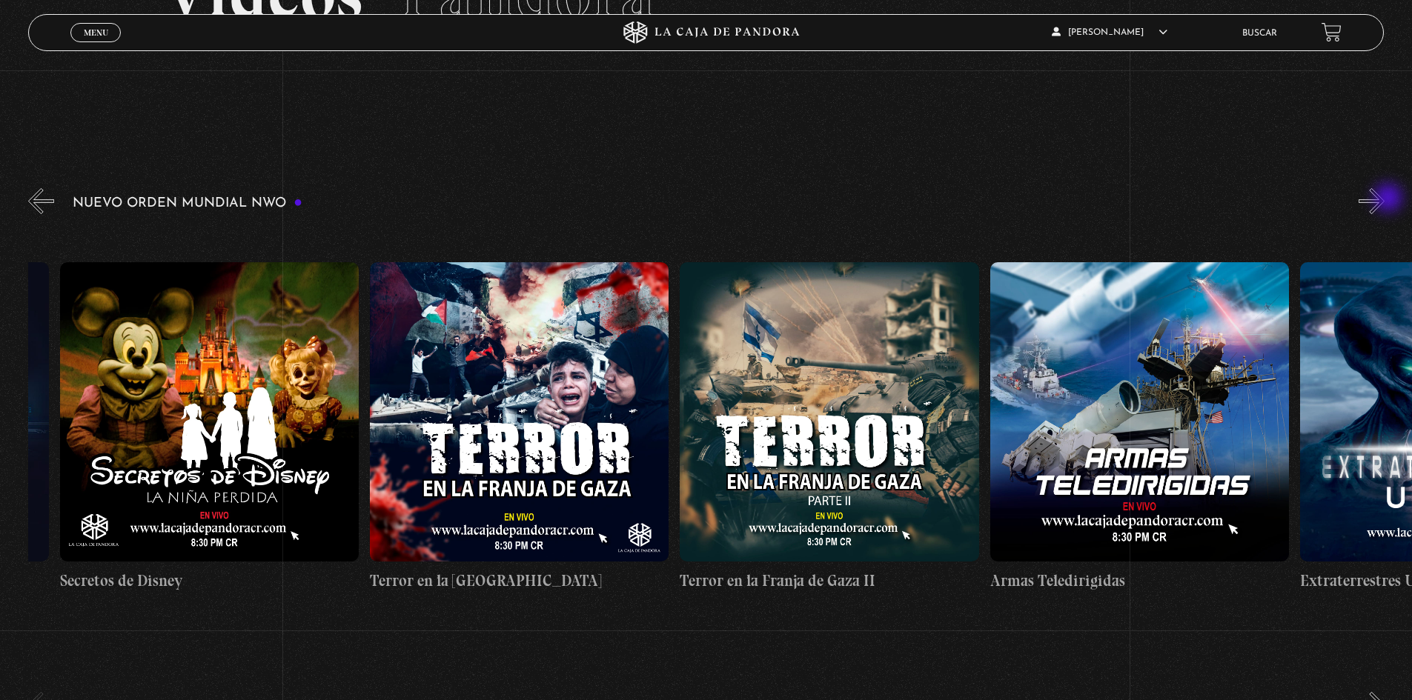
click at [1384, 199] on button "»" at bounding box center [1371, 201] width 26 height 26
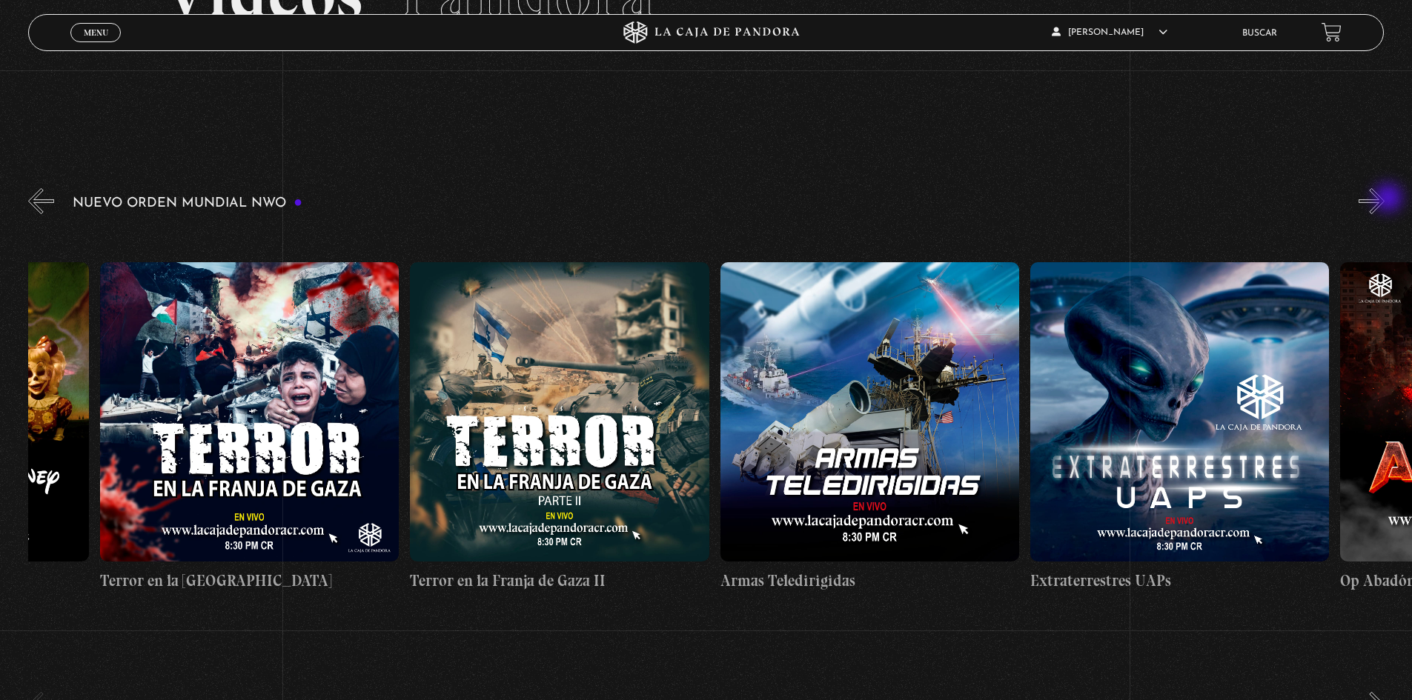
click at [1384, 199] on button "»" at bounding box center [1371, 201] width 26 height 26
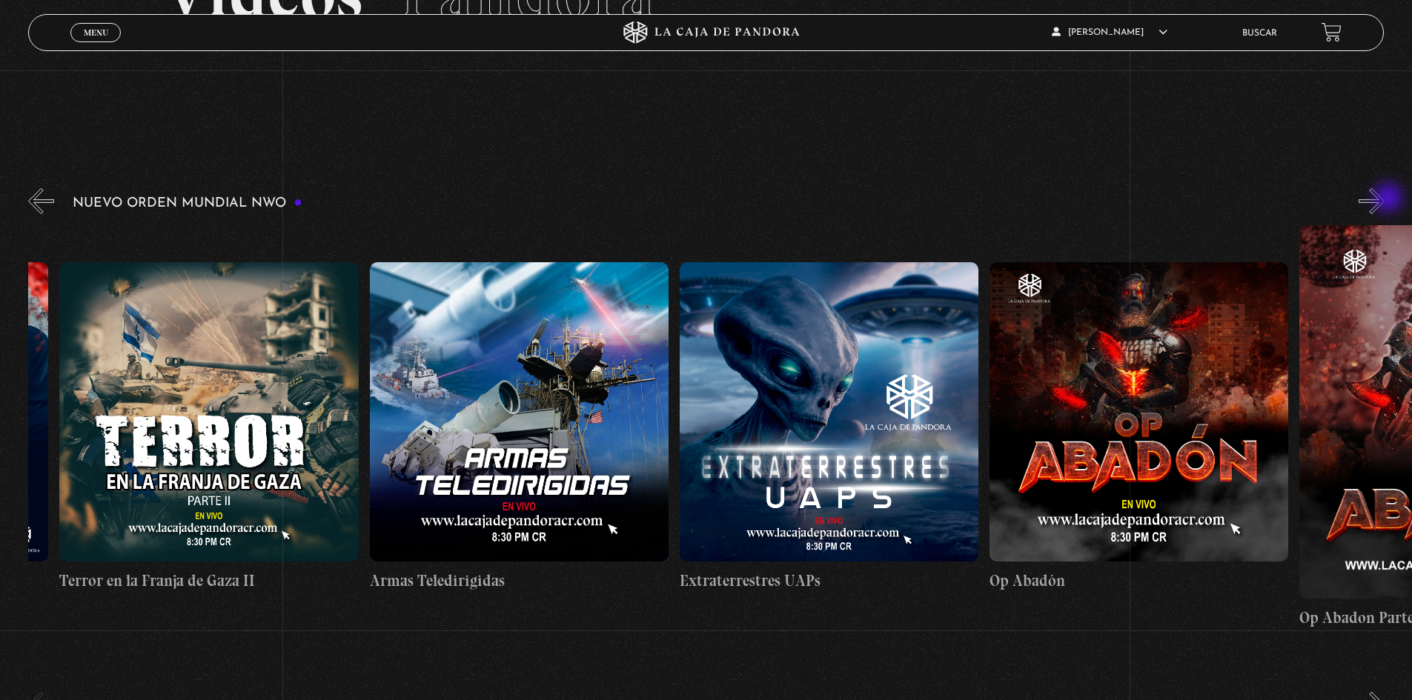
click at [1384, 199] on button "»" at bounding box center [1371, 201] width 26 height 26
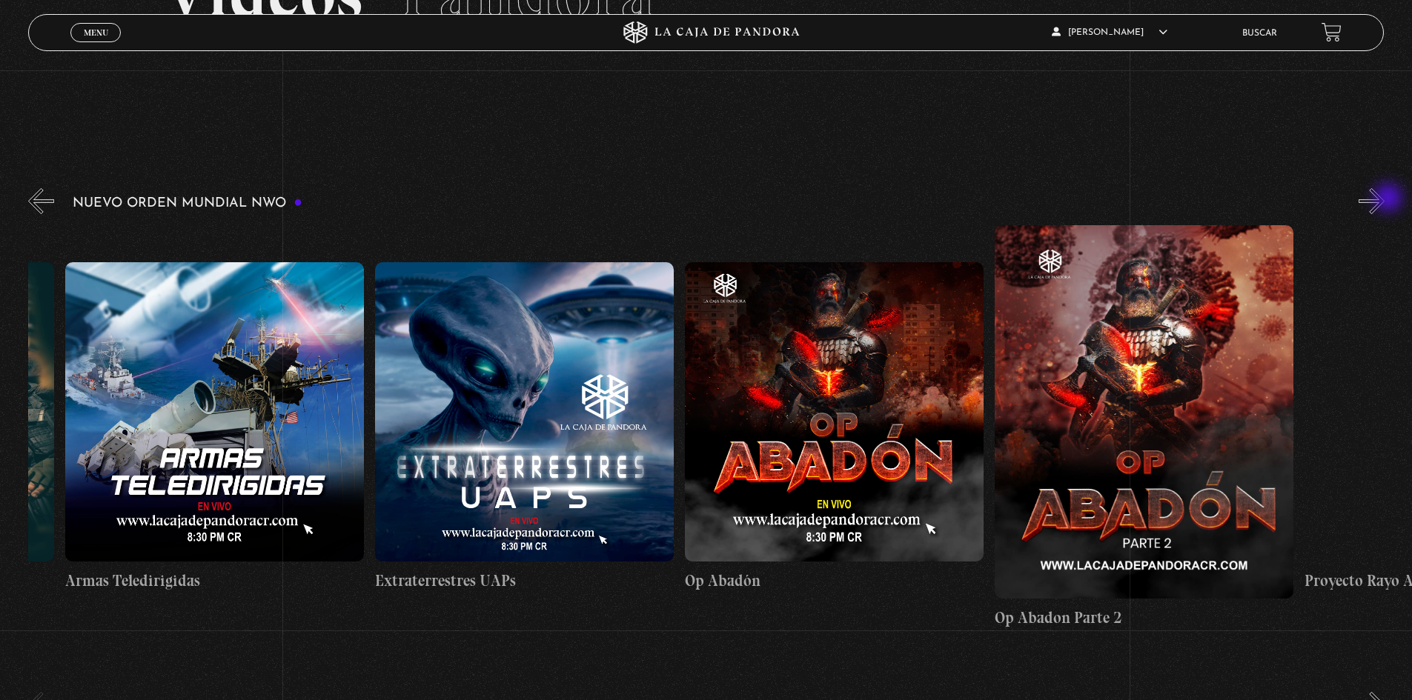
click at [1384, 199] on button "»" at bounding box center [1371, 201] width 26 height 26
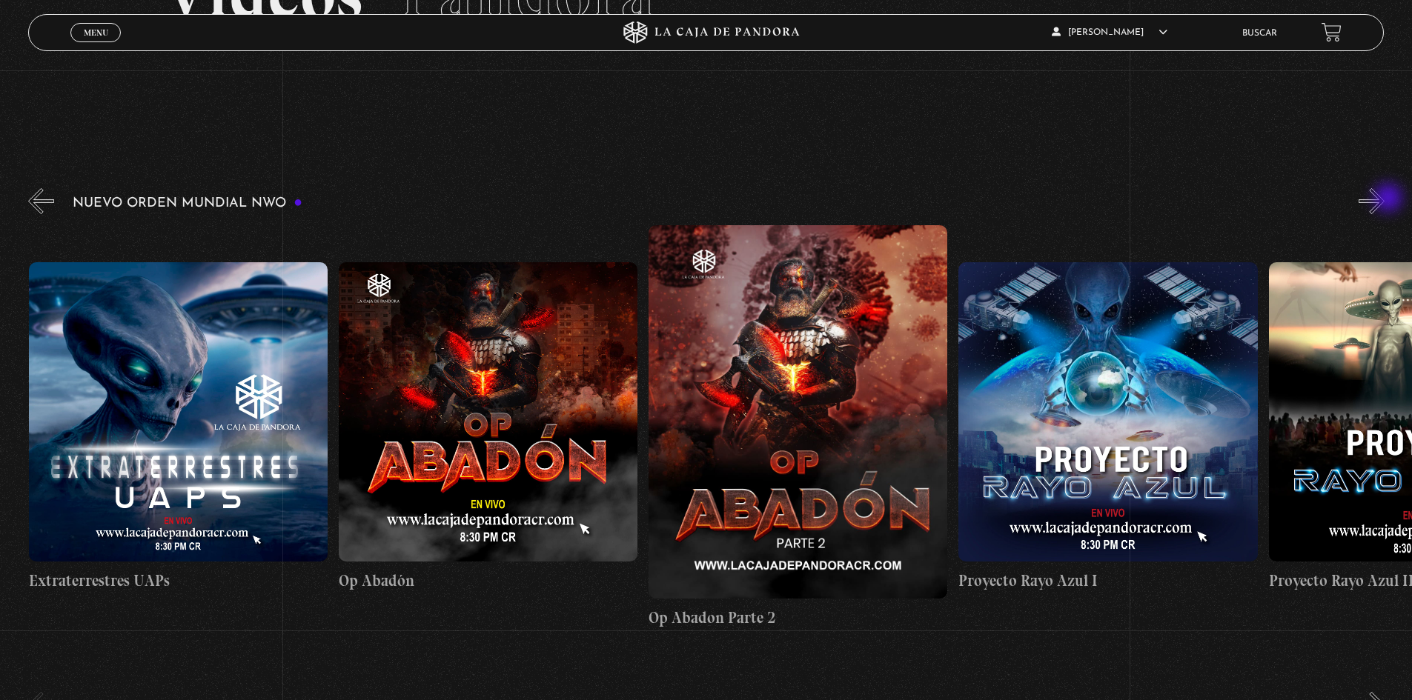
scroll to position [0, 8059]
click at [1384, 199] on button "»" at bounding box center [1371, 201] width 26 height 26
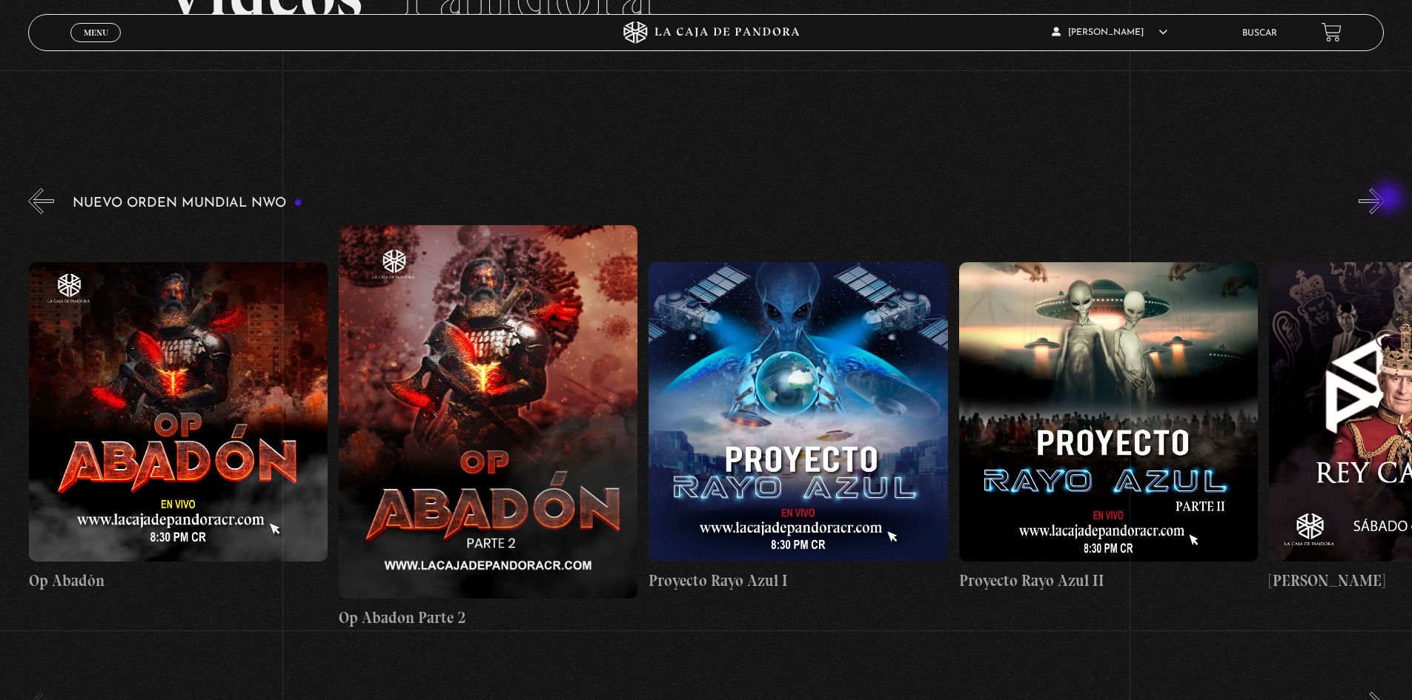
scroll to position [0, 8369]
click at [1384, 199] on button "»" at bounding box center [1371, 201] width 26 height 26
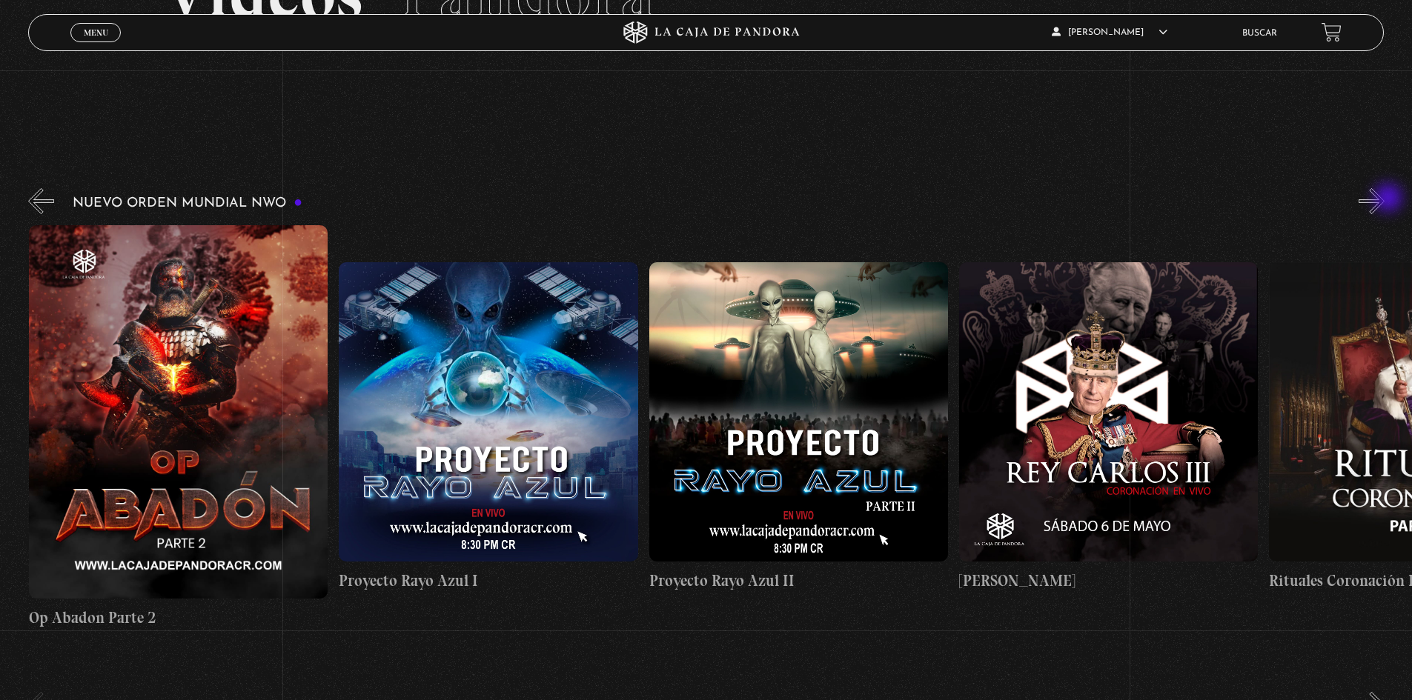
click at [1384, 199] on button "»" at bounding box center [1371, 201] width 26 height 26
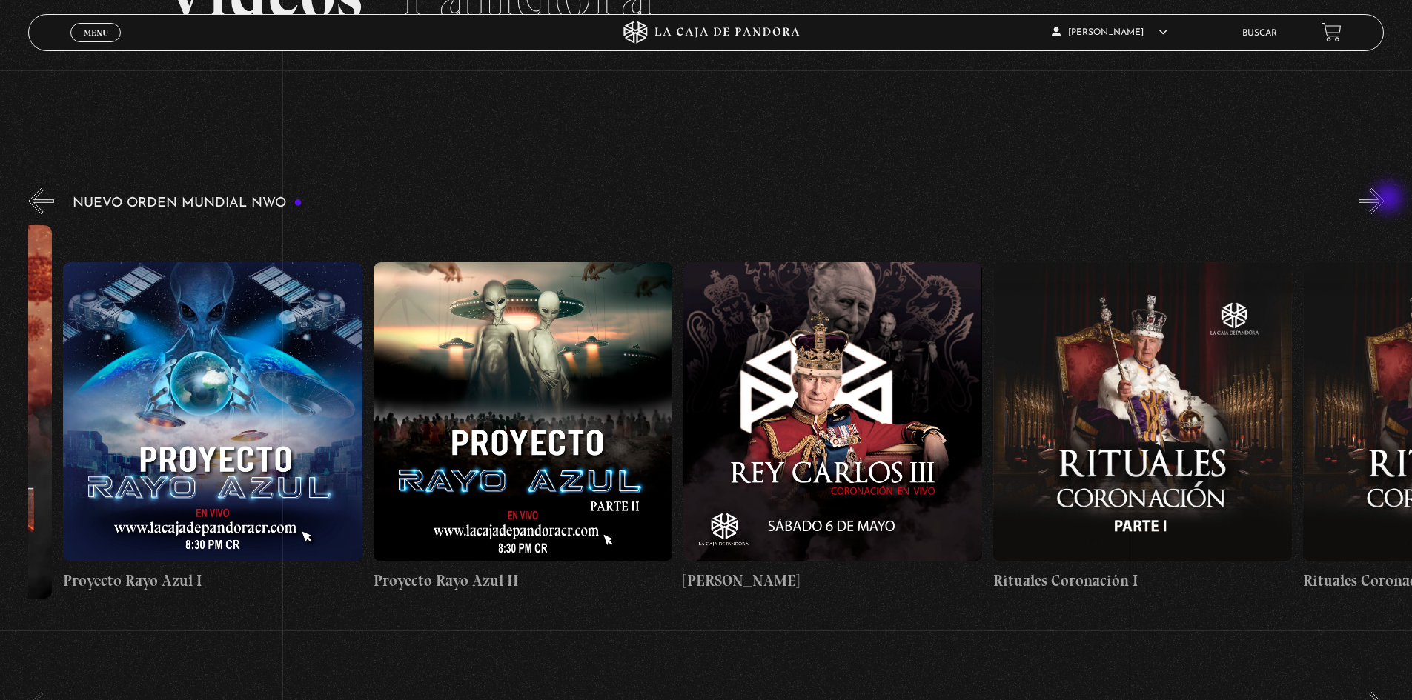
click at [1384, 199] on button "»" at bounding box center [1371, 201] width 26 height 26
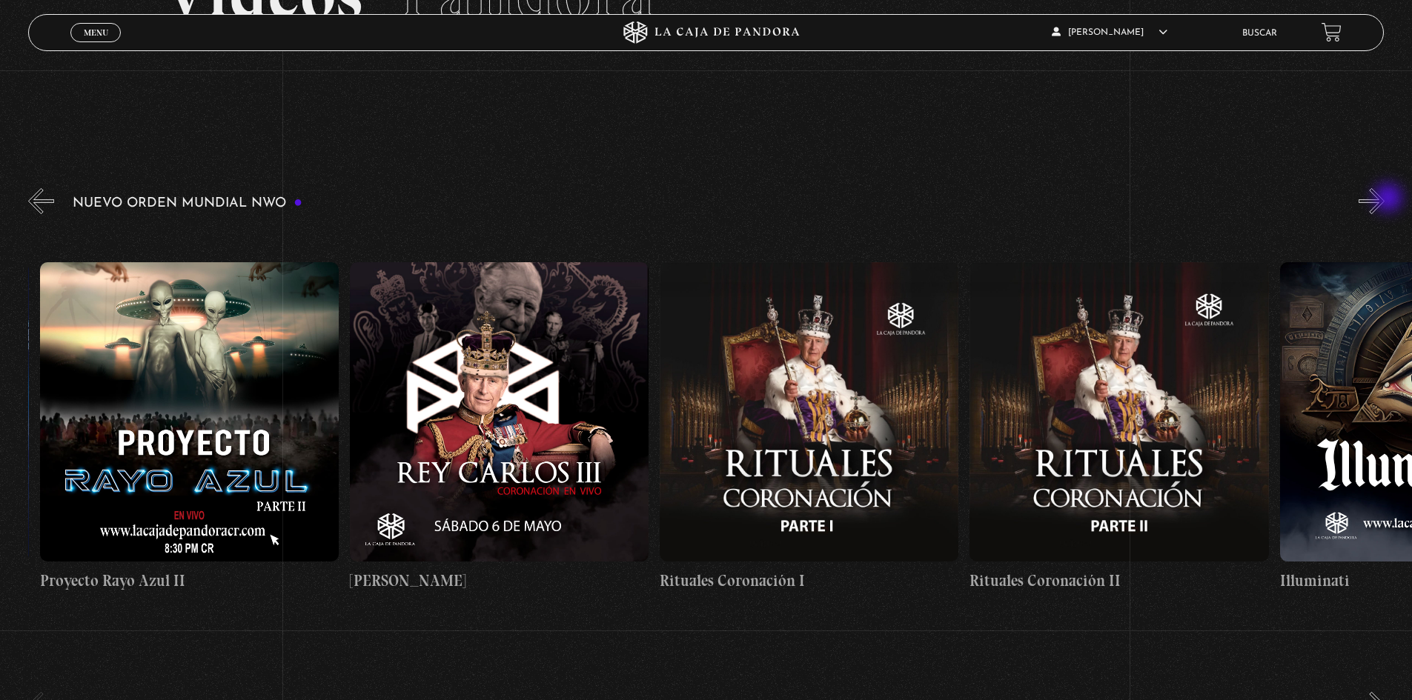
click at [1384, 199] on button "»" at bounding box center [1371, 201] width 26 height 26
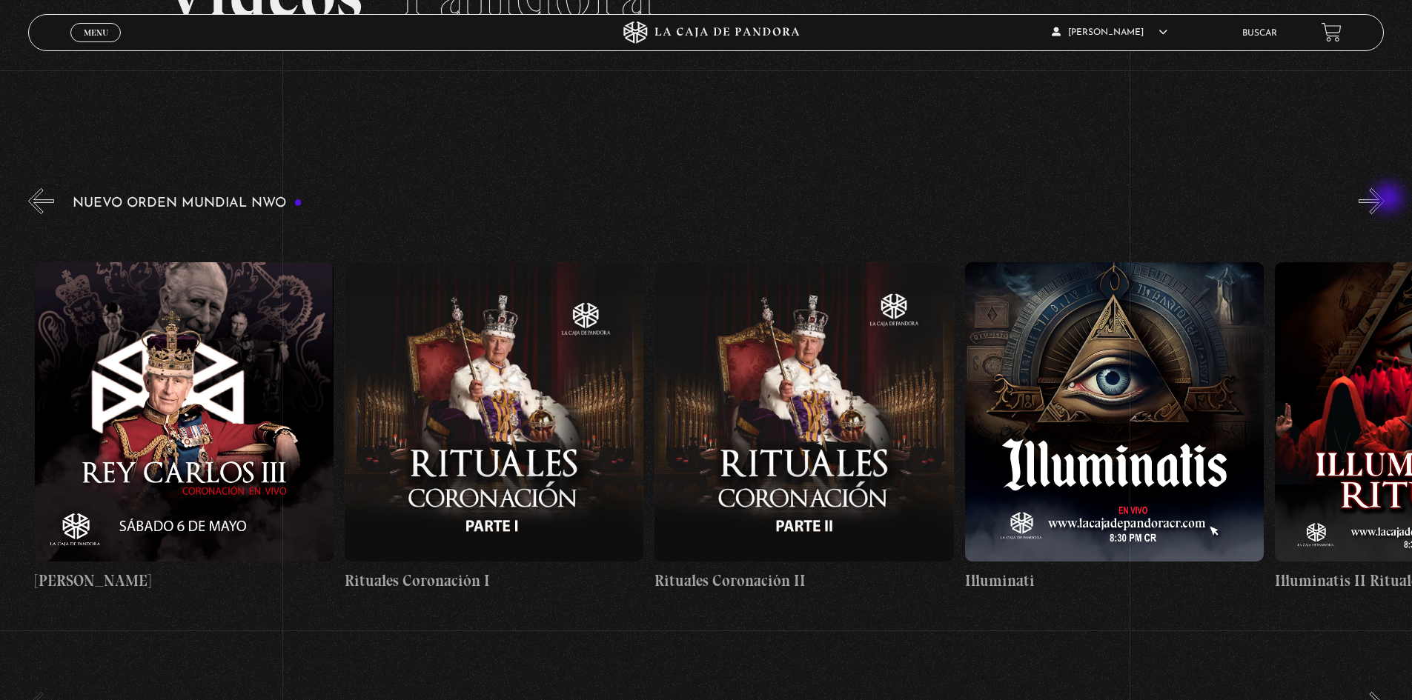
click at [1384, 199] on button "»" at bounding box center [1371, 201] width 26 height 26
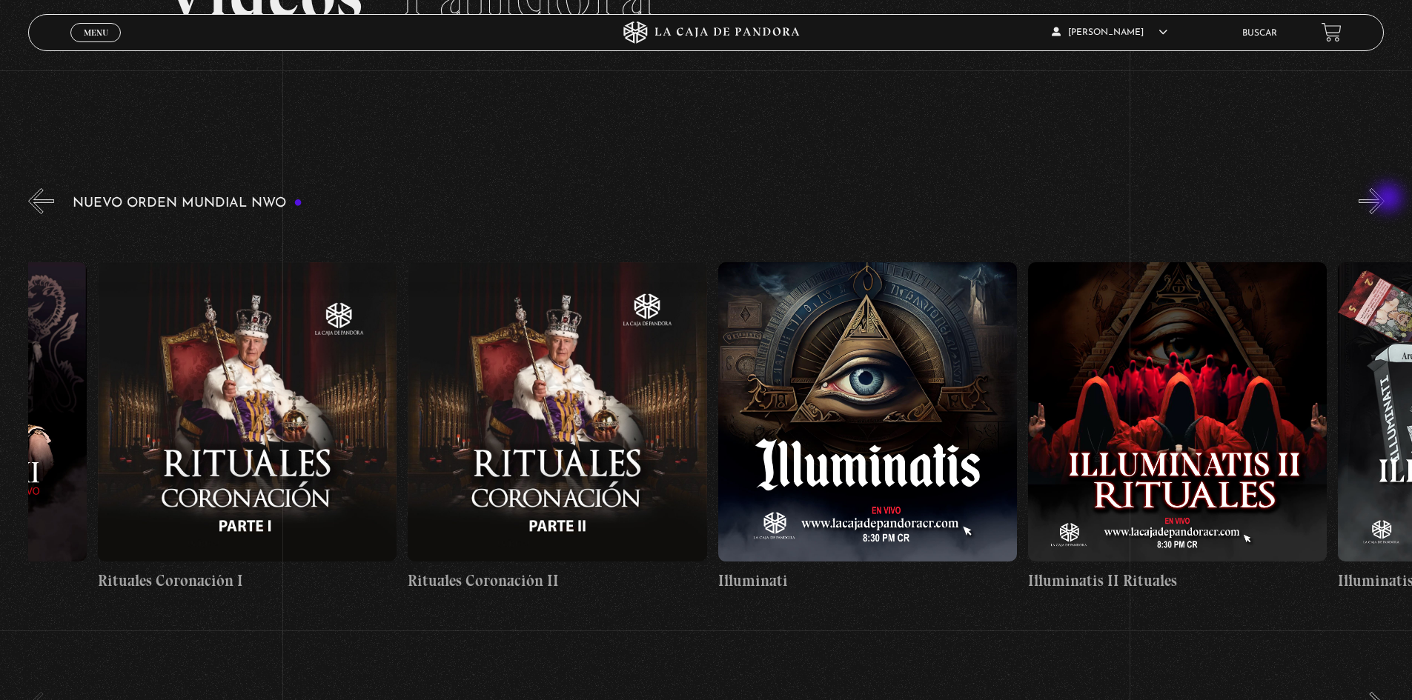
click at [1384, 199] on button "»" at bounding box center [1371, 201] width 26 height 26
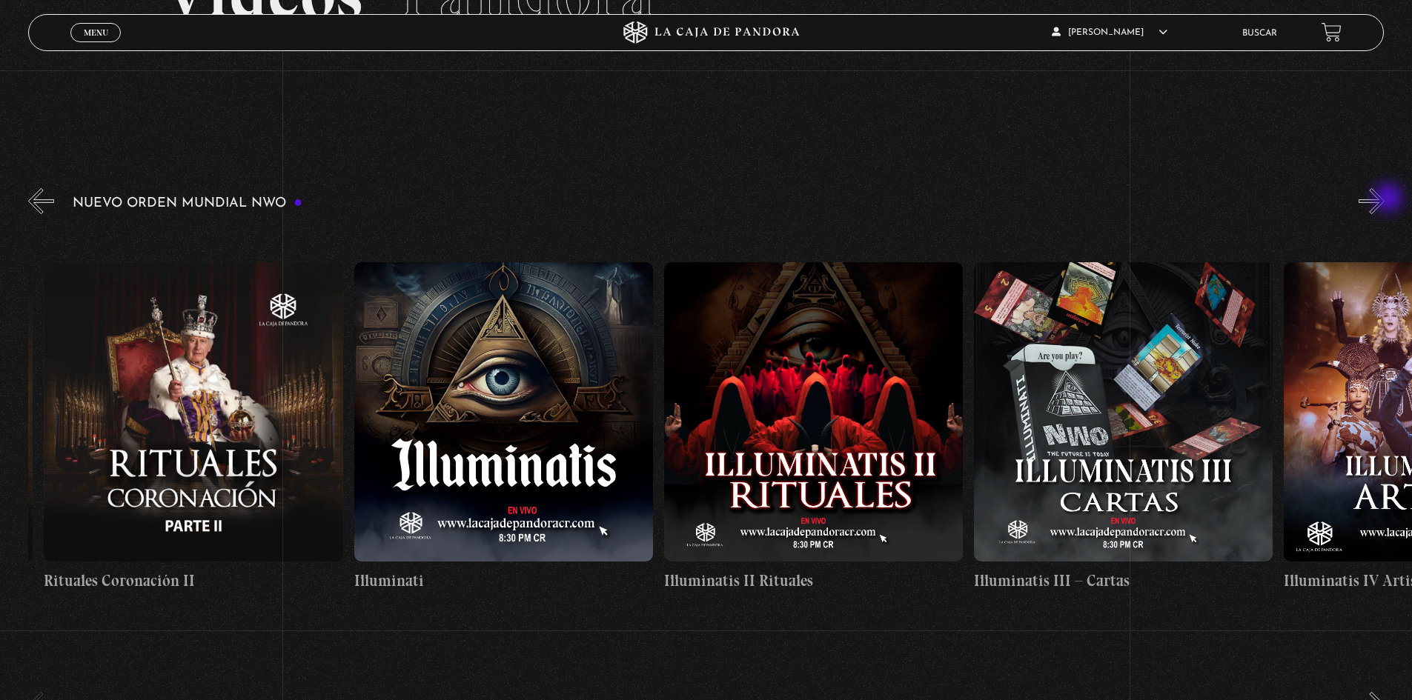
click at [1384, 199] on button "»" at bounding box center [1371, 201] width 26 height 26
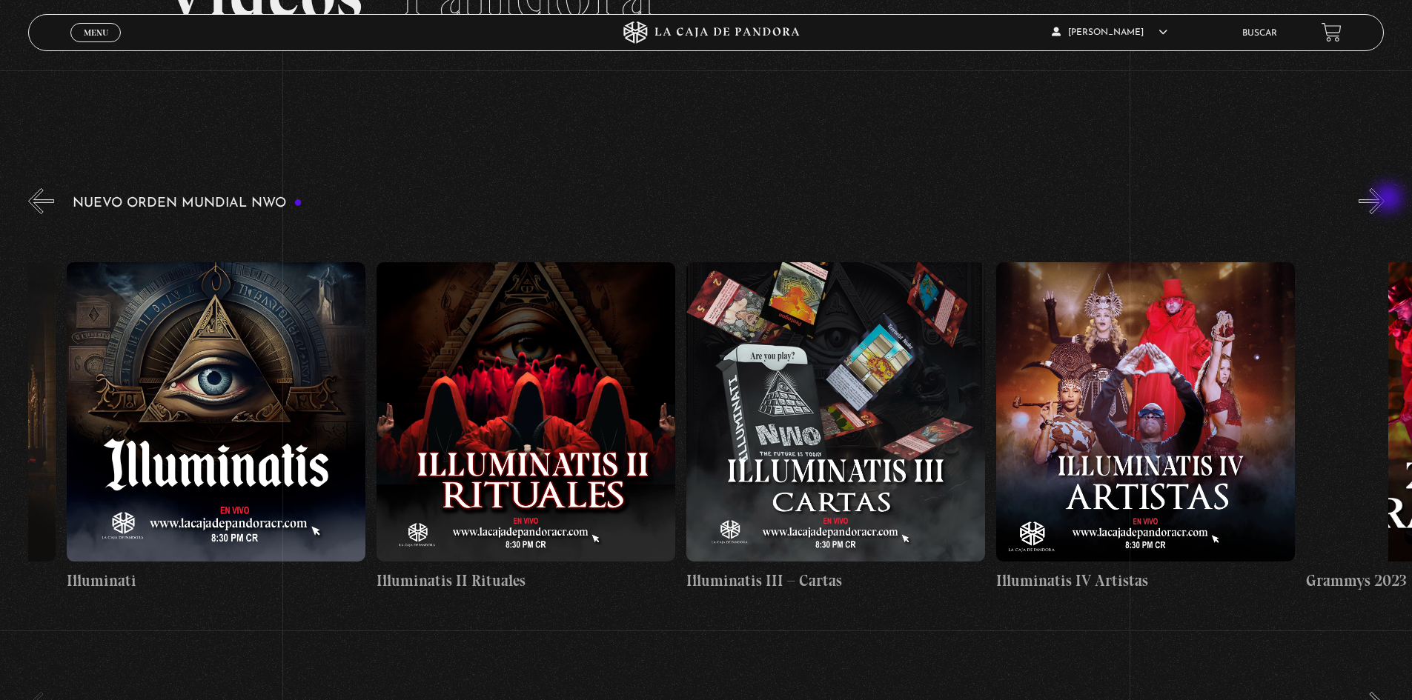
click at [1384, 199] on button "»" at bounding box center [1371, 201] width 26 height 26
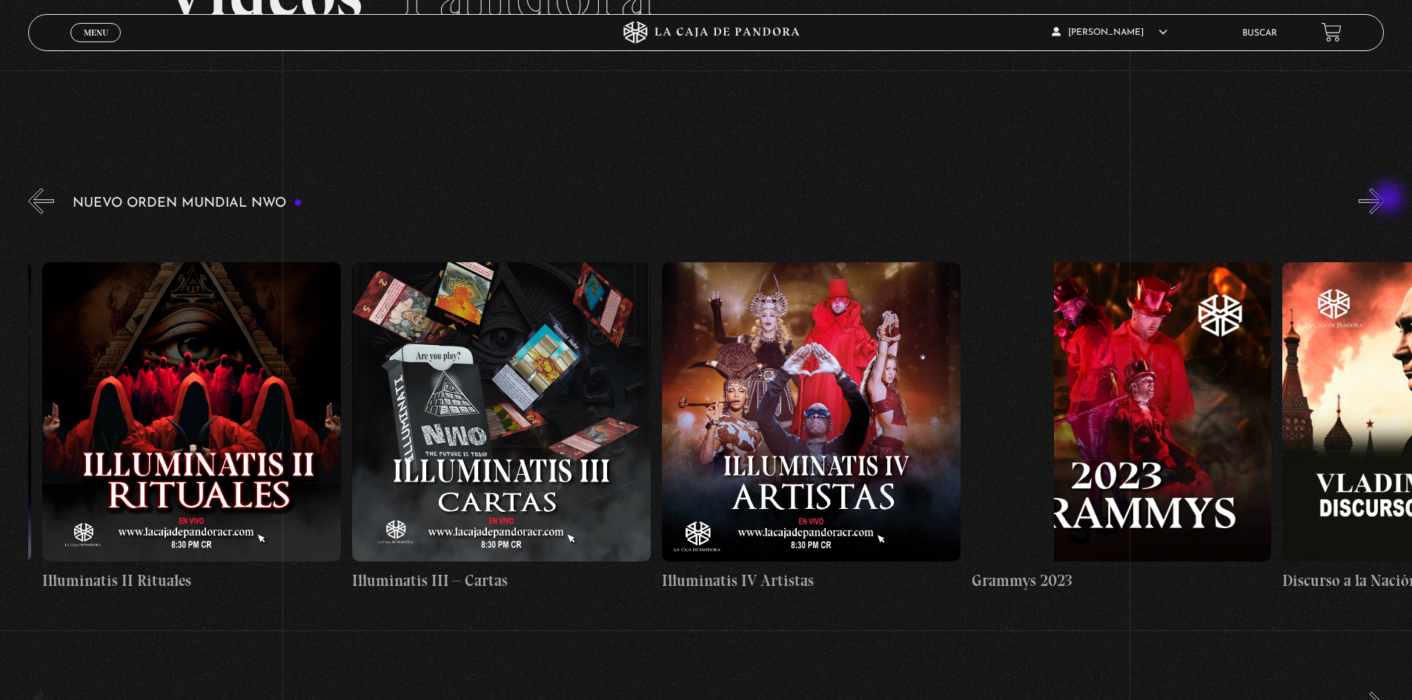
click at [1384, 199] on button "»" at bounding box center [1371, 201] width 26 height 26
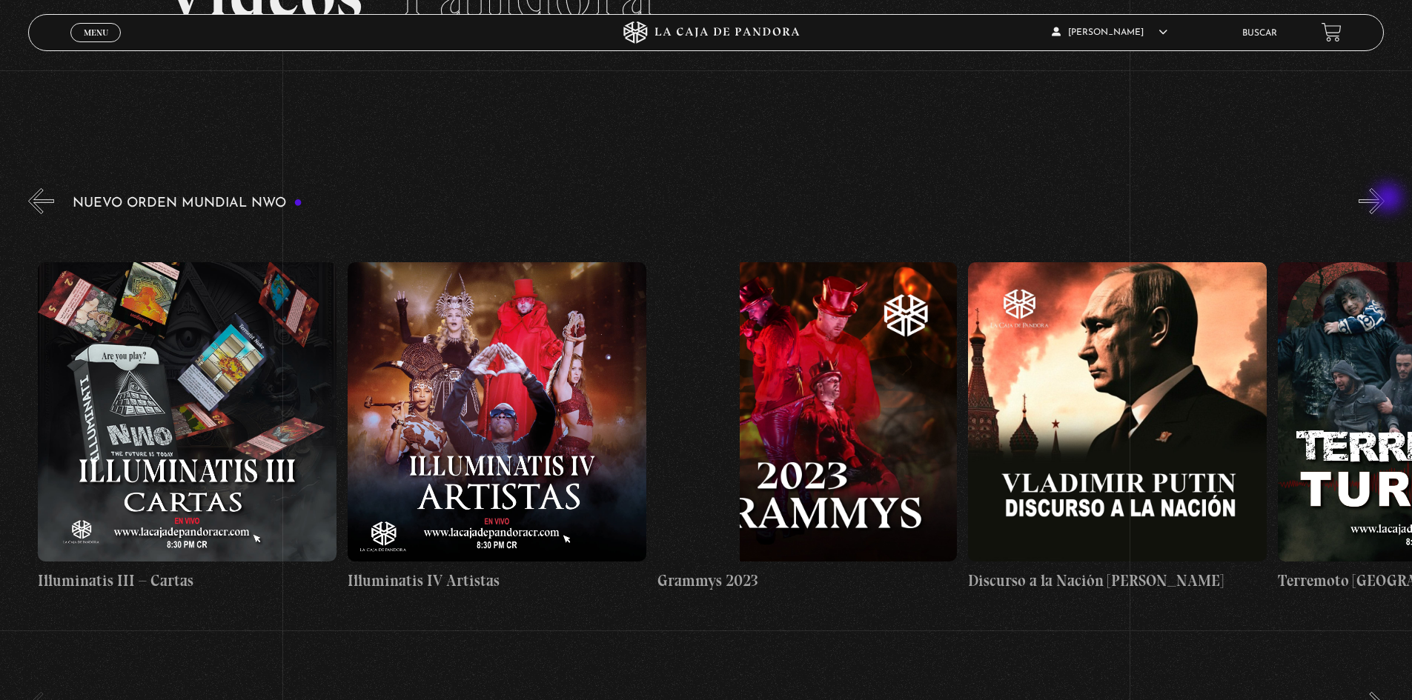
click at [1384, 199] on button "»" at bounding box center [1371, 201] width 26 height 26
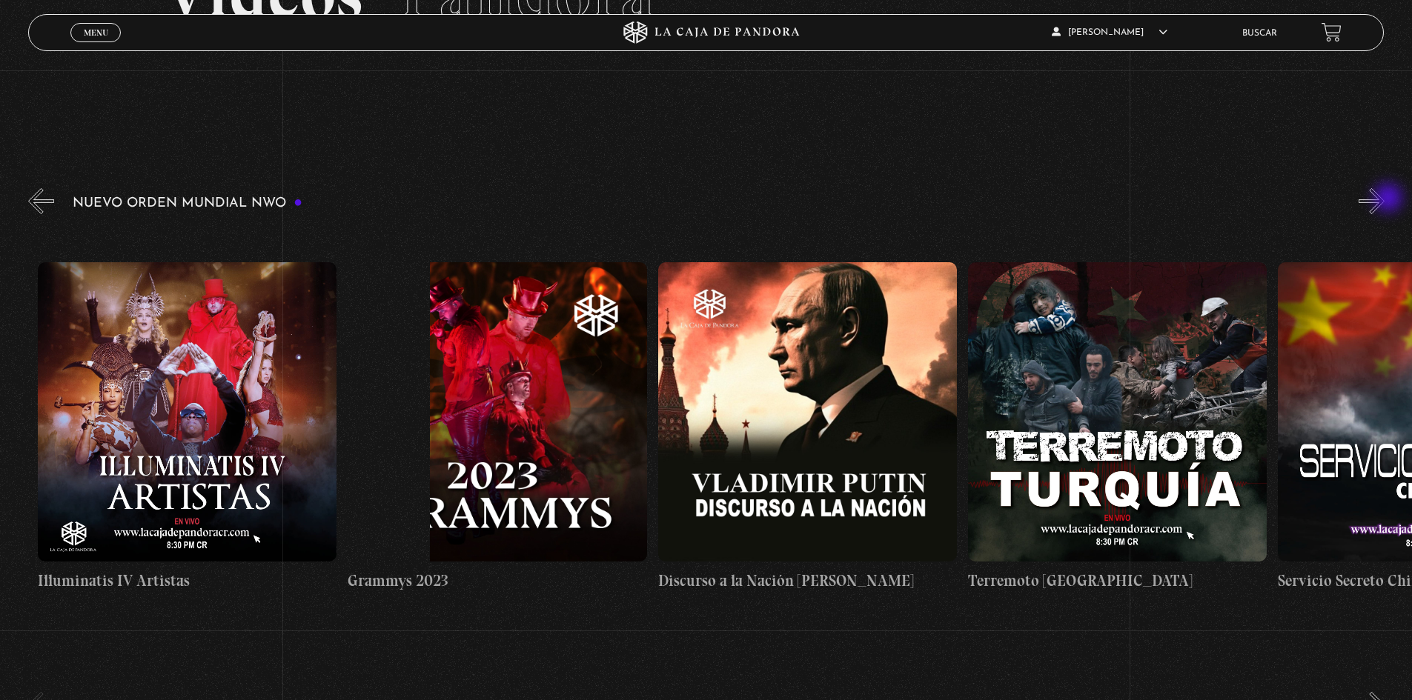
click at [1384, 199] on button "»" at bounding box center [1371, 201] width 26 height 26
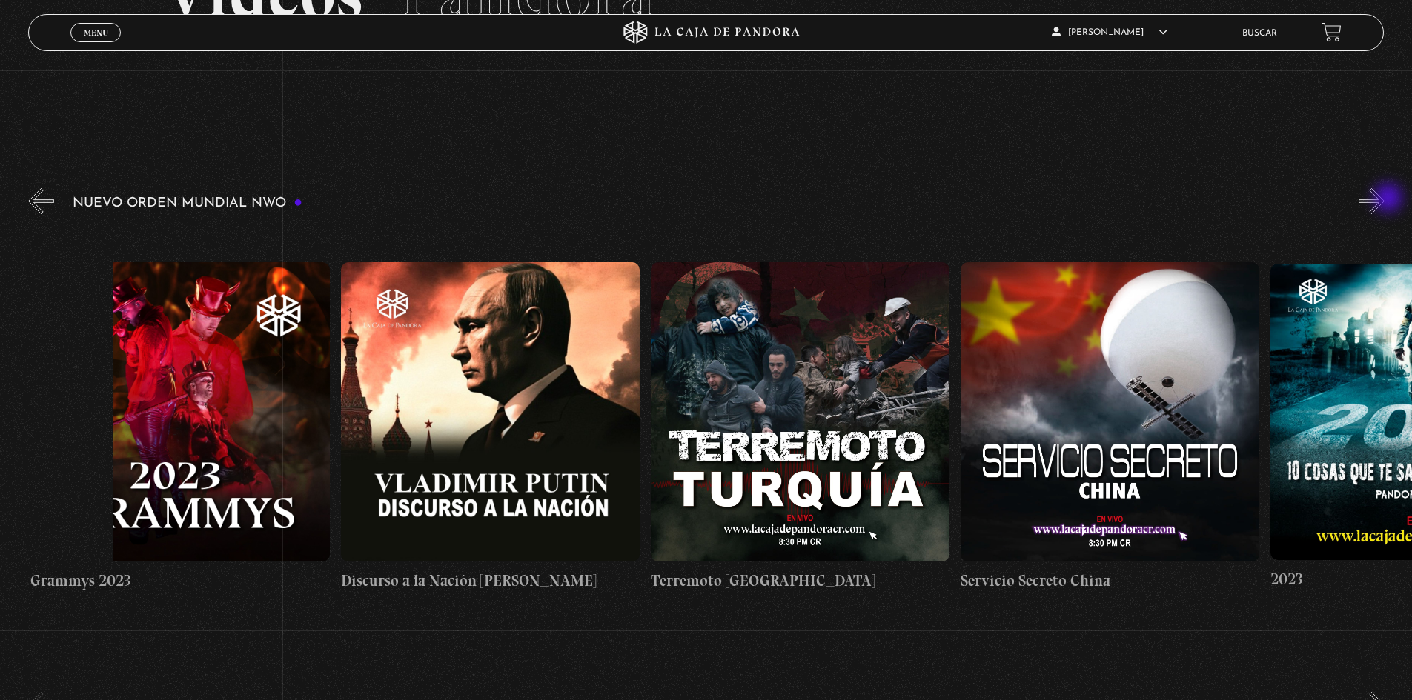
click at [1384, 199] on button "»" at bounding box center [1371, 201] width 26 height 26
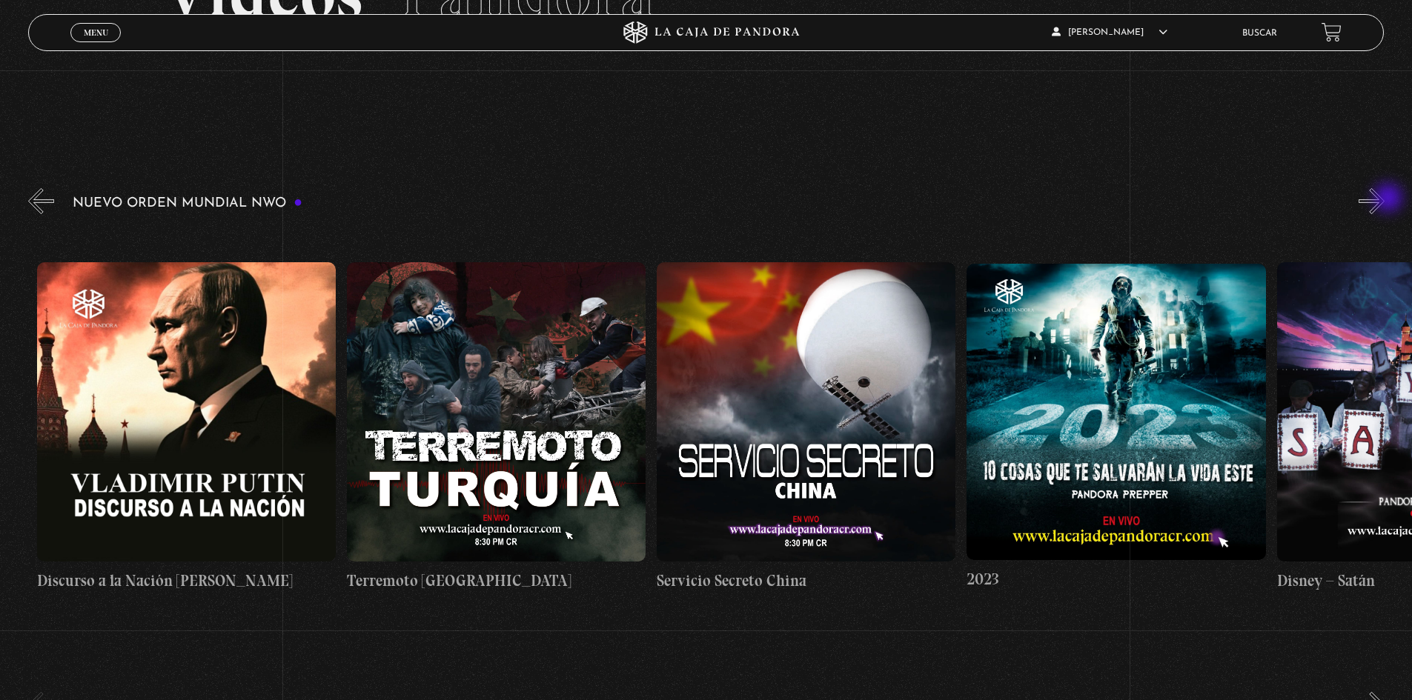
click at [1384, 199] on button "»" at bounding box center [1371, 201] width 26 height 26
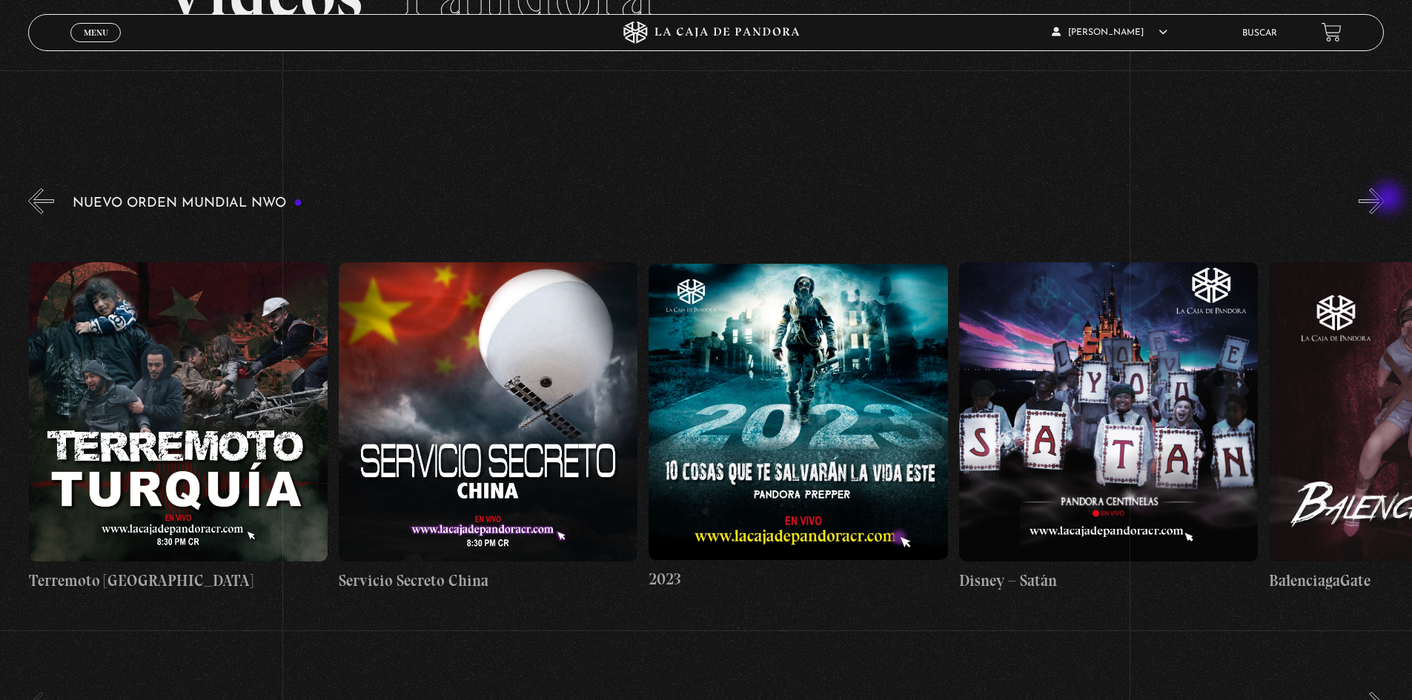
click at [1384, 199] on button "»" at bounding box center [1371, 201] width 26 height 26
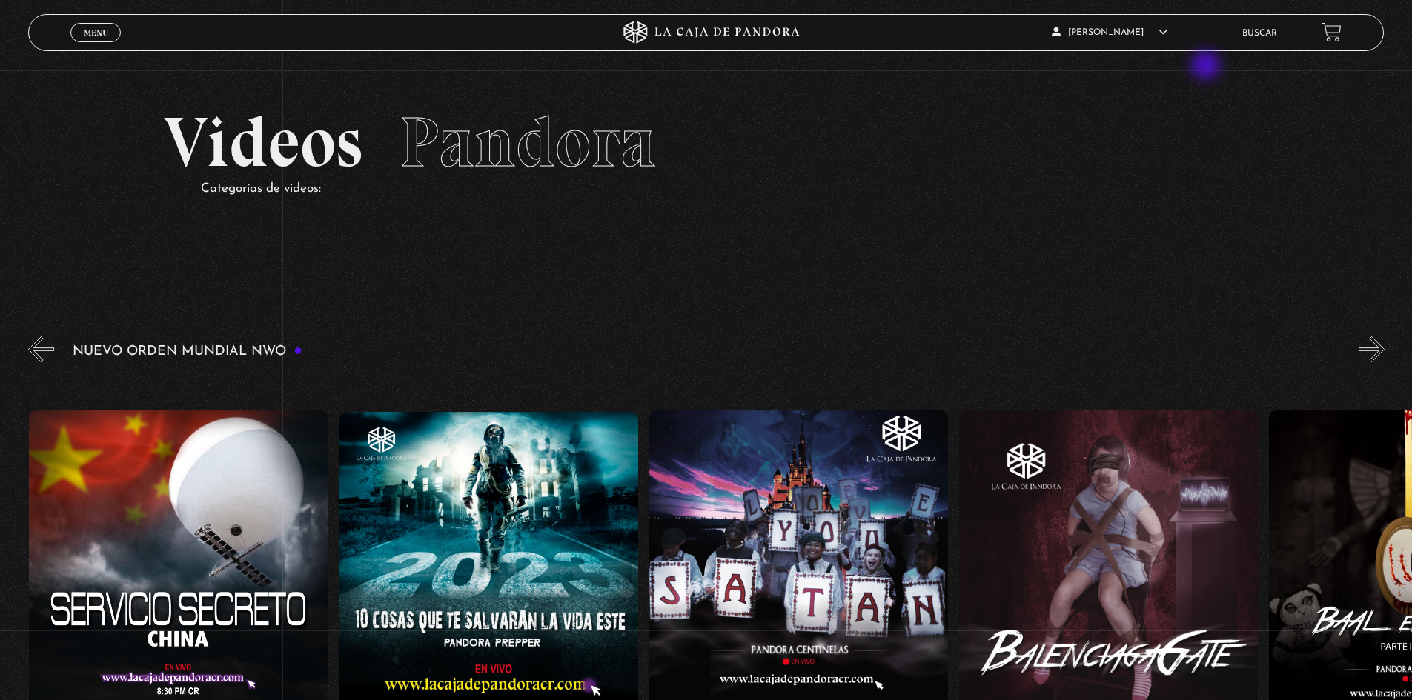
scroll to position [0, 12708]
click at [1267, 37] on link "Buscar" at bounding box center [1259, 33] width 35 height 9
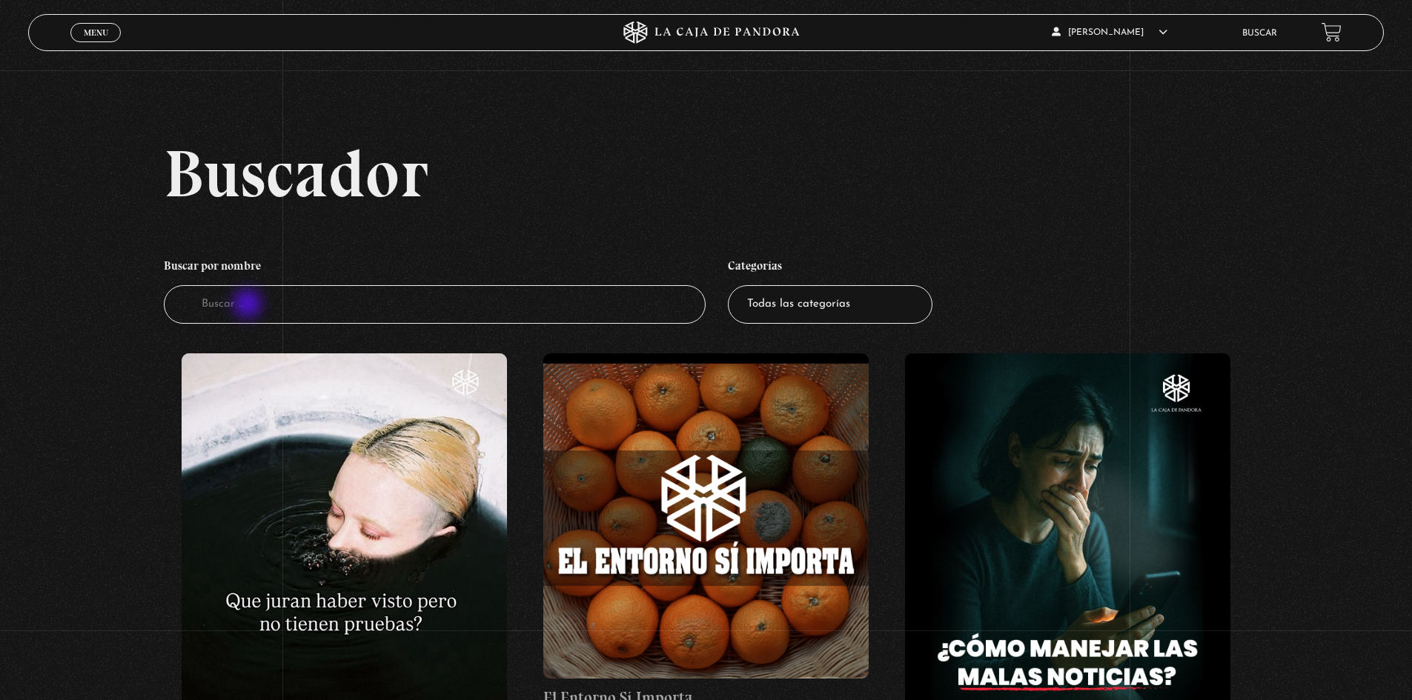
click at [249, 305] on input "Buscador" at bounding box center [435, 304] width 543 height 39
type input "reencarnacion"
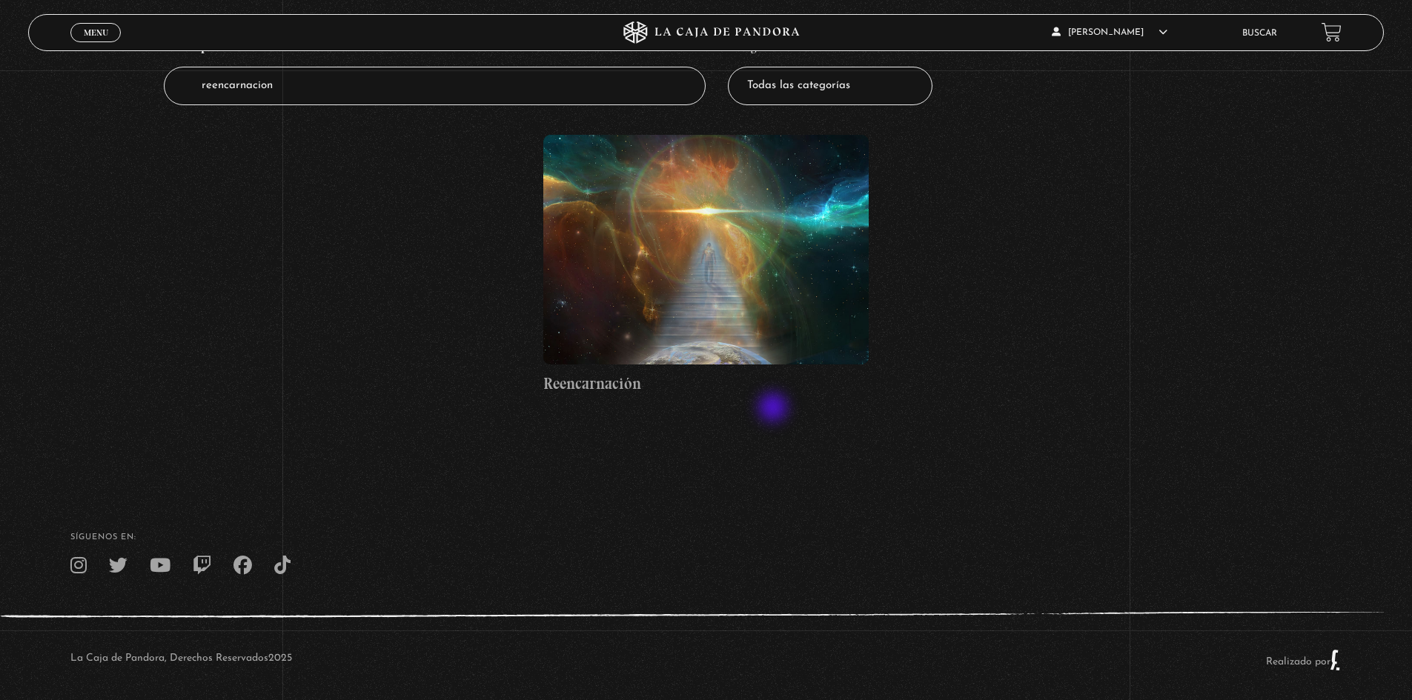
scroll to position [222, 0]
